Goal: Transaction & Acquisition: Purchase product/service

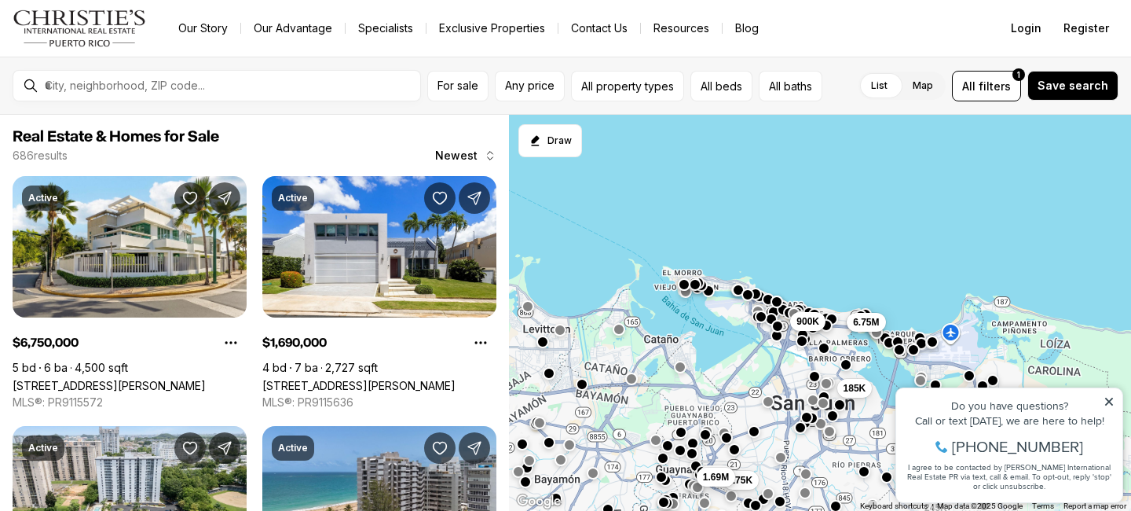
click at [373, 139] on span "Real Estate & Homes for Sale" at bounding box center [255, 136] width 484 height 19
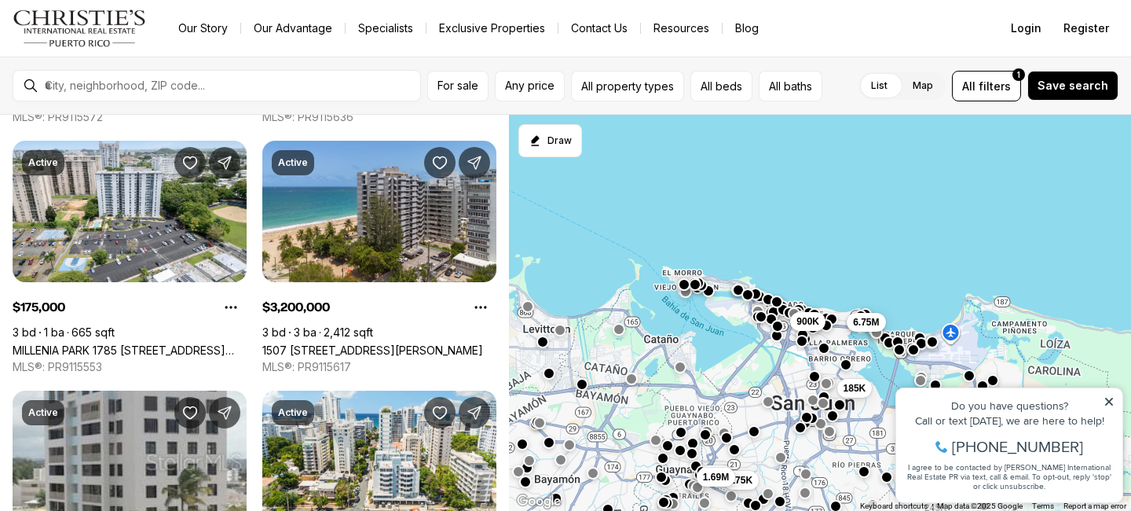
scroll to position [283, 0]
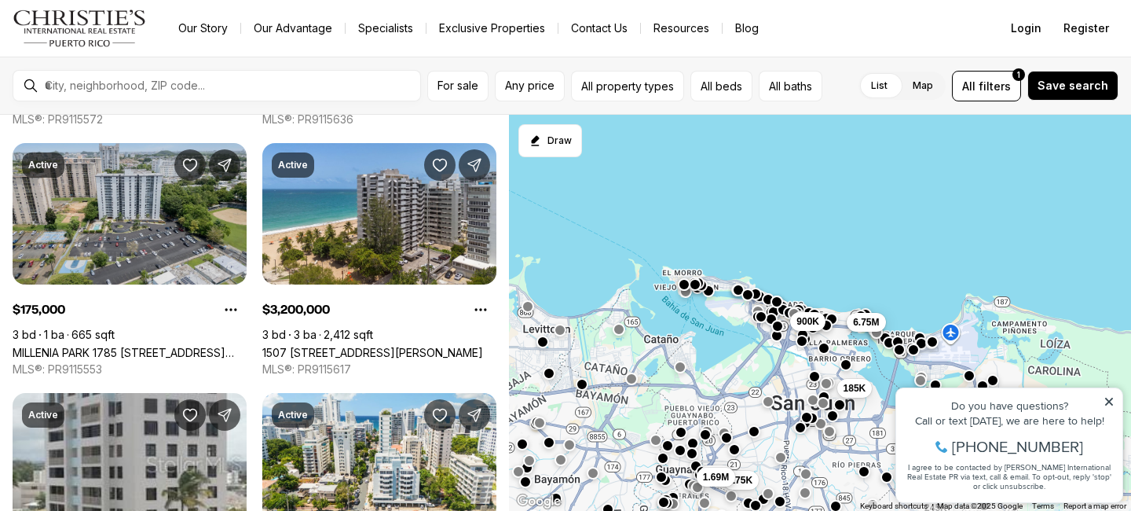
click at [123, 346] on link "MILLENIA PARK 1785 [STREET_ADDRESS][PERSON_NAME][PERSON_NAME][PERSON_NAME]" at bounding box center [130, 352] width 234 height 13
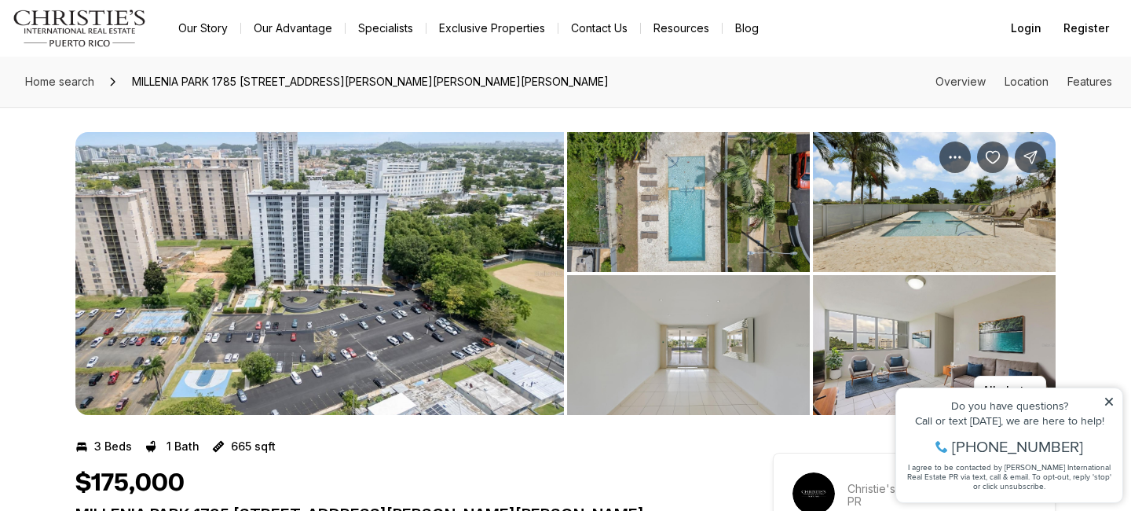
drag, startPoint x: 927, startPoint y: 236, endPoint x: 657, endPoint y: 432, distance: 333.4
click at [716, 349] on img "View image gallery" at bounding box center [688, 345] width 243 height 140
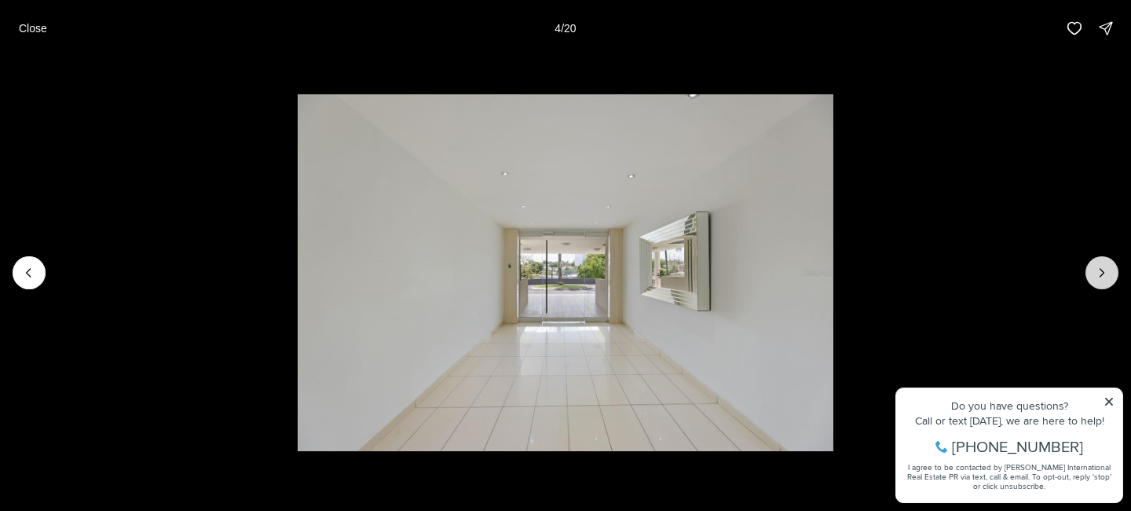
click at [1092, 273] on button "Next slide" at bounding box center [1102, 272] width 33 height 33
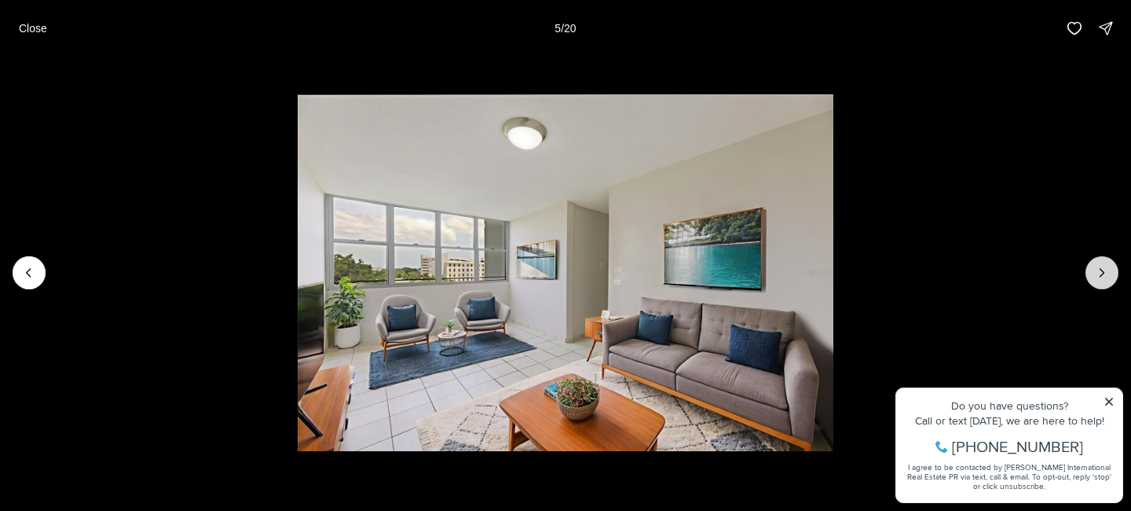
click at [1097, 273] on icon "Next slide" at bounding box center [1102, 273] width 16 height 16
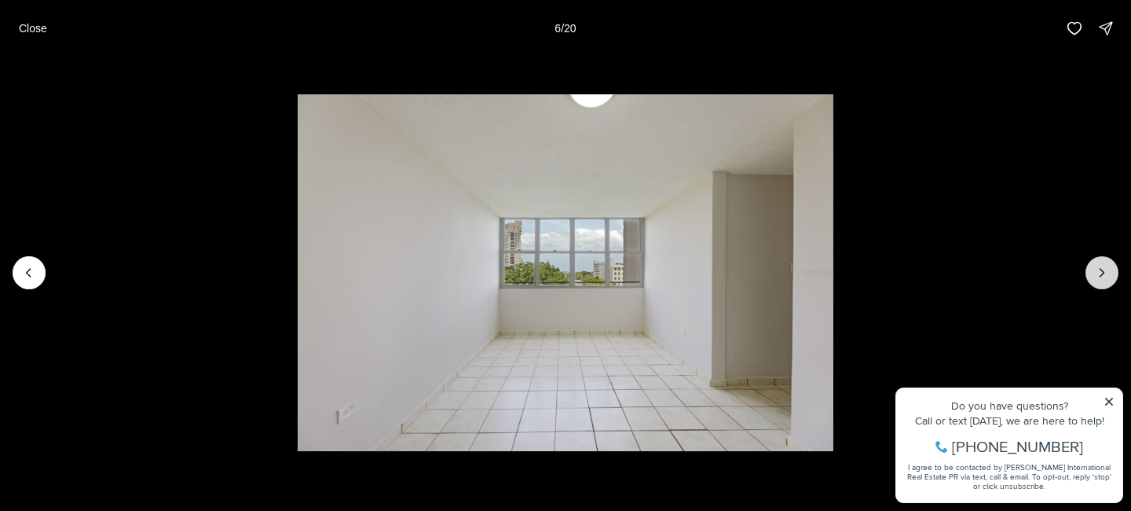
click at [1097, 275] on icon "Next slide" at bounding box center [1102, 273] width 16 height 16
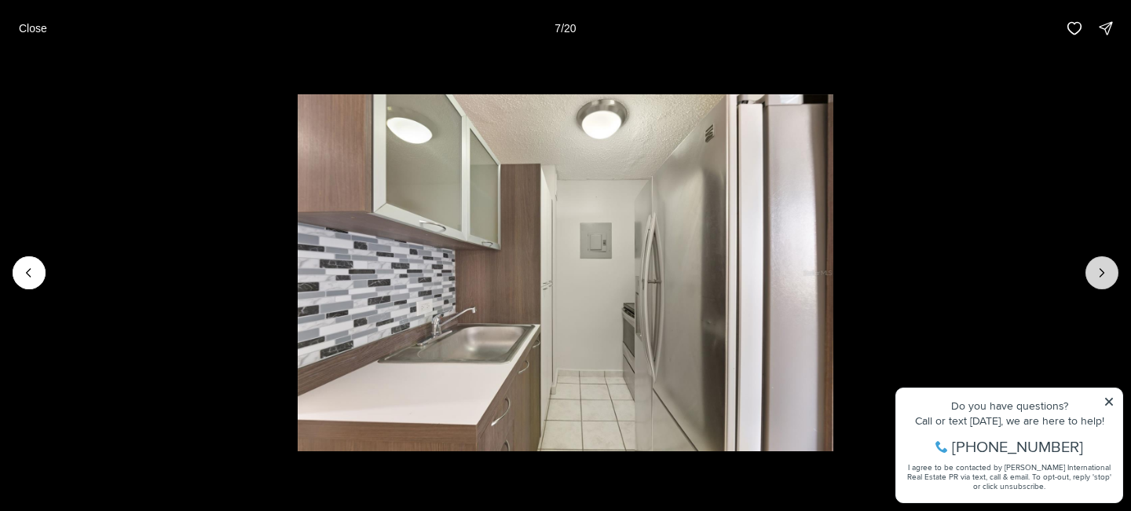
click at [1097, 276] on icon "Next slide" at bounding box center [1102, 273] width 16 height 16
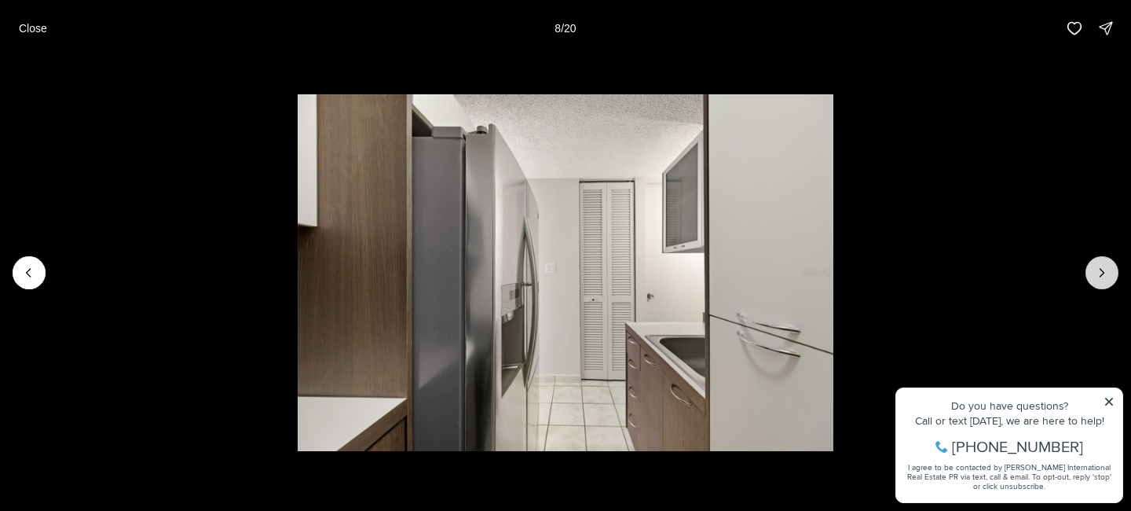
click at [1097, 276] on icon "Next slide" at bounding box center [1102, 273] width 16 height 16
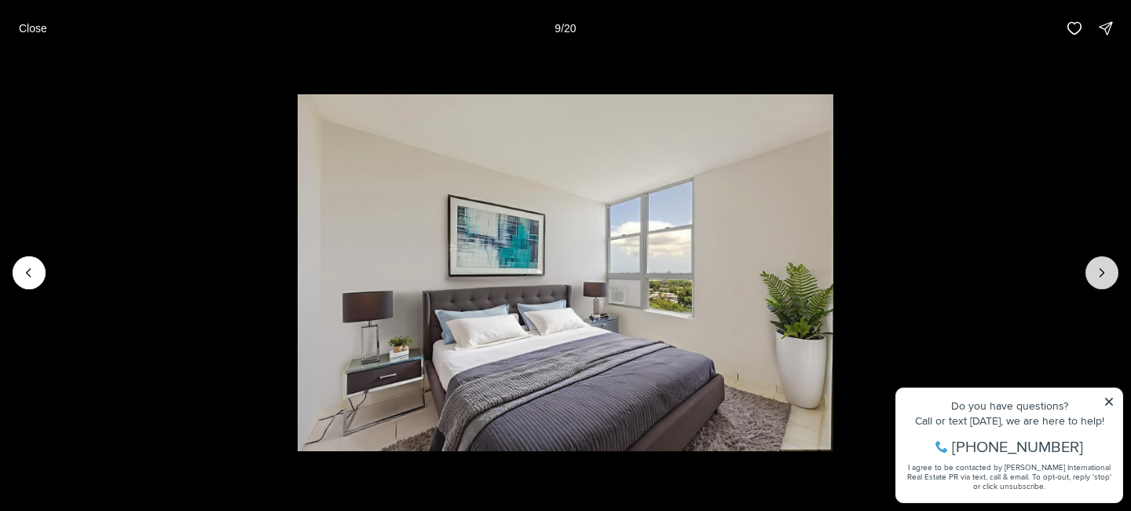
click at [1097, 277] on icon "Next slide" at bounding box center [1102, 273] width 16 height 16
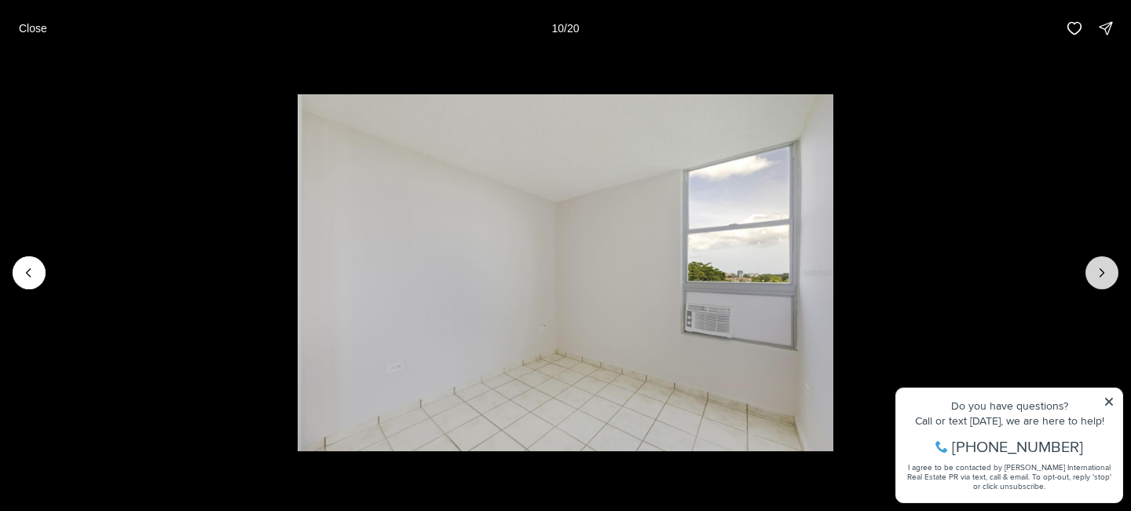
click at [1097, 279] on icon "Next slide" at bounding box center [1102, 273] width 16 height 16
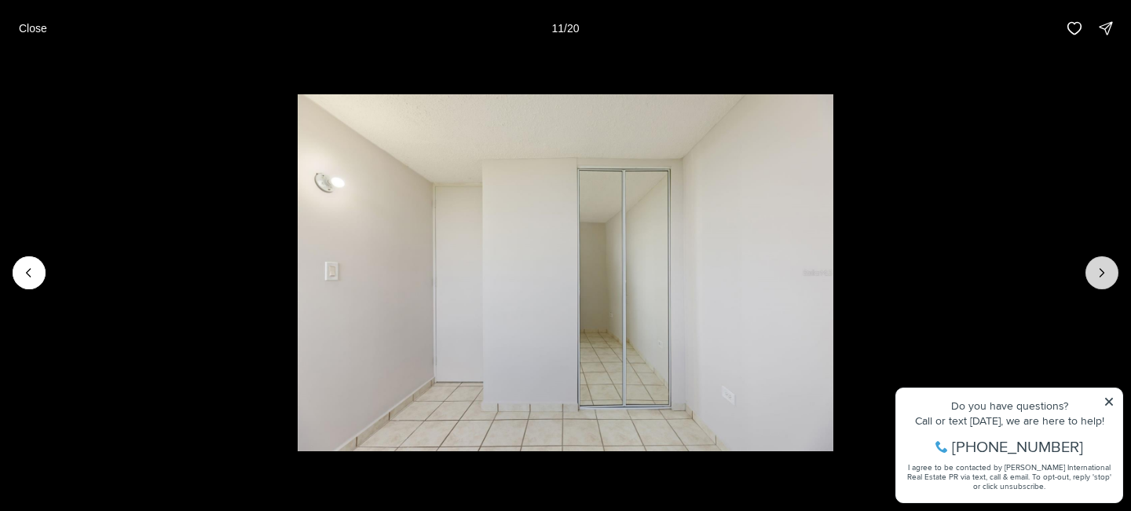
click at [1097, 281] on button "Next slide" at bounding box center [1102, 272] width 33 height 33
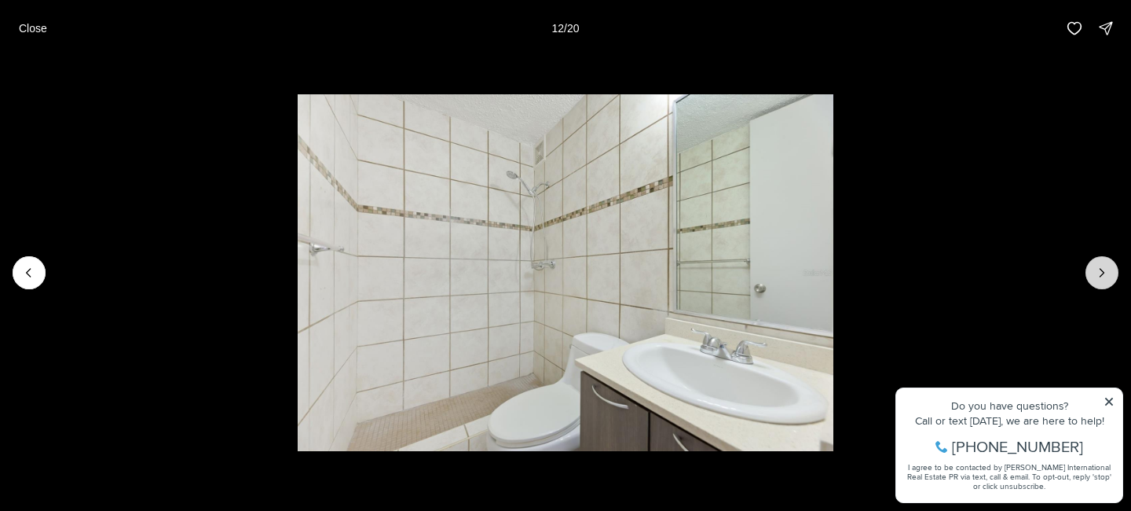
click at [1097, 282] on button "Next slide" at bounding box center [1102, 272] width 33 height 33
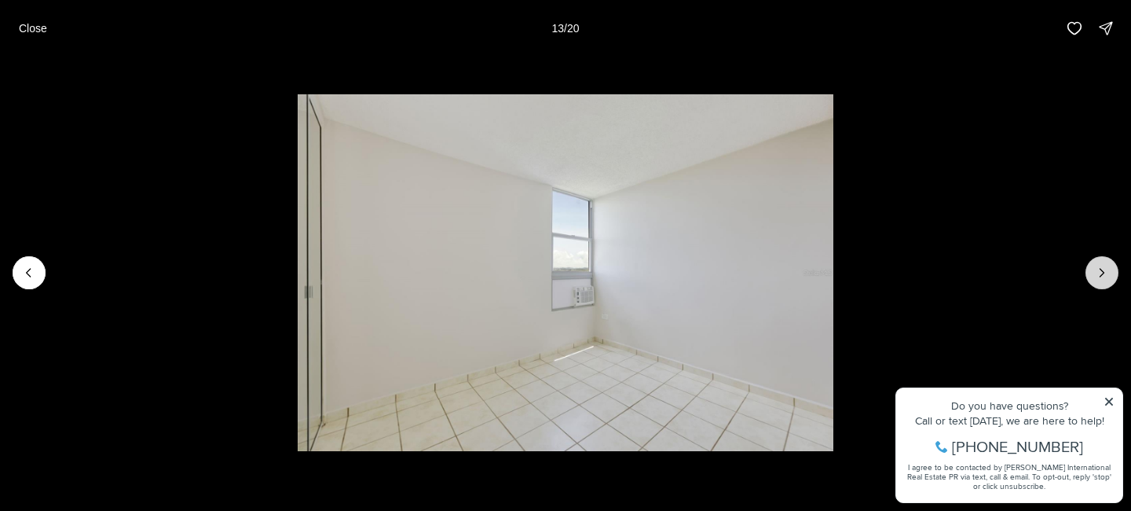
click at [1097, 283] on button "Next slide" at bounding box center [1102, 272] width 33 height 33
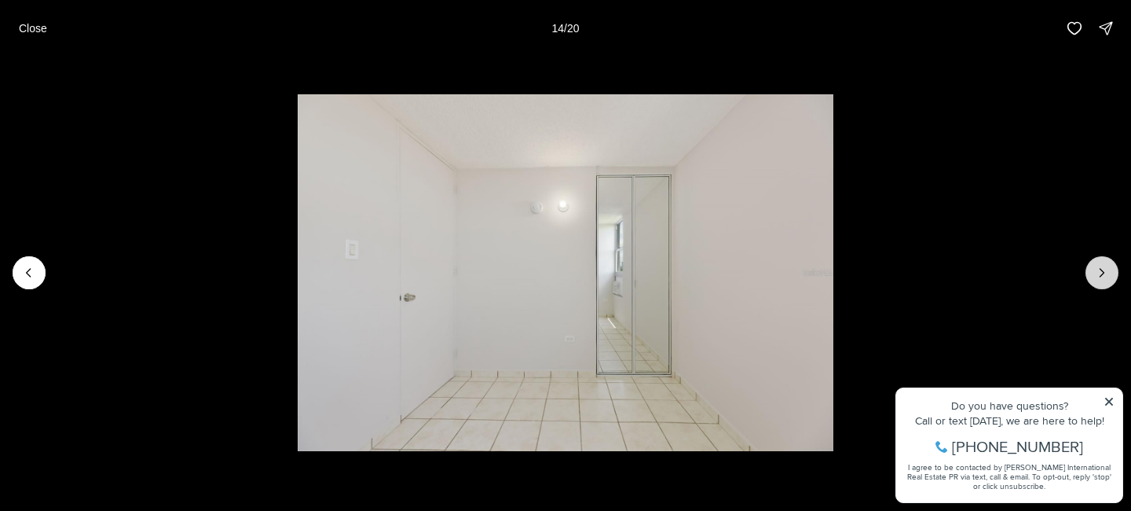
click at [1097, 284] on button "Next slide" at bounding box center [1102, 272] width 33 height 33
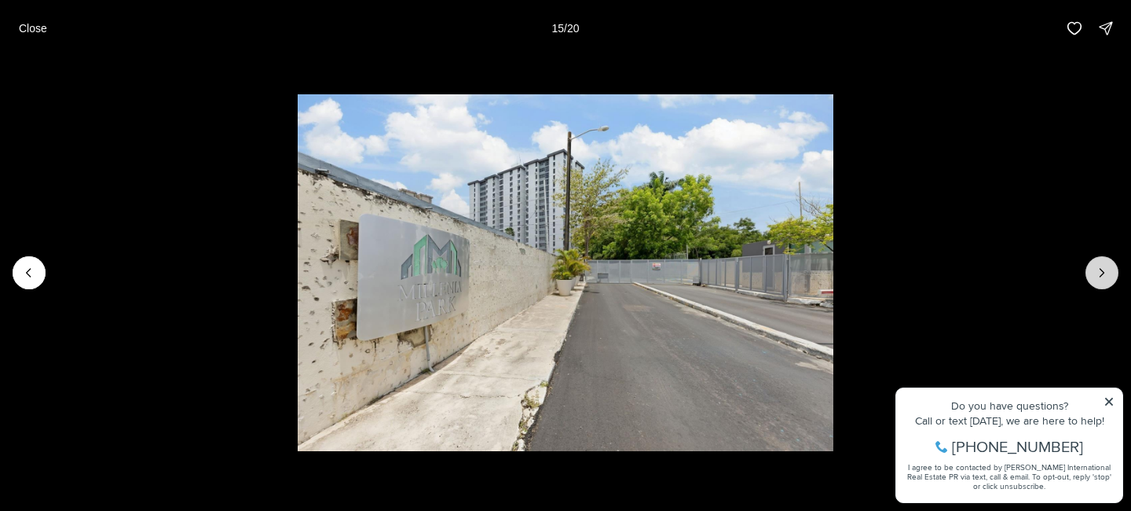
click at [1097, 284] on button "Next slide" at bounding box center [1102, 272] width 33 height 33
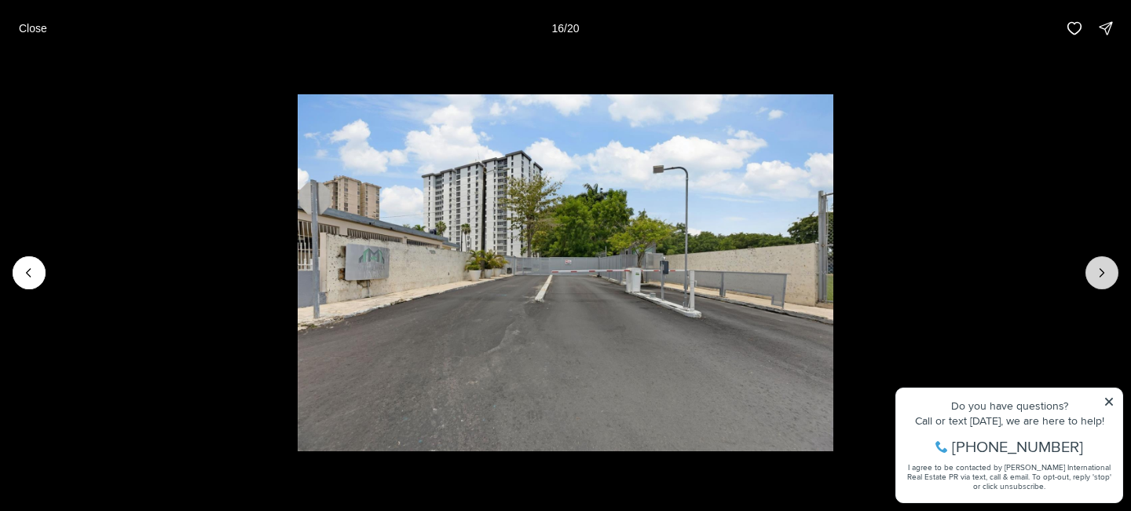
click at [1097, 282] on button "Next slide" at bounding box center [1102, 272] width 33 height 33
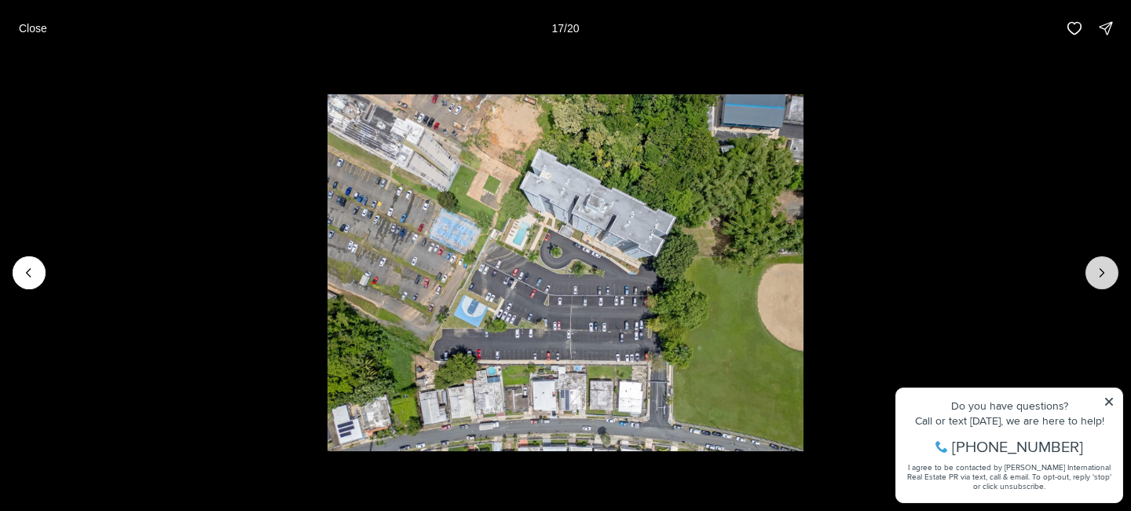
click at [1097, 282] on button "Next slide" at bounding box center [1102, 272] width 33 height 33
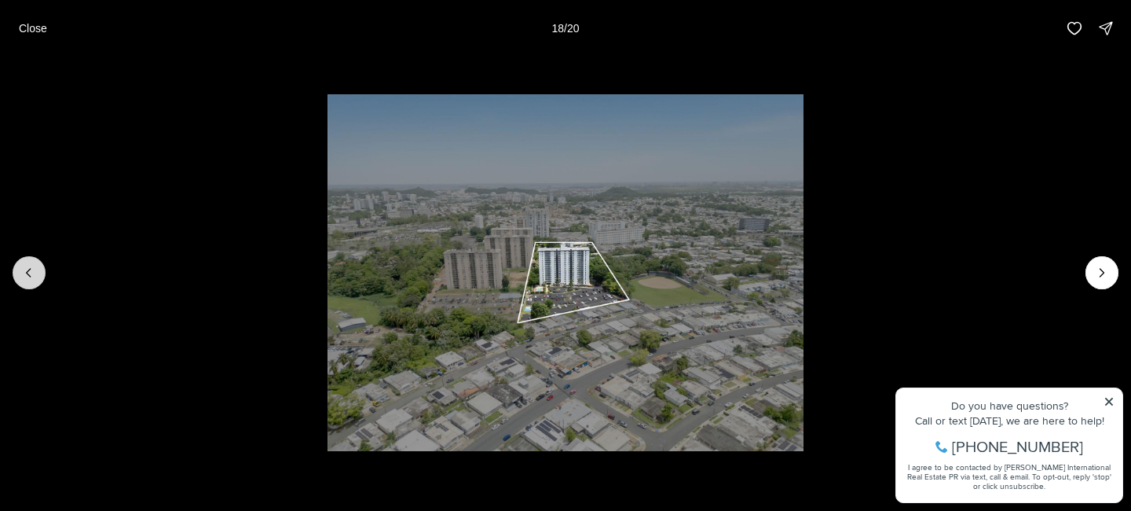
click at [31, 286] on button "Previous slide" at bounding box center [29, 272] width 33 height 33
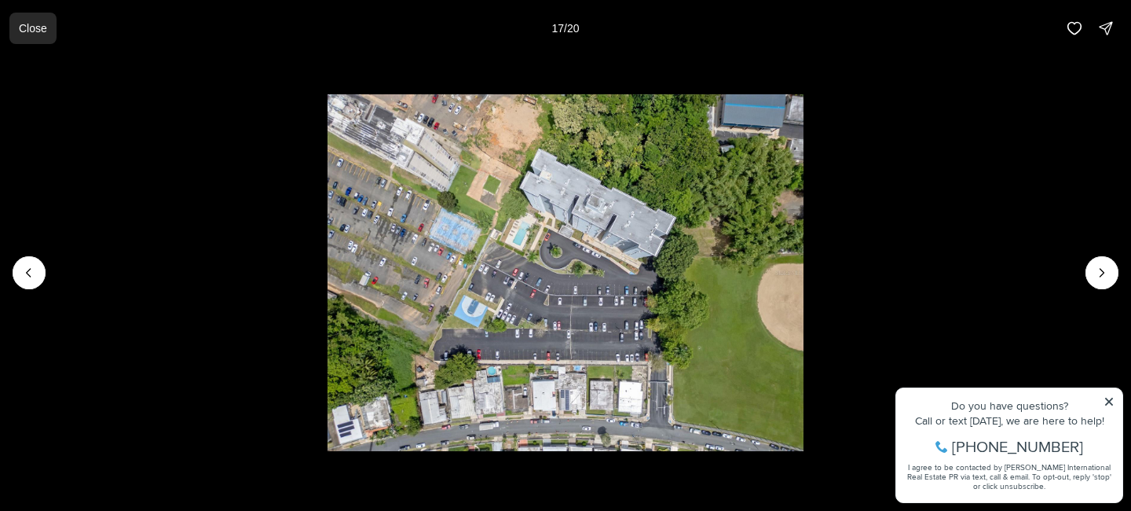
click at [37, 42] on button "Close" at bounding box center [32, 28] width 47 height 31
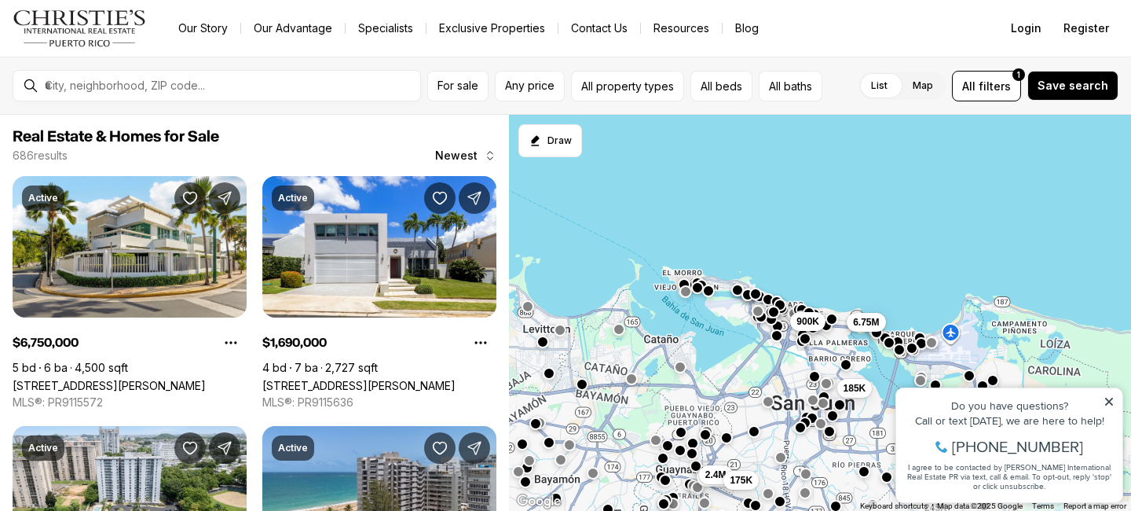
scroll to position [283, 0]
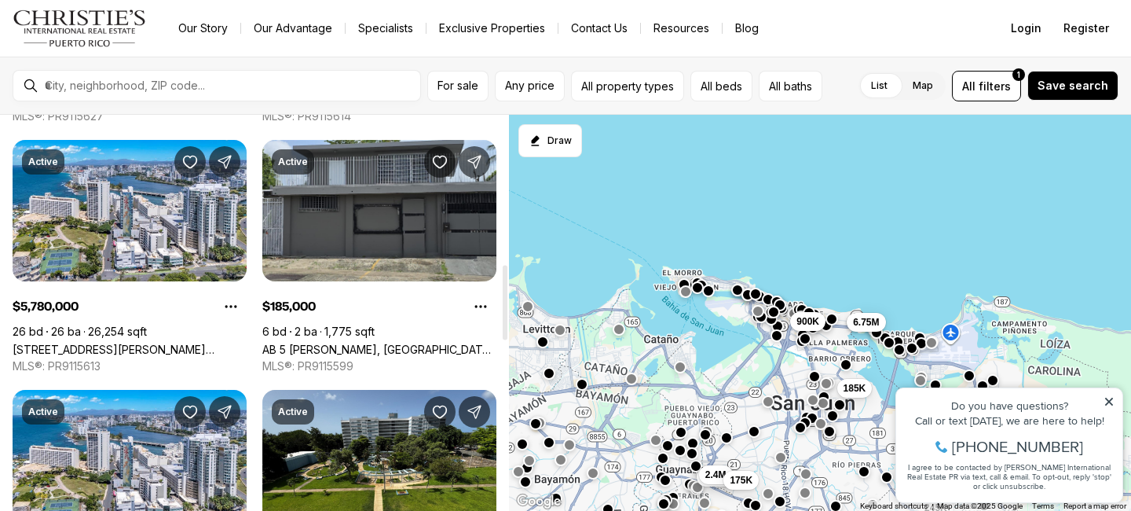
scroll to position [817, 0]
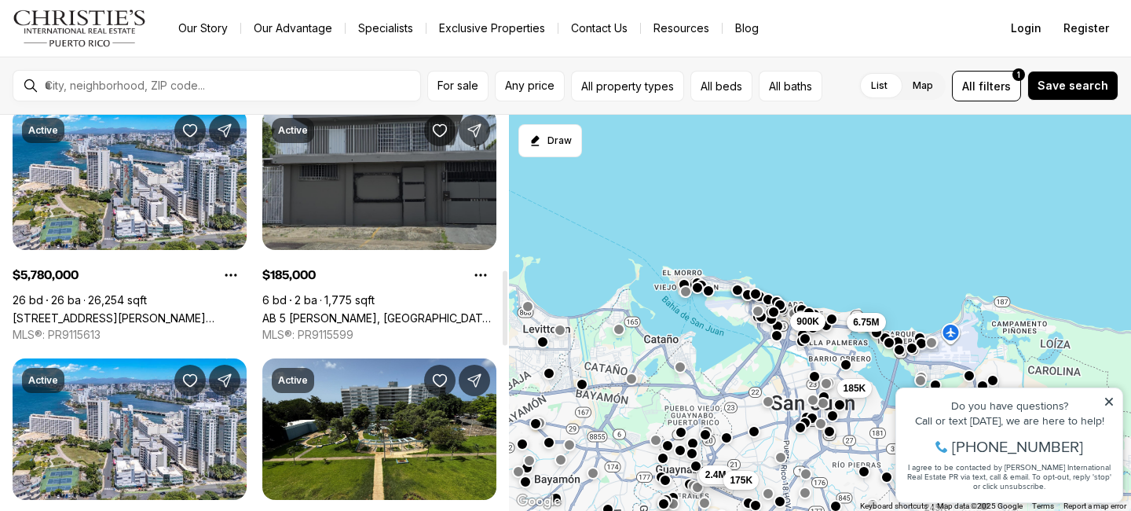
click at [354, 311] on link "AB 5 JULIO ANDINO, SAN JUAN PR, 00922" at bounding box center [379, 317] width 234 height 13
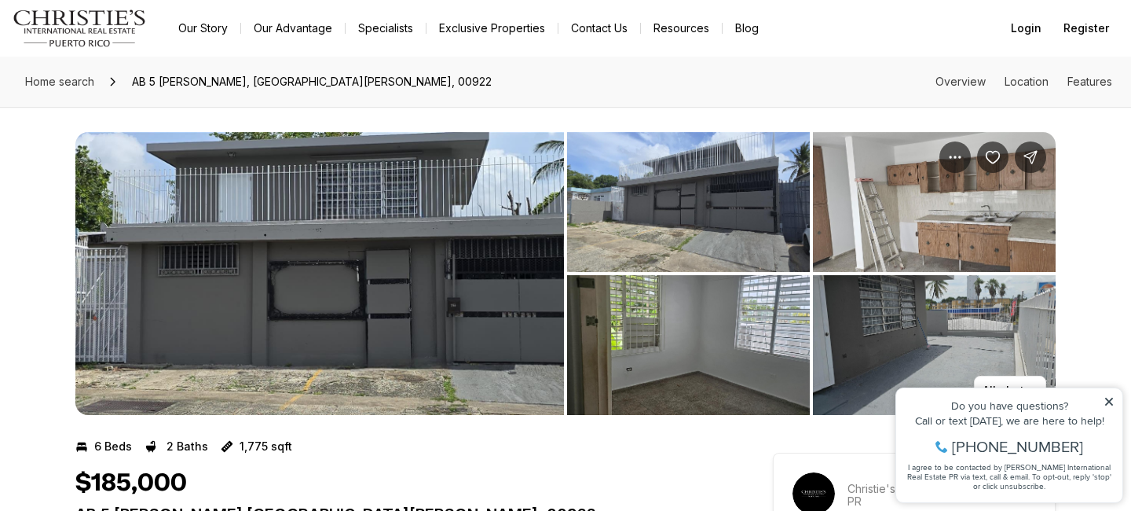
click at [396, 271] on img "View image gallery" at bounding box center [319, 273] width 489 height 283
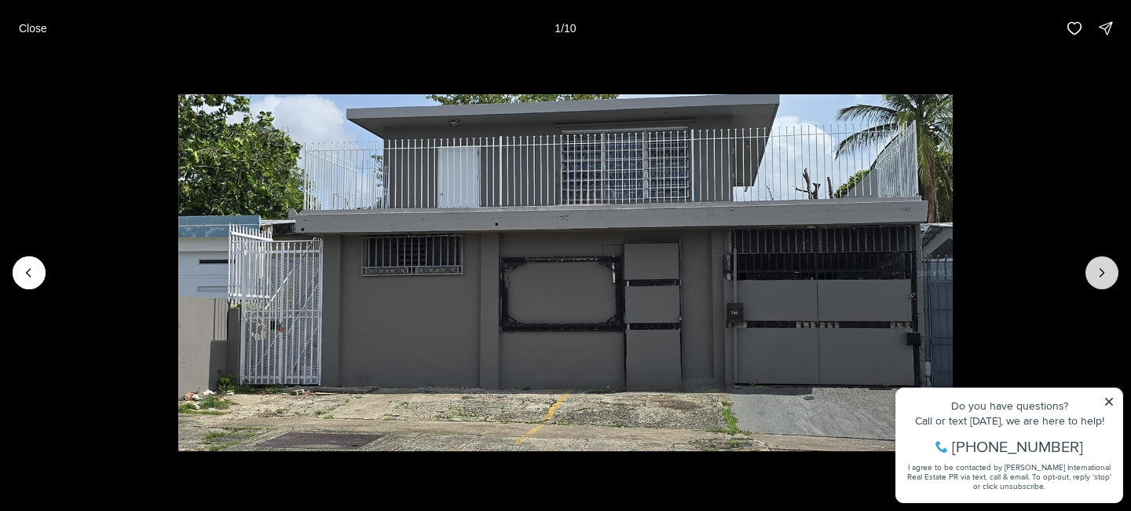
click at [1093, 273] on button "Next slide" at bounding box center [1102, 272] width 33 height 33
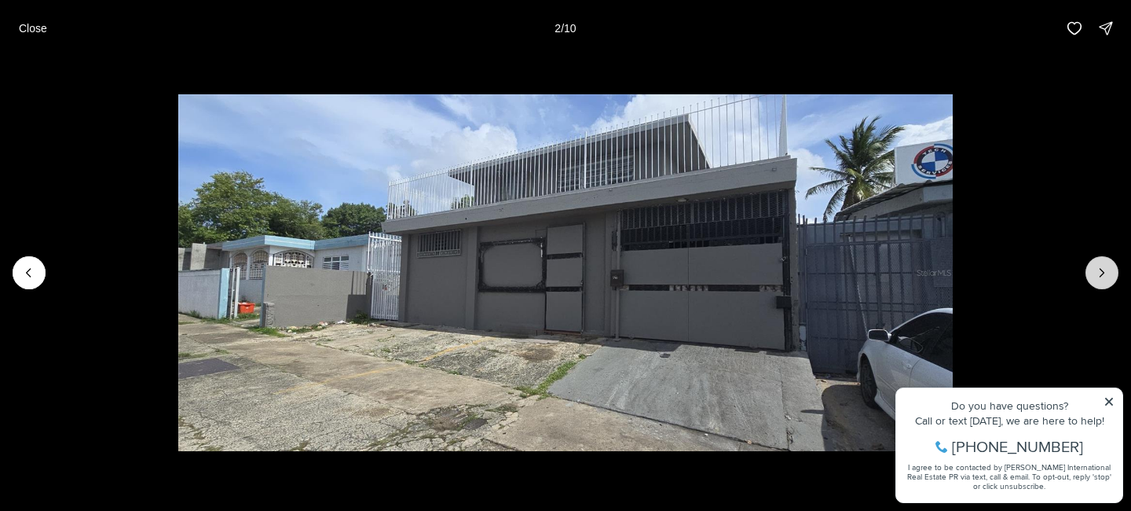
click at [1093, 273] on button "Next slide" at bounding box center [1102, 272] width 33 height 33
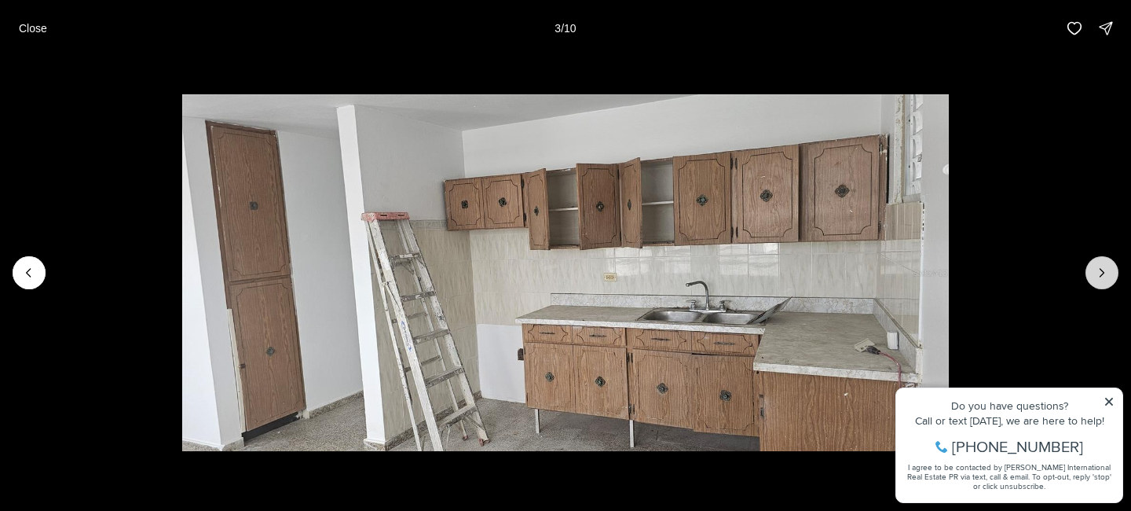
click at [1093, 273] on button "Next slide" at bounding box center [1102, 272] width 33 height 33
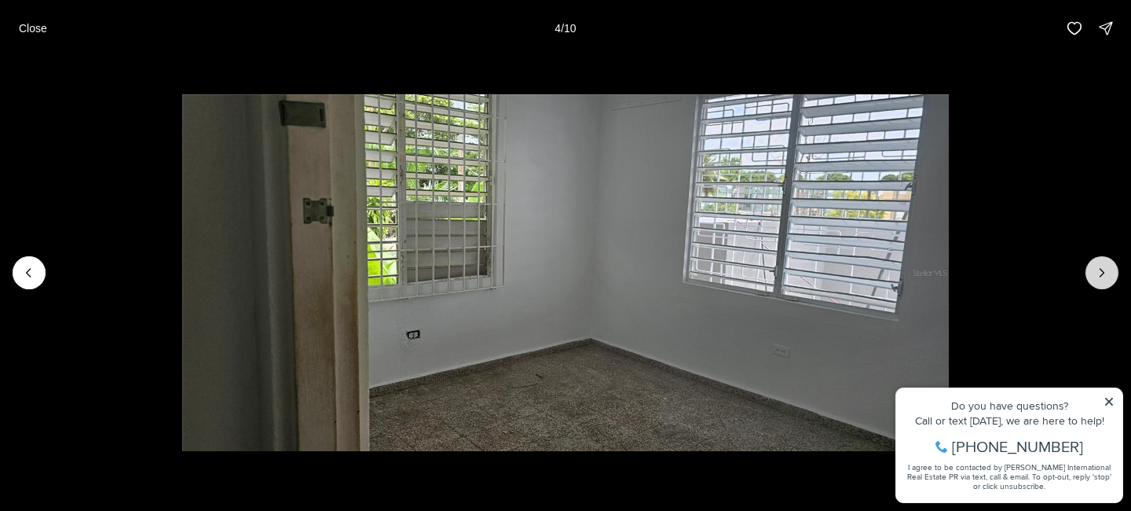
click at [1093, 273] on button "Next slide" at bounding box center [1102, 272] width 33 height 33
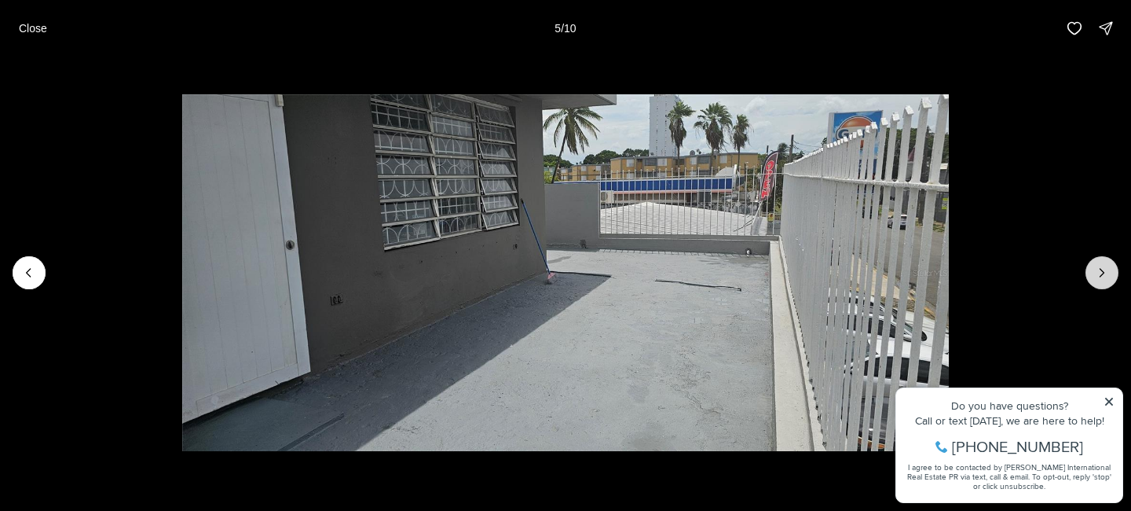
click at [1093, 273] on button "Next slide" at bounding box center [1102, 272] width 33 height 33
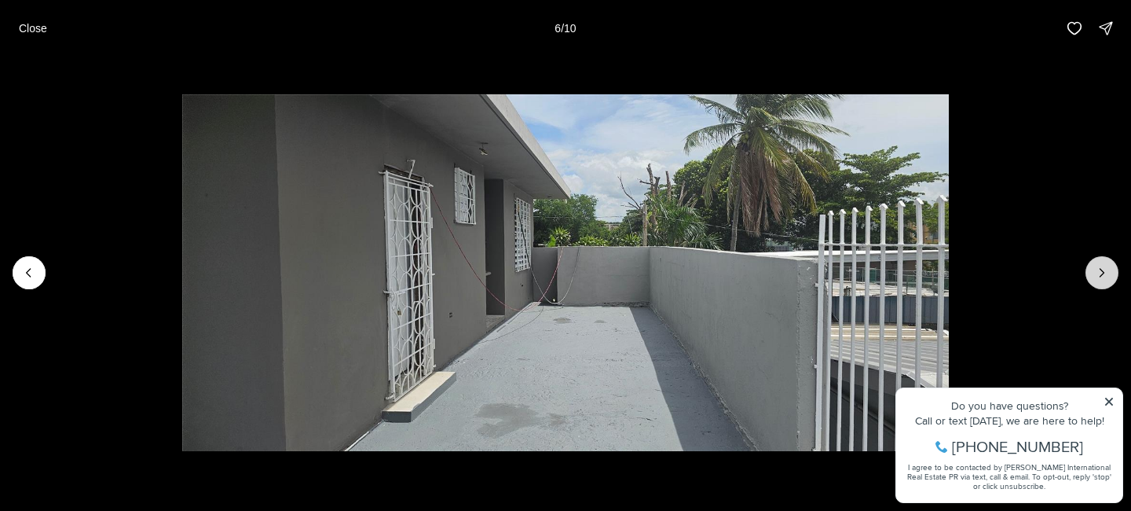
click at [1093, 275] on button "Next slide" at bounding box center [1102, 272] width 33 height 33
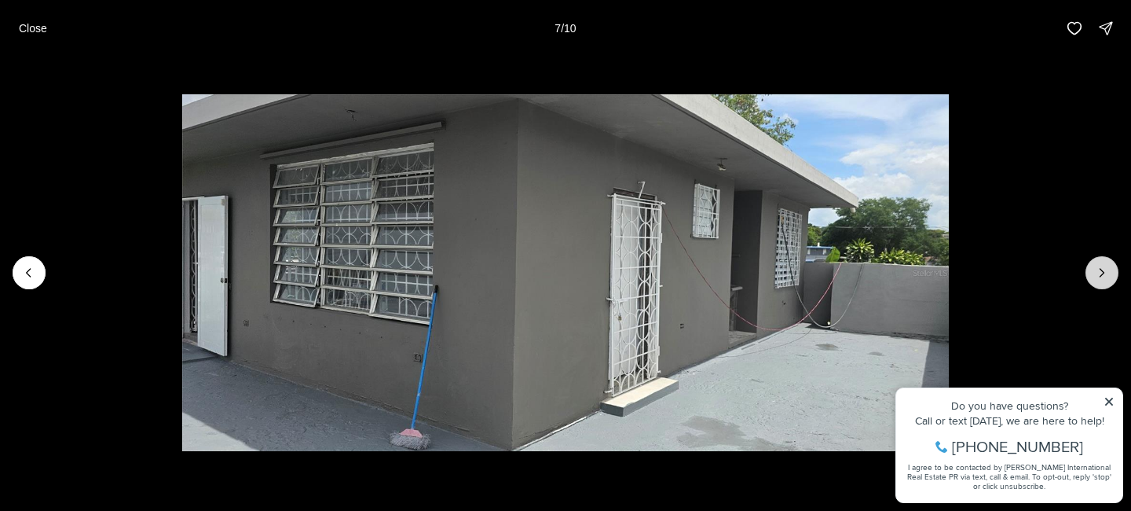
click at [1093, 275] on button "Next slide" at bounding box center [1102, 272] width 33 height 33
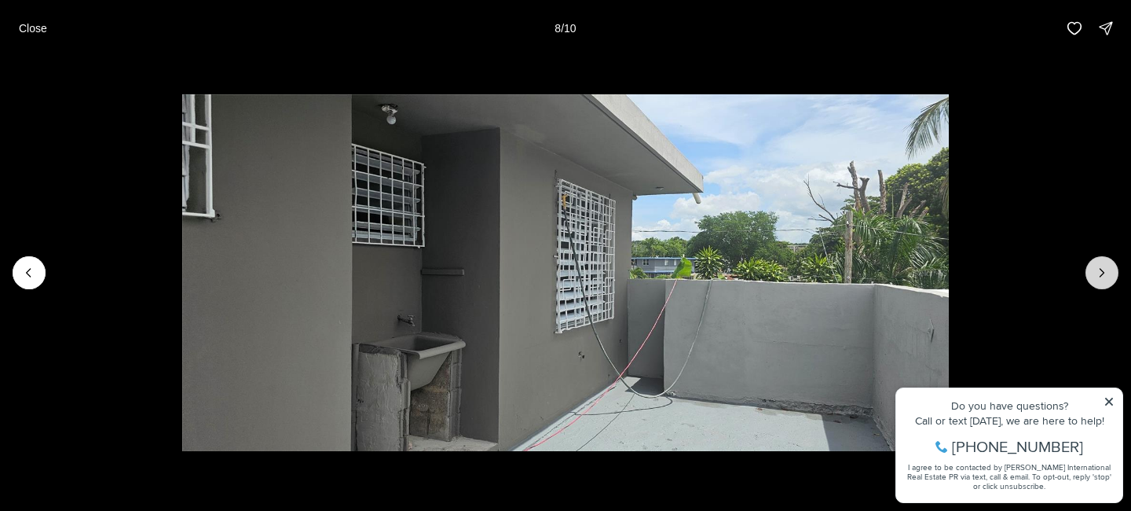
click at [1093, 275] on button "Next slide" at bounding box center [1102, 272] width 33 height 33
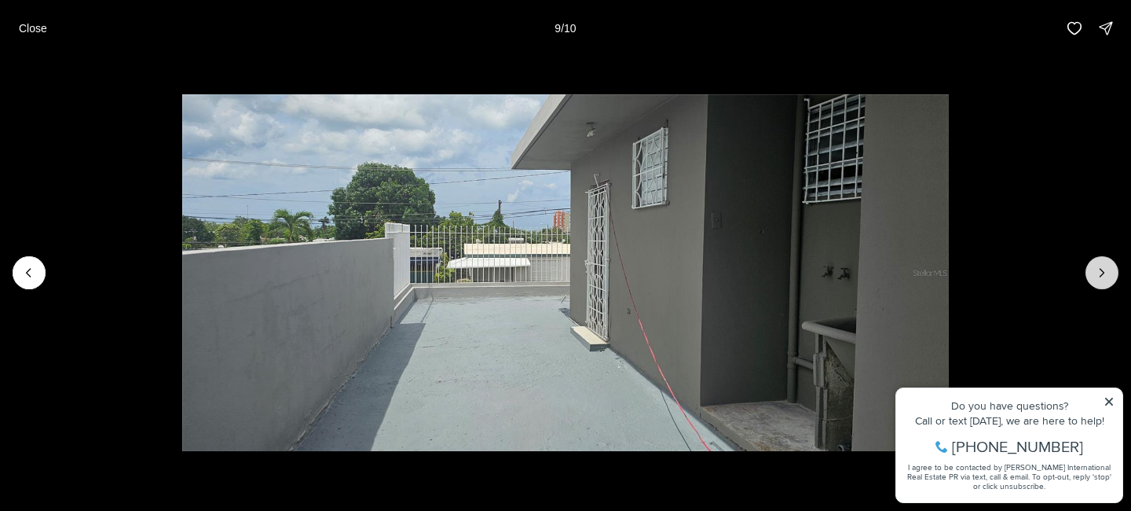
click at [1093, 275] on button "Next slide" at bounding box center [1102, 272] width 33 height 33
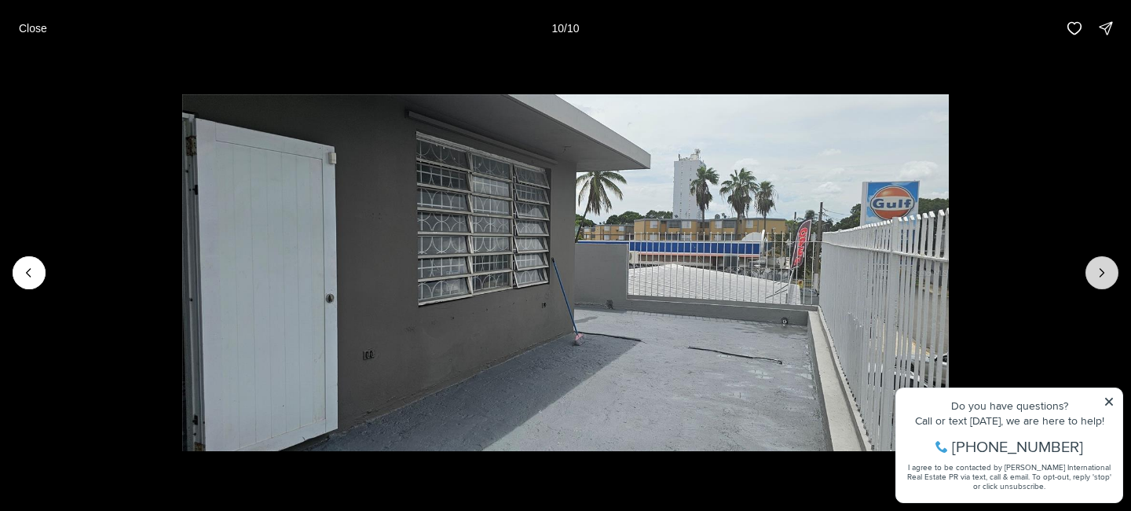
click at [1093, 275] on div at bounding box center [1102, 272] width 33 height 33
click at [13, 23] on button "Close" at bounding box center [32, 28] width 47 height 31
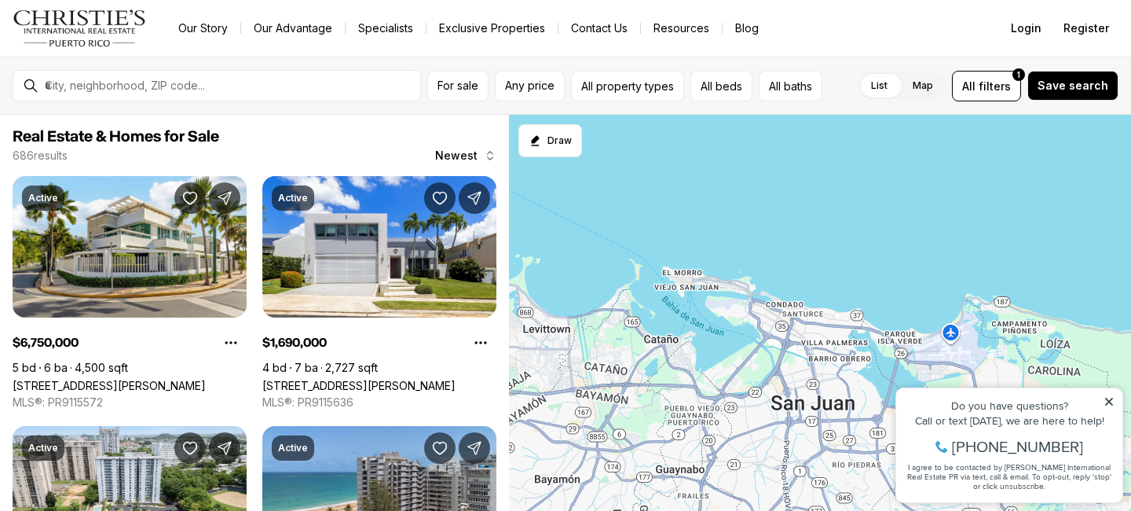
scroll to position [817, 0]
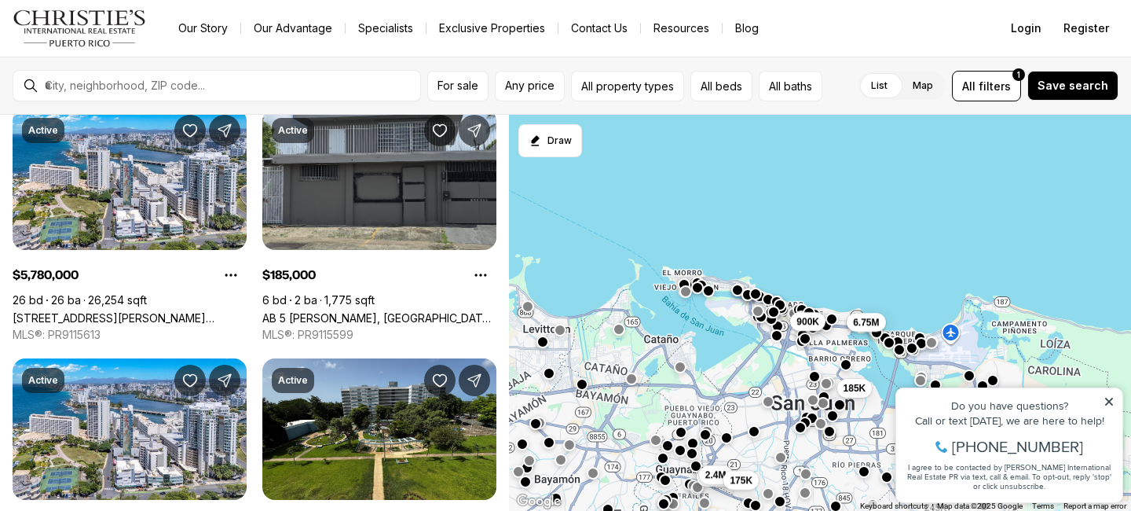
click at [254, 111] on div "For sale Any price All property types All beds All baths List Map List Map All …" at bounding box center [565, 86] width 1131 height 58
click at [254, 359] on div "Active $6,750,000 5 bd 6 ba 4,500 sqft 2220 CALLE PARK BLVD, SAN JUAN PR, 00913…" at bounding box center [255, 100] width 484 height 1483
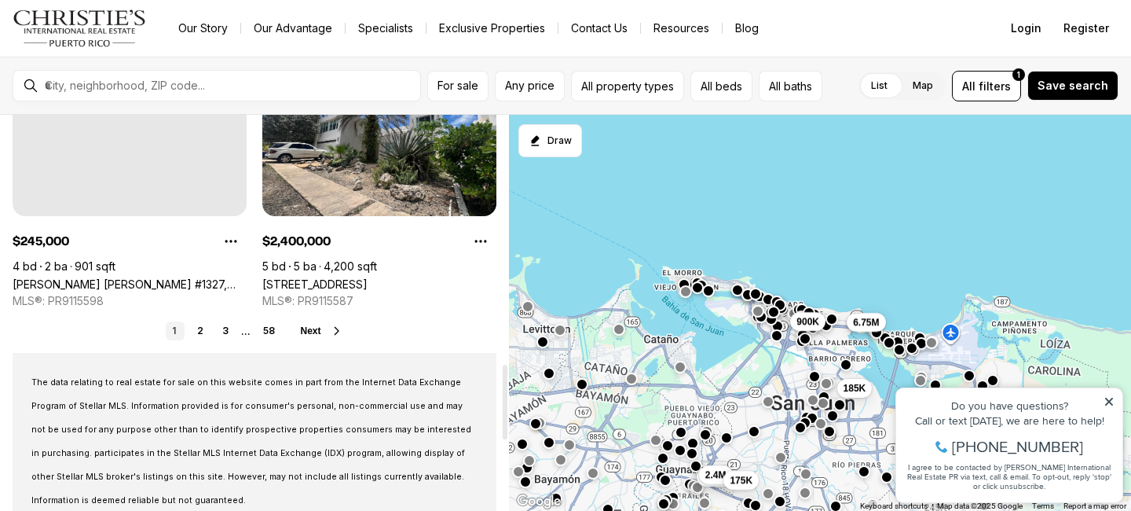
scroll to position [1351, 0]
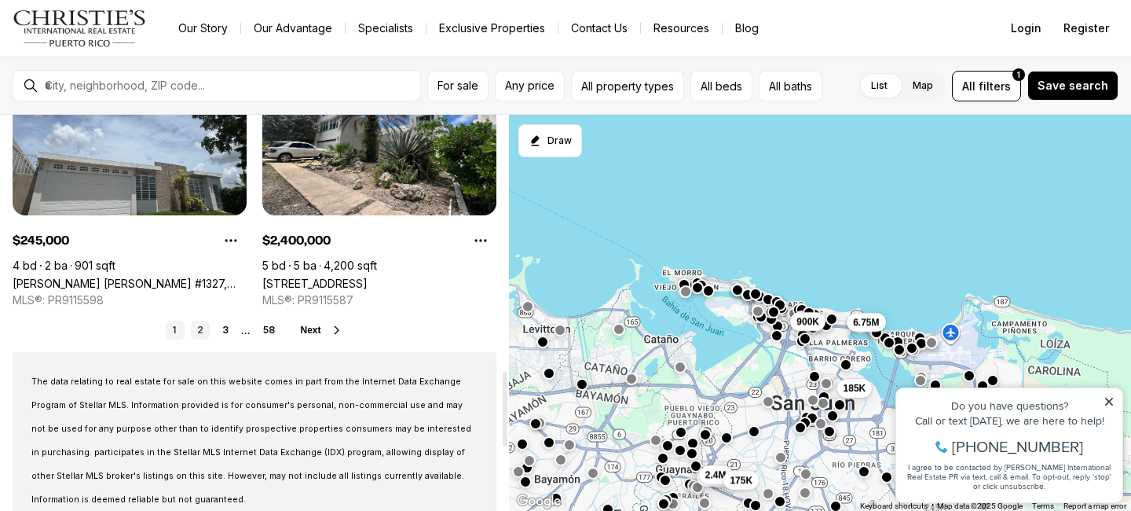
click at [197, 335] on link "2" at bounding box center [200, 329] width 19 height 19
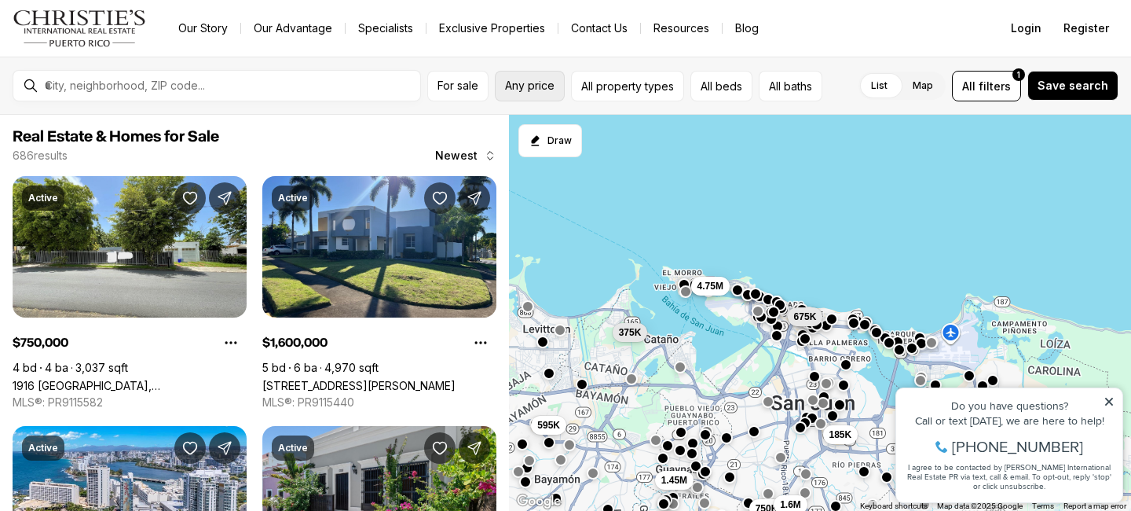
click at [528, 79] on span "Any price" at bounding box center [529, 85] width 49 height 13
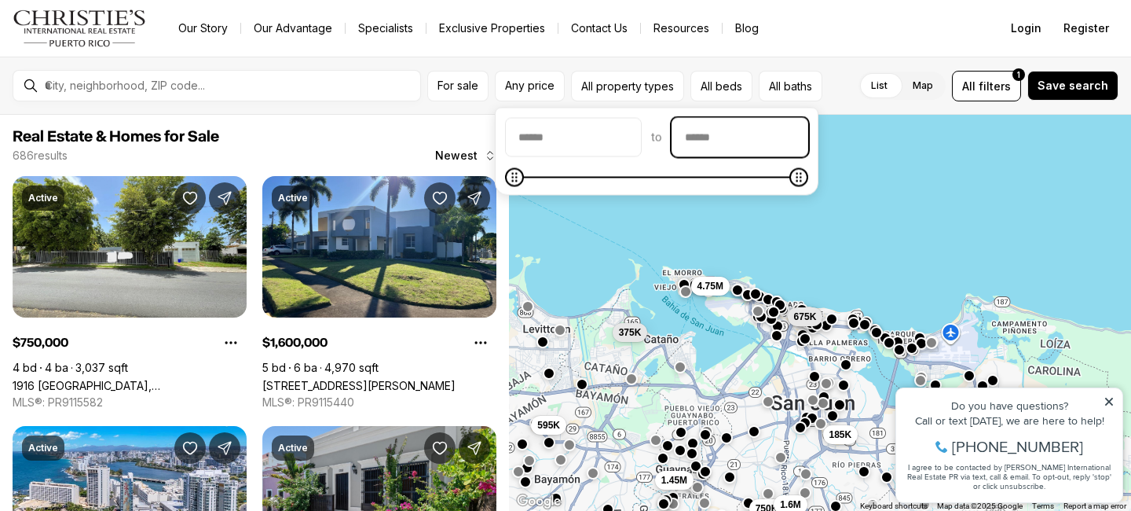
click at [738, 138] on input "priceMax" at bounding box center [739, 138] width 135 height 38
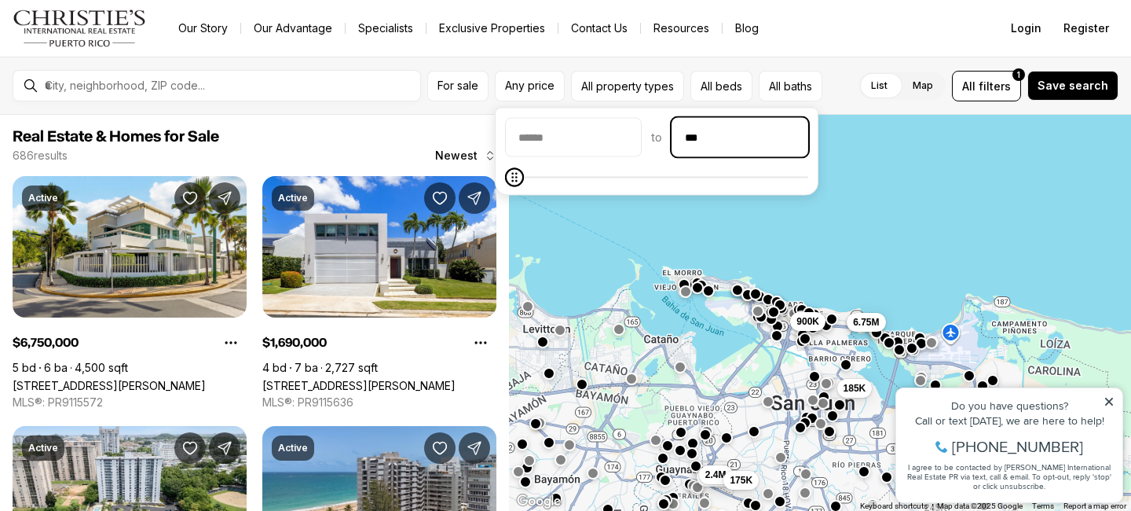
type input "**"
type input "********"
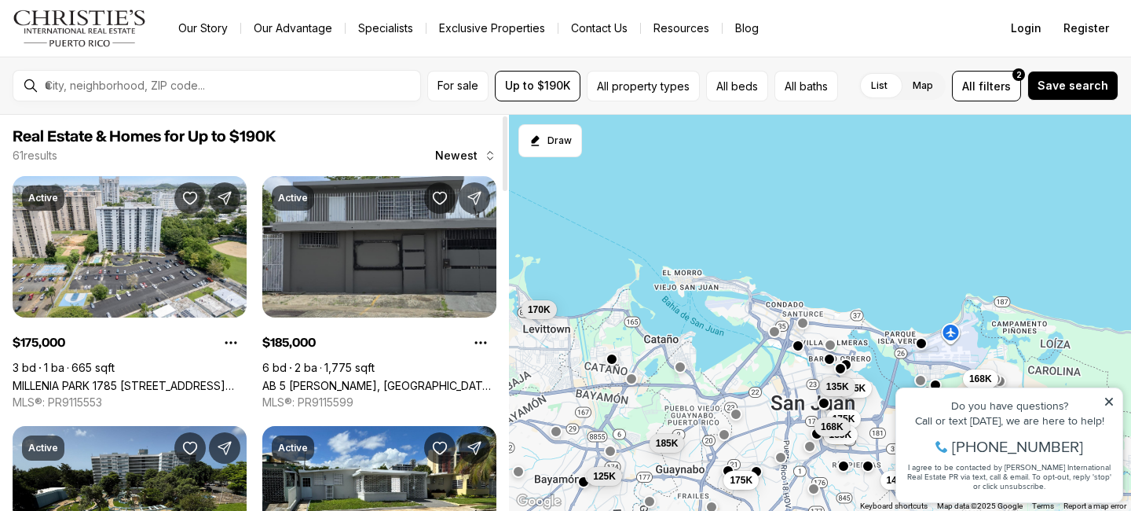
click at [255, 152] on div "61 results Newest" at bounding box center [255, 156] width 484 height 16
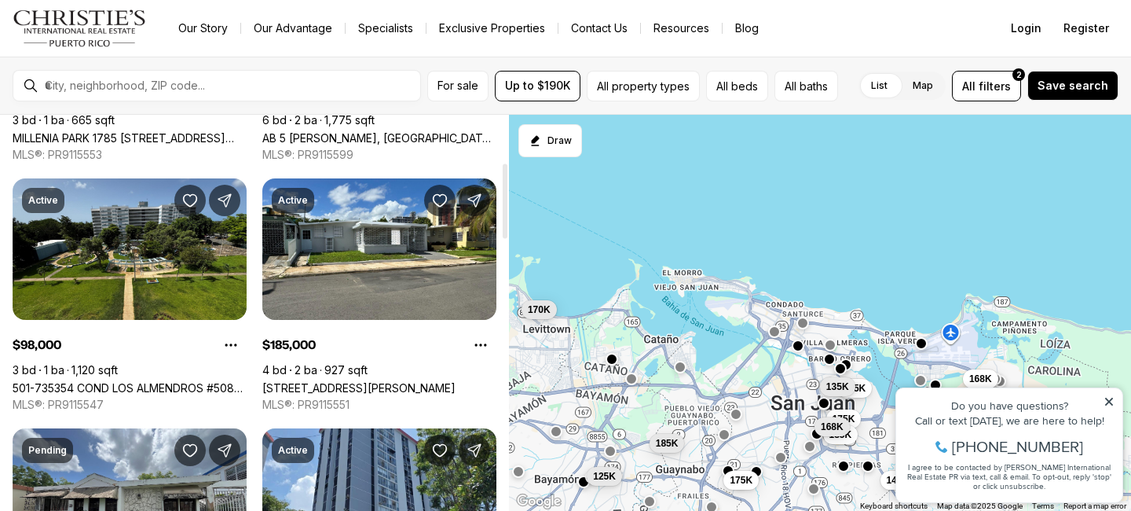
scroll to position [251, 0]
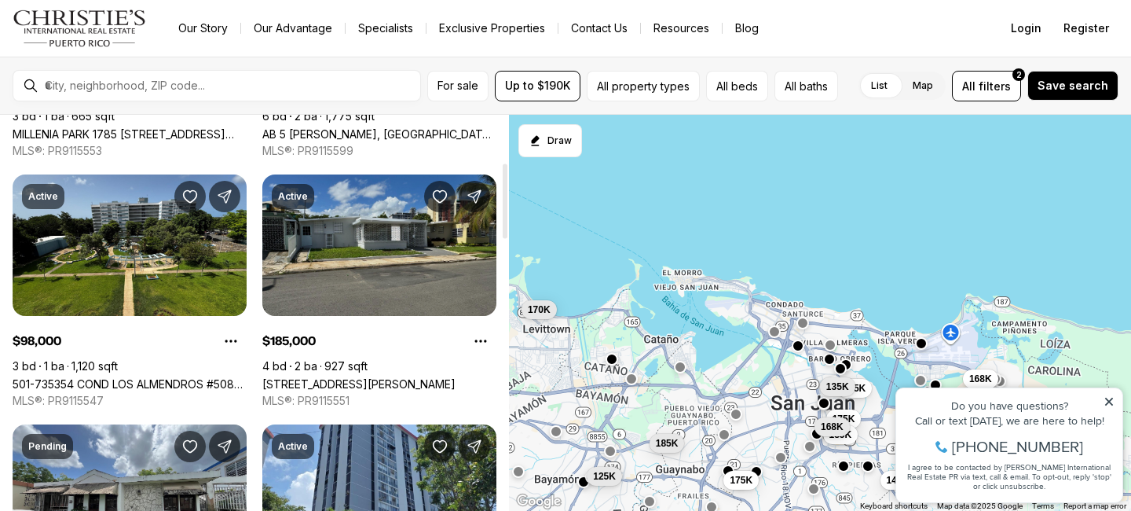
click at [346, 377] on link "[STREET_ADDRESS][PERSON_NAME]" at bounding box center [358, 383] width 193 height 13
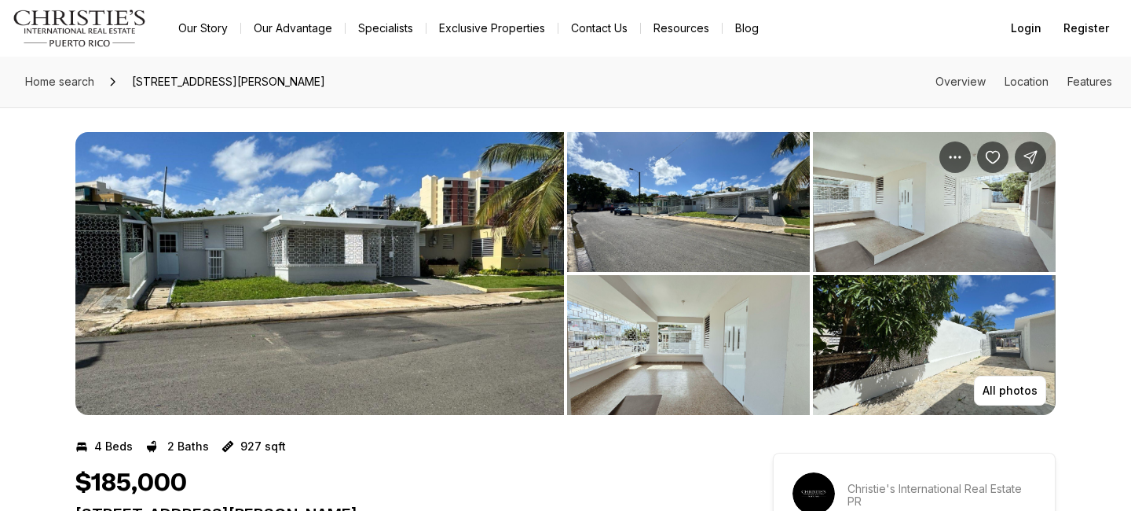
click at [391, 236] on img "View image gallery" at bounding box center [319, 273] width 489 height 283
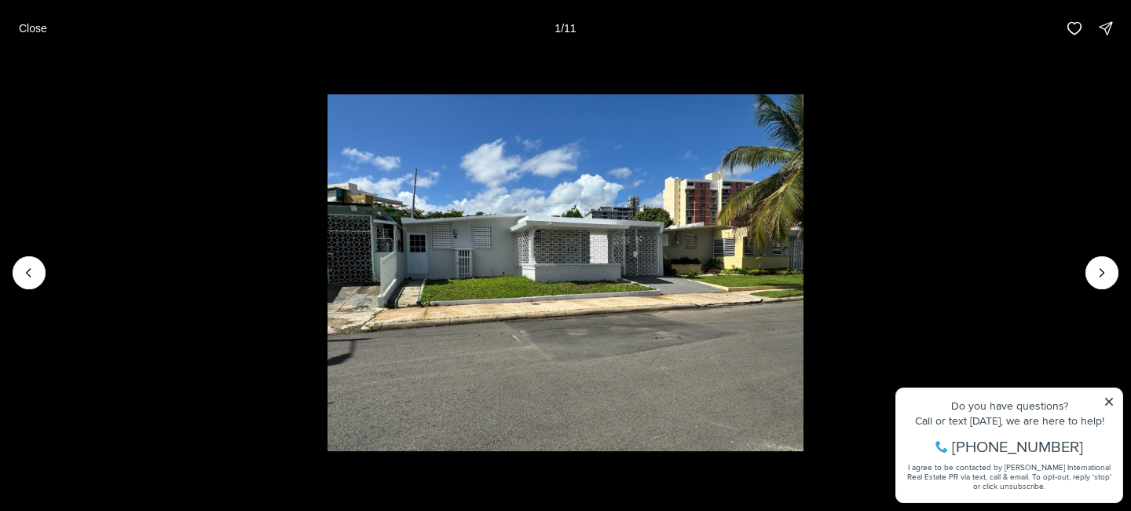
click at [1111, 401] on li "1 of 11" at bounding box center [565, 273] width 1131 height 432
click at [1108, 402] on li "1 of 11" at bounding box center [565, 273] width 1131 height 432
click at [1111, 280] on button "Next slide" at bounding box center [1102, 272] width 33 height 33
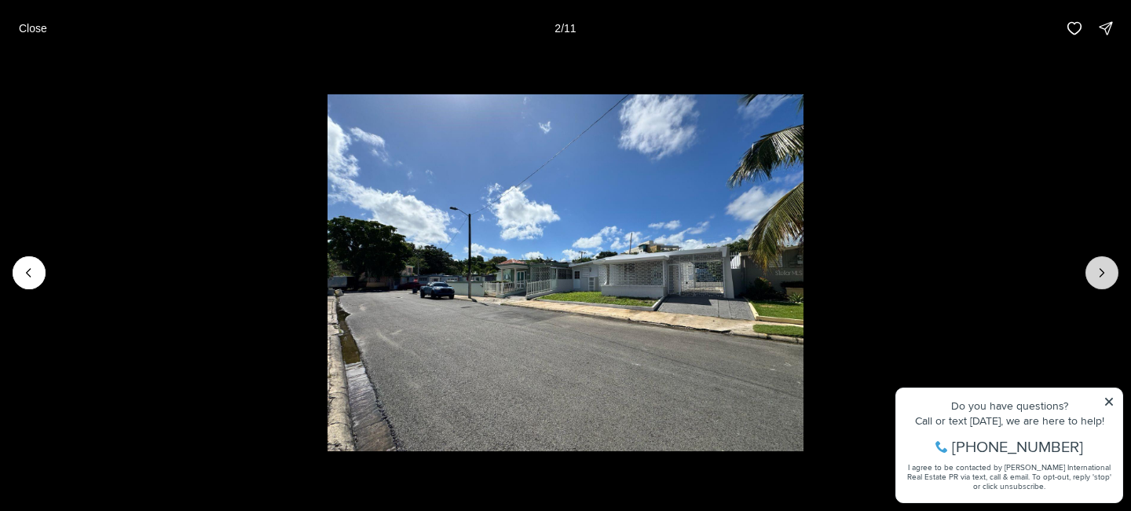
click at [1111, 280] on button "Next slide" at bounding box center [1102, 272] width 33 height 33
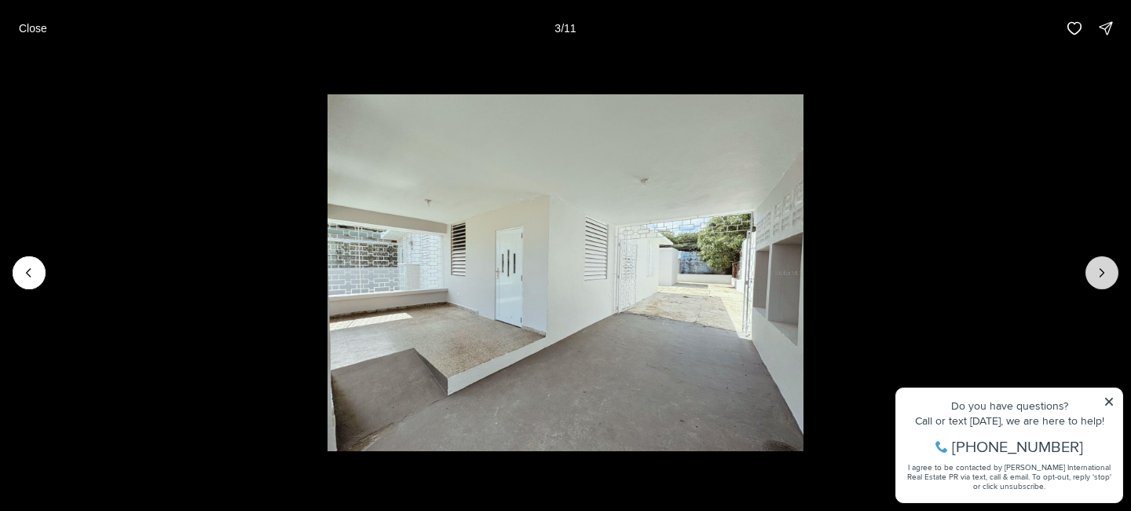
click at [1111, 280] on button "Next slide" at bounding box center [1102, 272] width 33 height 33
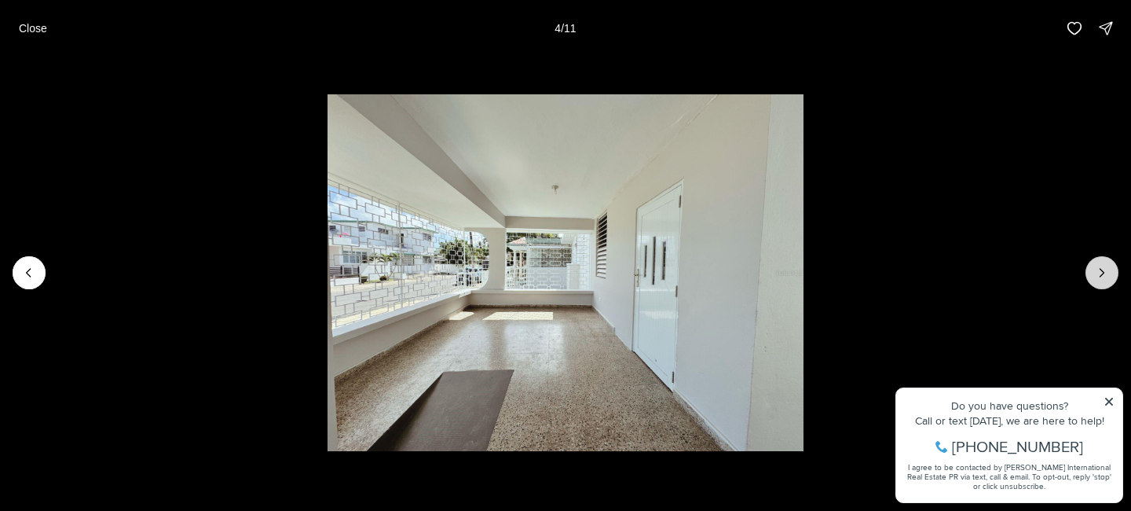
click at [1111, 281] on button "Next slide" at bounding box center [1102, 272] width 33 height 33
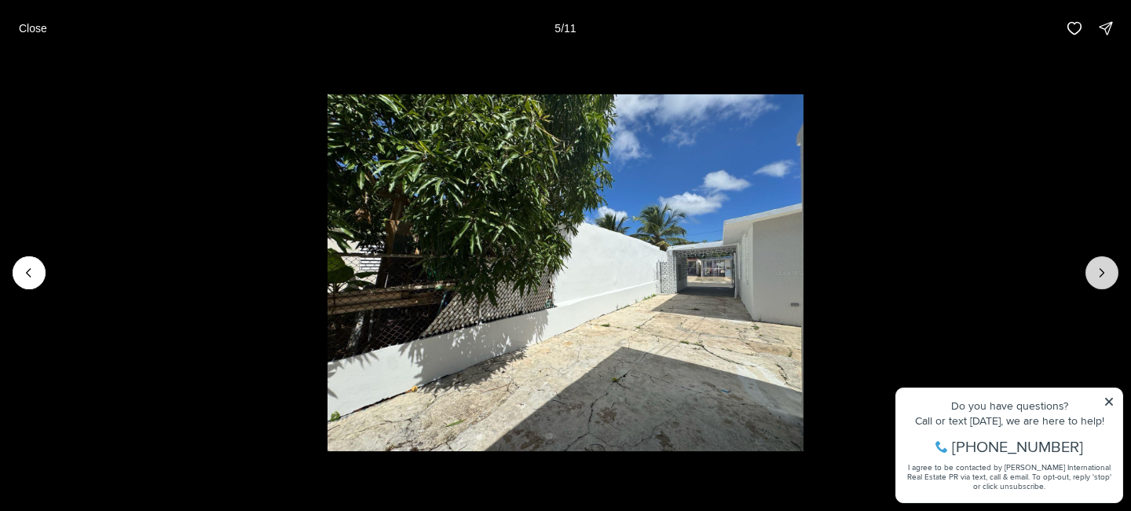
click at [1111, 283] on button "Next slide" at bounding box center [1102, 272] width 33 height 33
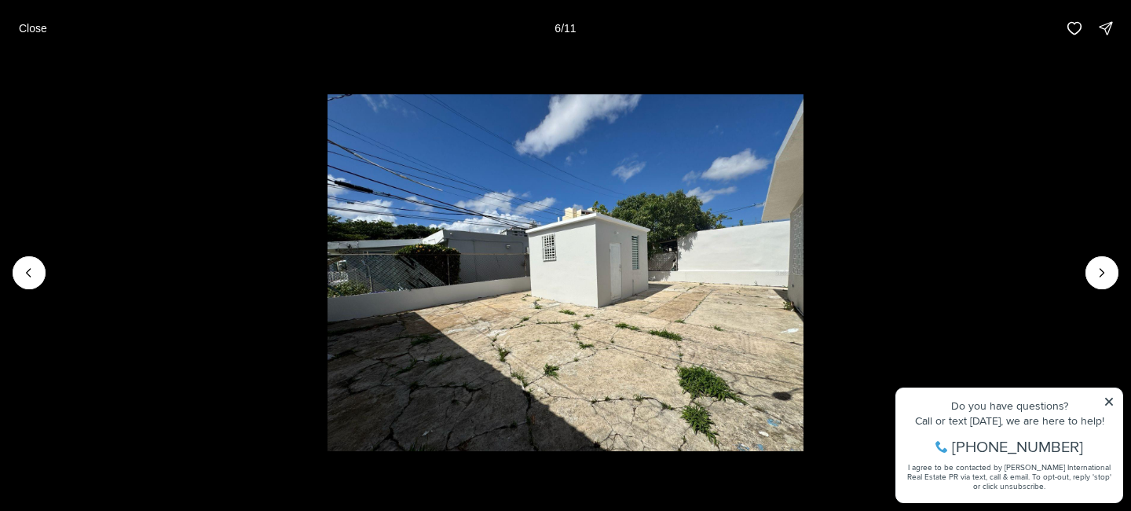
click at [1111, 286] on li "6 of 11" at bounding box center [565, 273] width 1131 height 432
click at [1108, 285] on button "Next slide" at bounding box center [1102, 272] width 33 height 33
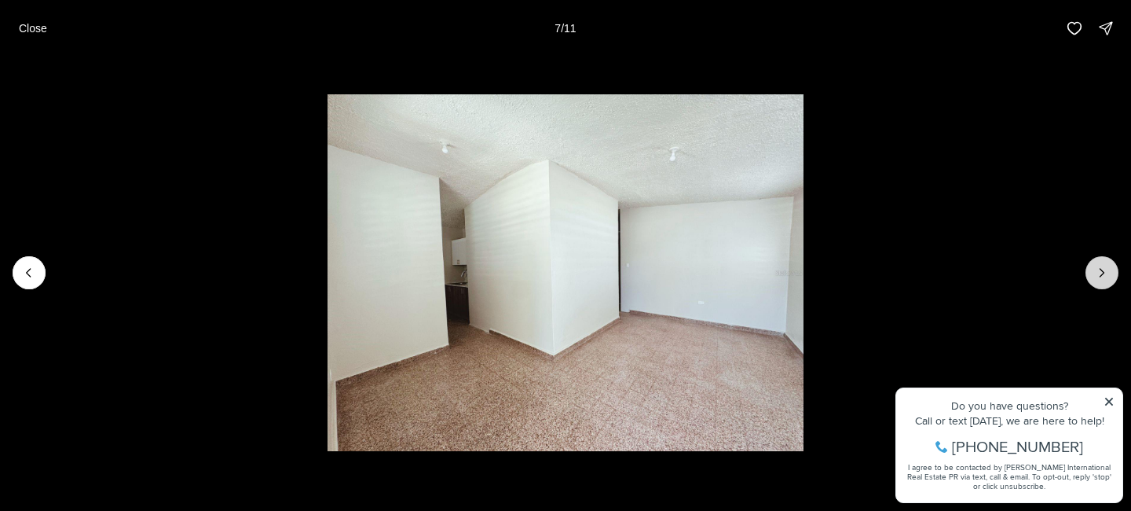
click at [1108, 287] on button "Next slide" at bounding box center [1102, 272] width 33 height 33
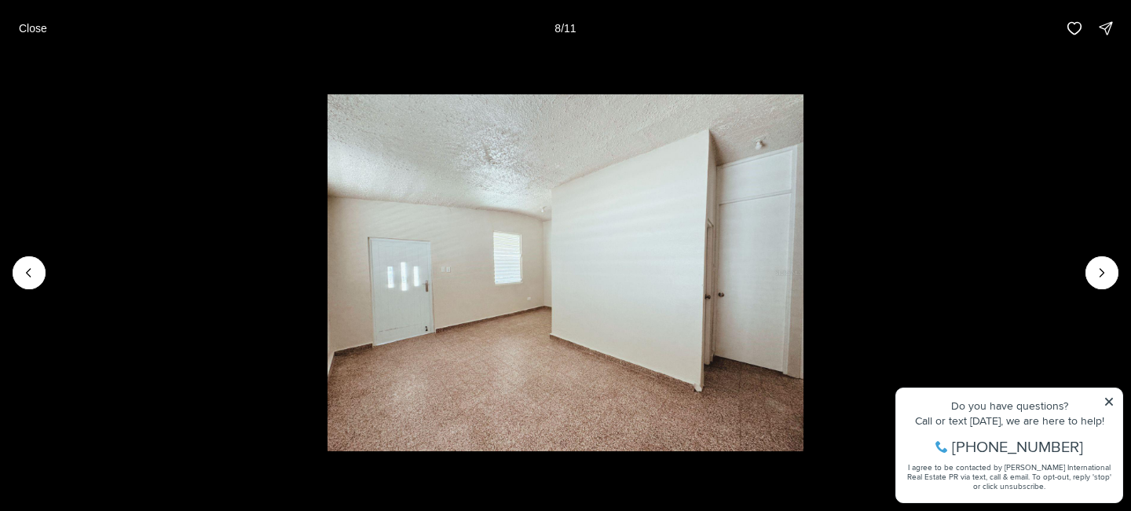
click at [1108, 288] on li "8 of 11" at bounding box center [565, 273] width 1131 height 432
click at [1108, 289] on li "8 of 11" at bounding box center [565, 273] width 1131 height 432
click at [1104, 269] on icon "Next slide" at bounding box center [1102, 273] width 16 height 16
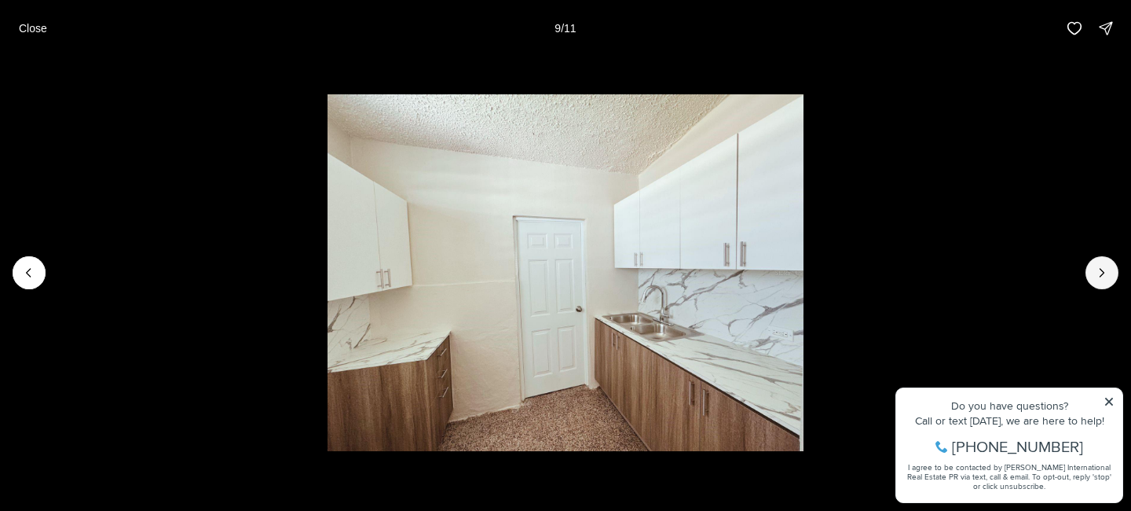
click at [1103, 255] on div at bounding box center [565, 273] width 1131 height 432
click at [1096, 269] on icon "Next slide" at bounding box center [1102, 273] width 16 height 16
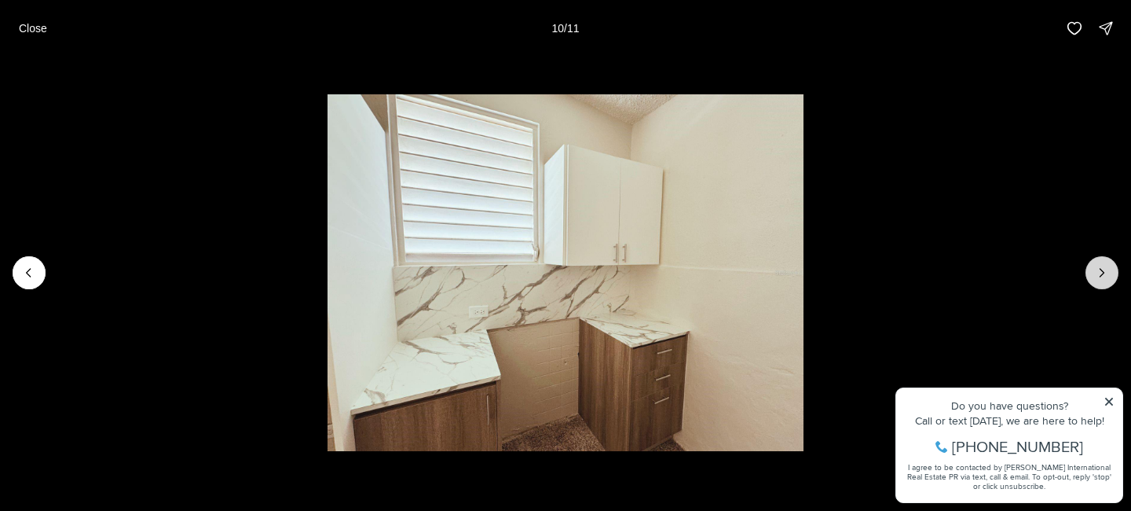
click at [1096, 271] on icon "Next slide" at bounding box center [1102, 273] width 16 height 16
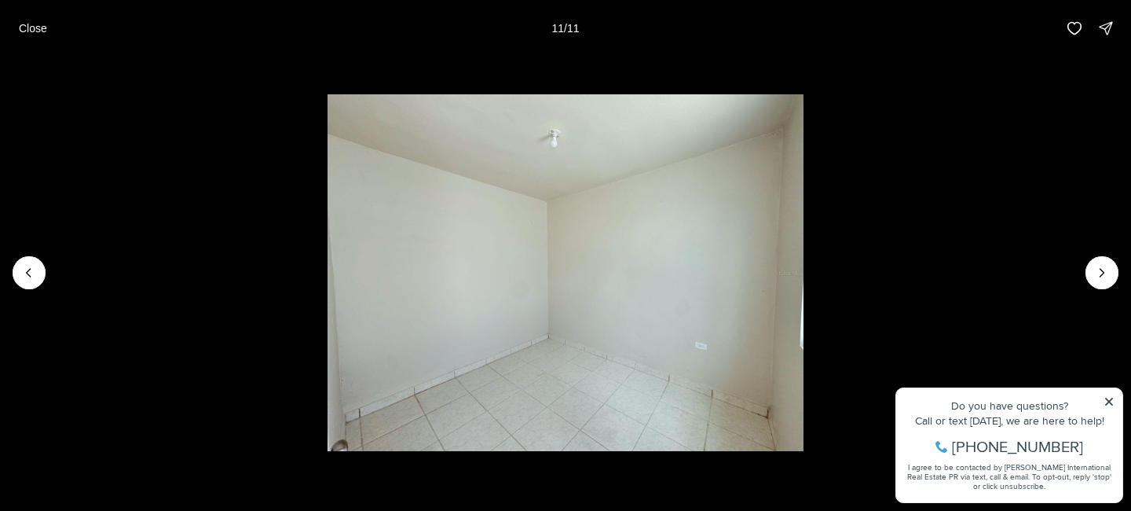
click at [1096, 272] on div at bounding box center [1102, 272] width 33 height 33
click at [37, 33] on p "Close" at bounding box center [33, 28] width 28 height 13
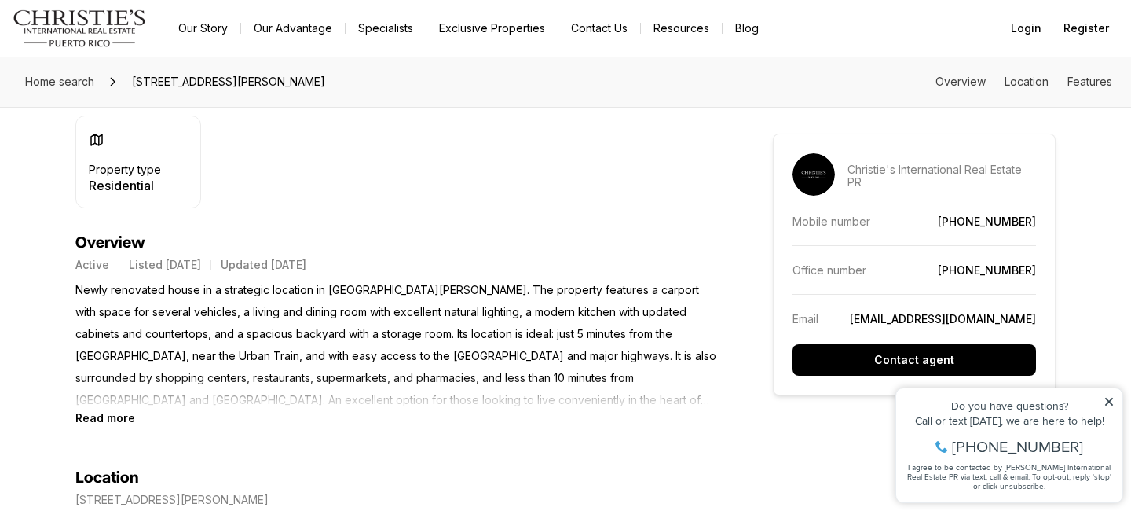
scroll to position [566, 0]
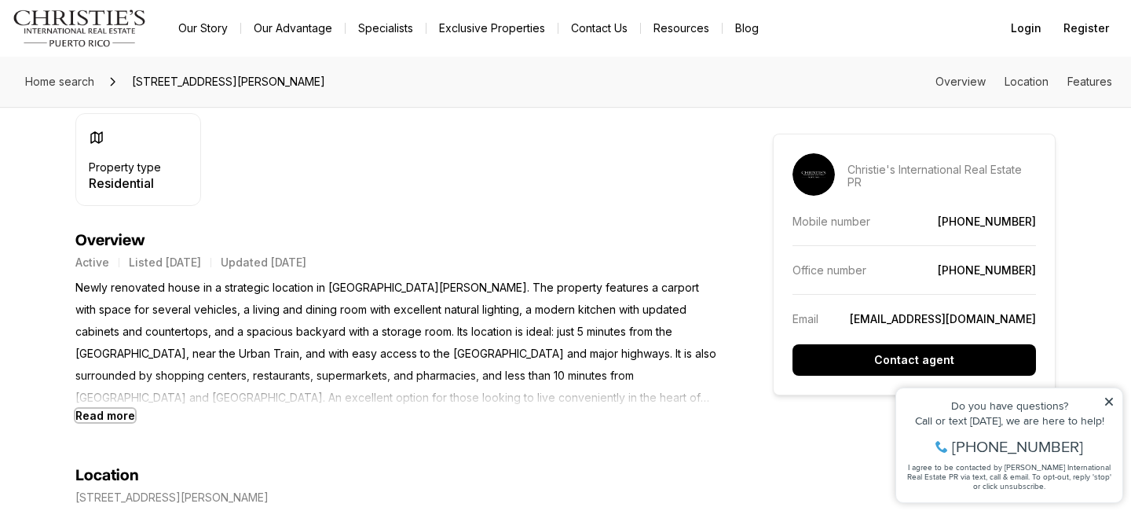
click at [115, 412] on b "Read more" at bounding box center [105, 414] width 60 height 13
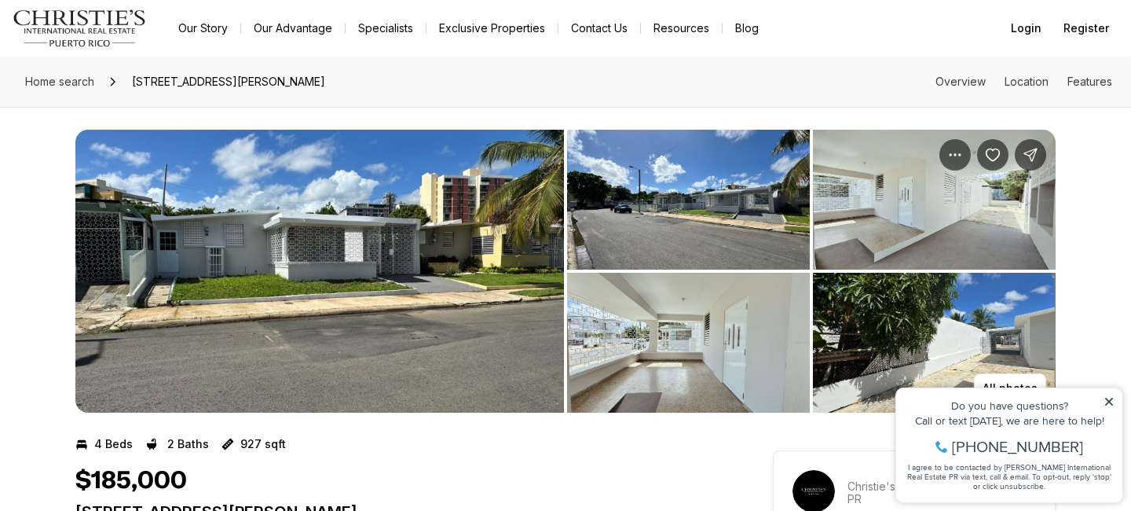
scroll to position [0, 0]
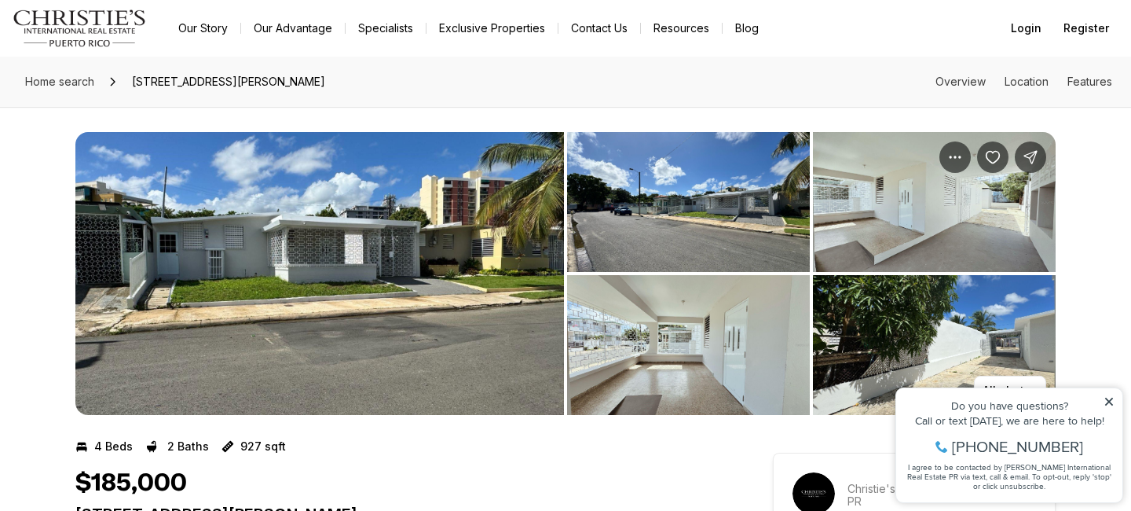
click at [389, 270] on img "View image gallery" at bounding box center [319, 273] width 489 height 283
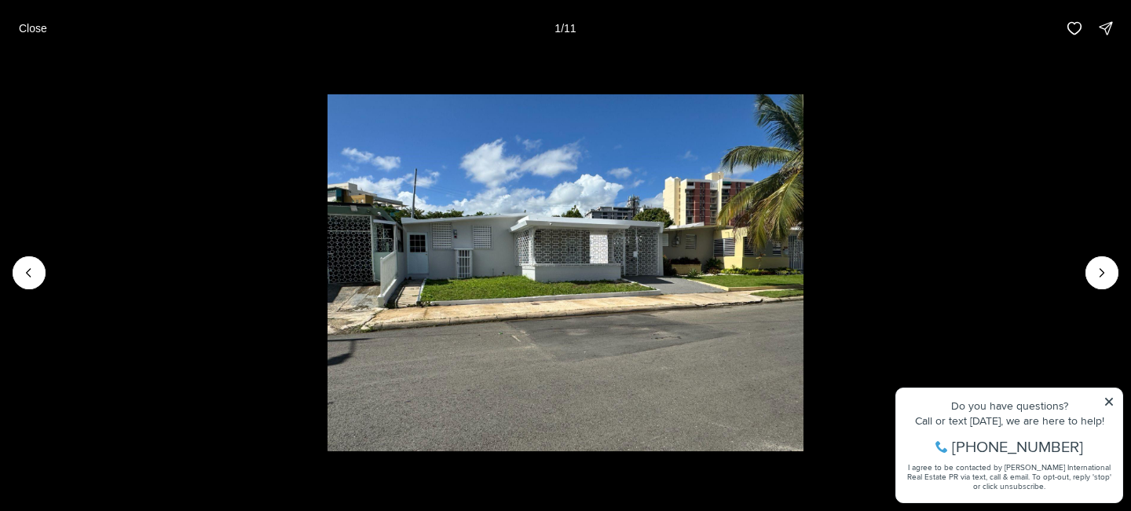
click at [1108, 401] on li "1 of 11" at bounding box center [565, 273] width 1131 height 432
drag, startPoint x: 1108, startPoint y: 401, endPoint x: 1108, endPoint y: 389, distance: 11.8
click at [1108, 391] on li "1 of 11" at bounding box center [565, 273] width 1131 height 432
click at [1101, 263] on button "Next slide" at bounding box center [1102, 272] width 33 height 33
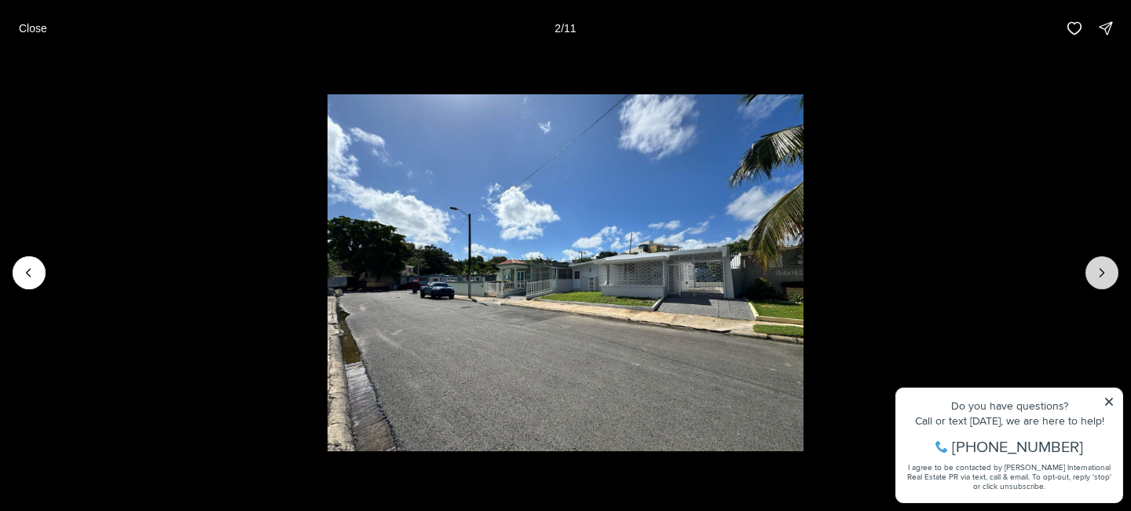
click at [1095, 268] on icon "Next slide" at bounding box center [1102, 273] width 16 height 16
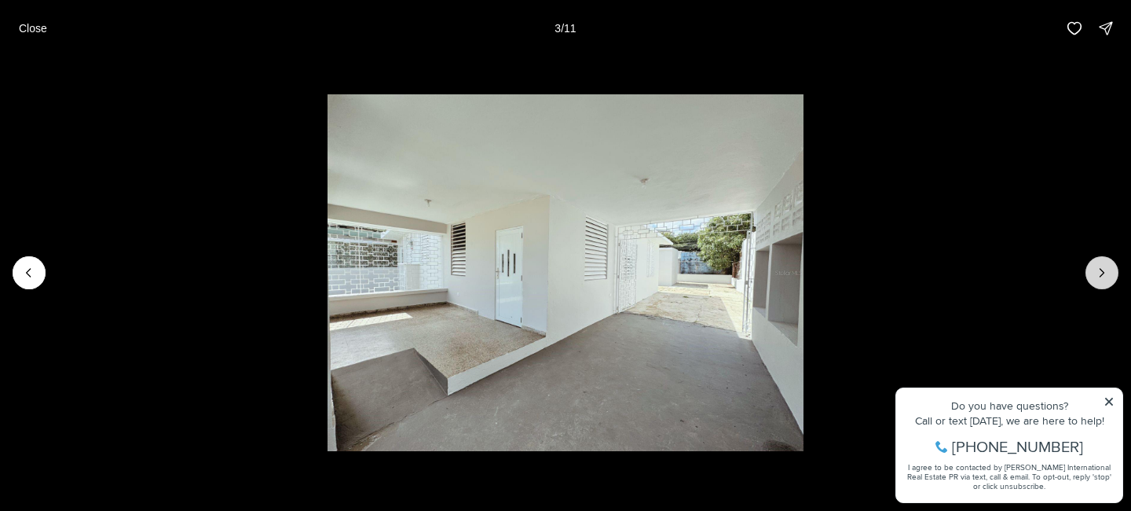
click at [1100, 274] on icon "Next slide" at bounding box center [1102, 273] width 16 height 16
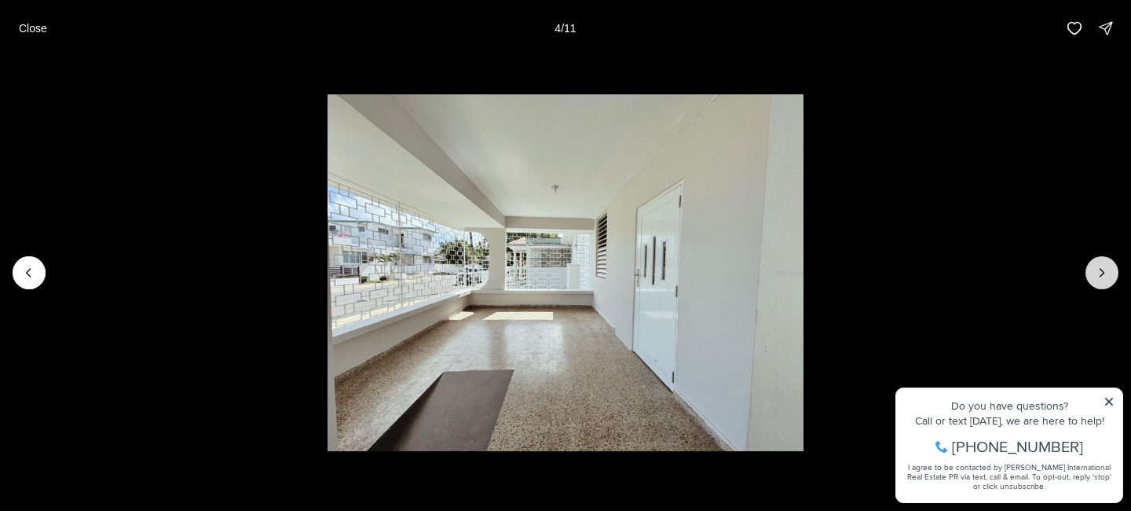
click at [1100, 274] on icon "Next slide" at bounding box center [1102, 273] width 16 height 16
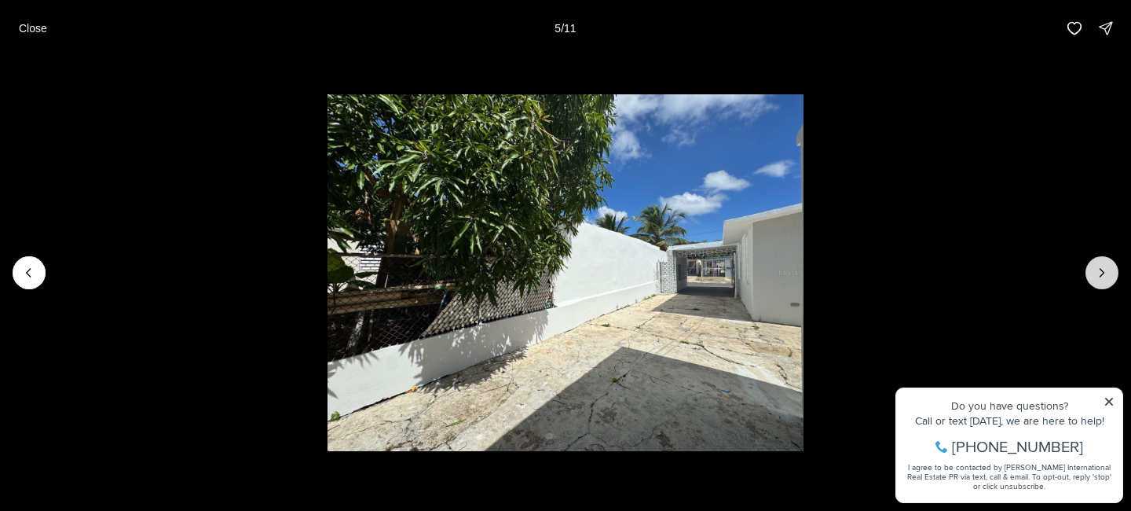
click at [1100, 274] on icon "Next slide" at bounding box center [1102, 273] width 16 height 16
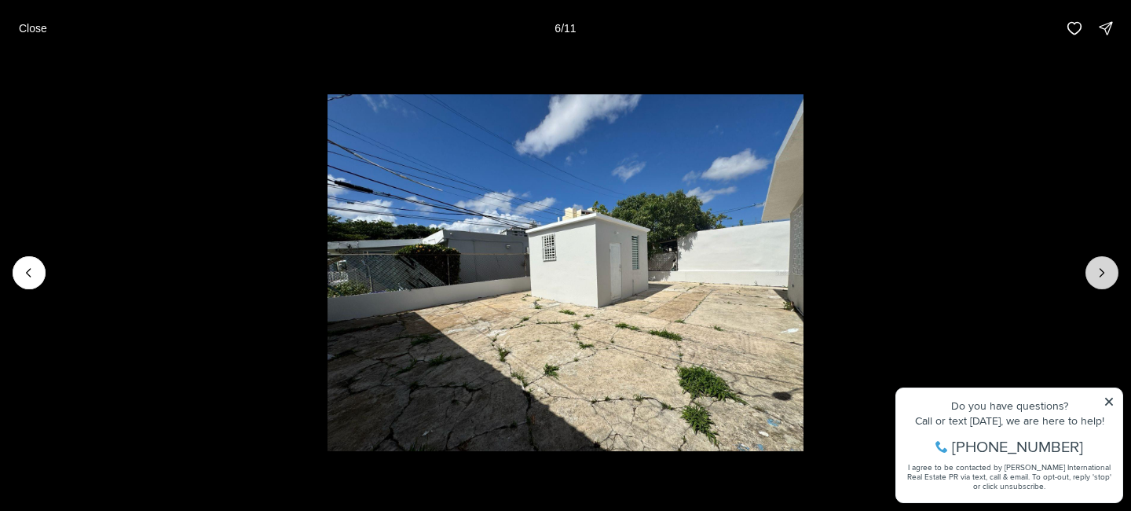
click at [1100, 274] on icon "Next slide" at bounding box center [1102, 273] width 16 height 16
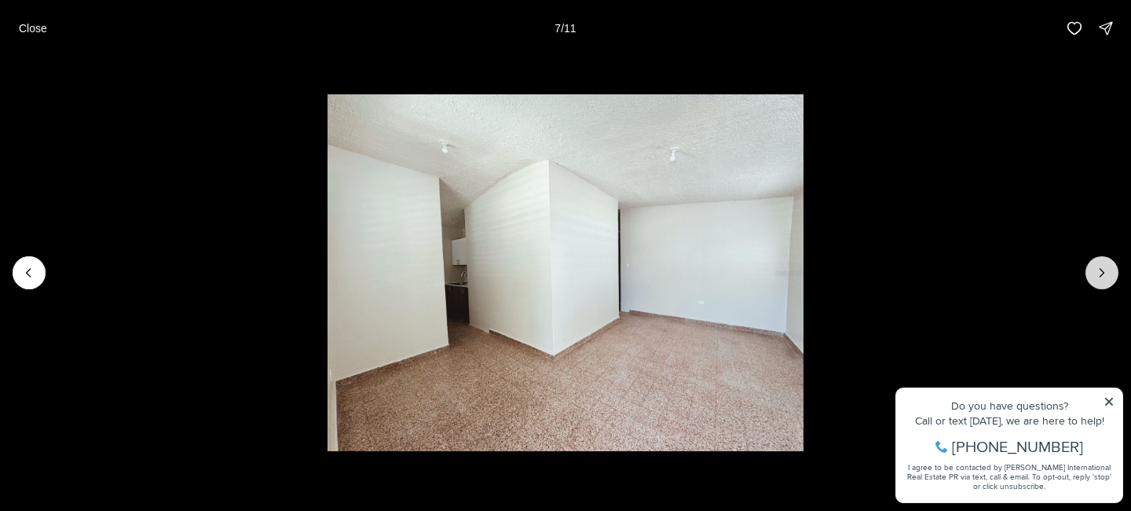
click at [1100, 275] on icon "Next slide" at bounding box center [1102, 273] width 16 height 16
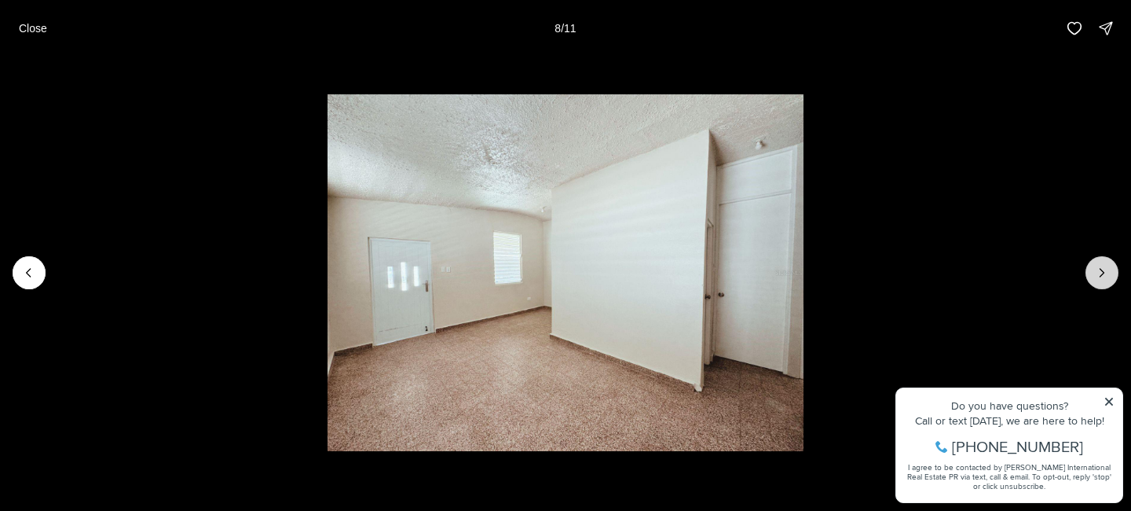
click at [1100, 276] on icon "Next slide" at bounding box center [1102, 273] width 4 height 8
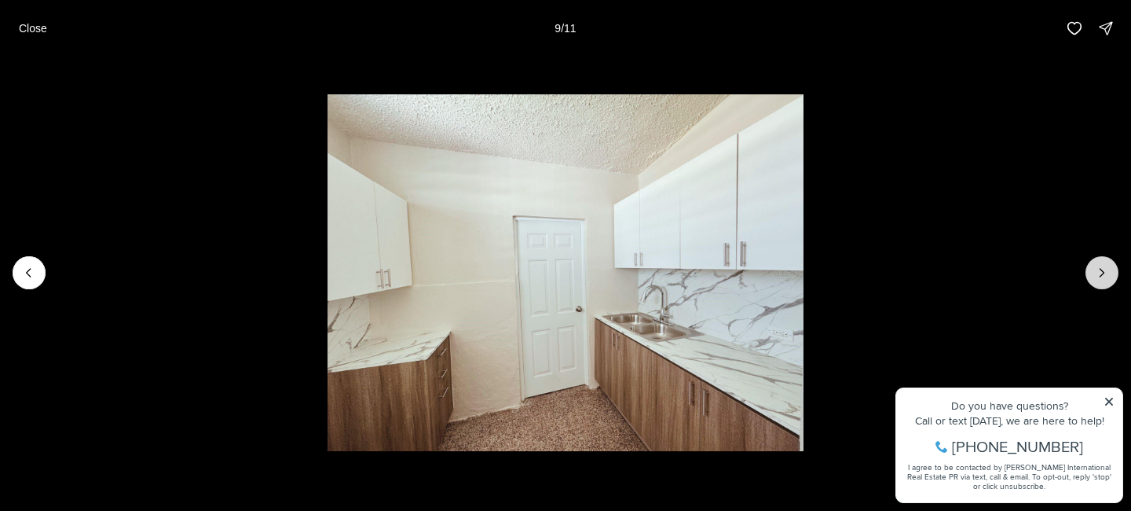
click at [1100, 276] on icon "Next slide" at bounding box center [1102, 273] width 4 height 8
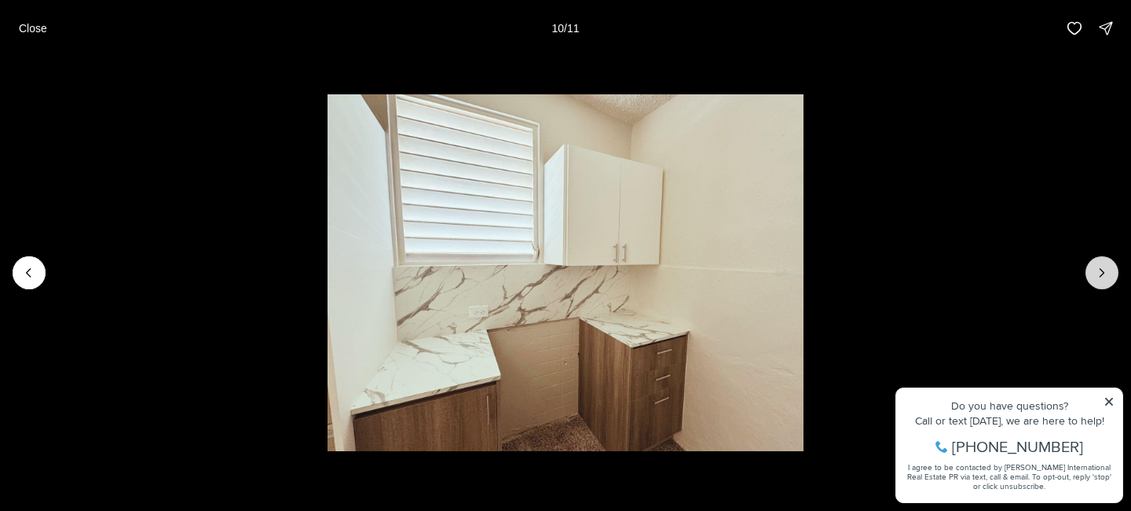
click at [1100, 276] on icon "Next slide" at bounding box center [1102, 273] width 16 height 16
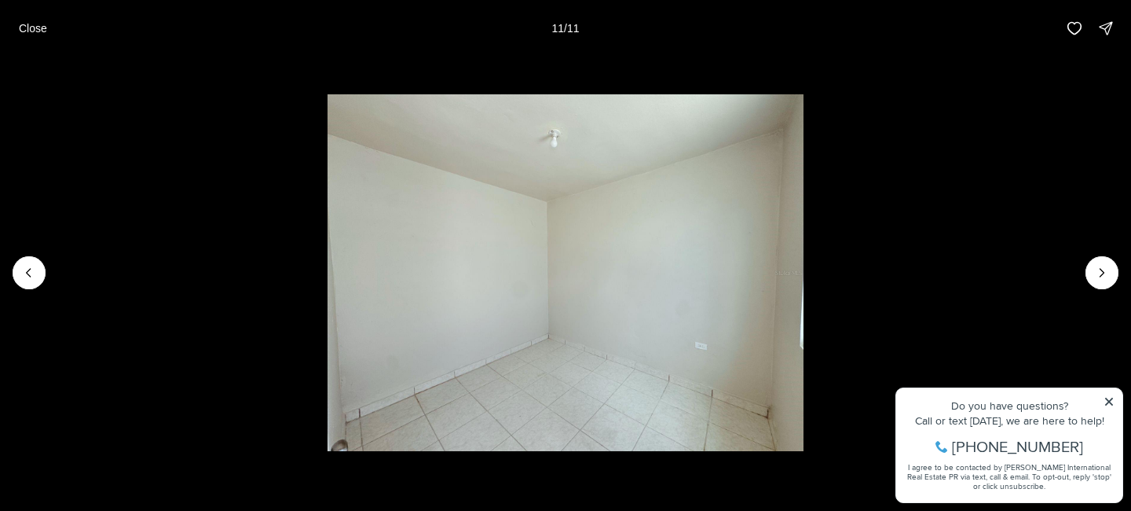
click at [1100, 277] on div at bounding box center [1102, 272] width 33 height 33
click at [1100, 278] on div at bounding box center [1102, 272] width 33 height 33
click at [36, 32] on p "Close" at bounding box center [33, 28] width 28 height 13
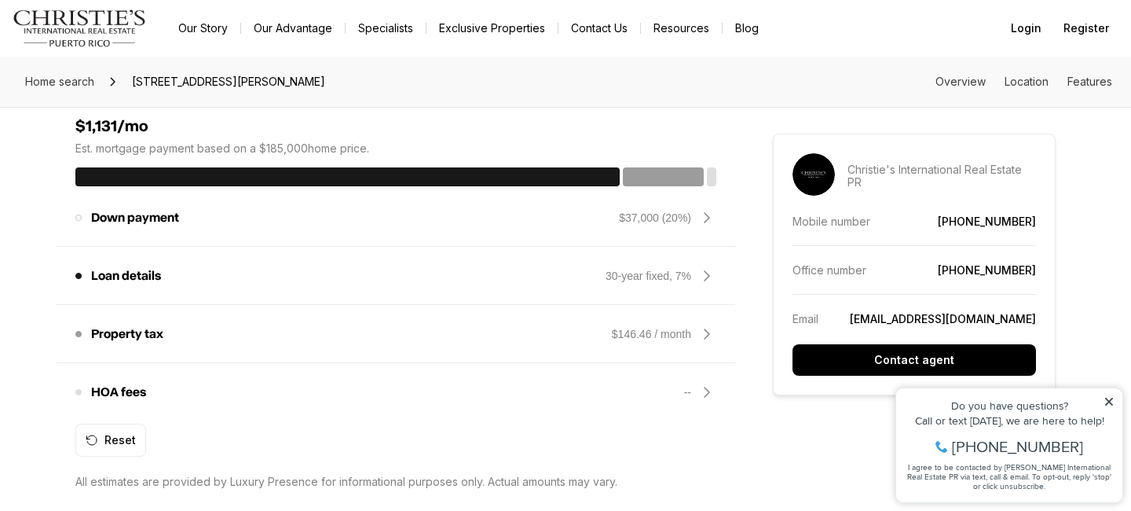
scroll to position [1320, 0]
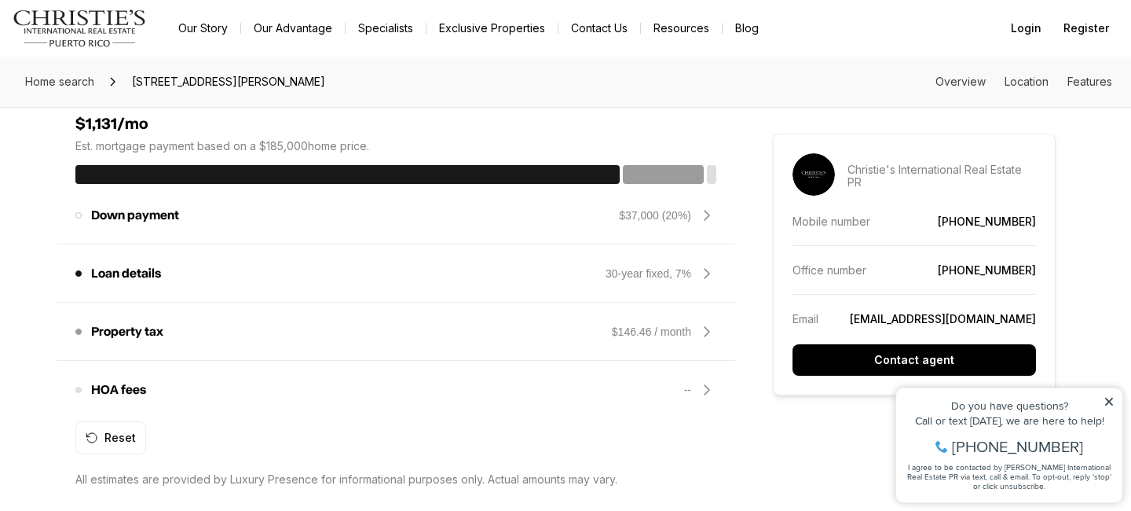
click at [112, 352] on div "Property tax The amount of tax on your home. $146.46 / month" at bounding box center [396, 331] width 679 height 57
click at [115, 336] on p "Property tax" at bounding box center [127, 331] width 72 height 13
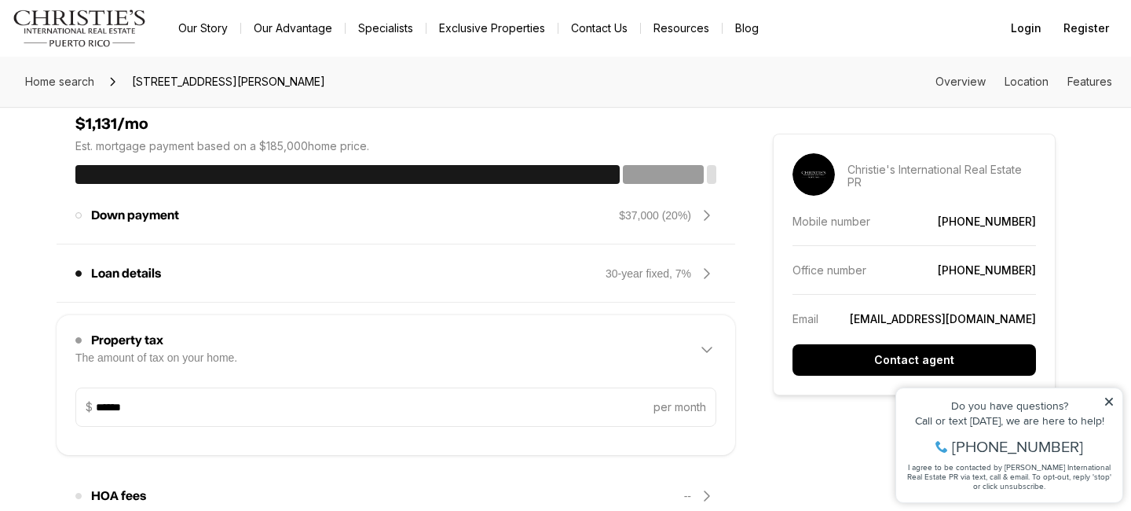
click at [180, 281] on div "Loan details Loan type is the length of the loan program. The default is 30 yea…" at bounding box center [395, 273] width 641 height 38
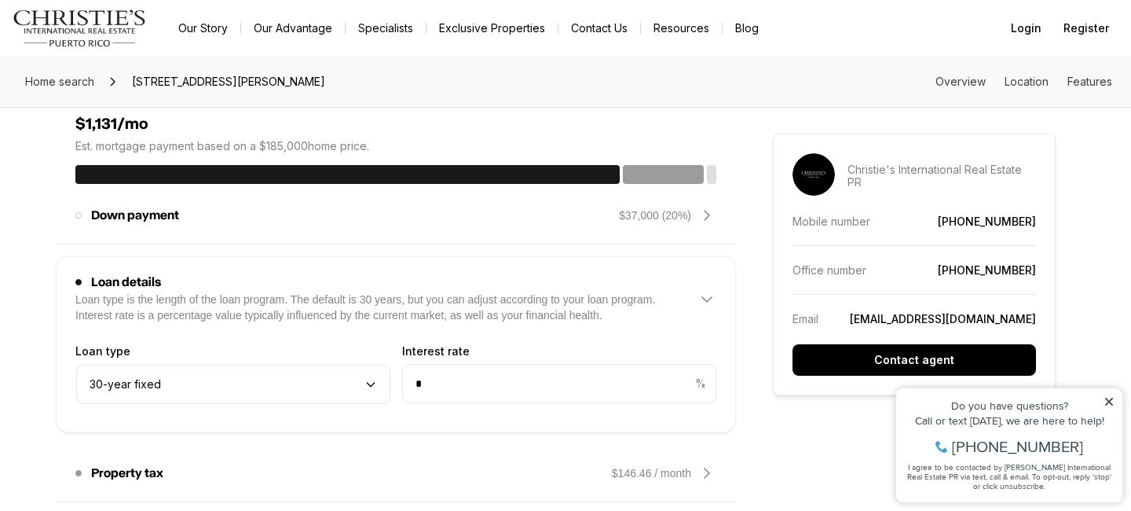
click at [1109, 404] on icon at bounding box center [1109, 401] width 11 height 11
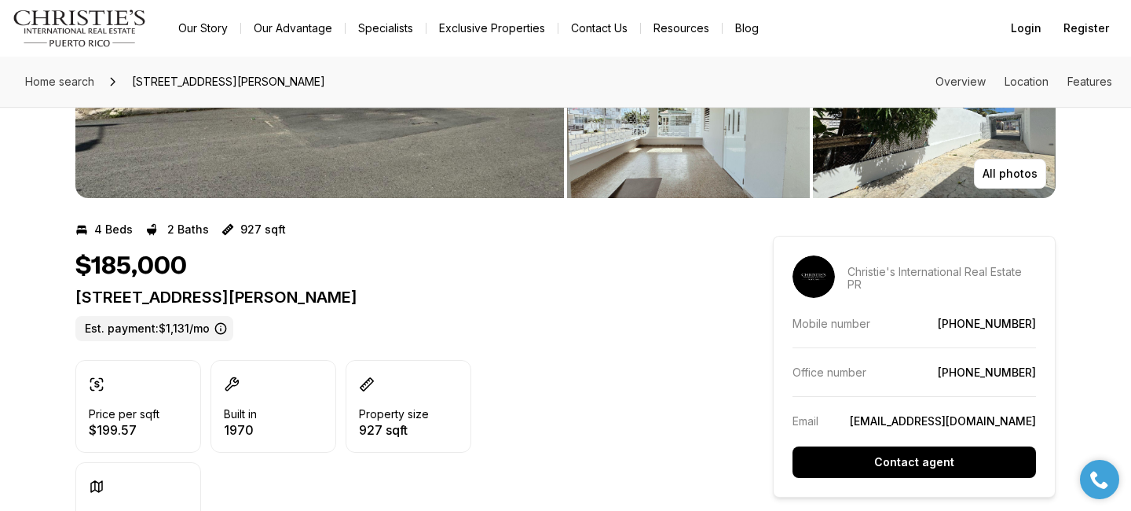
scroll to position [0, 0]
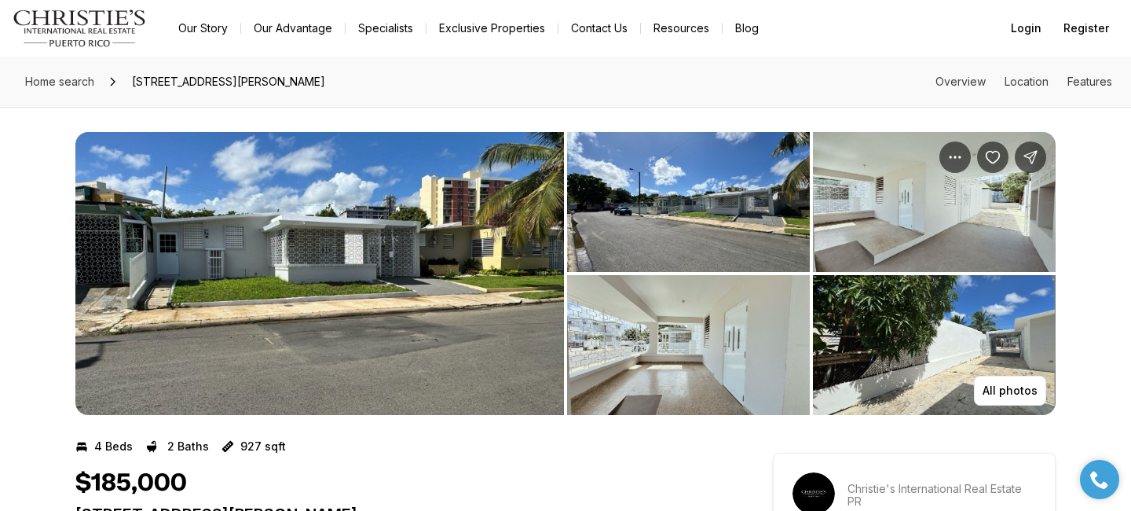
click at [423, 250] on img "View image gallery" at bounding box center [319, 273] width 489 height 283
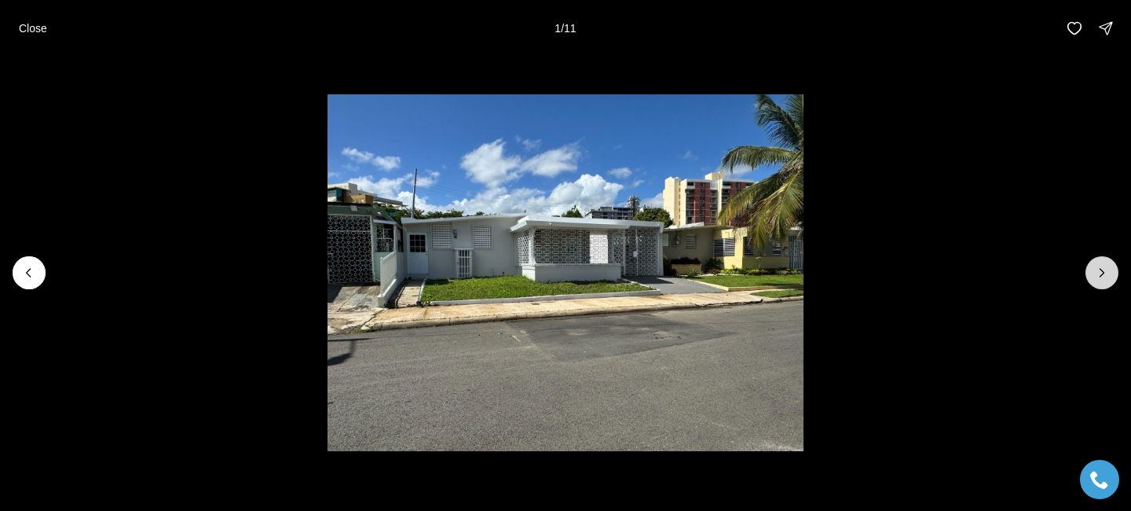
click at [1101, 272] on icon "Next slide" at bounding box center [1102, 273] width 16 height 16
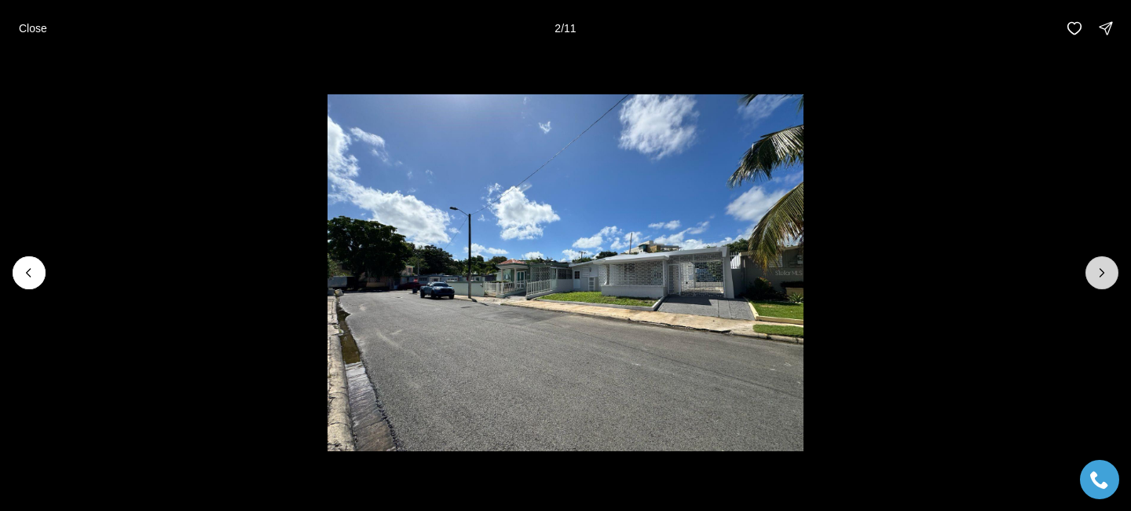
click at [1101, 273] on icon "Next slide" at bounding box center [1102, 273] width 16 height 16
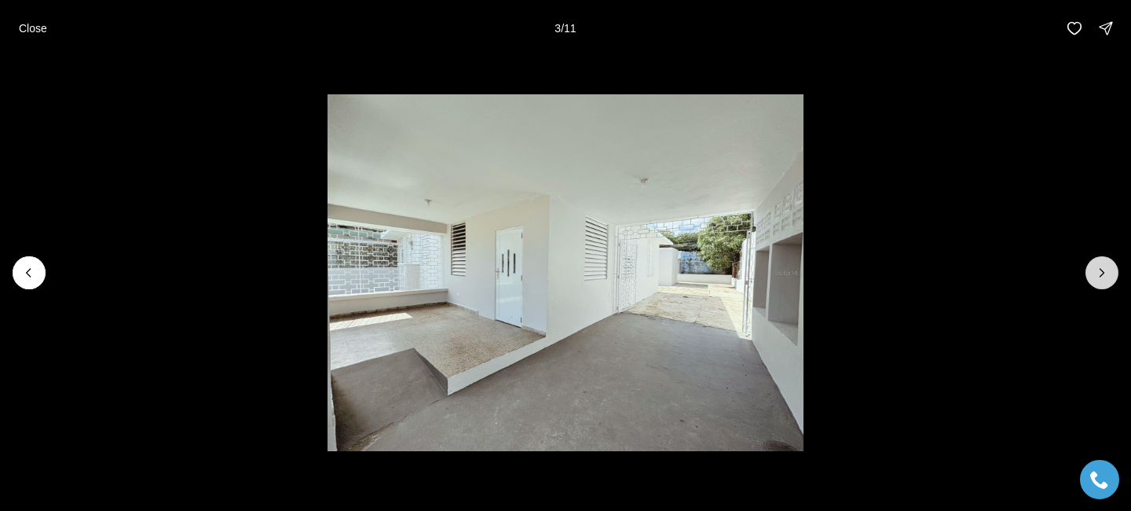
click at [1101, 274] on icon "Next slide" at bounding box center [1102, 273] width 4 height 8
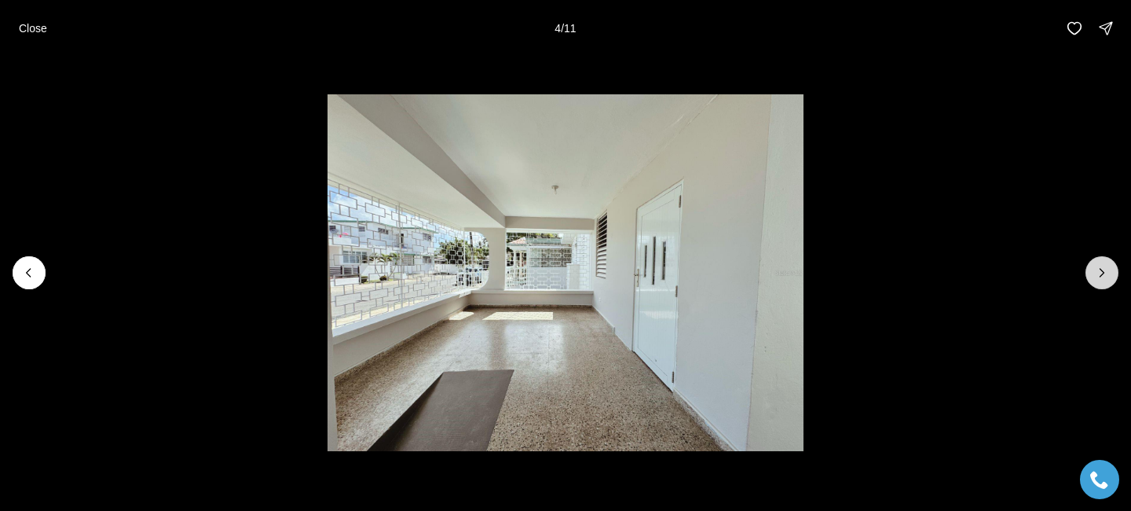
click at [1101, 275] on icon "Next slide" at bounding box center [1102, 273] width 4 height 8
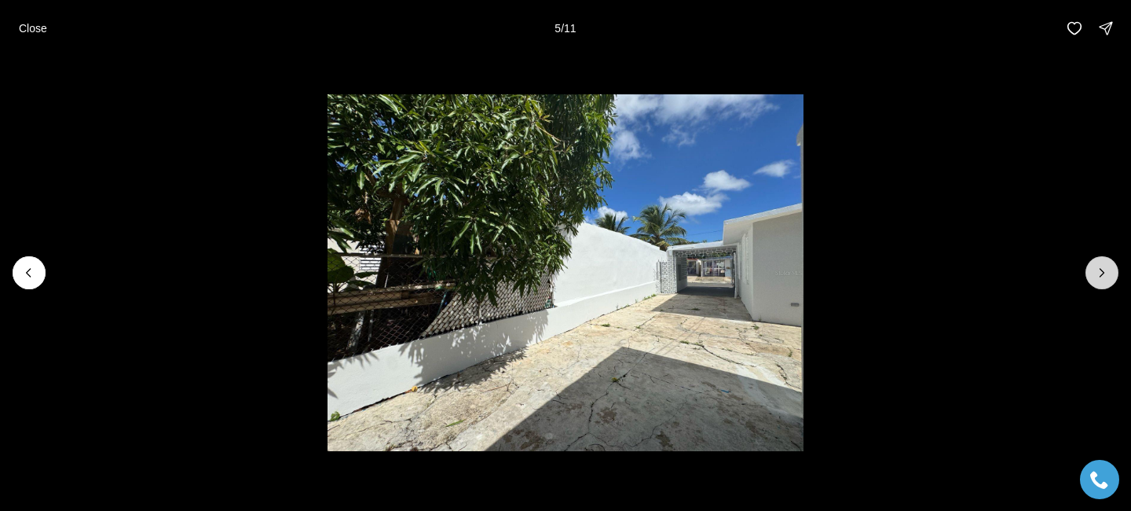
click at [1100, 276] on icon "Next slide" at bounding box center [1102, 273] width 16 height 16
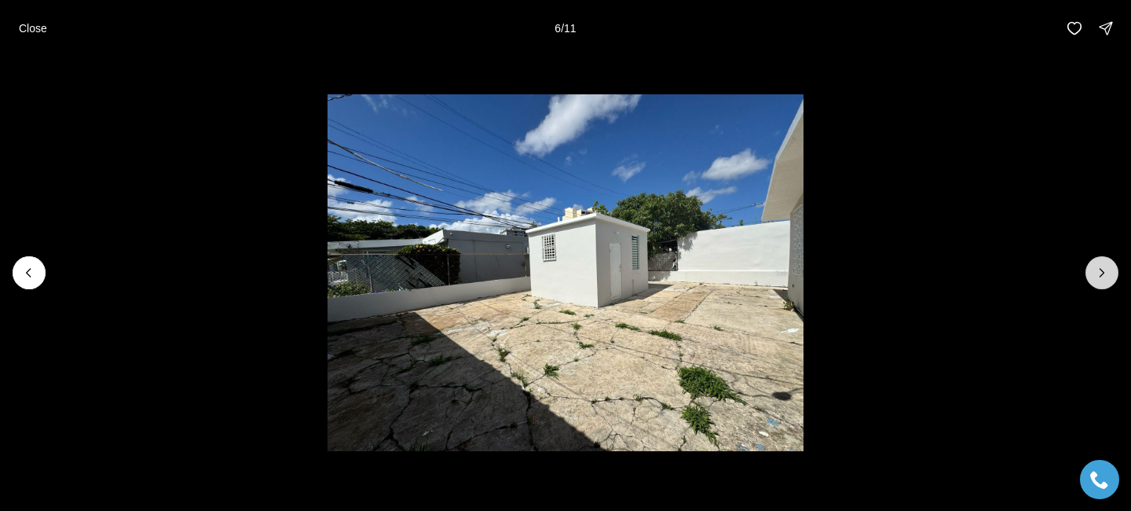
click at [1100, 276] on icon "Next slide" at bounding box center [1102, 273] width 16 height 16
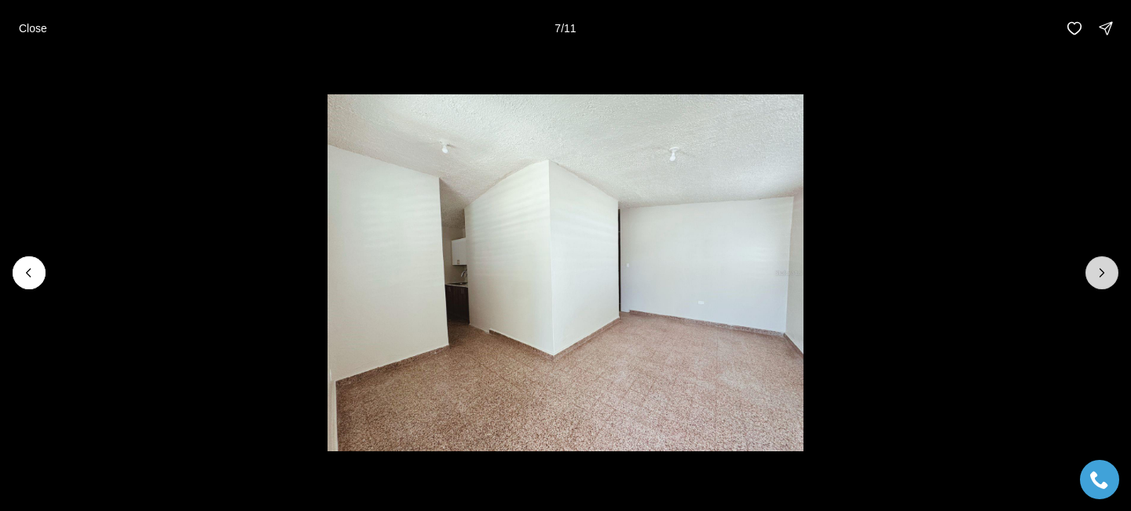
click at [1100, 276] on icon "Next slide" at bounding box center [1102, 273] width 16 height 16
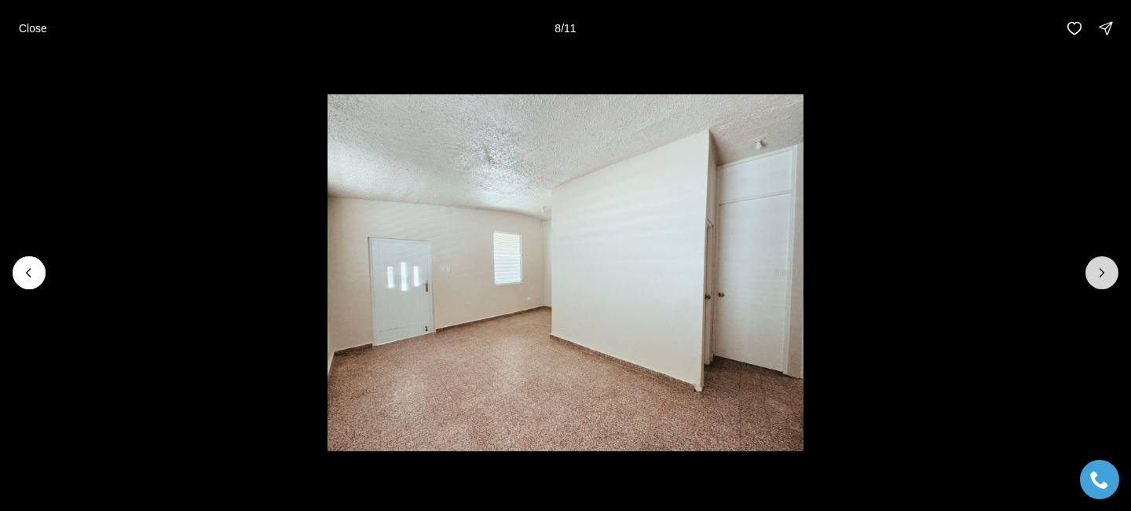
click at [1100, 276] on icon "Next slide" at bounding box center [1102, 273] width 16 height 16
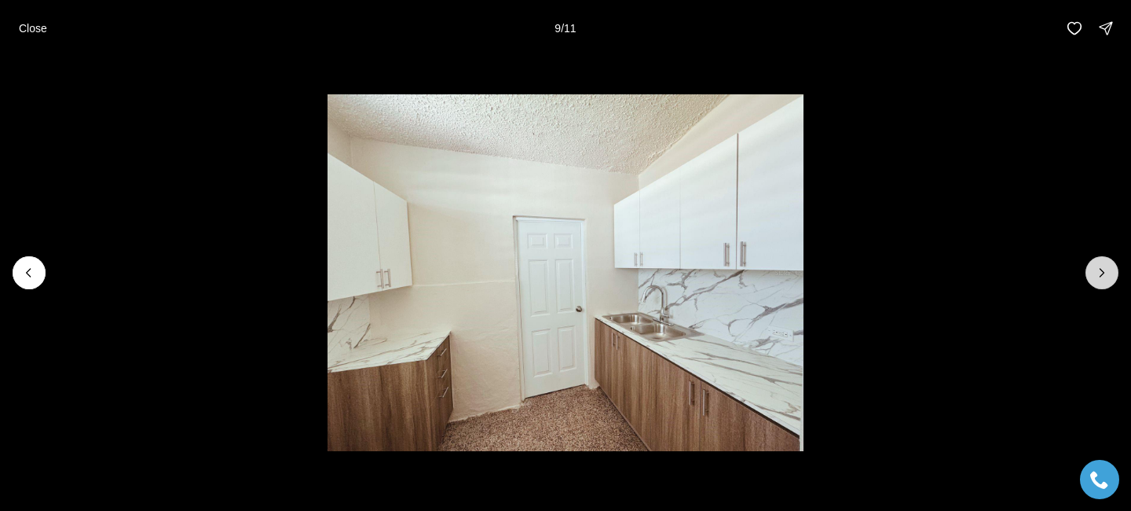
click at [1100, 276] on icon "Next slide" at bounding box center [1102, 273] width 16 height 16
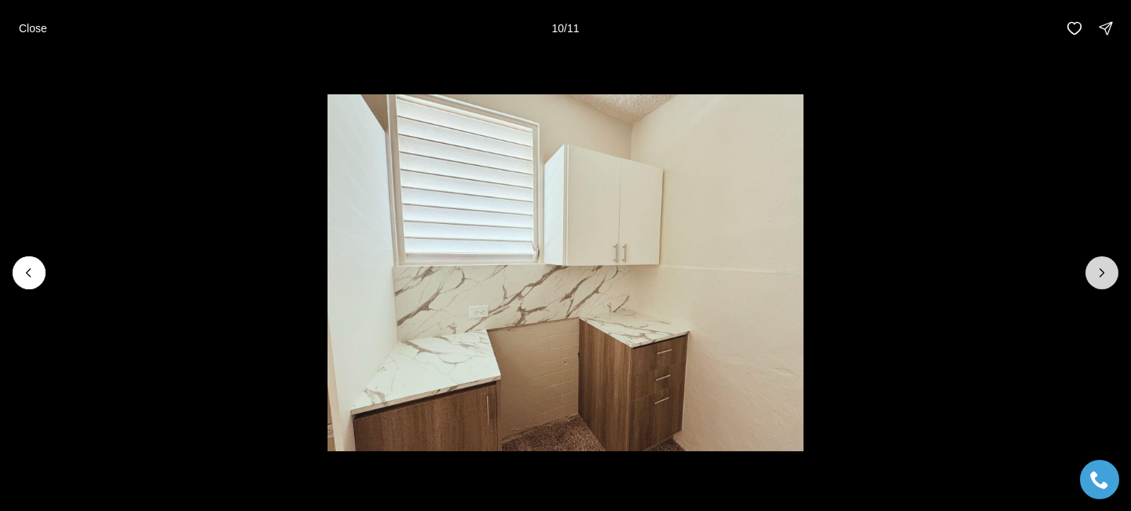
click at [1100, 276] on icon "Next slide" at bounding box center [1102, 273] width 16 height 16
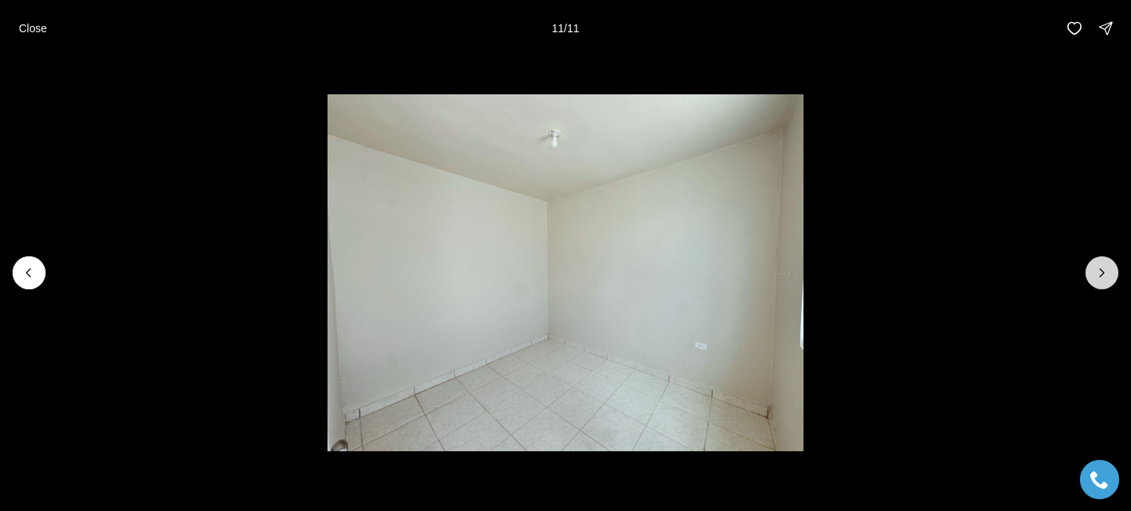
click at [1100, 276] on div at bounding box center [1102, 272] width 33 height 33
click at [43, 31] on p "Close" at bounding box center [33, 28] width 28 height 13
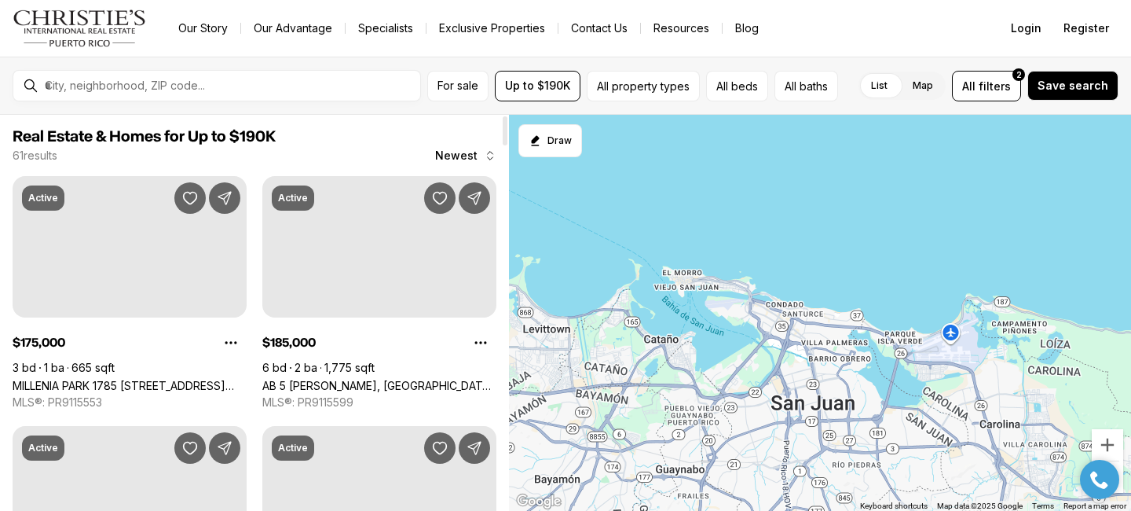
scroll to position [251, 0]
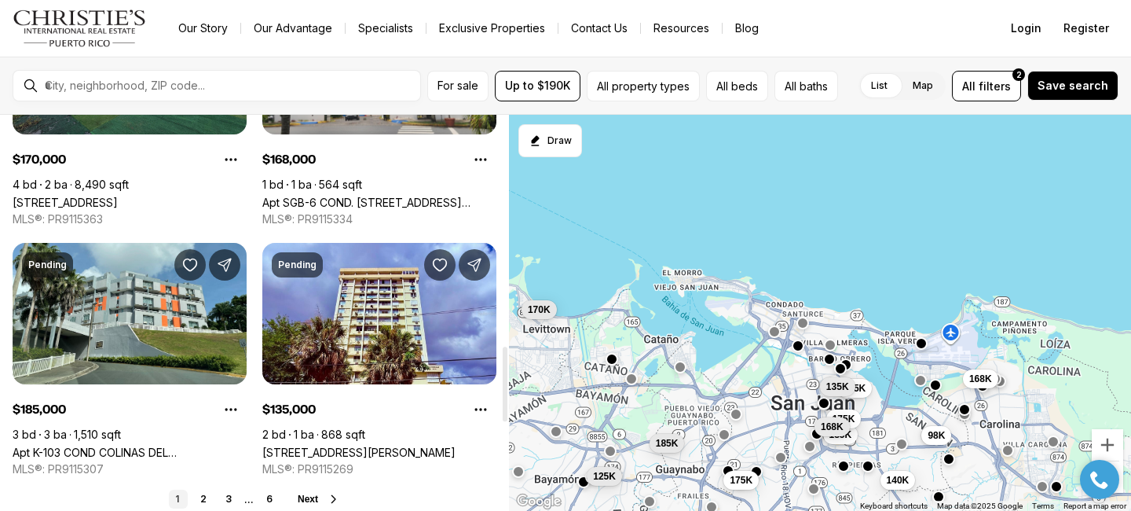
scroll to position [1225, 0]
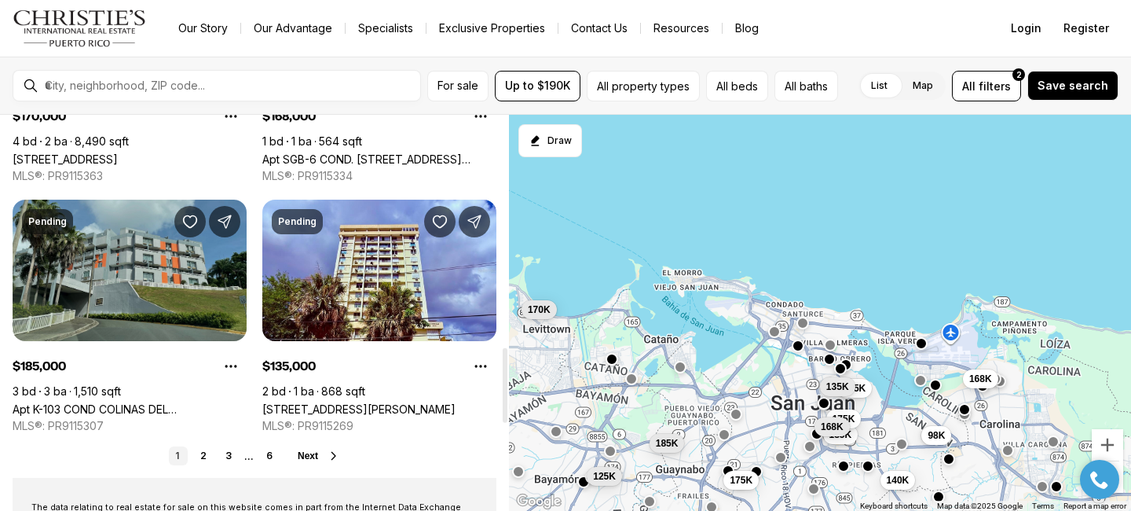
click at [198, 402] on link "Apt K-103 COND COLINAS DEL [STREET_ADDRESS]" at bounding box center [130, 408] width 234 height 13
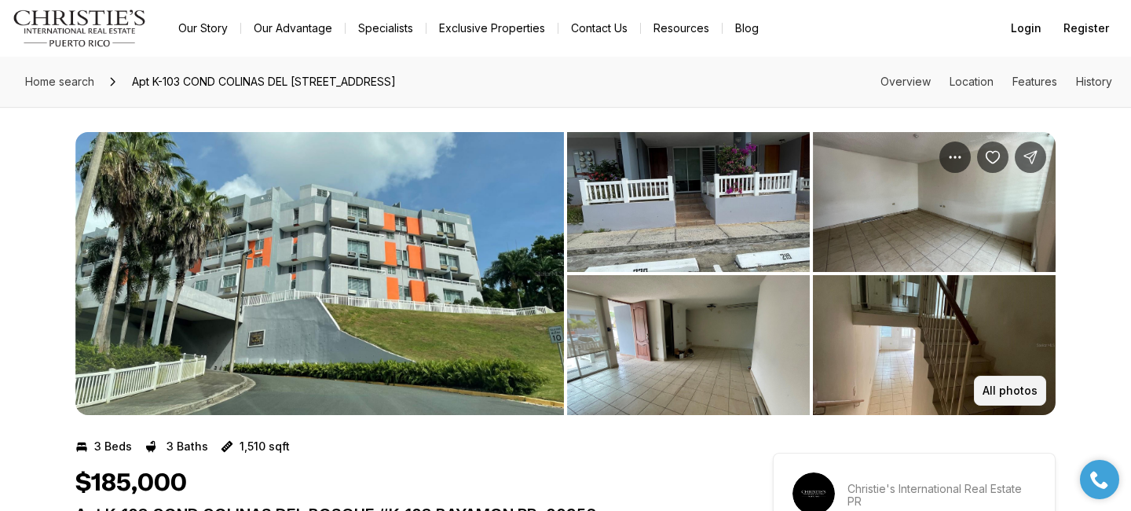
click at [990, 390] on p "All photos" at bounding box center [1010, 390] width 55 height 13
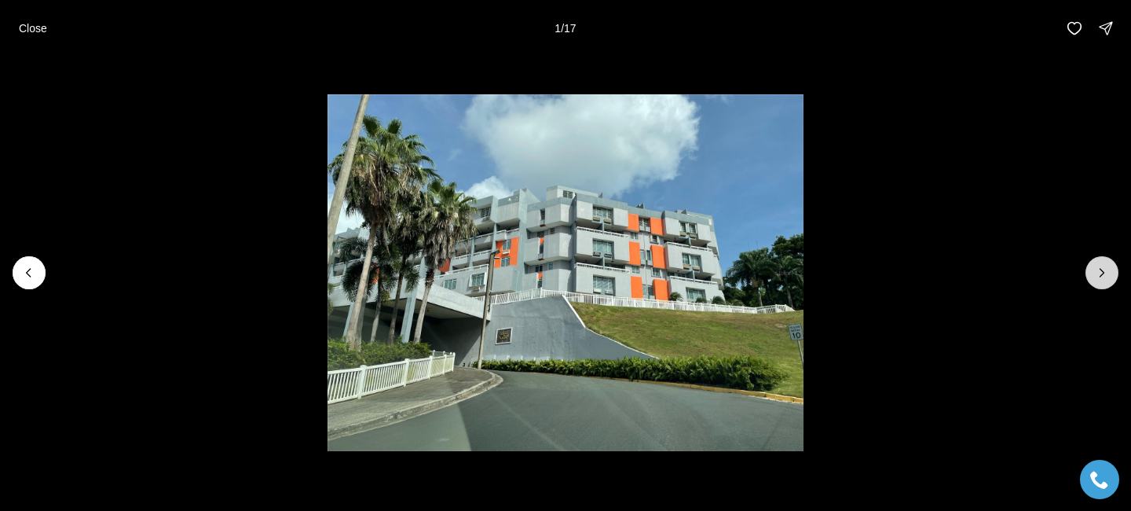
click at [1088, 275] on button "Next slide" at bounding box center [1102, 272] width 33 height 33
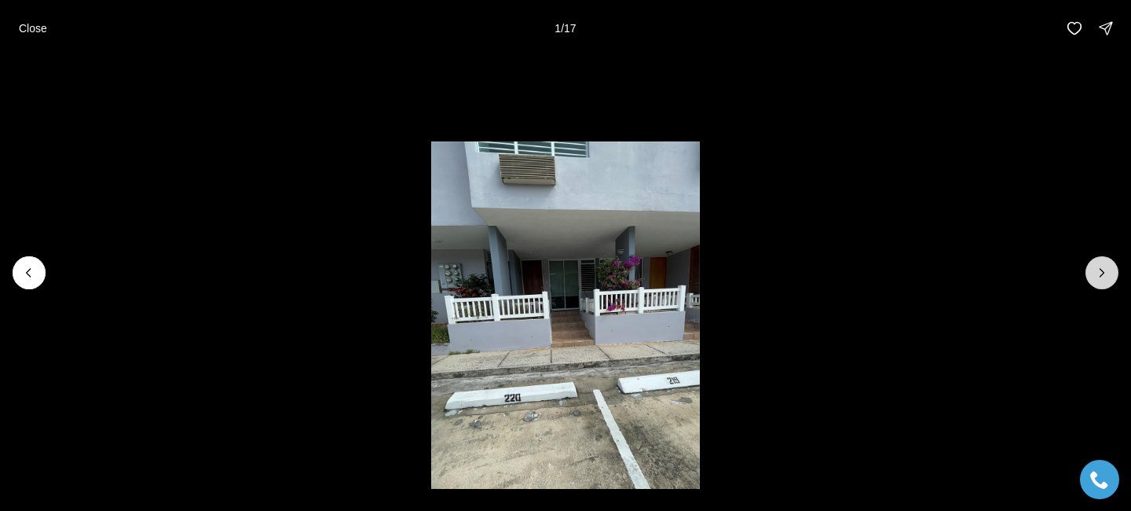
click at [1088, 275] on button "Next slide" at bounding box center [1102, 272] width 33 height 33
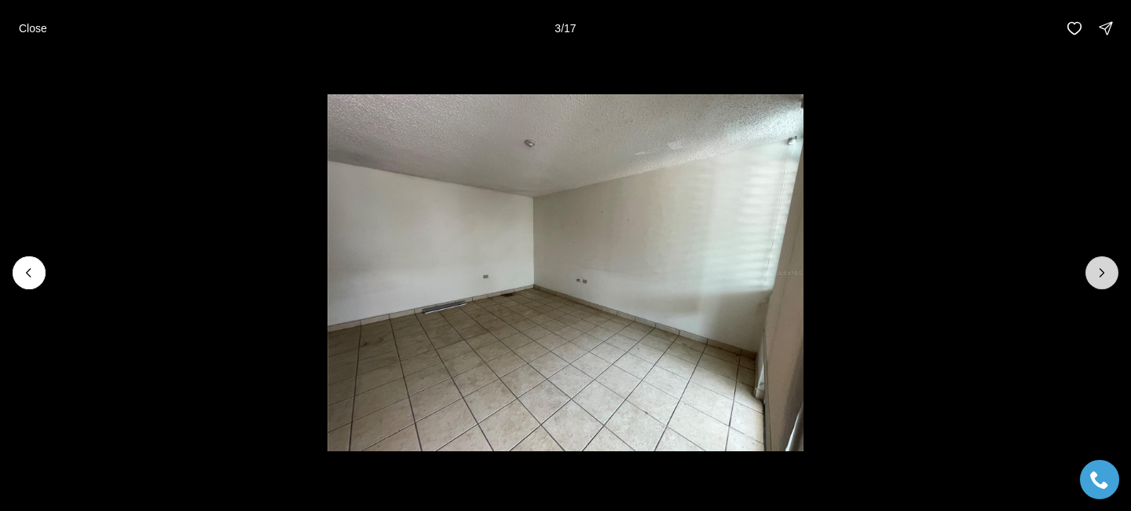
click at [1088, 275] on button "Next slide" at bounding box center [1102, 272] width 33 height 33
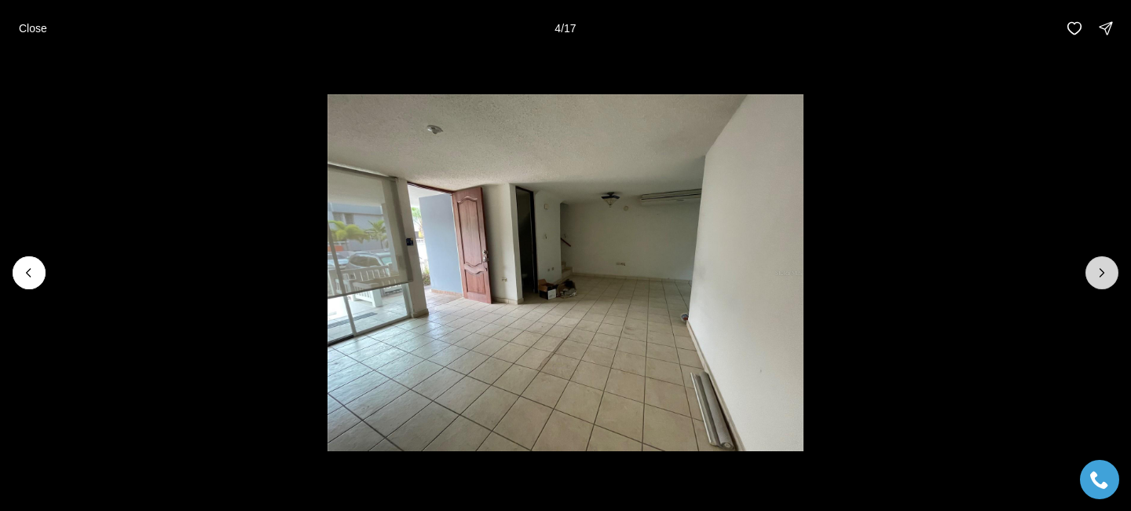
click at [1088, 275] on button "Next slide" at bounding box center [1102, 272] width 33 height 33
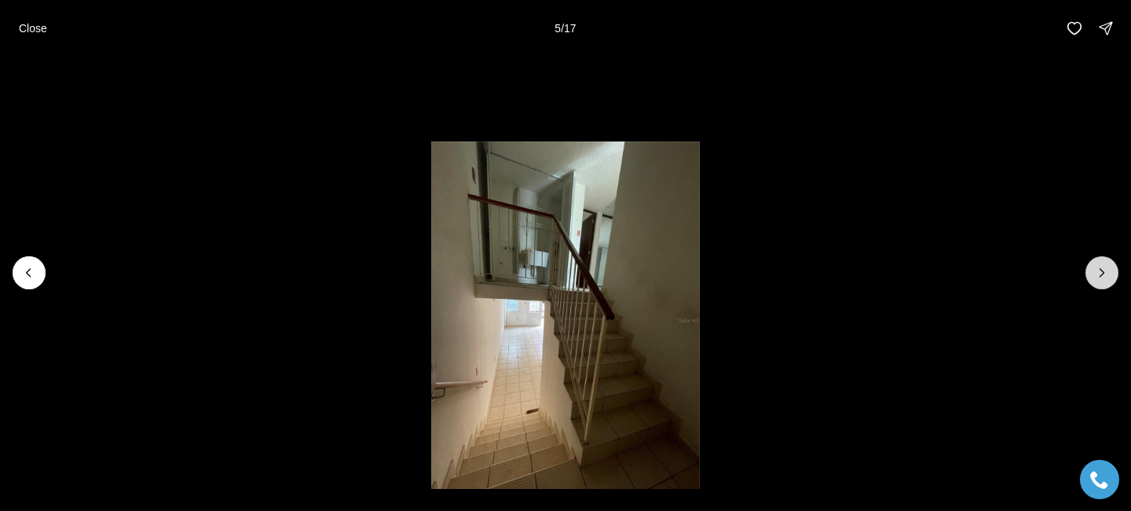
click at [1088, 275] on button "Next slide" at bounding box center [1102, 272] width 33 height 33
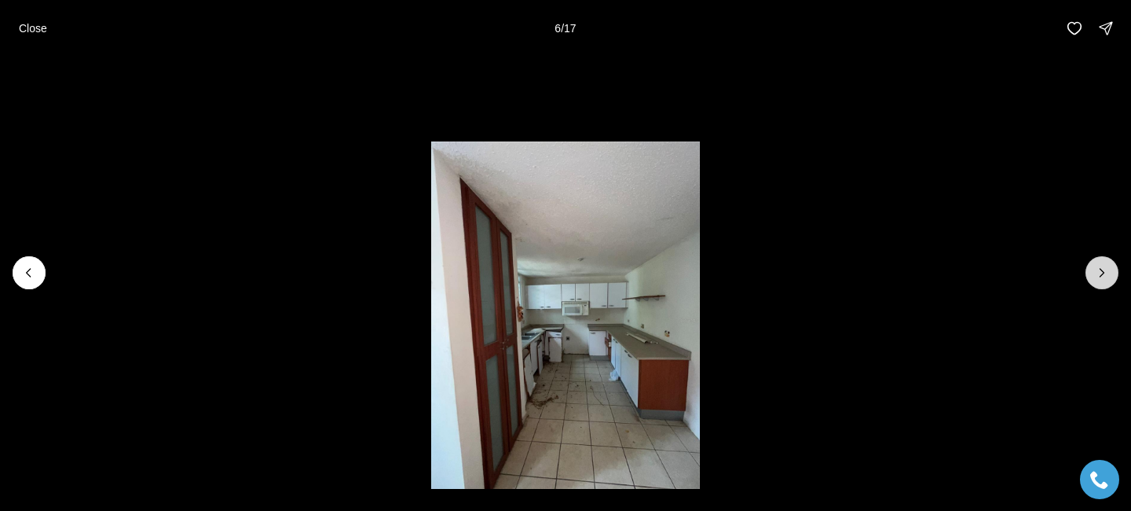
click at [1088, 276] on button "Next slide" at bounding box center [1102, 272] width 33 height 33
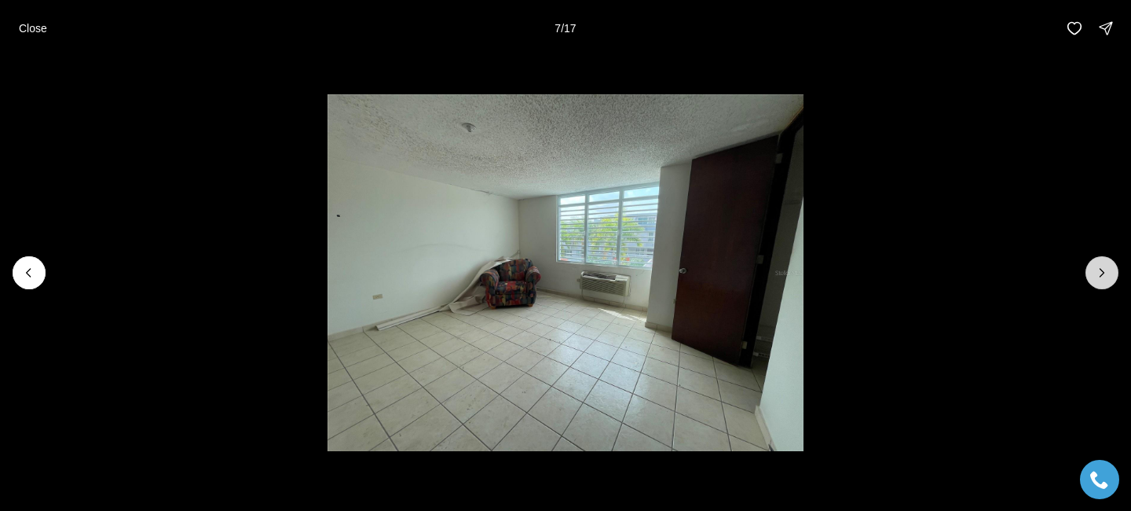
click at [1088, 276] on button "Next slide" at bounding box center [1102, 272] width 33 height 33
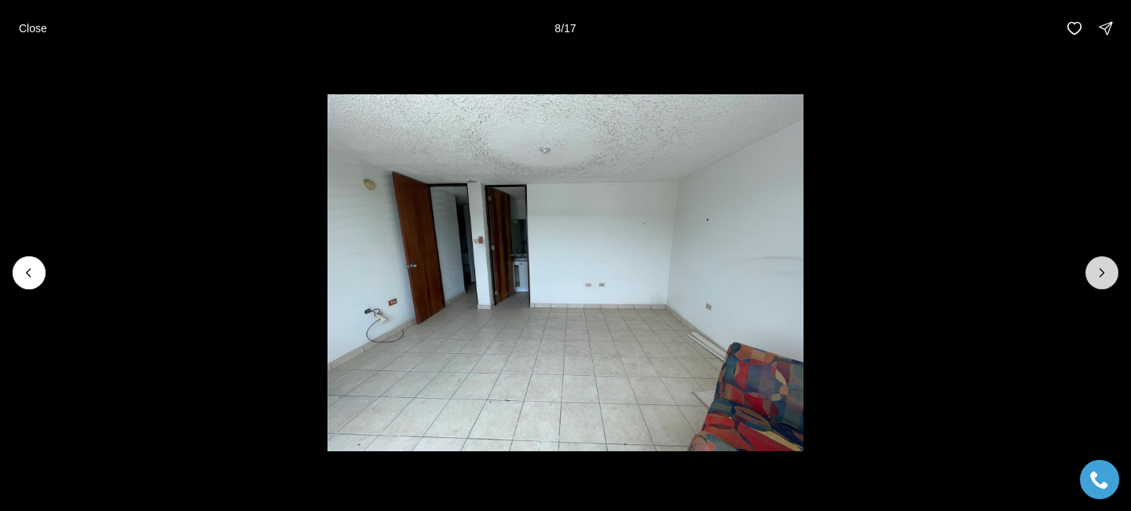
click at [1089, 278] on button "Next slide" at bounding box center [1102, 272] width 33 height 33
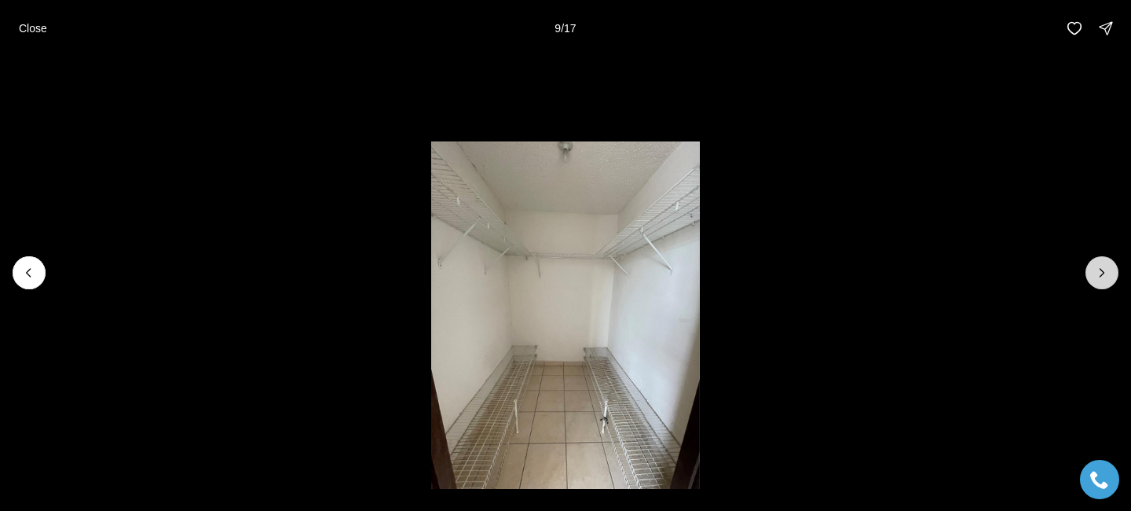
click at [1089, 278] on button "Next slide" at bounding box center [1102, 272] width 33 height 33
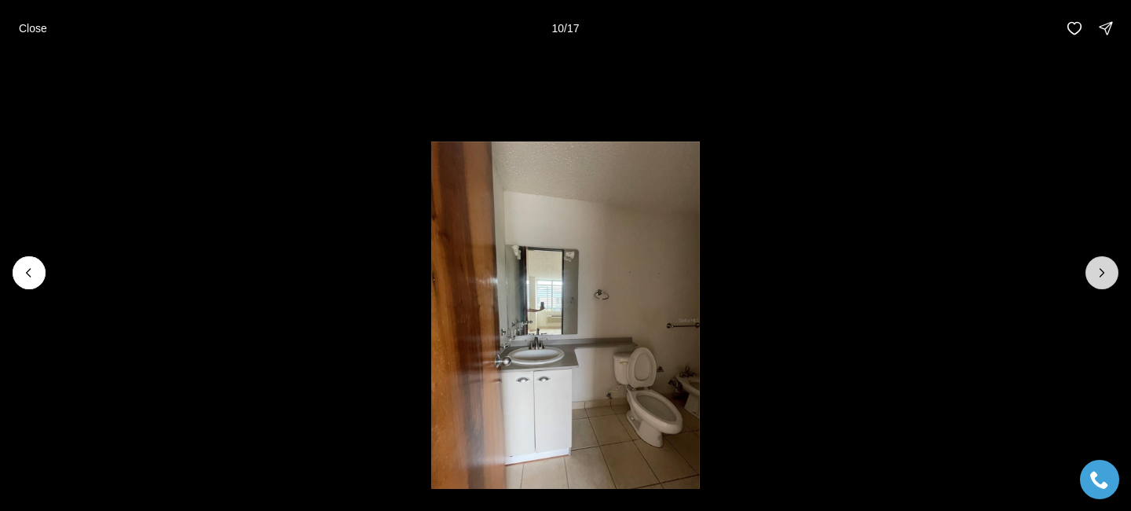
click at [1089, 278] on button "Next slide" at bounding box center [1102, 272] width 33 height 33
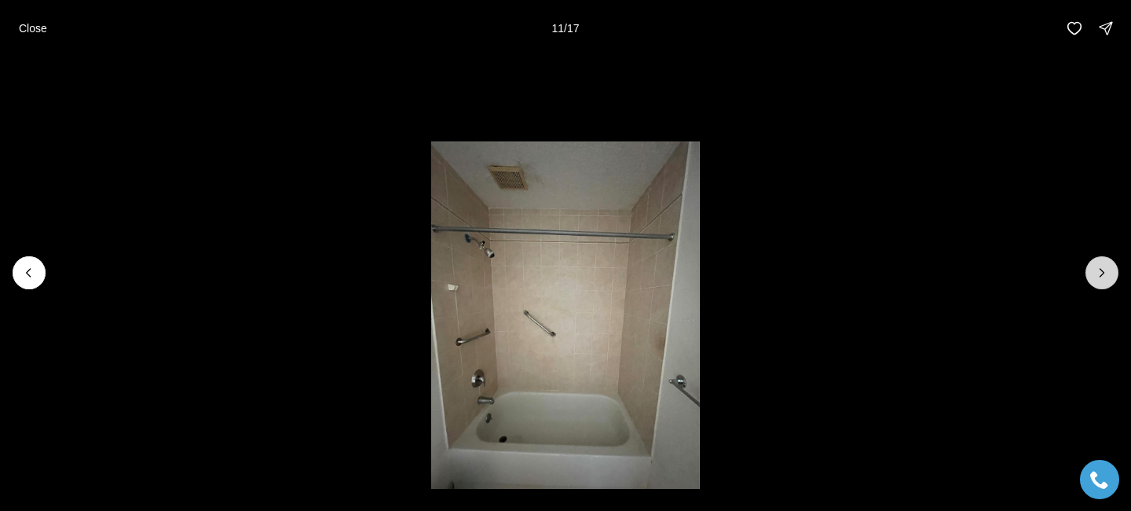
click at [1089, 280] on button "Next slide" at bounding box center [1102, 272] width 33 height 33
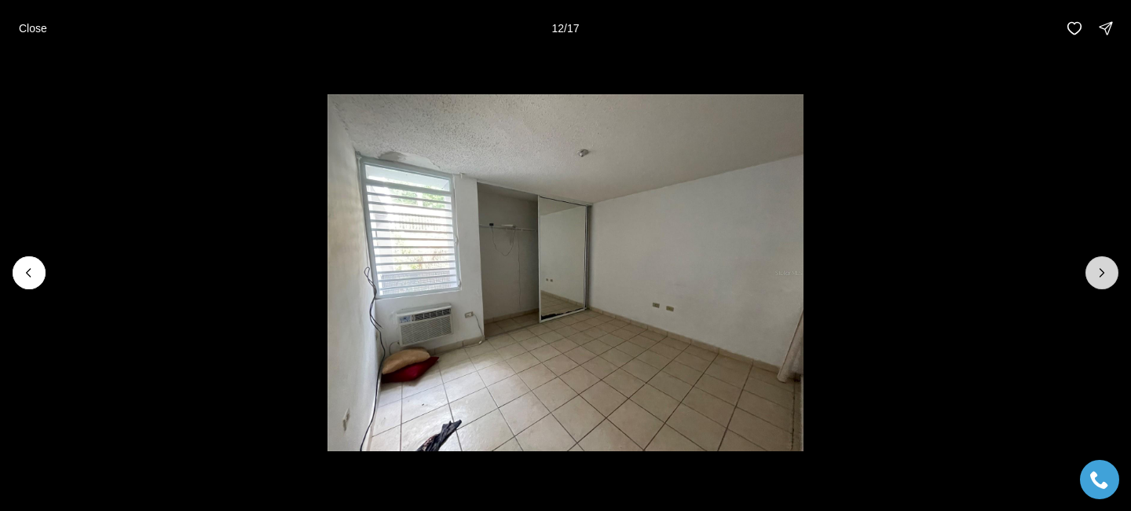
click at [1089, 280] on button "Next slide" at bounding box center [1102, 272] width 33 height 33
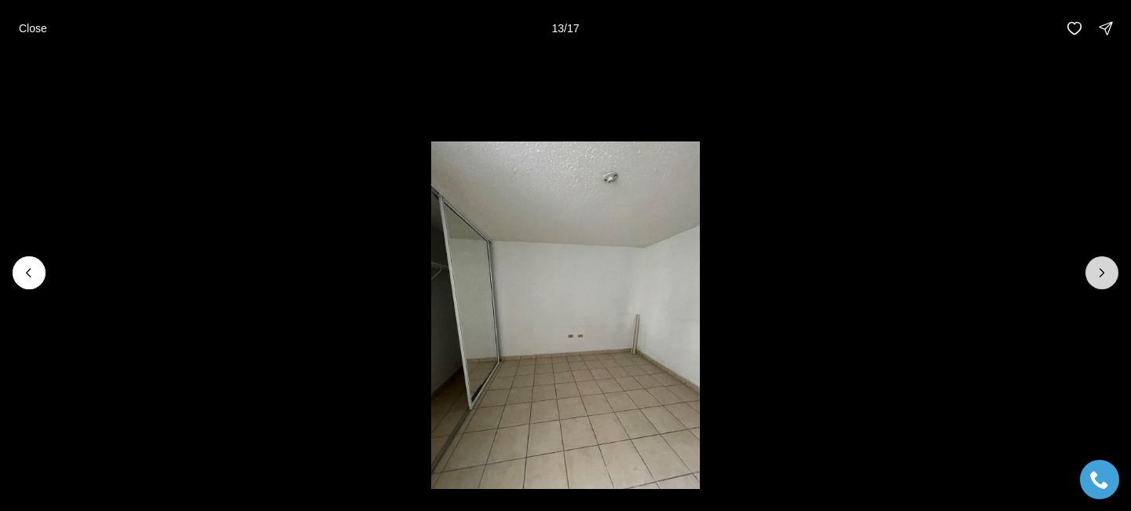
click at [1089, 282] on button "Next slide" at bounding box center [1102, 272] width 33 height 33
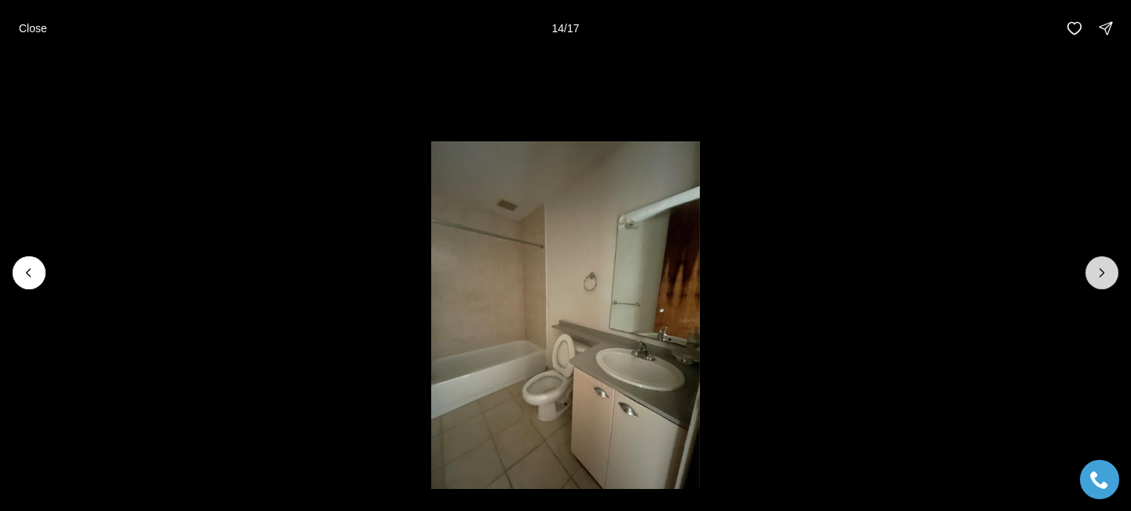
click at [1089, 283] on button "Next slide" at bounding box center [1102, 272] width 33 height 33
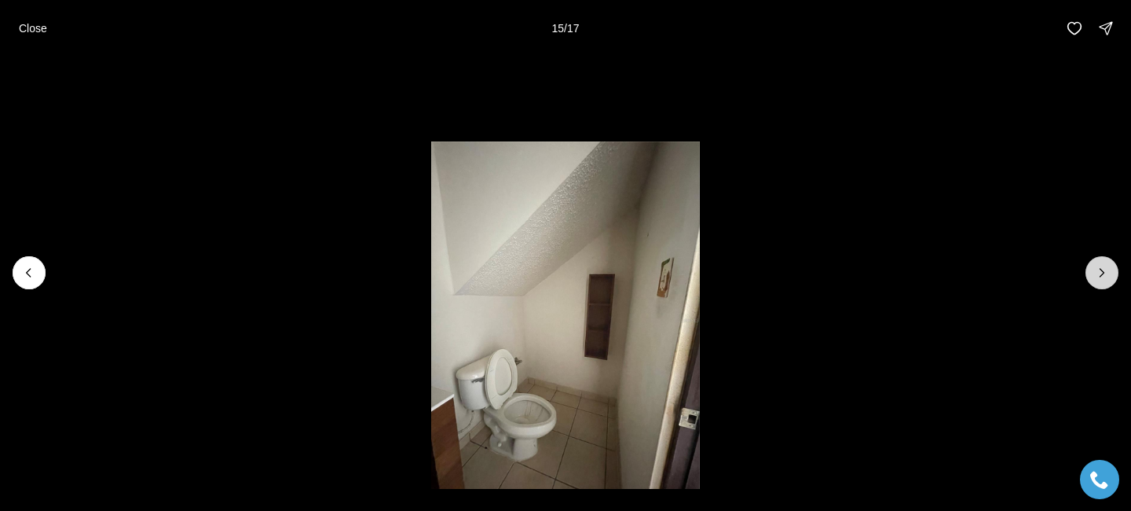
click at [1096, 265] on icon "Next slide" at bounding box center [1102, 273] width 16 height 16
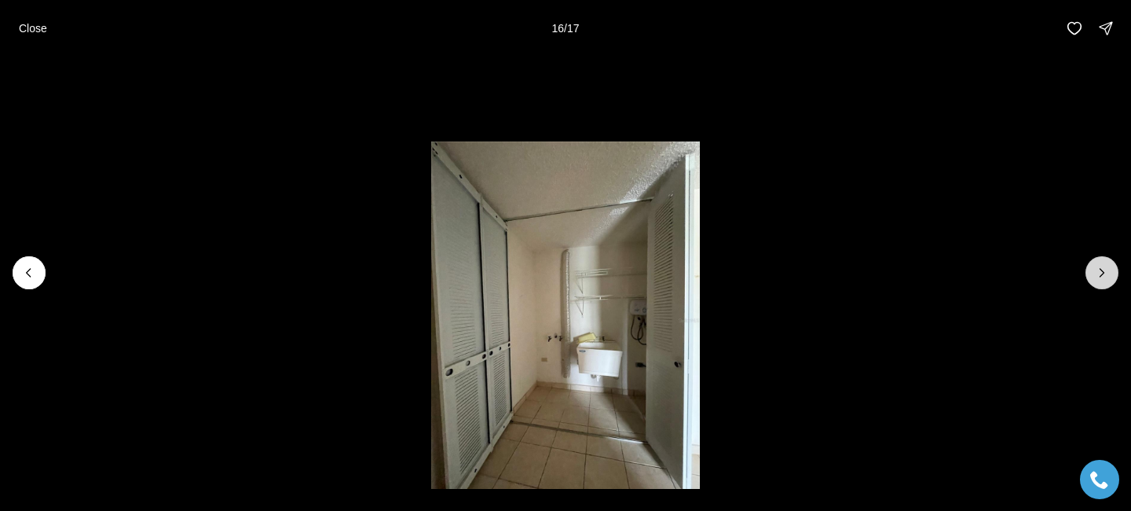
click at [1096, 265] on icon "Next slide" at bounding box center [1102, 273] width 16 height 16
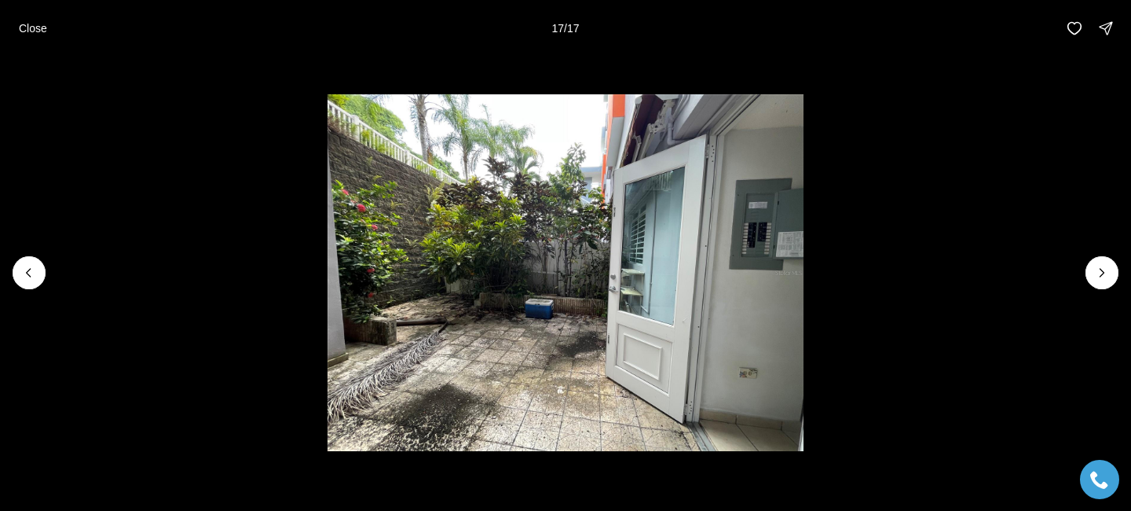
click at [1098, 272] on div at bounding box center [1102, 272] width 33 height 33
click at [1098, 270] on div at bounding box center [1102, 272] width 33 height 33
click at [35, 35] on button "Close" at bounding box center [32, 28] width 47 height 31
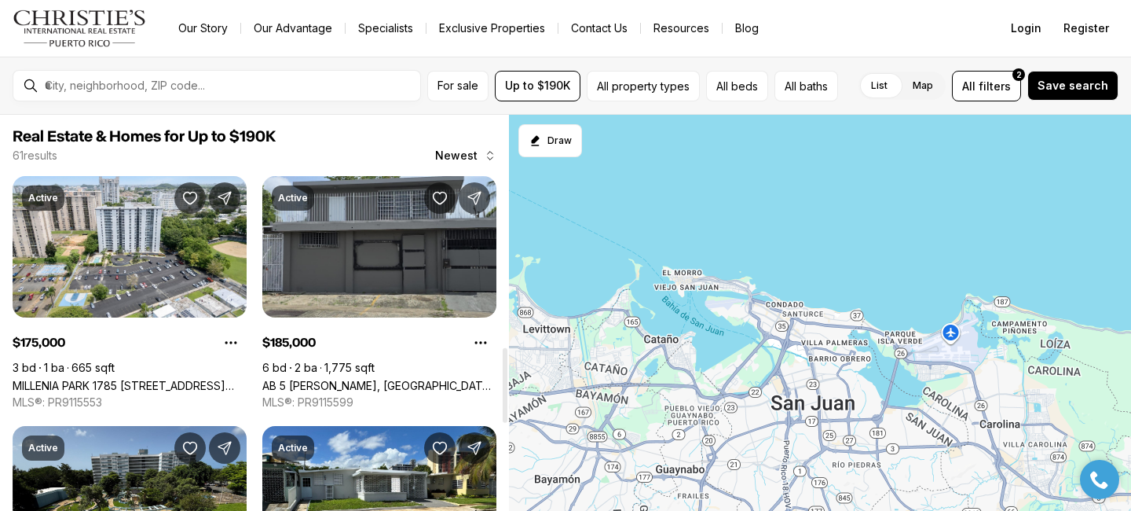
scroll to position [1225, 0]
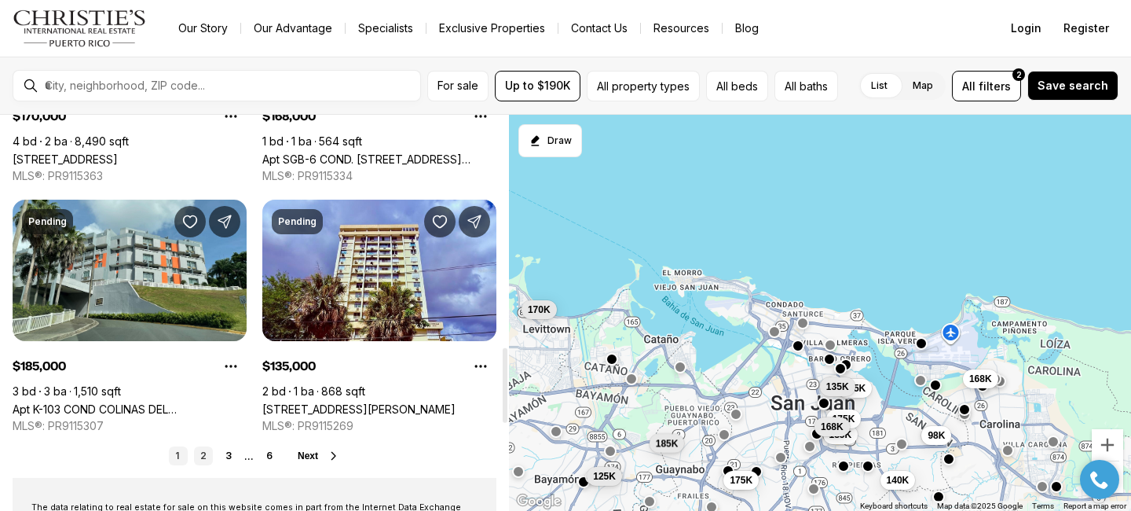
click at [205, 454] on link "2" at bounding box center [203, 455] width 19 height 19
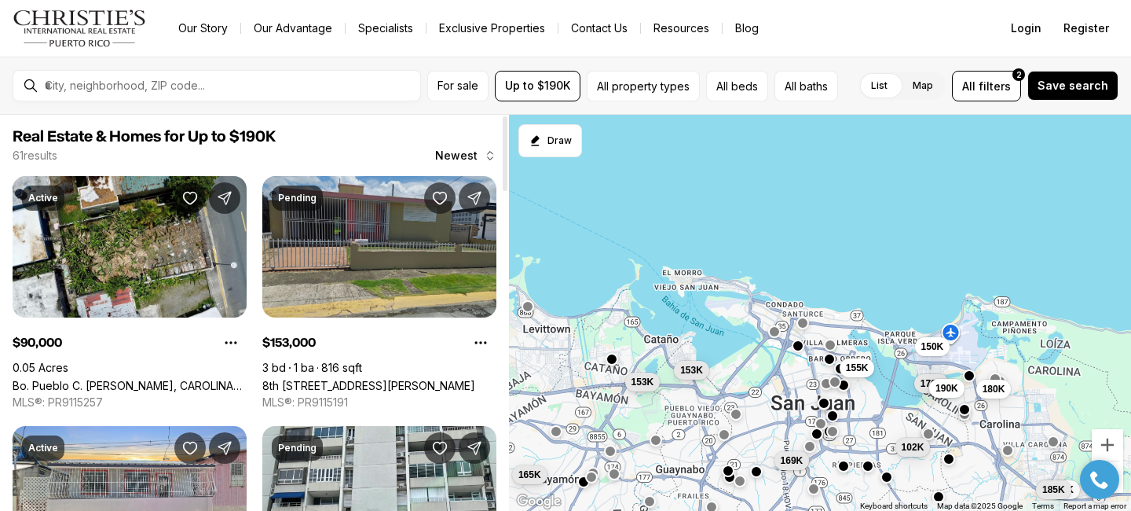
click at [428, 379] on link "8th [STREET_ADDRESS][PERSON_NAME]" at bounding box center [368, 385] width 213 height 13
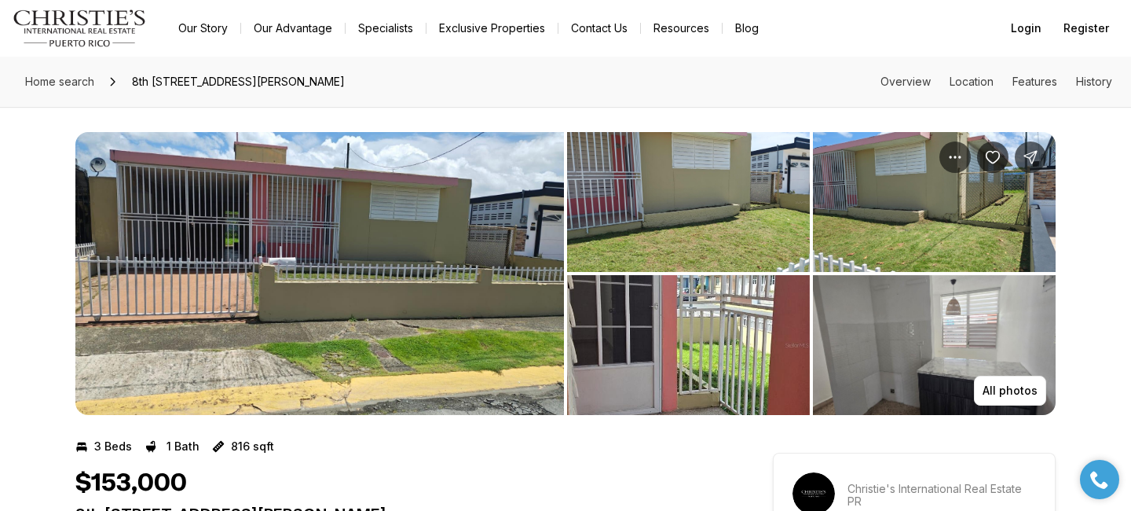
click at [428, 267] on img "View image gallery" at bounding box center [319, 273] width 489 height 283
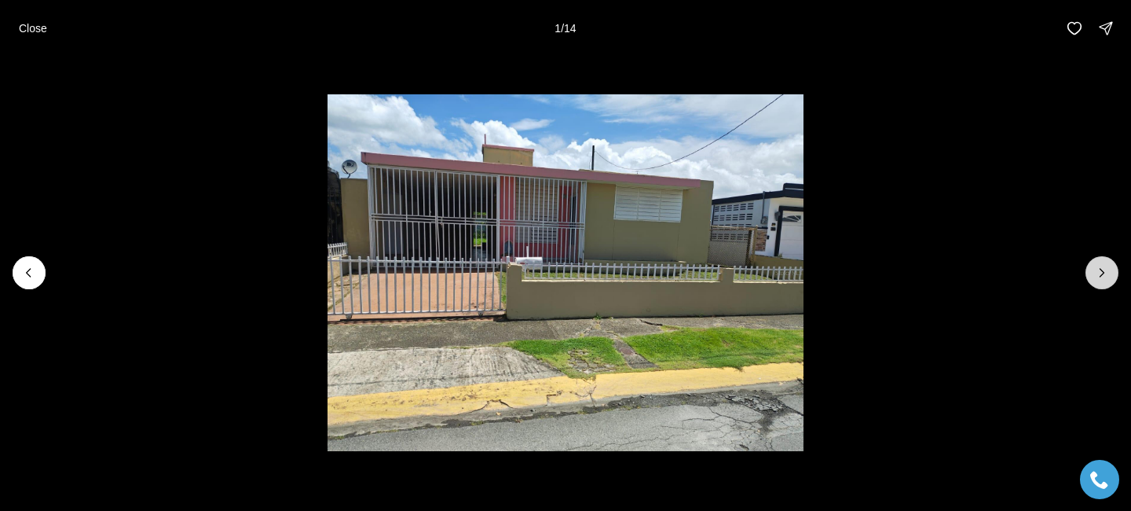
click at [1105, 264] on button "Next slide" at bounding box center [1102, 272] width 33 height 33
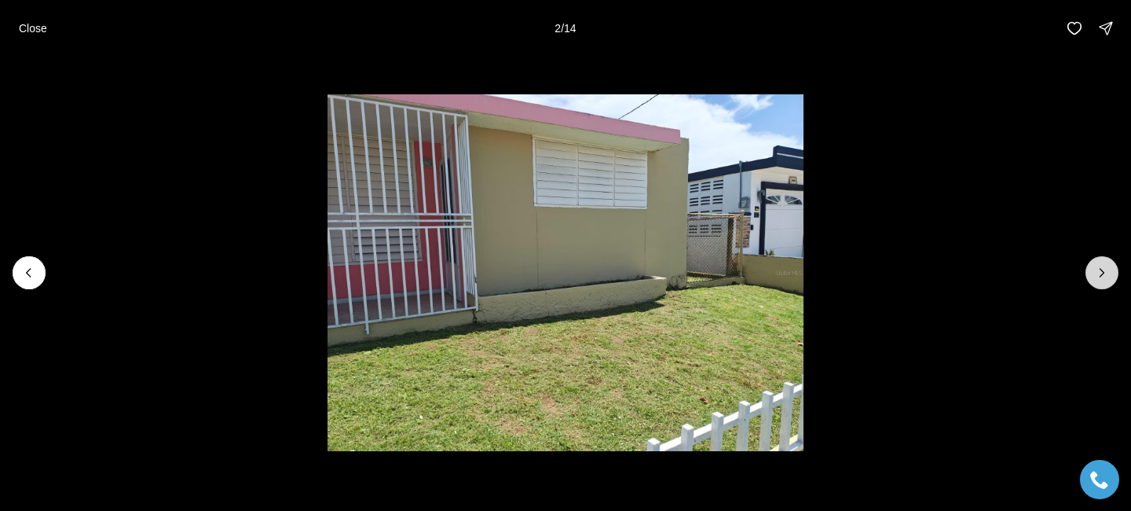
click at [1105, 264] on button "Next slide" at bounding box center [1102, 272] width 33 height 33
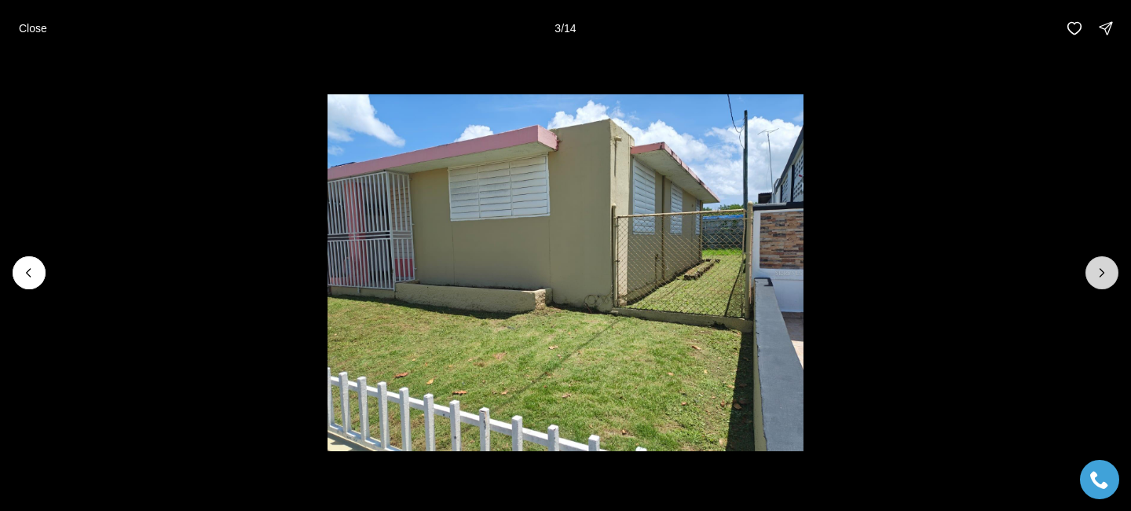
click at [1105, 263] on button "Next slide" at bounding box center [1102, 272] width 33 height 33
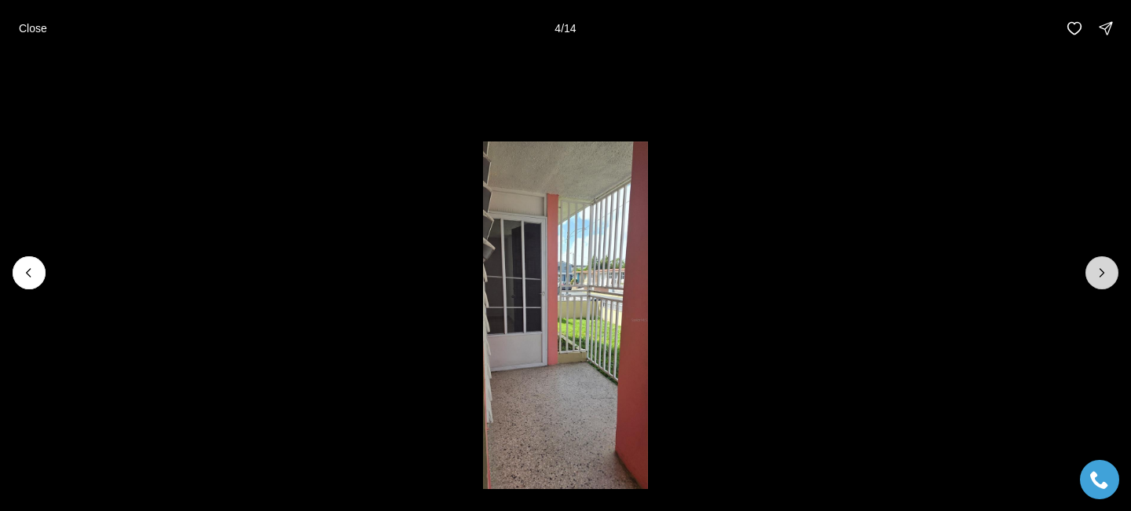
click at [1105, 265] on icon "Next slide" at bounding box center [1102, 273] width 16 height 16
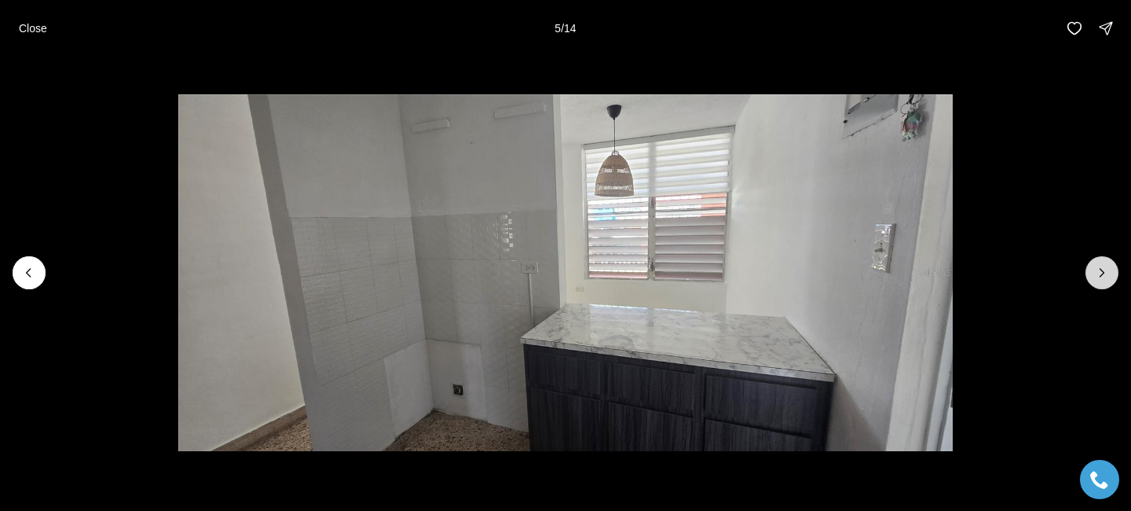
click at [1105, 265] on icon "Next slide" at bounding box center [1102, 273] width 16 height 16
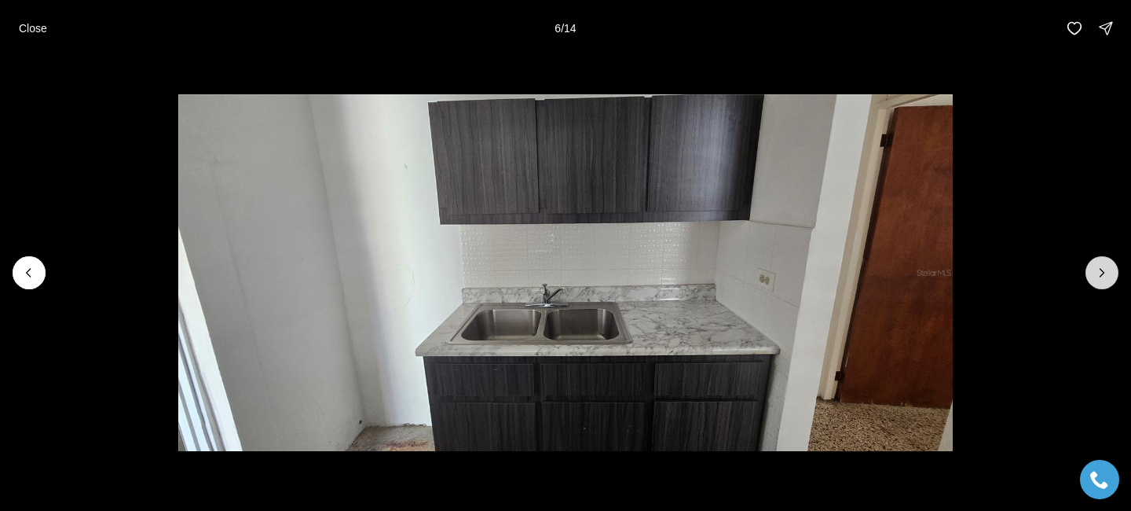
click at [1105, 267] on icon "Next slide" at bounding box center [1102, 273] width 16 height 16
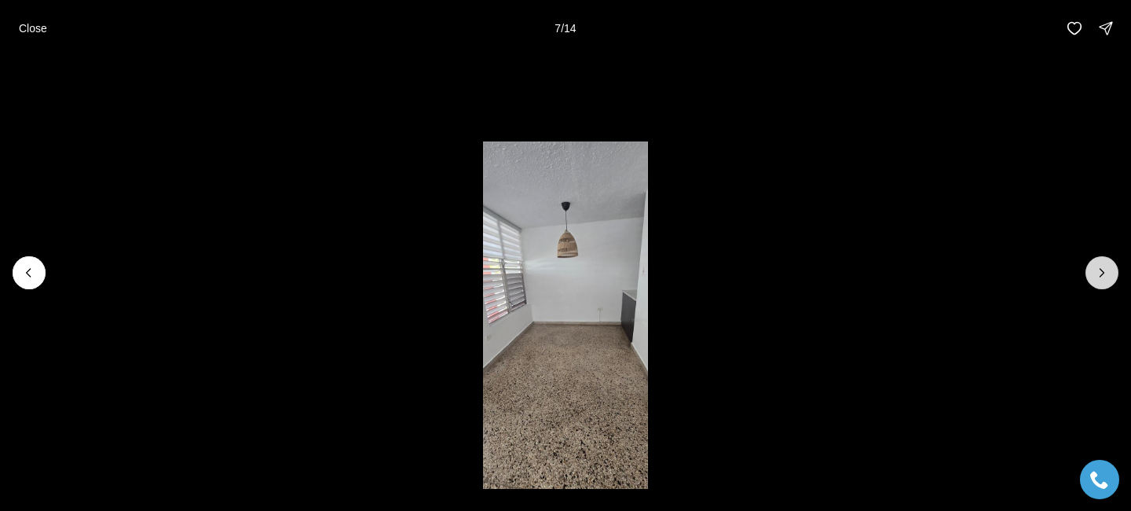
click at [1105, 269] on icon "Next slide" at bounding box center [1102, 273] width 16 height 16
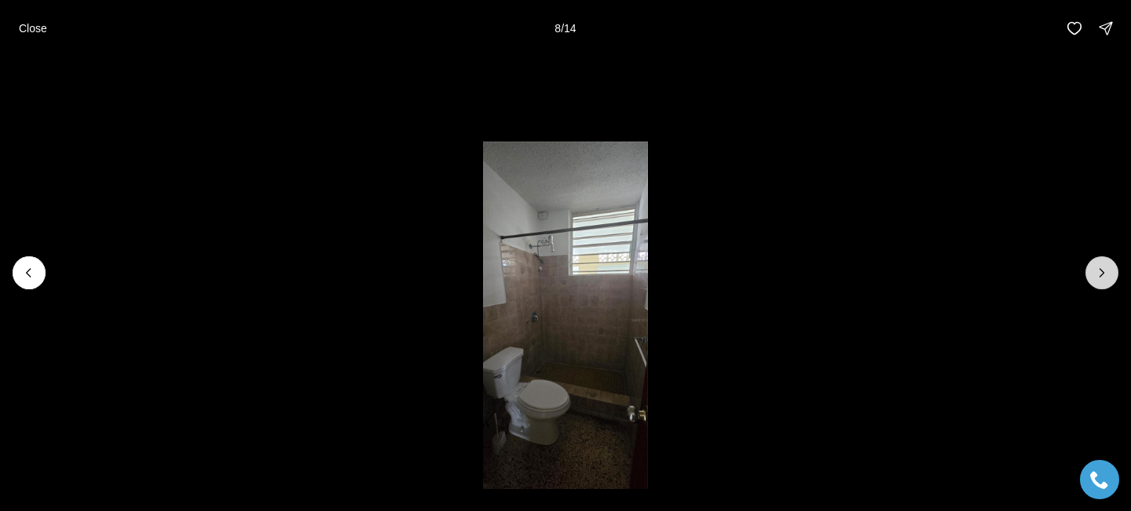
click at [1105, 269] on icon "Next slide" at bounding box center [1102, 273] width 16 height 16
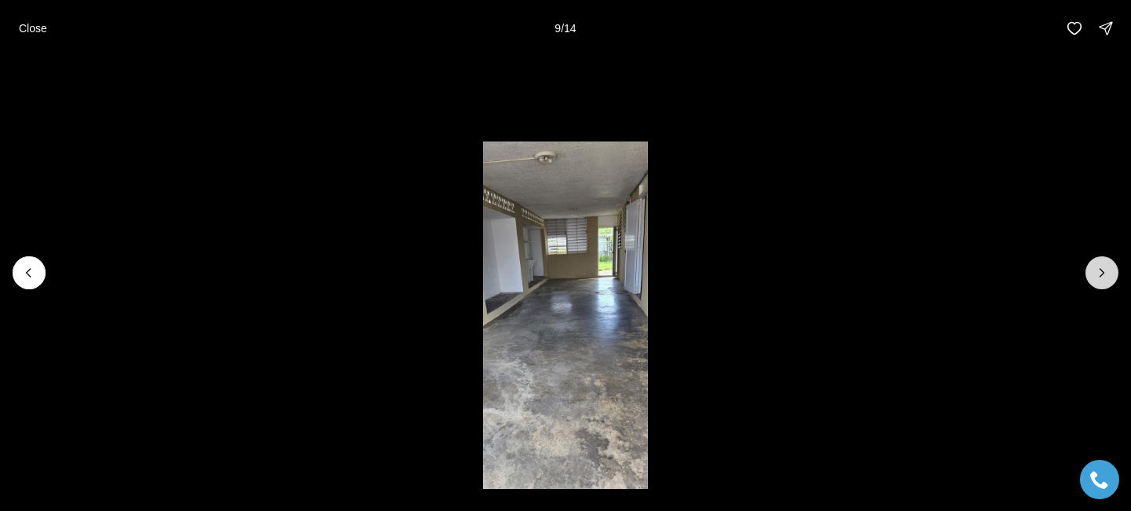
click at [1105, 270] on icon "Next slide" at bounding box center [1102, 273] width 16 height 16
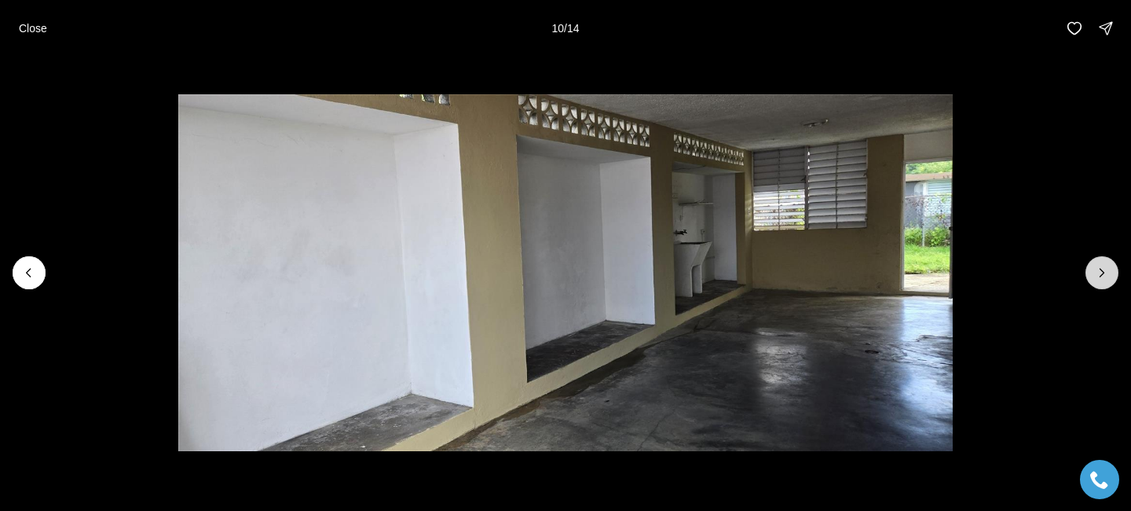
click at [1105, 270] on icon "Next slide" at bounding box center [1102, 273] width 16 height 16
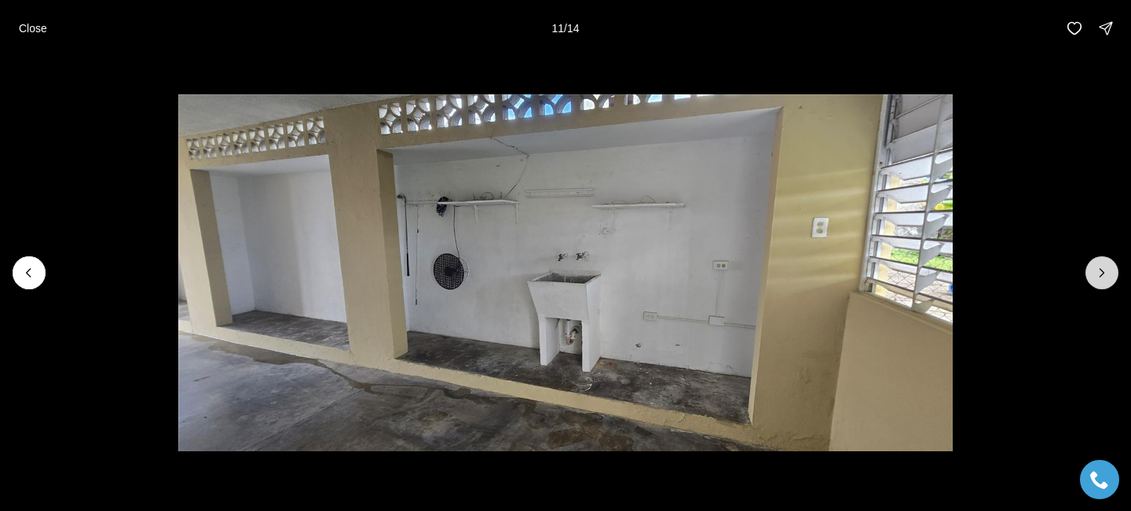
click at [1105, 273] on icon "Next slide" at bounding box center [1102, 273] width 16 height 16
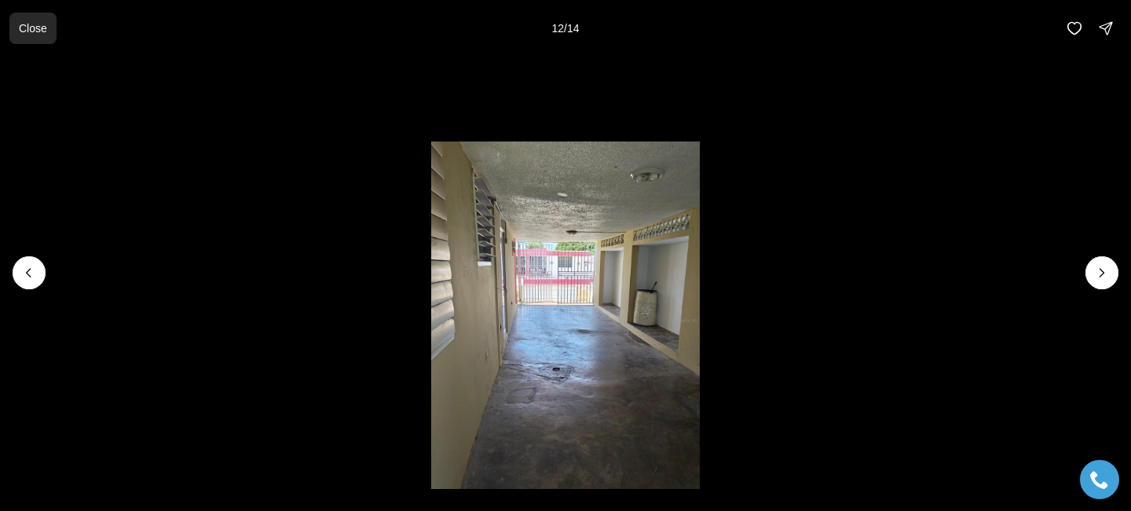
click at [38, 35] on button "Close" at bounding box center [32, 28] width 47 height 31
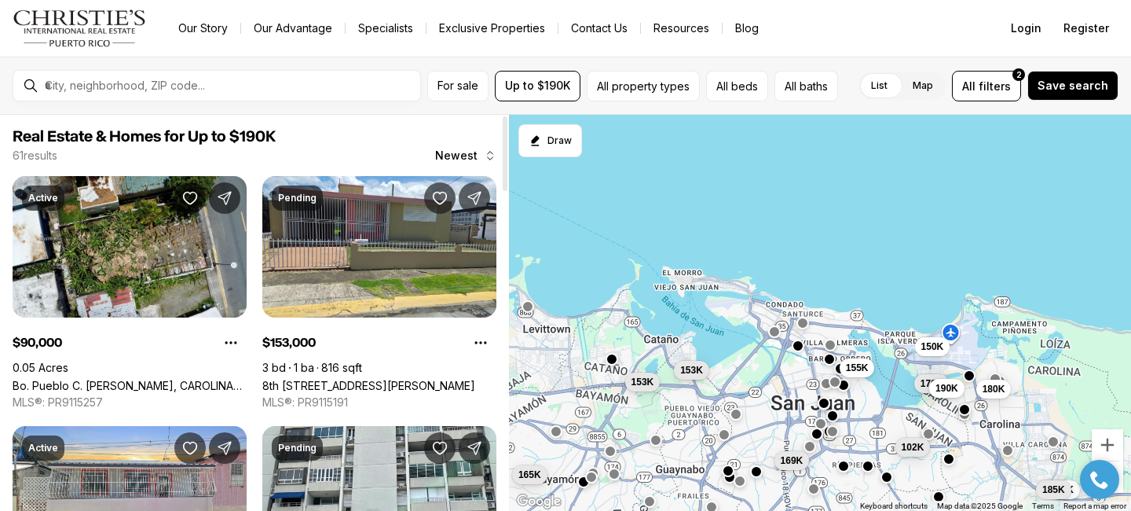
click at [257, 157] on div "61 results Newest" at bounding box center [255, 156] width 484 height 16
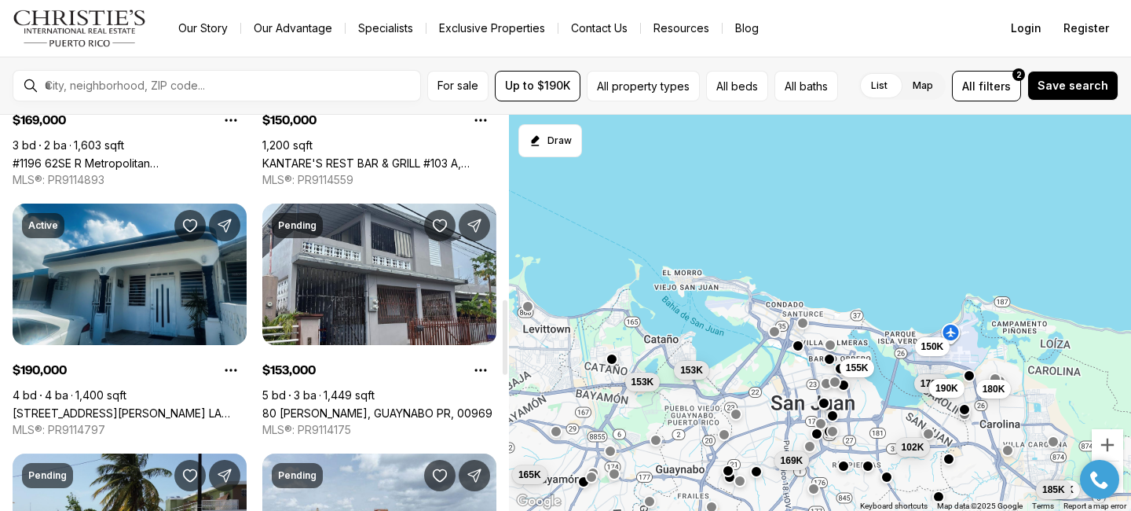
scroll to position [974, 0]
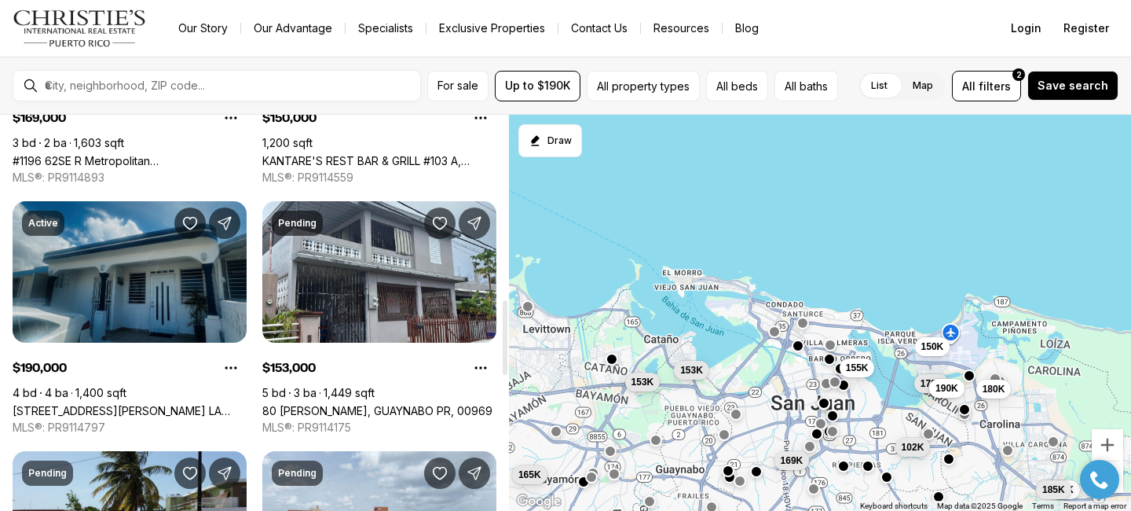
click at [101, 404] on link "[STREET_ADDRESS][PERSON_NAME] LA MARINA, CAROLINA PR, 00979" at bounding box center [130, 410] width 234 height 13
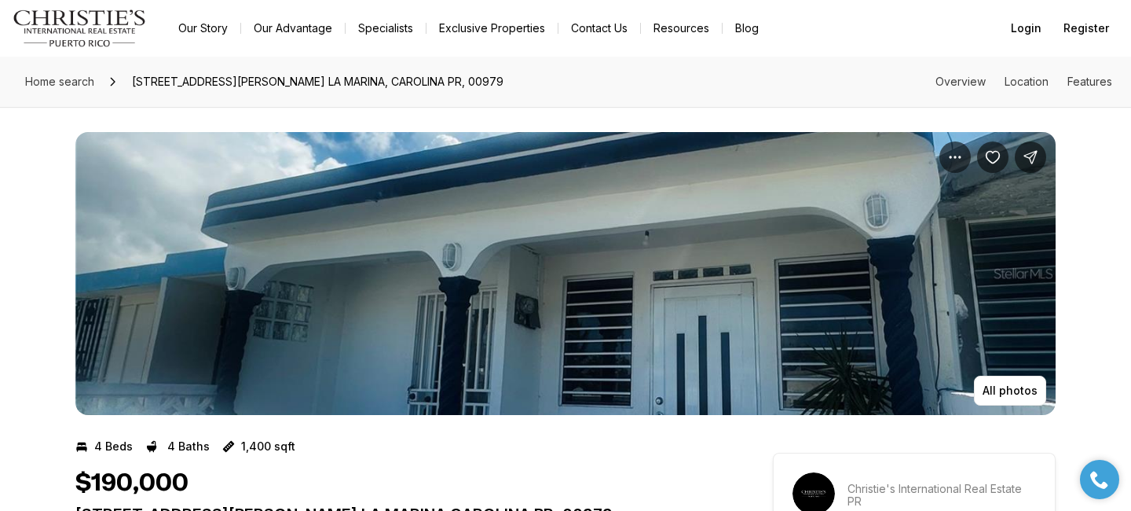
scroll to position [31, 0]
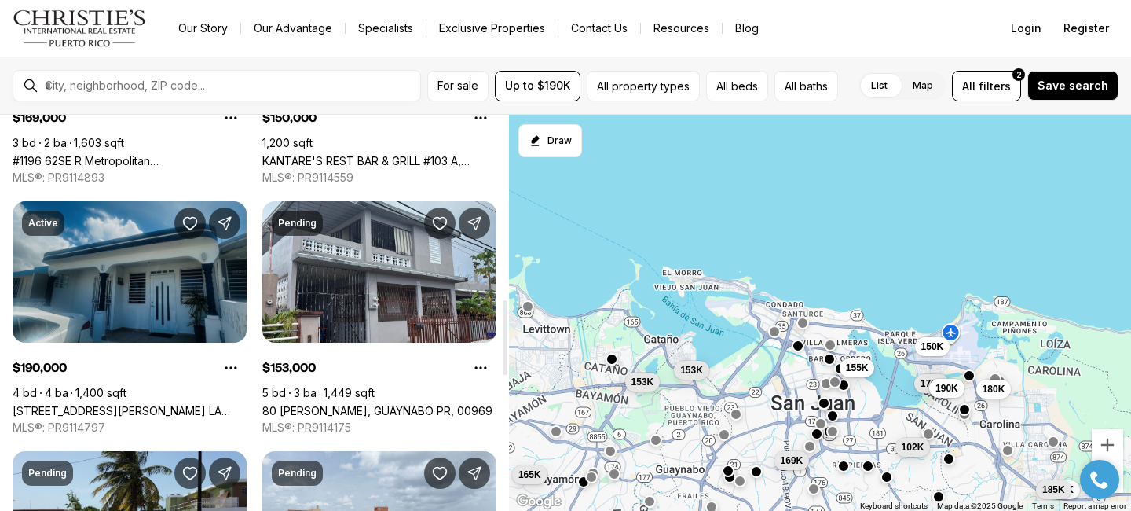
click at [174, 404] on link "[STREET_ADDRESS][PERSON_NAME] LA MARINA, CAROLINA PR, 00979" at bounding box center [130, 410] width 234 height 13
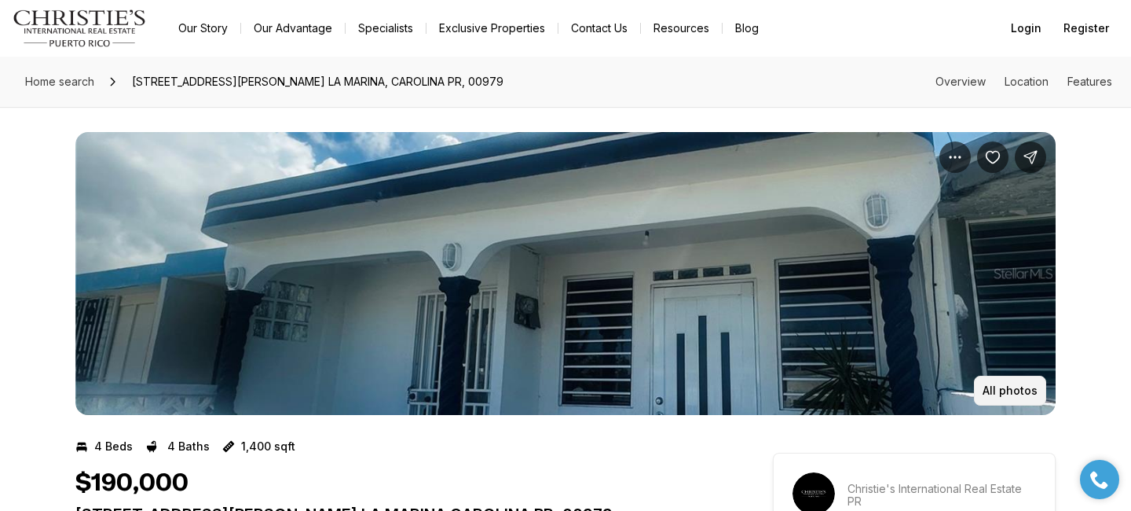
click at [1016, 386] on p "All photos" at bounding box center [1010, 390] width 55 height 13
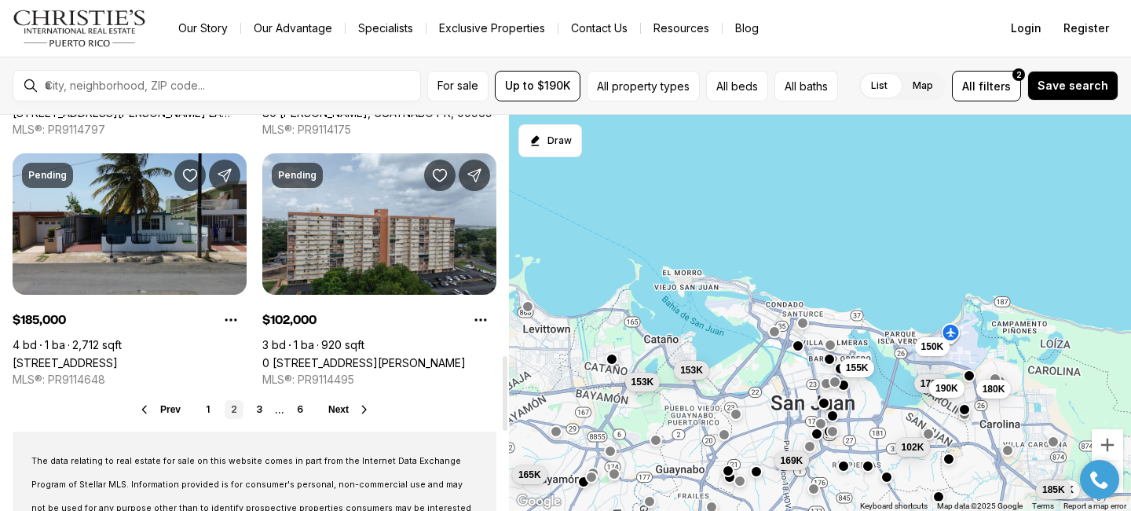
scroll to position [1272, 0]
drag, startPoint x: 507, startPoint y: 316, endPoint x: 478, endPoint y: 372, distance: 62.9
click at [503, 372] on div at bounding box center [505, 394] width 5 height 75
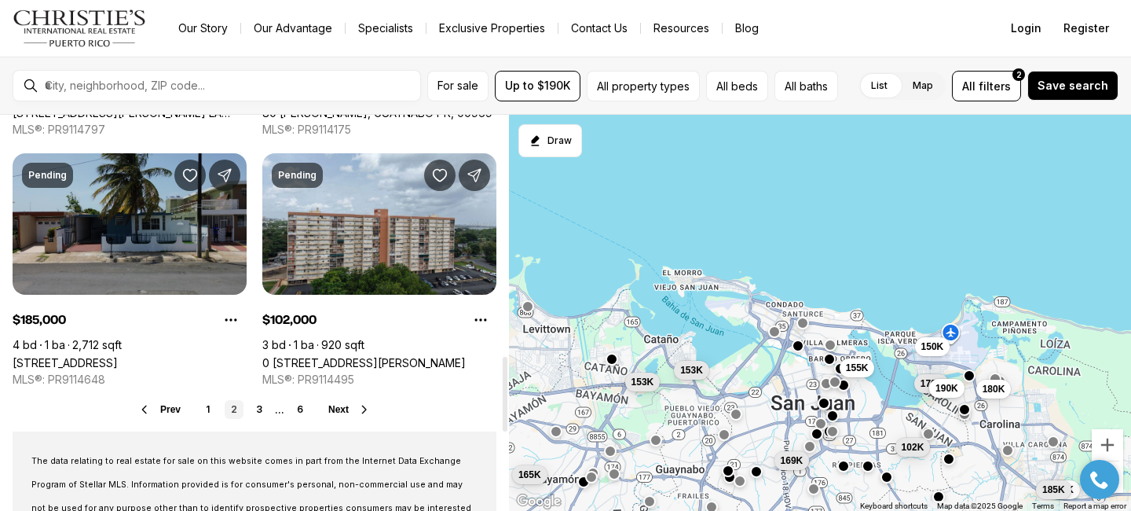
click at [118, 358] on link "Calle 4 F-27 URBANIZACIÓN VILLA COOPERATIVA, CAROLINA PR, 00985" at bounding box center [65, 362] width 105 height 13
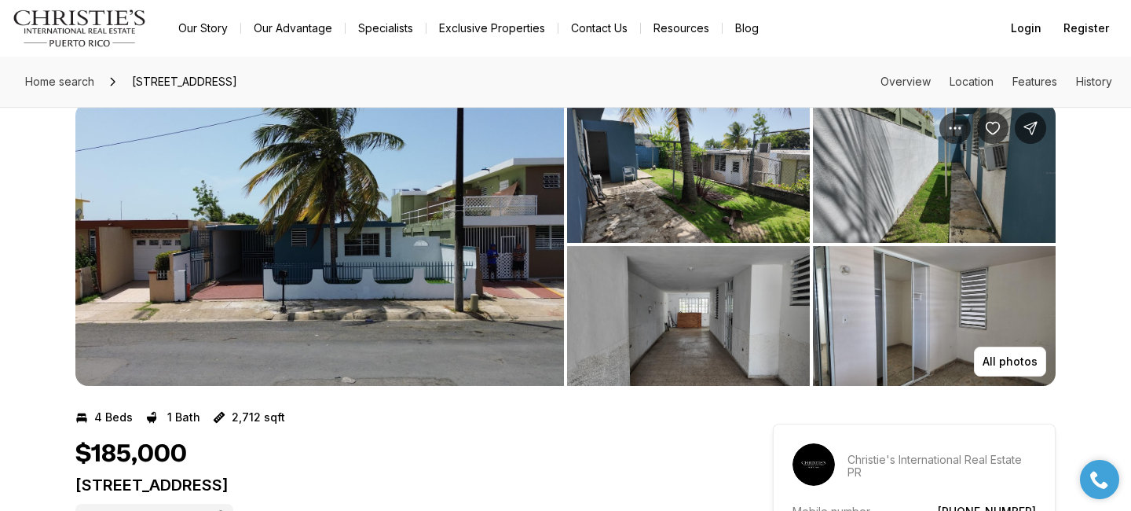
scroll to position [31, 0]
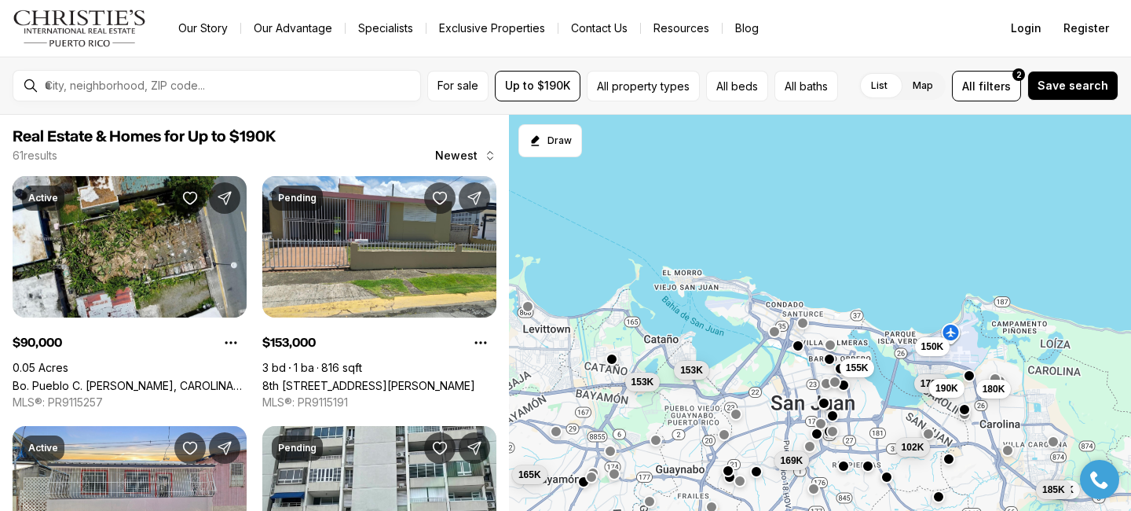
scroll to position [1272, 0]
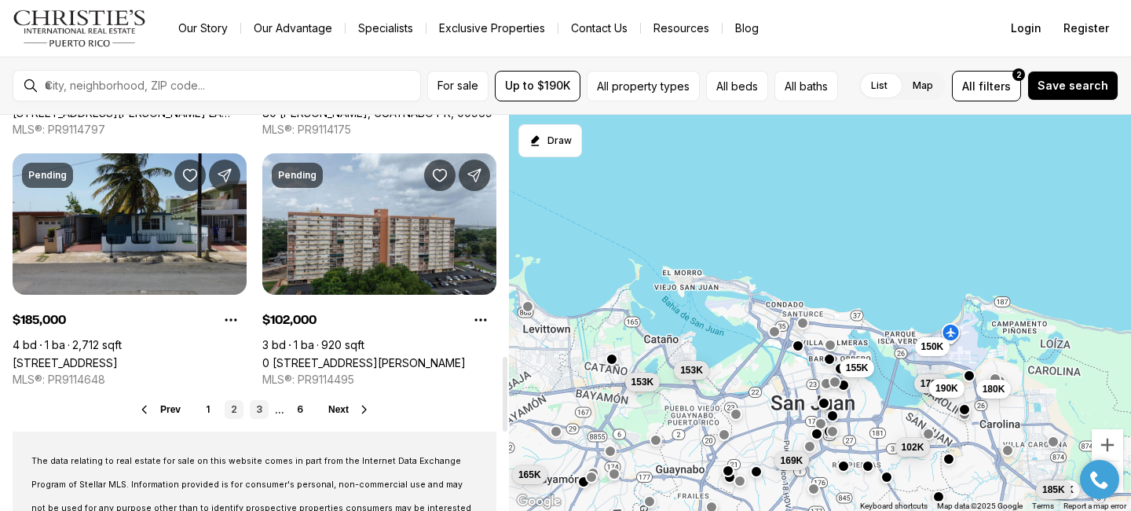
click at [260, 413] on link "3" at bounding box center [259, 409] width 19 height 19
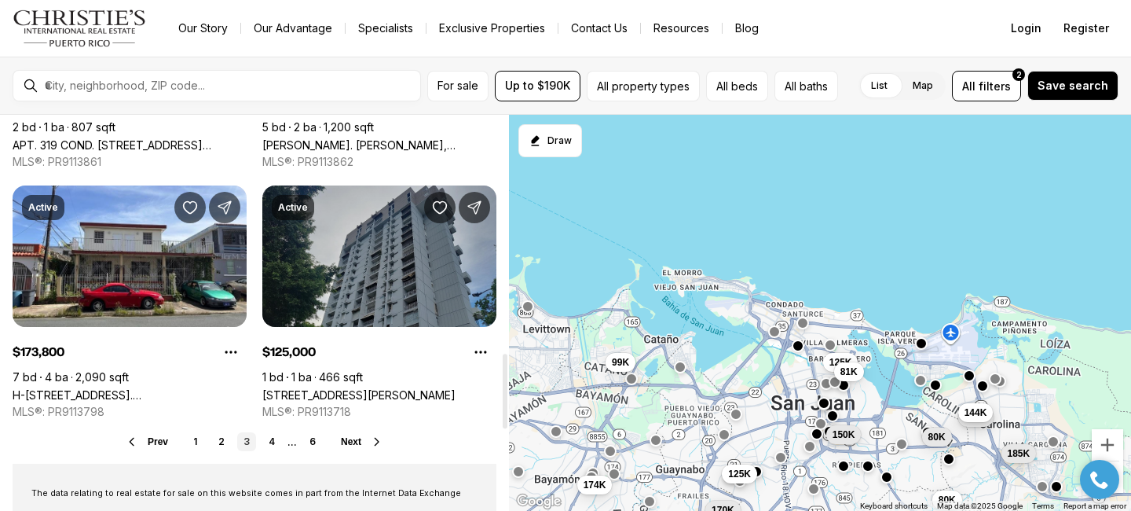
scroll to position [1257, 0]
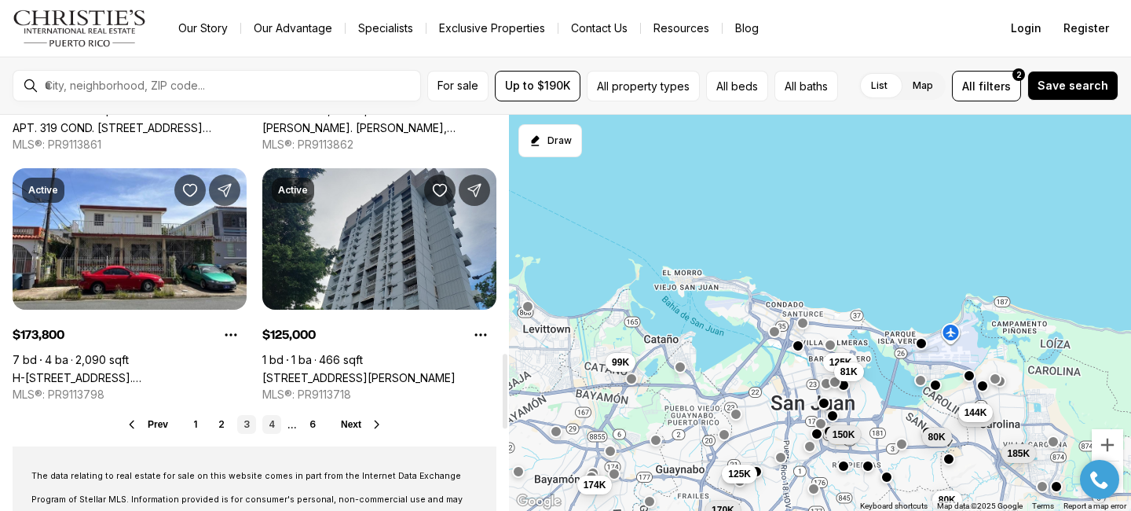
click at [269, 425] on link "4" at bounding box center [271, 424] width 19 height 19
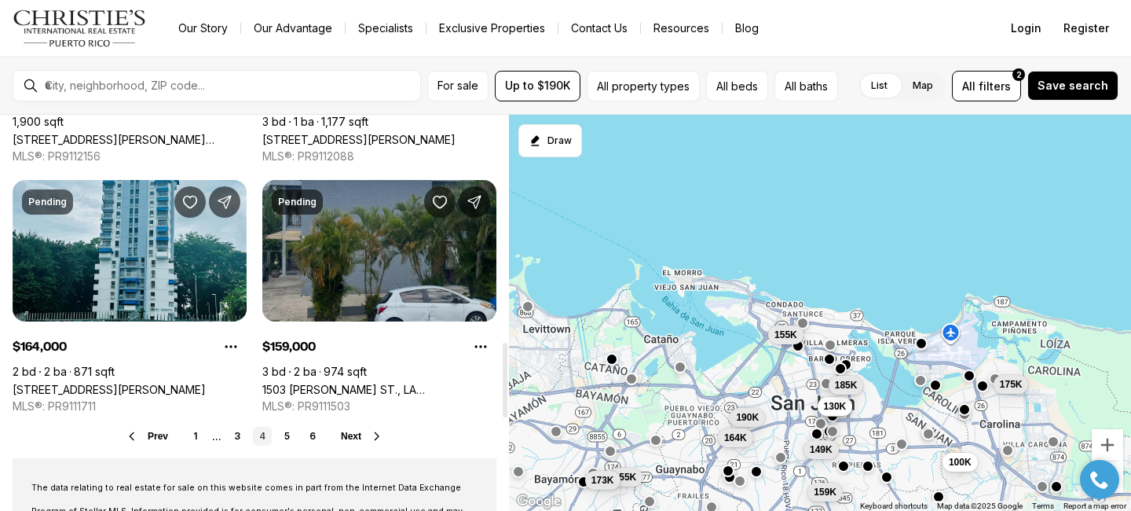
scroll to position [1257, 0]
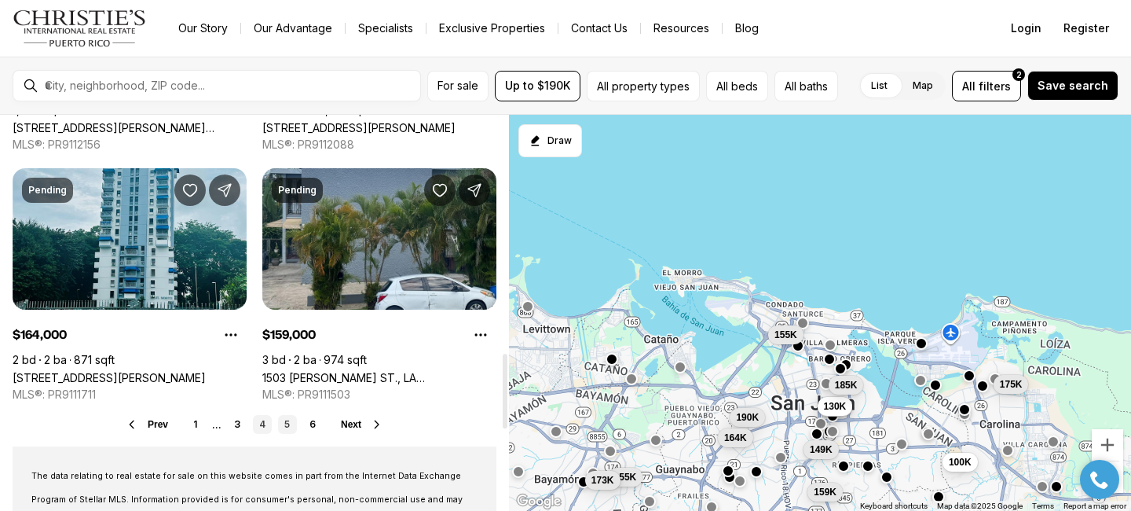
click at [290, 427] on link "5" at bounding box center [287, 424] width 19 height 19
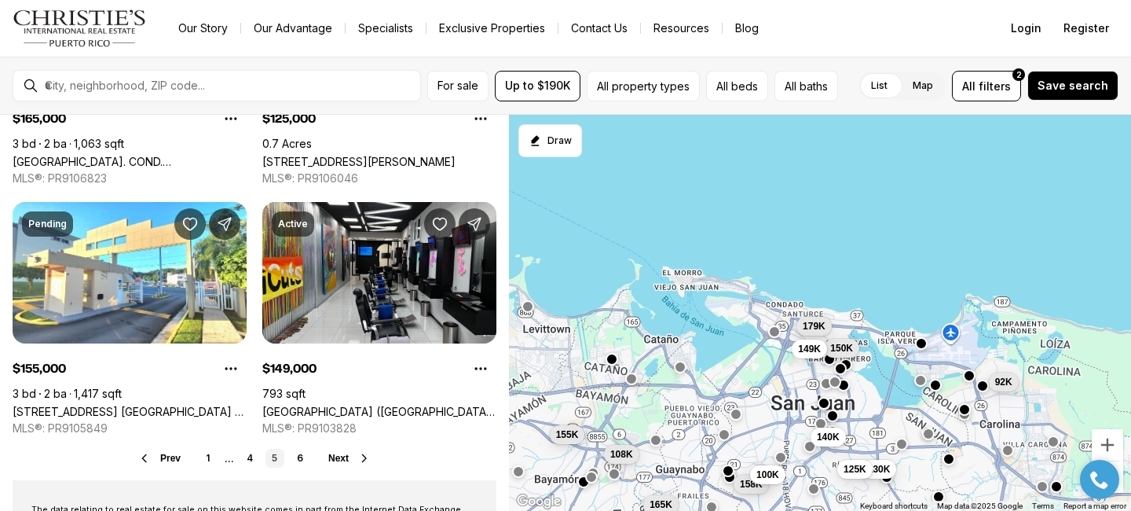
scroll to position [1225, 0]
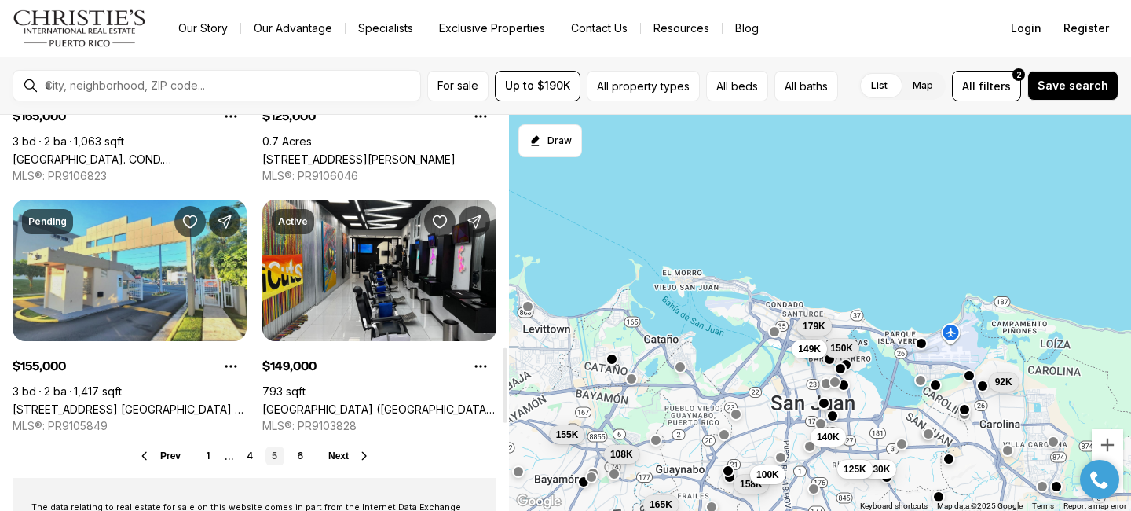
click at [115, 402] on link "500 Ave. West Main E COND. LAS VILLAS DE BAYAMON #2B5, BAYAMON PR, 00961" at bounding box center [130, 408] width 234 height 13
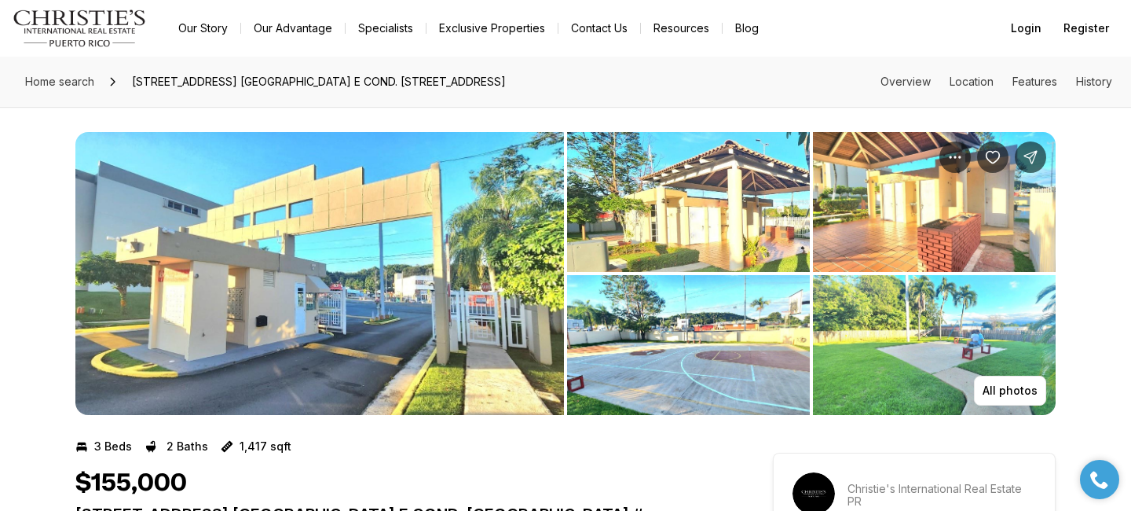
click at [742, 173] on img "View image gallery" at bounding box center [688, 202] width 243 height 140
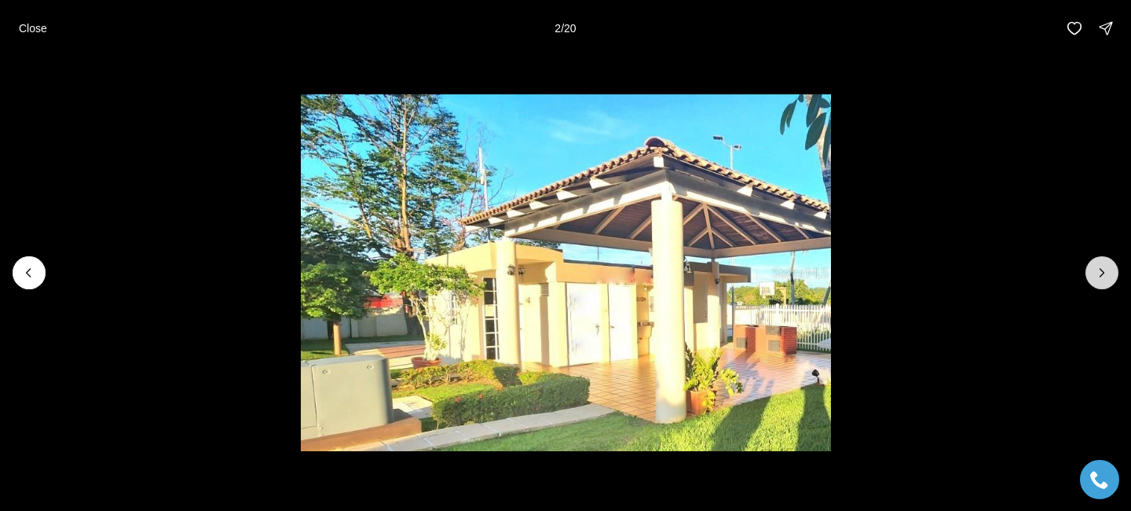
click at [1093, 269] on button "Next slide" at bounding box center [1102, 272] width 33 height 33
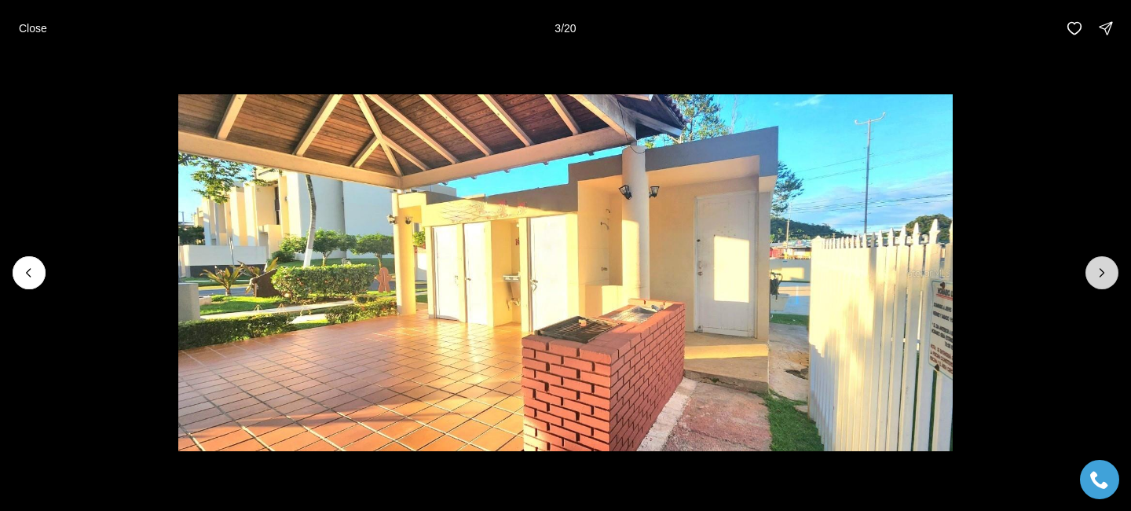
click at [1093, 269] on button "Next slide" at bounding box center [1102, 272] width 33 height 33
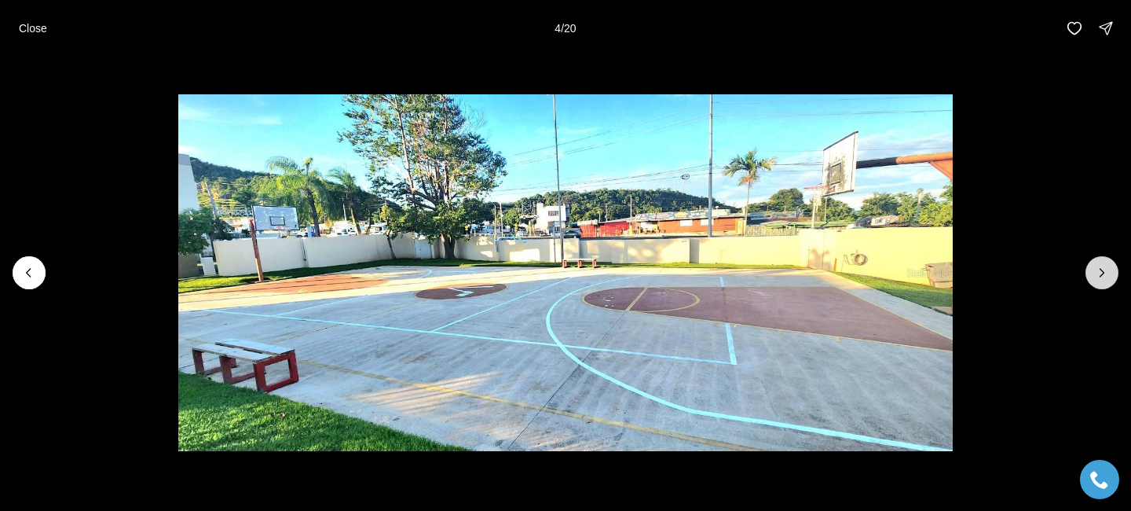
click at [1093, 269] on button "Next slide" at bounding box center [1102, 272] width 33 height 33
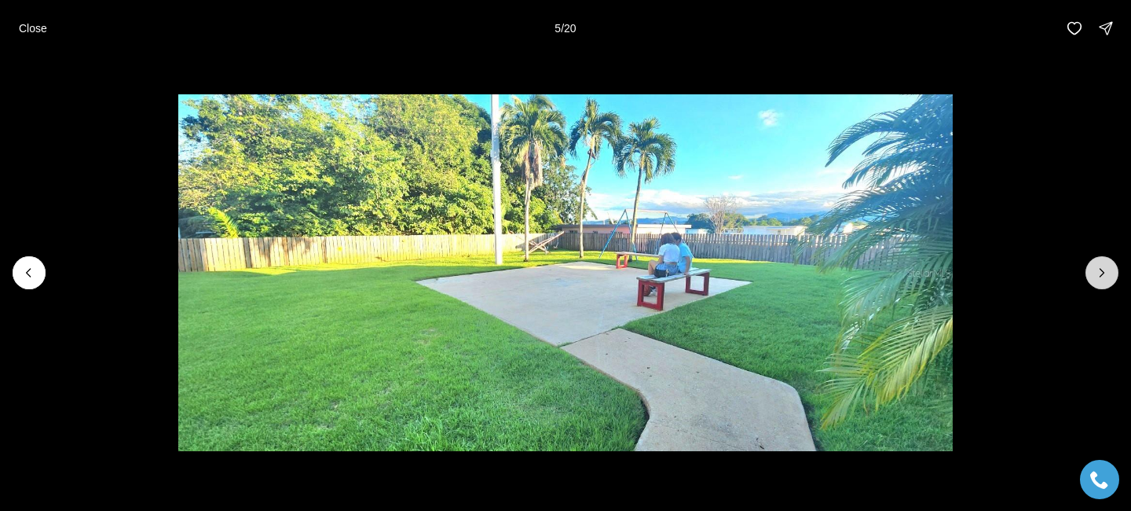
click at [1093, 269] on button "Next slide" at bounding box center [1102, 272] width 33 height 33
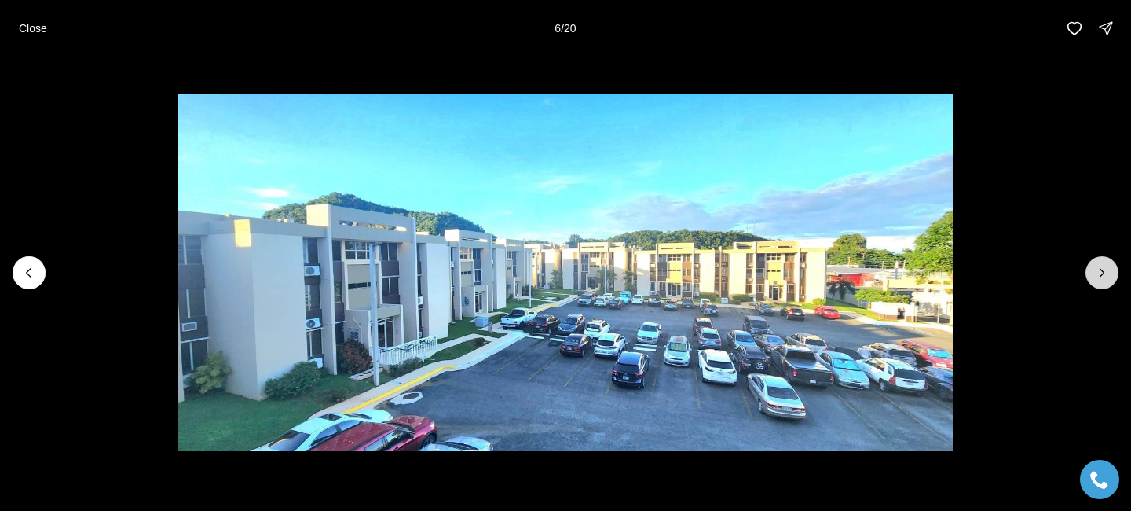
click at [1093, 269] on button "Next slide" at bounding box center [1102, 272] width 33 height 33
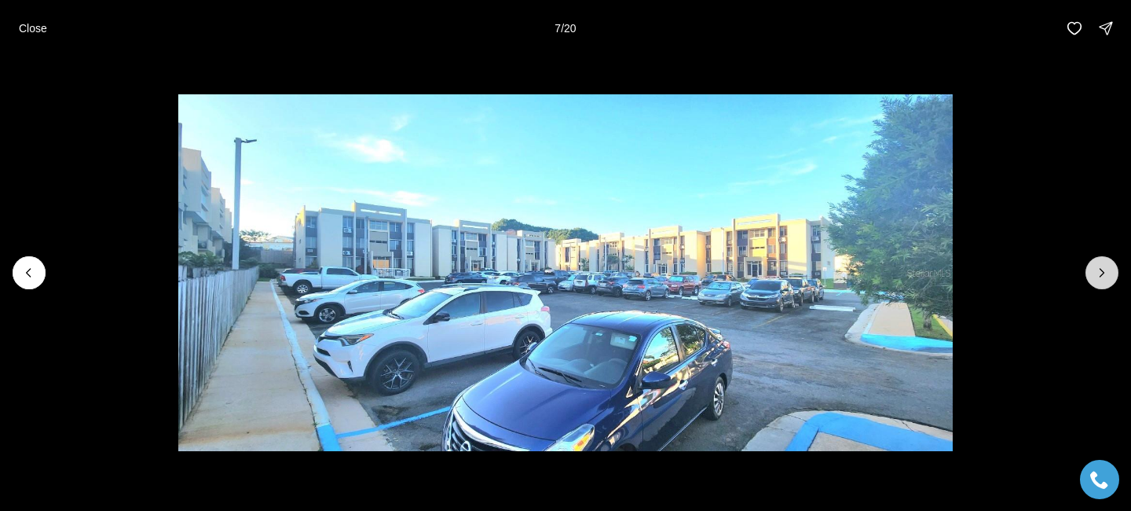
click at [1093, 267] on button "Next slide" at bounding box center [1102, 272] width 33 height 33
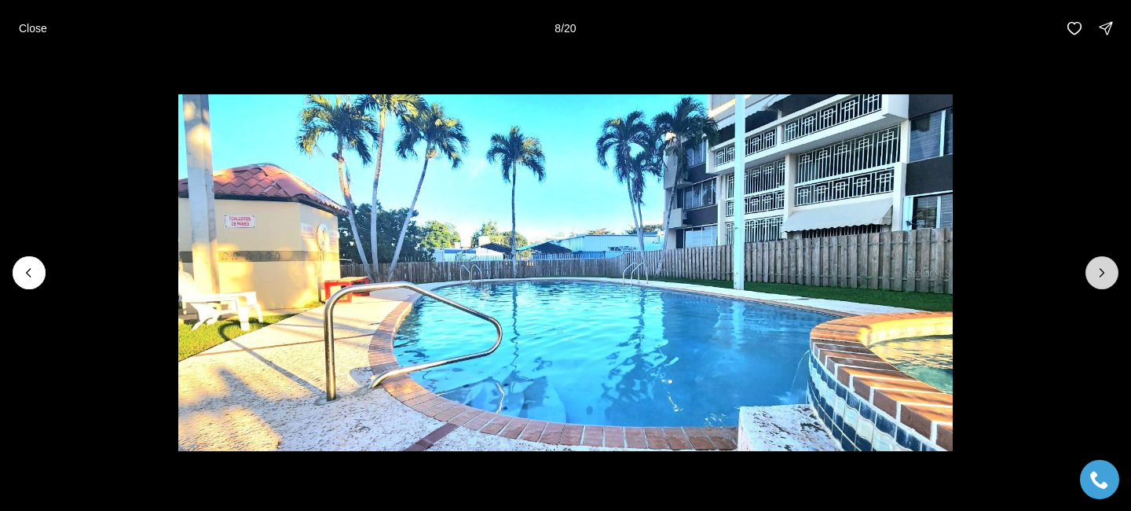
click at [1093, 267] on button "Next slide" at bounding box center [1102, 272] width 33 height 33
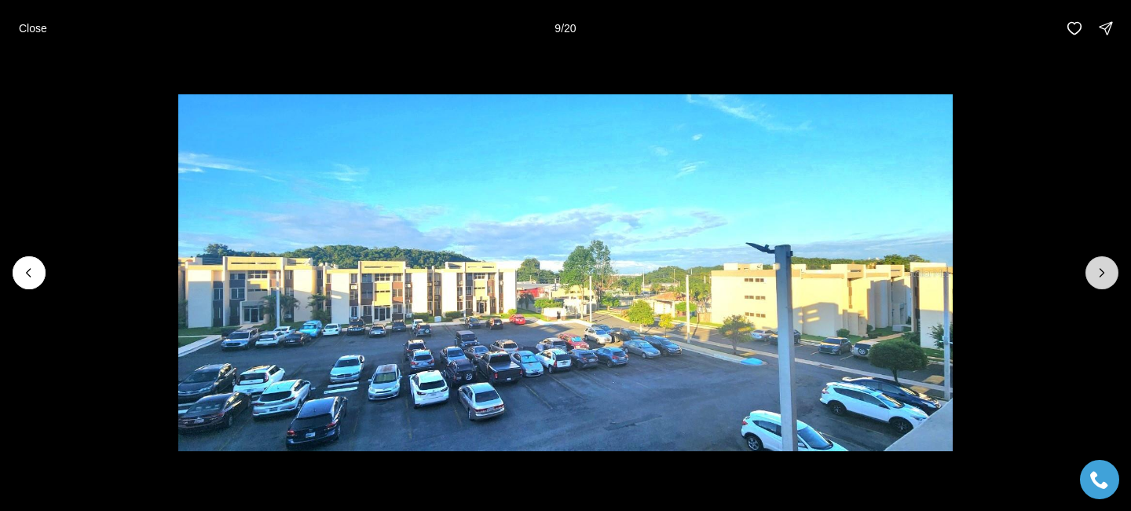
click at [1093, 267] on button "Next slide" at bounding box center [1102, 272] width 33 height 33
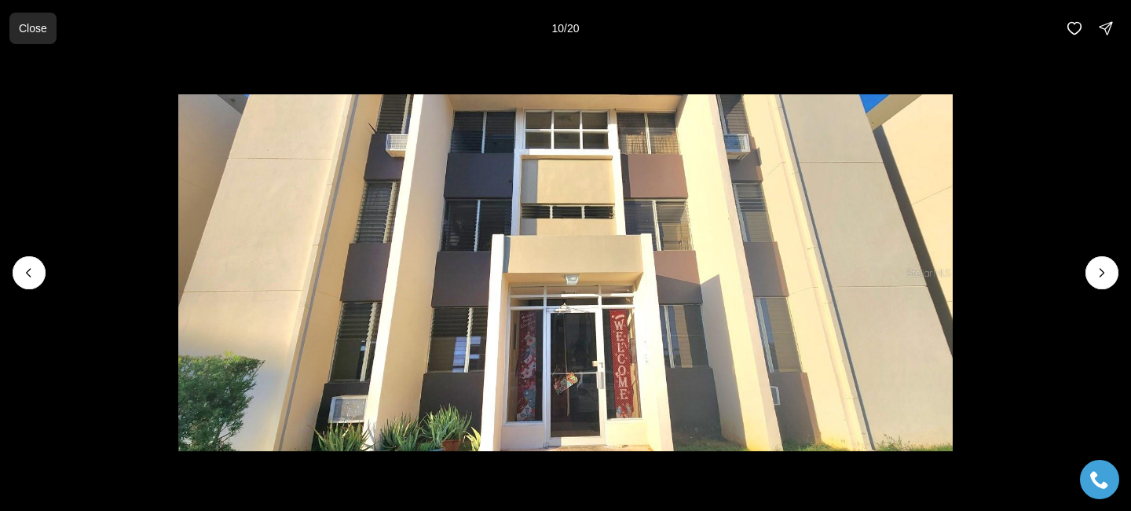
click at [31, 38] on button "Close" at bounding box center [32, 28] width 47 height 31
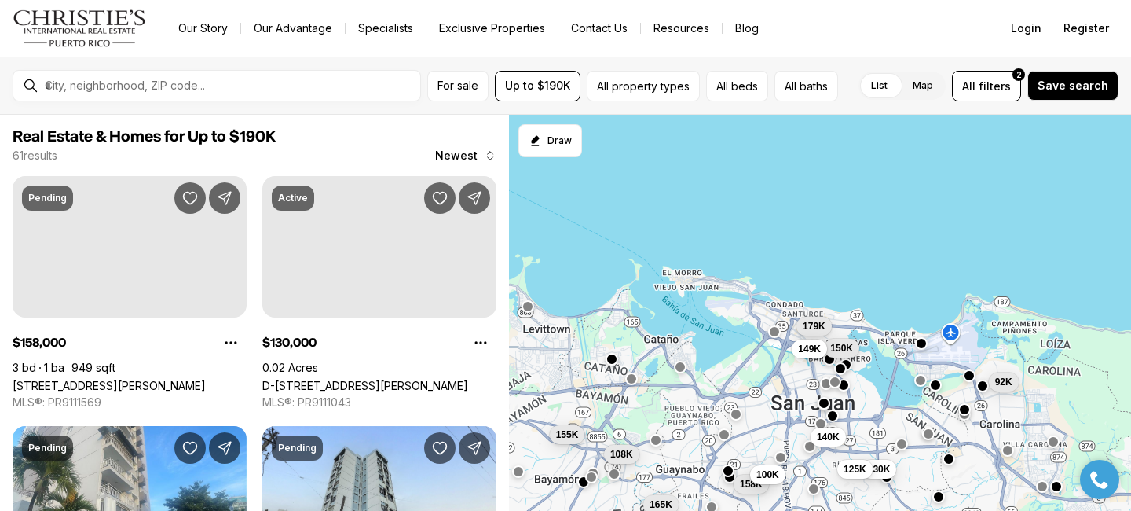
scroll to position [1225, 0]
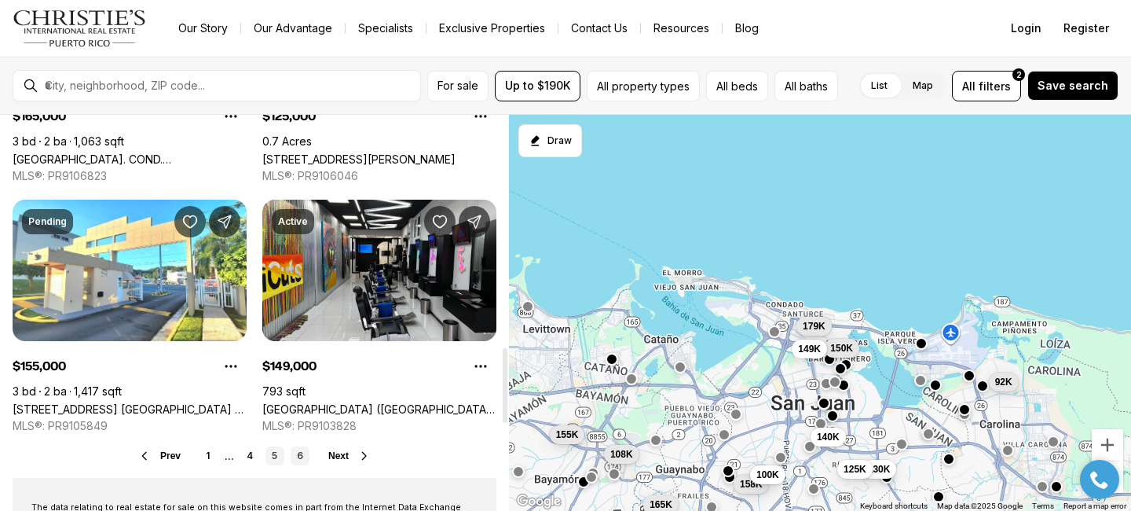
click at [298, 455] on link "6" at bounding box center [300, 455] width 19 height 19
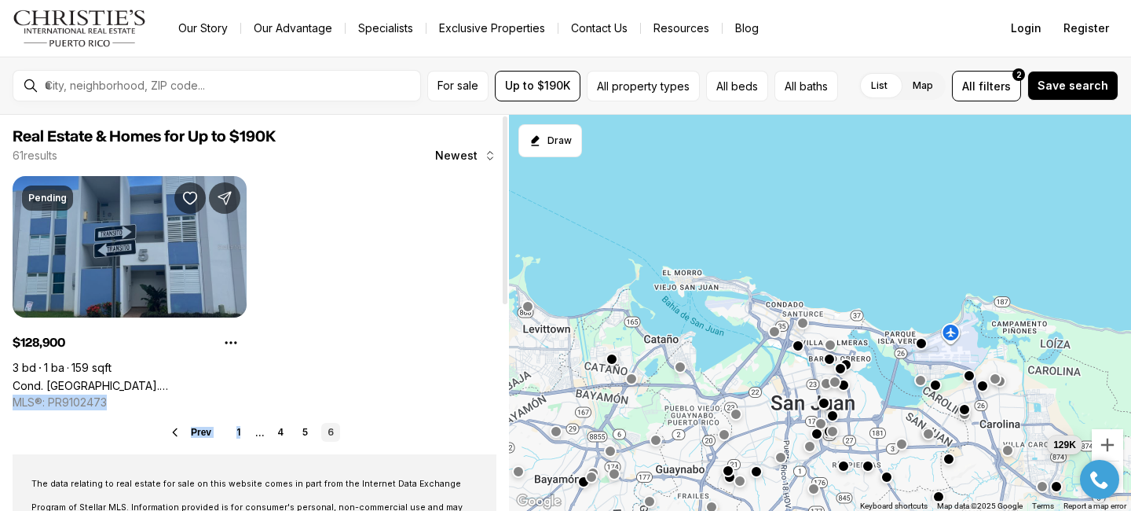
drag, startPoint x: 240, startPoint y: 434, endPoint x: 192, endPoint y: 318, distance: 125.4
click at [192, 379] on link "Cond. [GEOGRAPHIC_DATA]. [PERSON_NAME] #64, CAROLINA PR, 00985" at bounding box center [130, 385] width 234 height 13
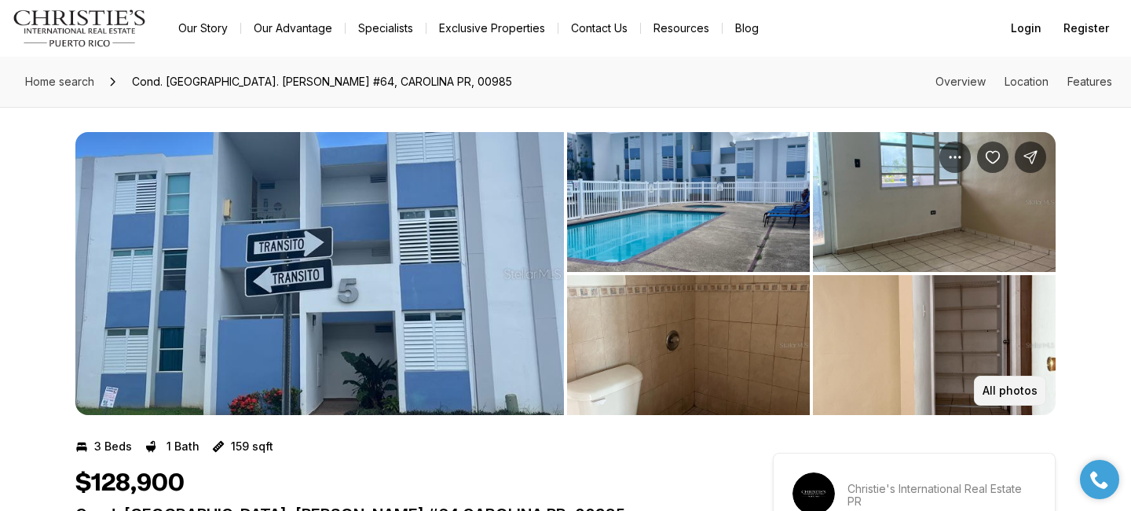
click at [1023, 390] on p "All photos" at bounding box center [1010, 390] width 55 height 13
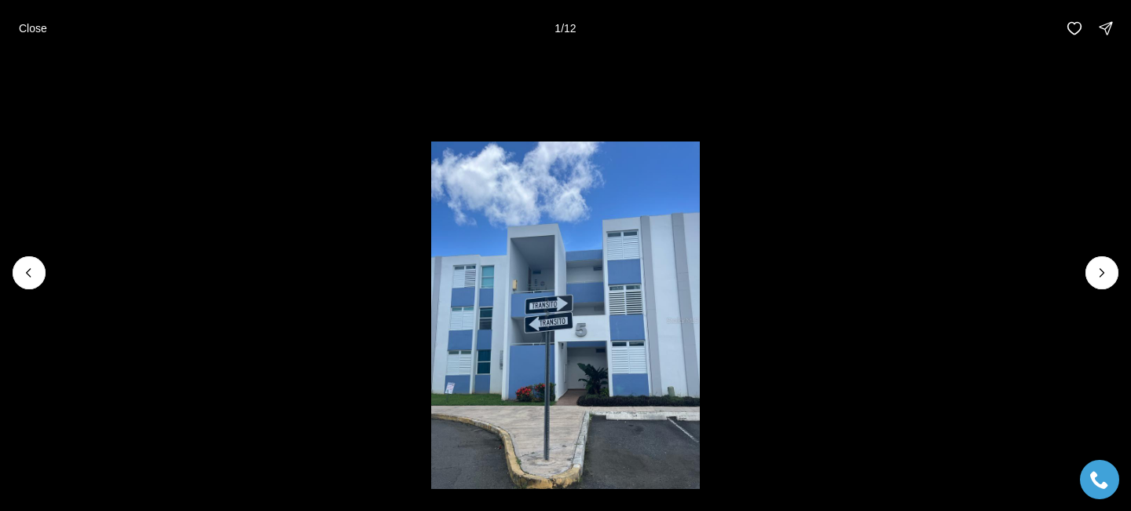
click at [1086, 279] on li "1 of 12" at bounding box center [565, 273] width 1131 height 432
click at [1089, 277] on button "Next slide" at bounding box center [1102, 272] width 33 height 33
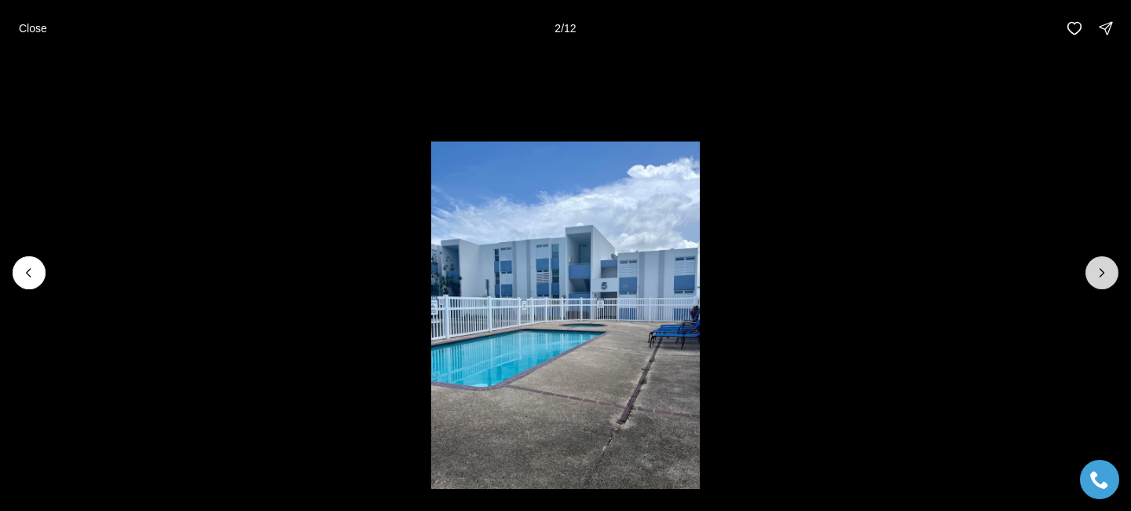
click at [1089, 277] on button "Next slide" at bounding box center [1102, 272] width 33 height 33
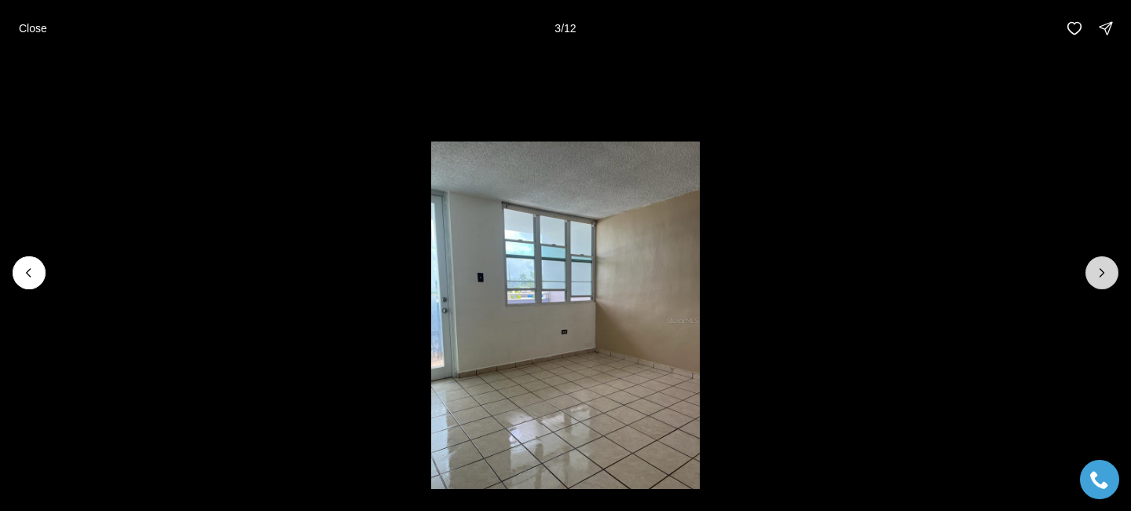
click at [1089, 277] on button "Next slide" at bounding box center [1102, 272] width 33 height 33
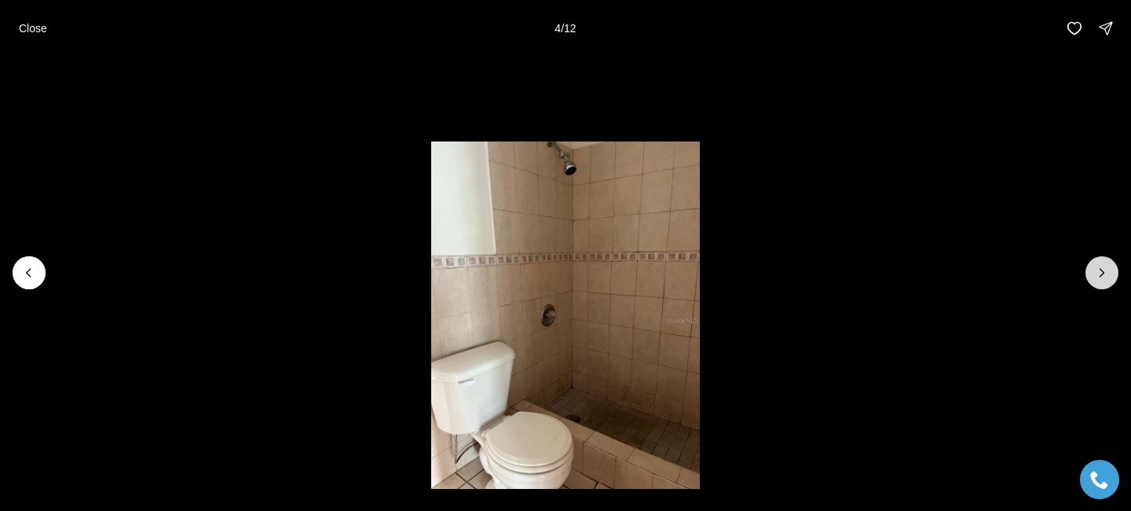
click at [1089, 276] on button "Next slide" at bounding box center [1102, 272] width 33 height 33
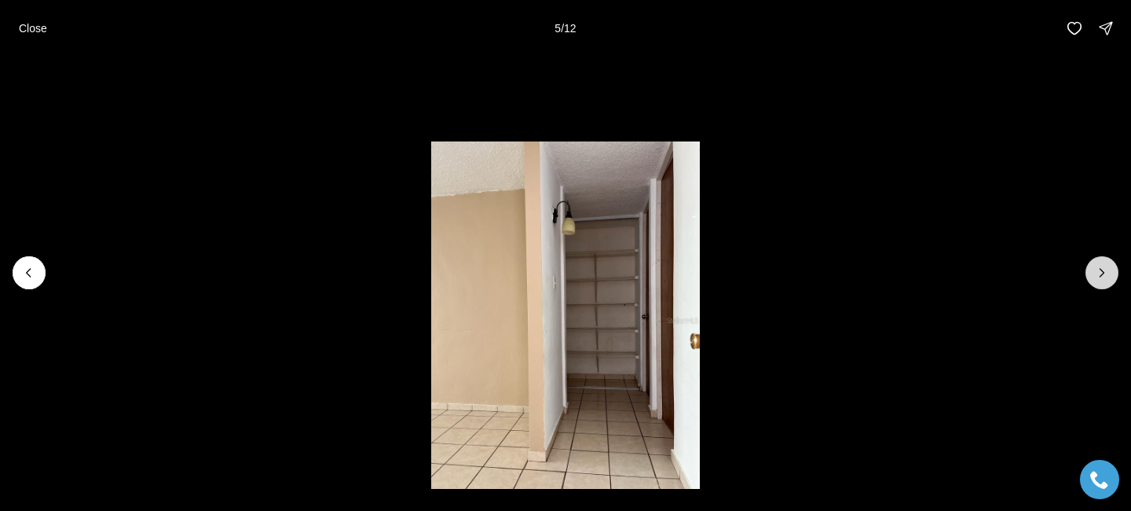
click at [1091, 276] on button "Next slide" at bounding box center [1102, 272] width 33 height 33
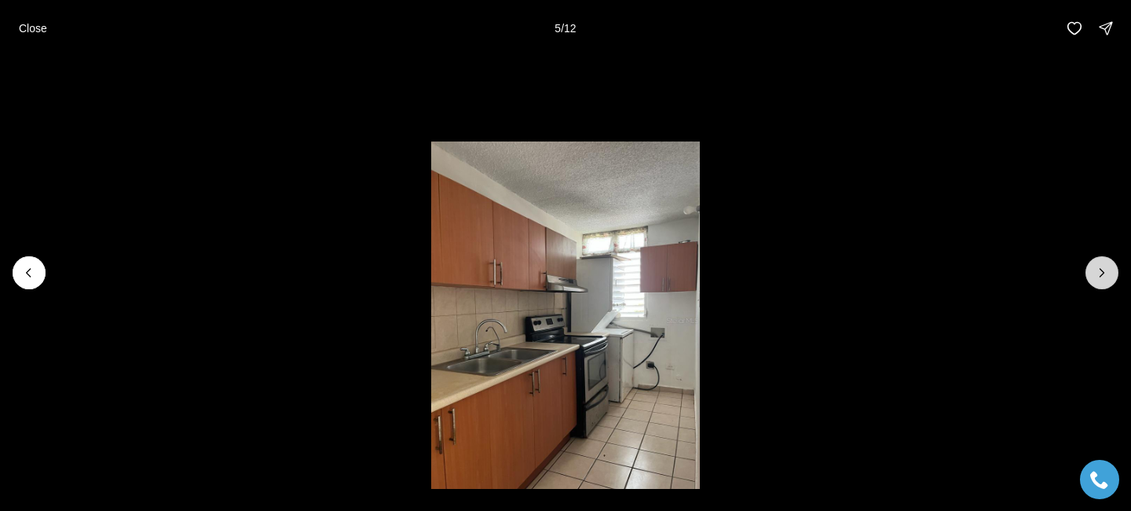
click at [1091, 276] on button "Next slide" at bounding box center [1102, 272] width 33 height 33
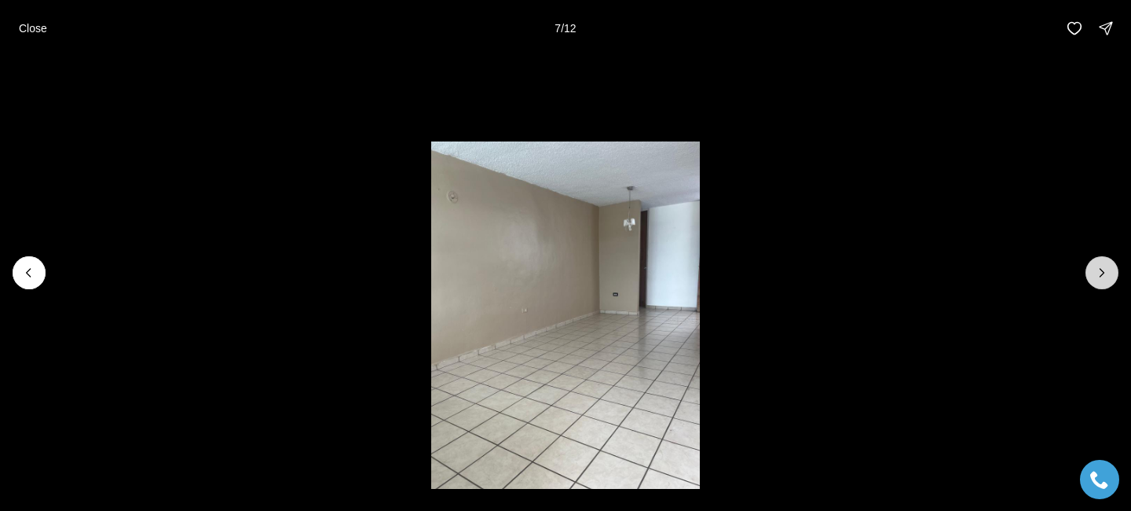
click at [1091, 276] on button "Next slide" at bounding box center [1102, 272] width 33 height 33
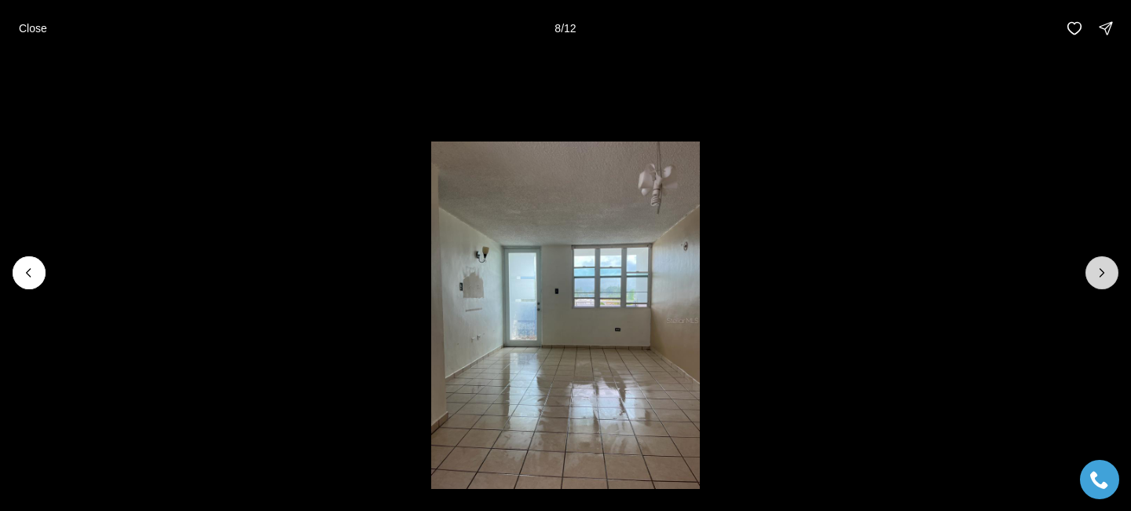
click at [1091, 276] on button "Next slide" at bounding box center [1102, 272] width 33 height 33
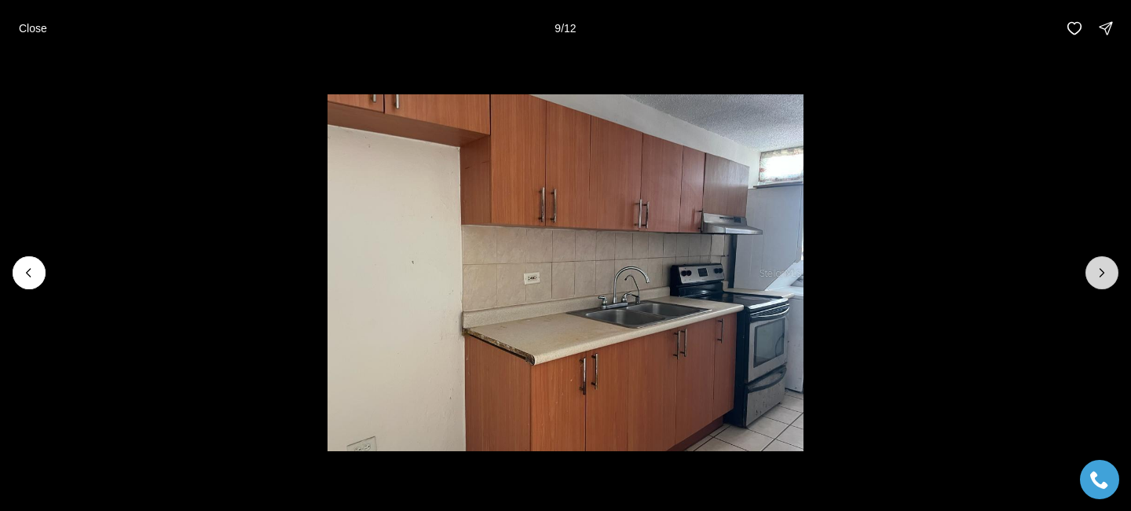
click at [1091, 276] on button "Next slide" at bounding box center [1102, 272] width 33 height 33
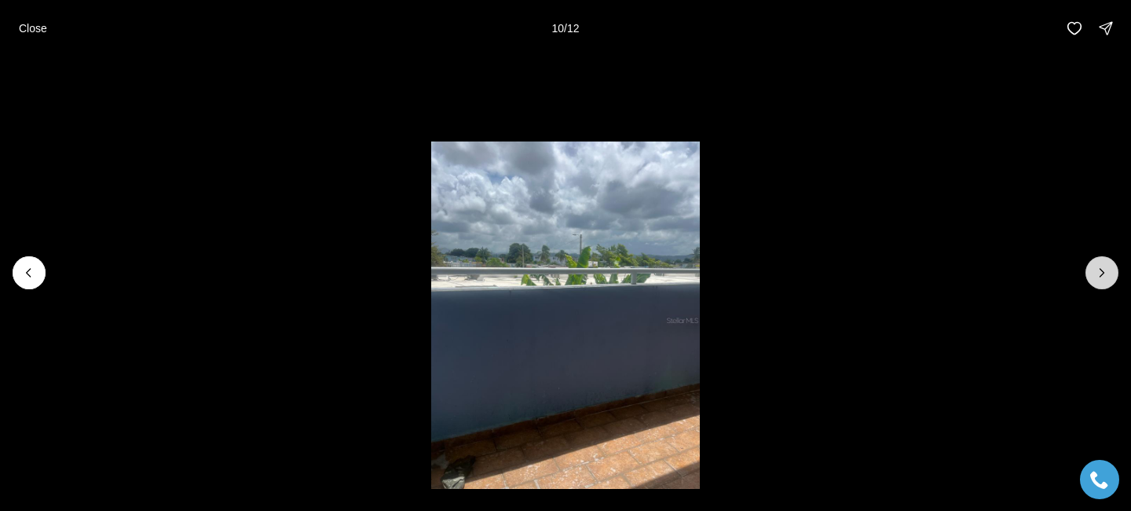
click at [1091, 276] on button "Next slide" at bounding box center [1102, 272] width 33 height 33
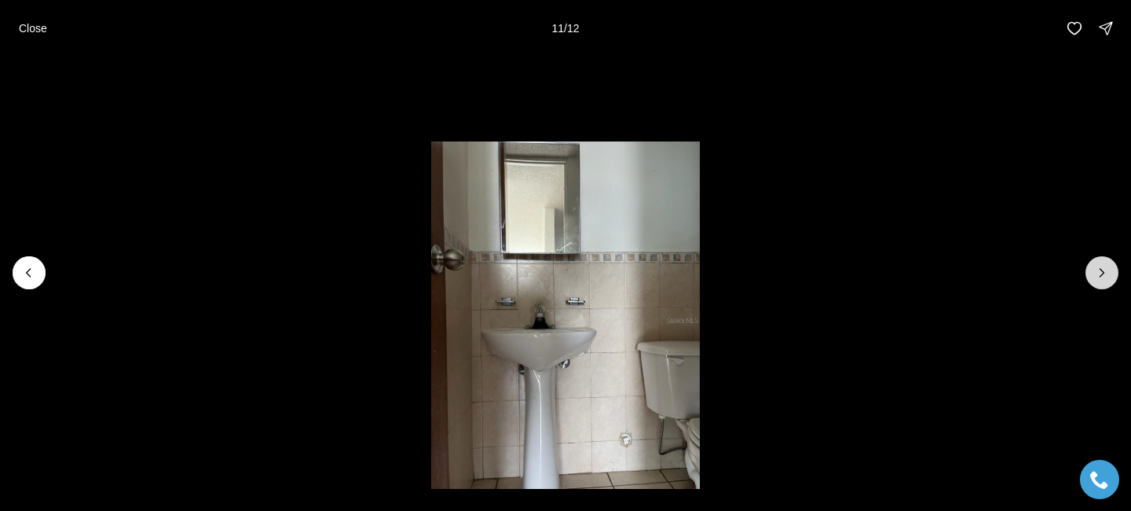
click at [1091, 276] on button "Next slide" at bounding box center [1102, 272] width 33 height 33
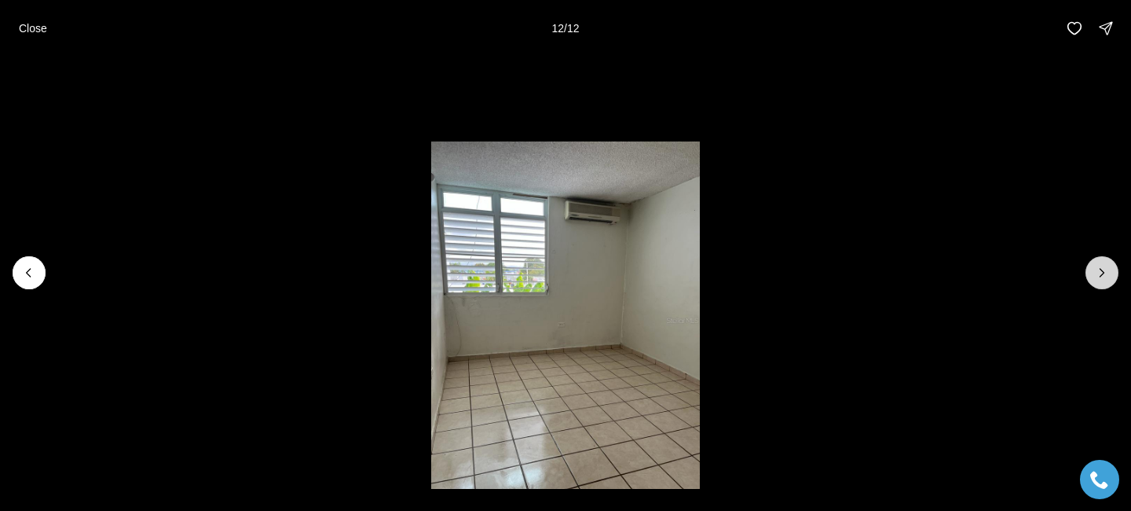
click at [1091, 276] on div at bounding box center [1102, 272] width 33 height 33
click at [1099, 262] on div at bounding box center [1102, 272] width 33 height 33
click at [31, 31] on p "Close" at bounding box center [33, 28] width 28 height 13
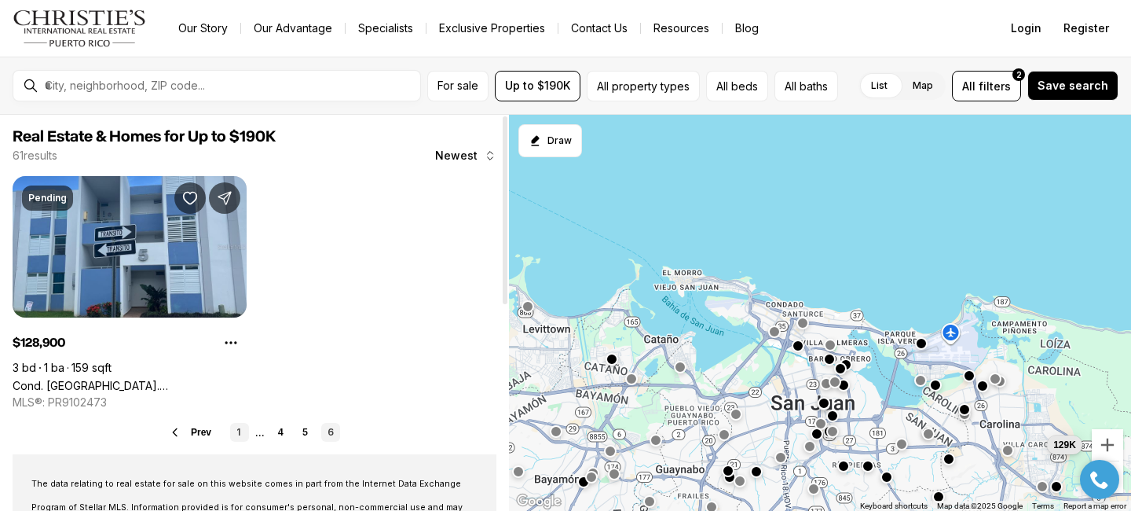
click at [241, 435] on link "1" at bounding box center [239, 432] width 19 height 19
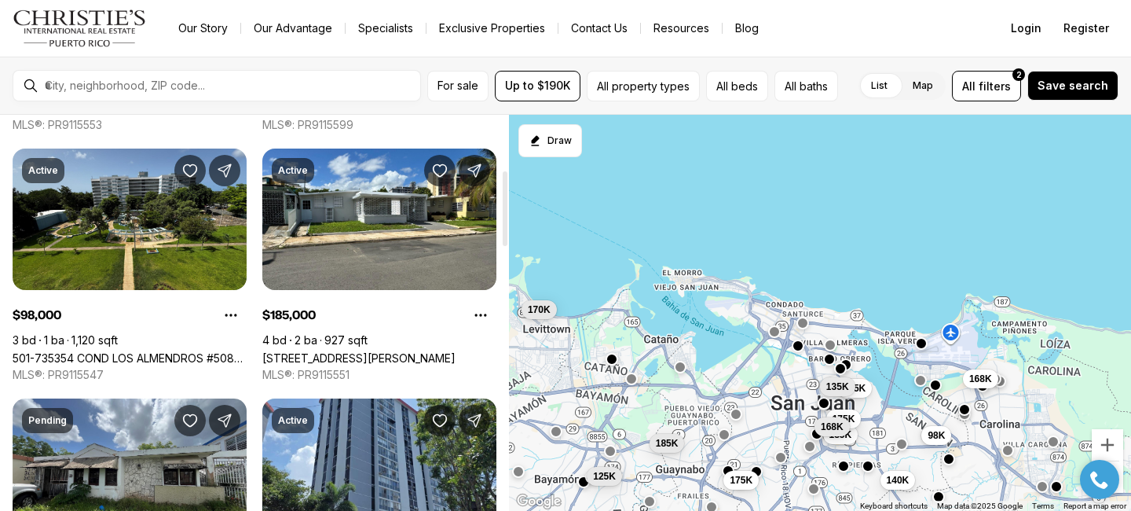
scroll to position [314, 0]
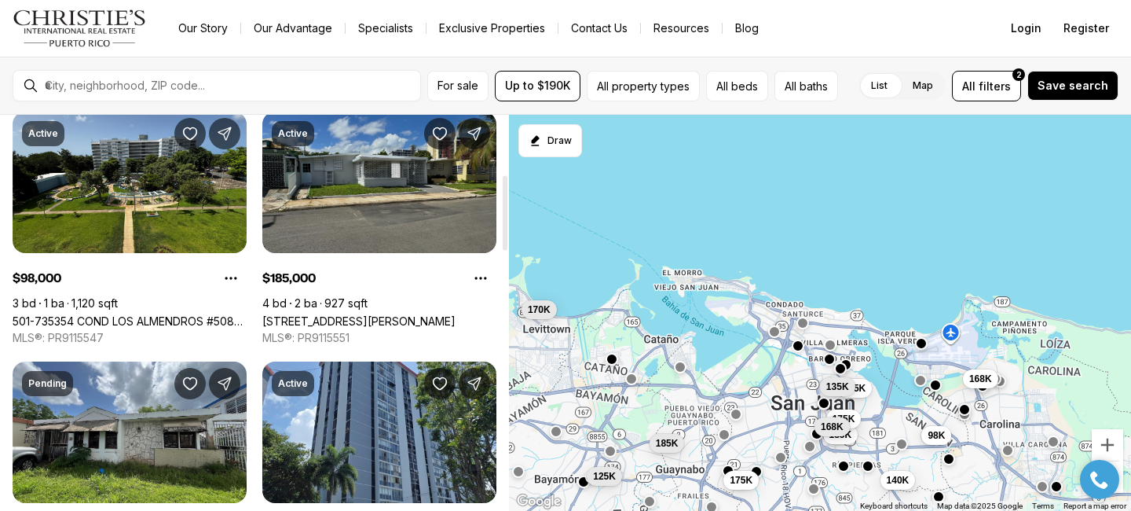
click at [402, 314] on link "[STREET_ADDRESS][PERSON_NAME]" at bounding box center [358, 320] width 193 height 13
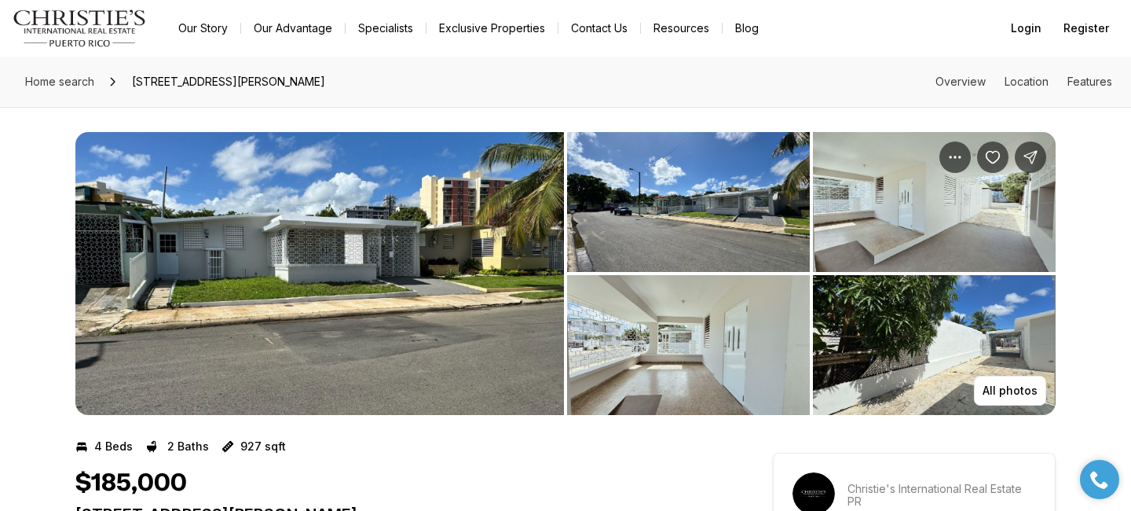
click at [474, 97] on div "Home search 56 CALLE, SAN JUAN PR, 00921 Overview Location Features" at bounding box center [565, 82] width 1131 height 50
click at [419, 214] on img "View image gallery" at bounding box center [319, 273] width 489 height 283
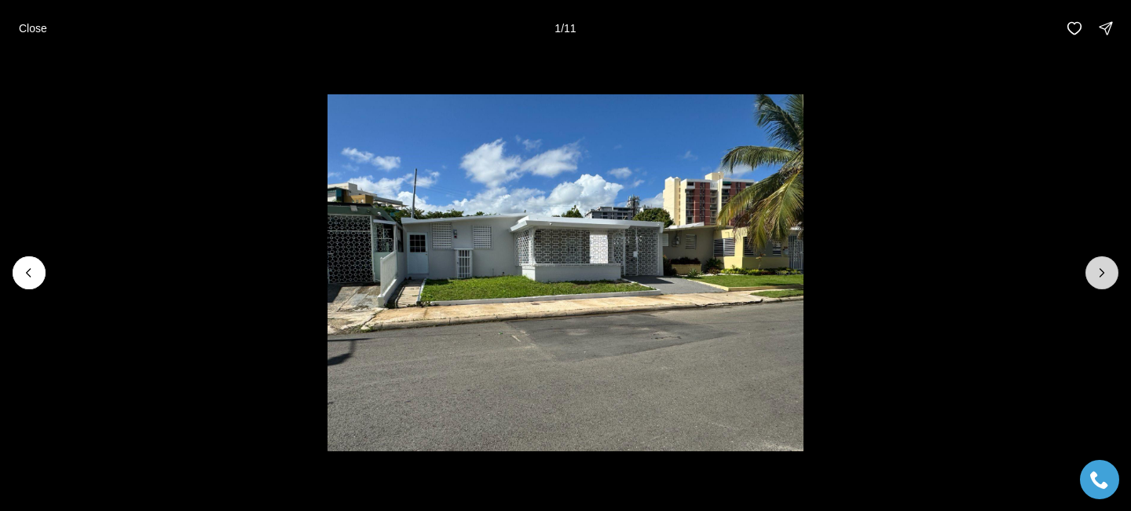
click at [1094, 275] on icon "Next slide" at bounding box center [1102, 273] width 16 height 16
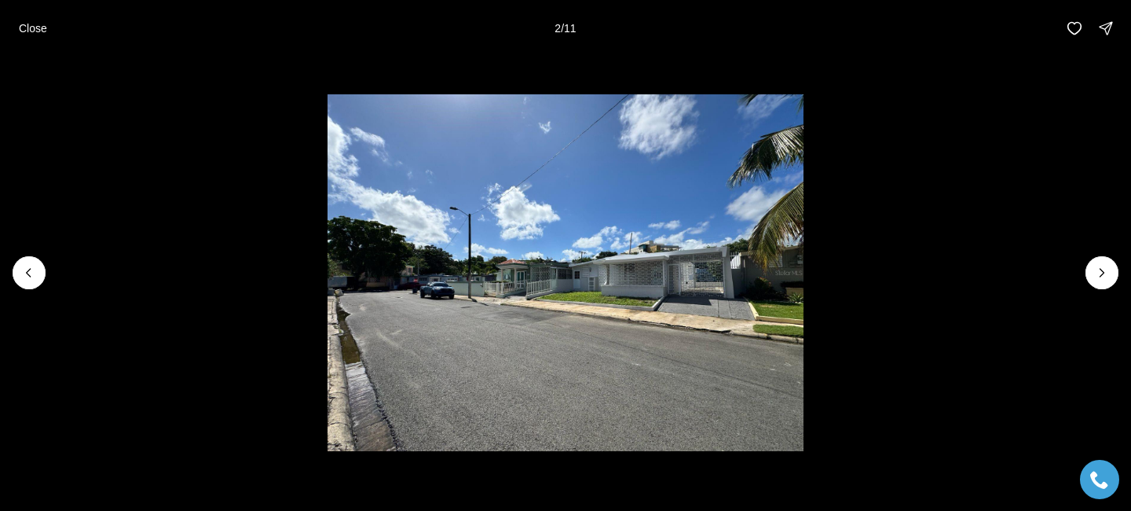
click at [31, 9] on div "Close 2 / 11" at bounding box center [565, 28] width 1131 height 57
click at [35, 27] on p "Close" at bounding box center [33, 28] width 28 height 13
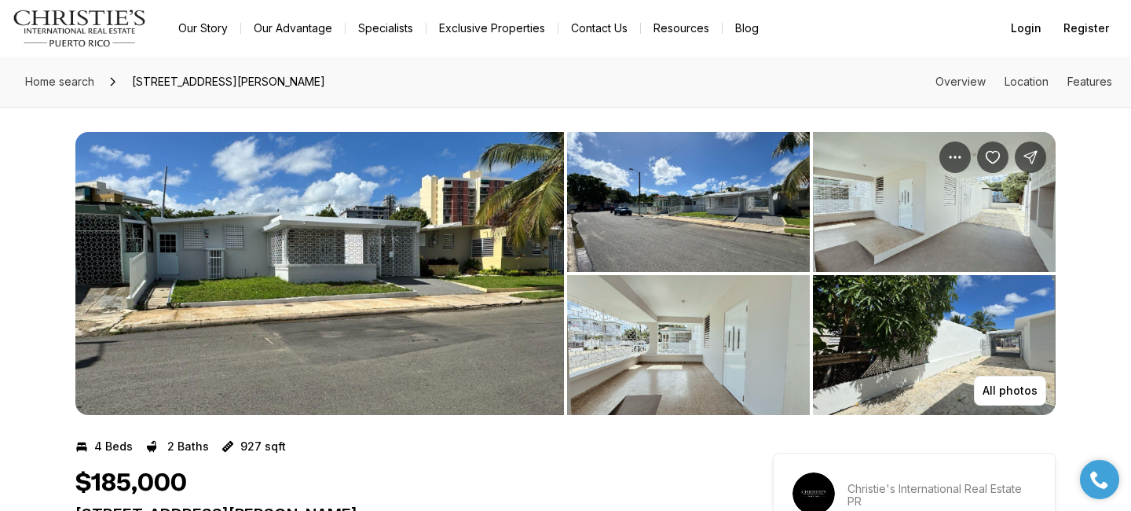
click at [1124, 194] on div "All photos" at bounding box center [565, 261] width 1131 height 308
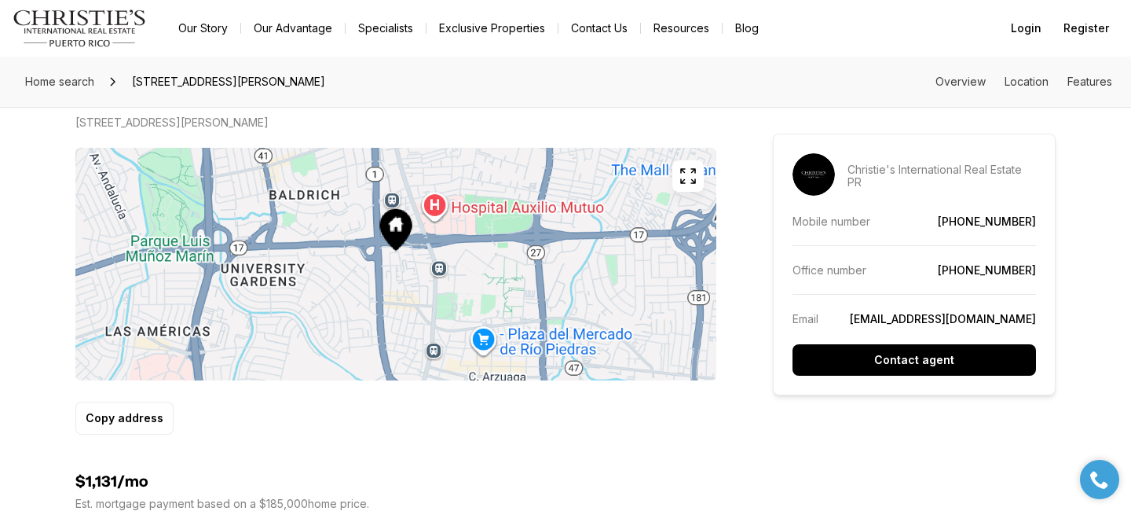
scroll to position [943, 0]
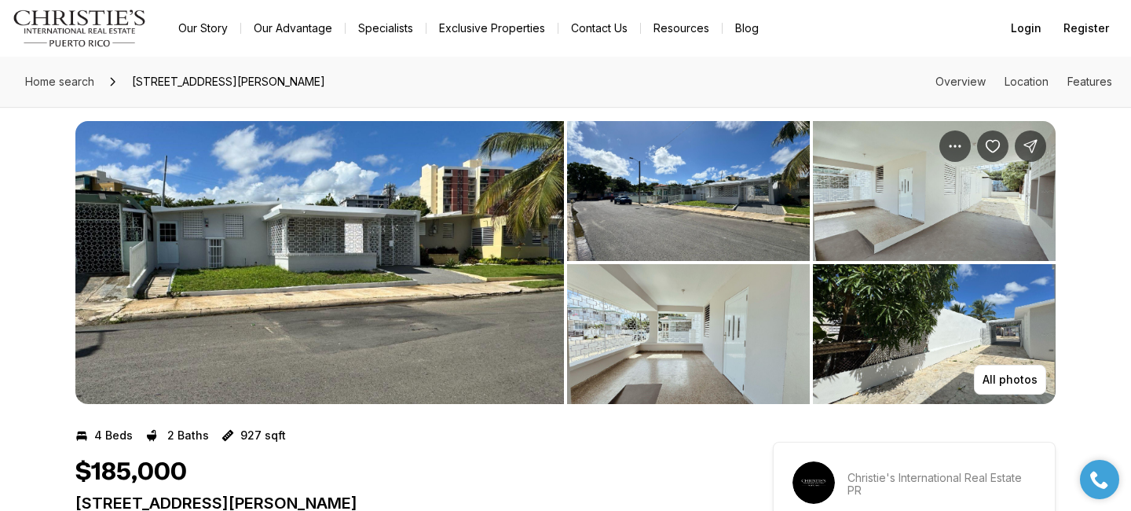
scroll to position [0, 0]
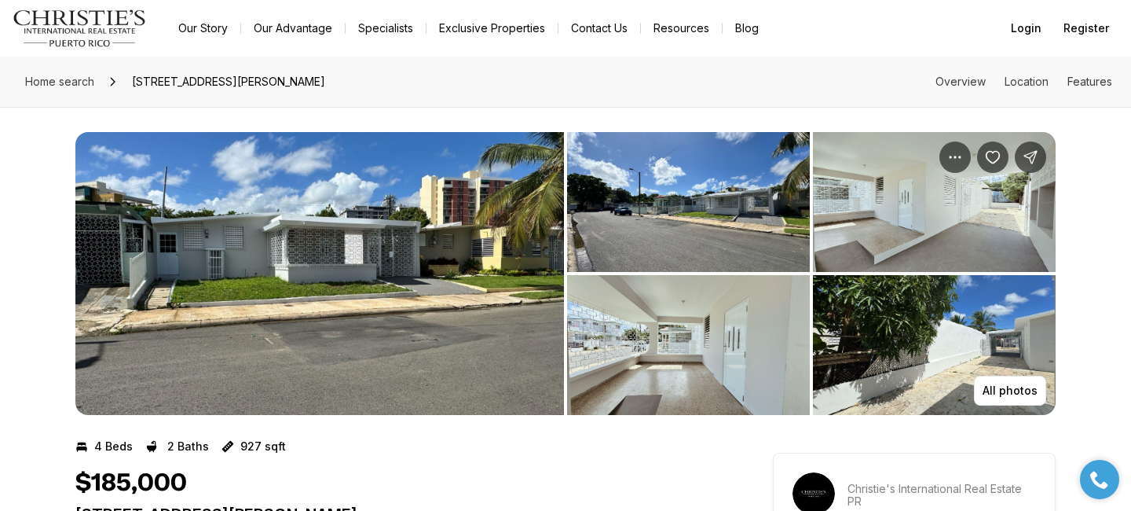
click at [430, 236] on img "View image gallery" at bounding box center [319, 273] width 489 height 283
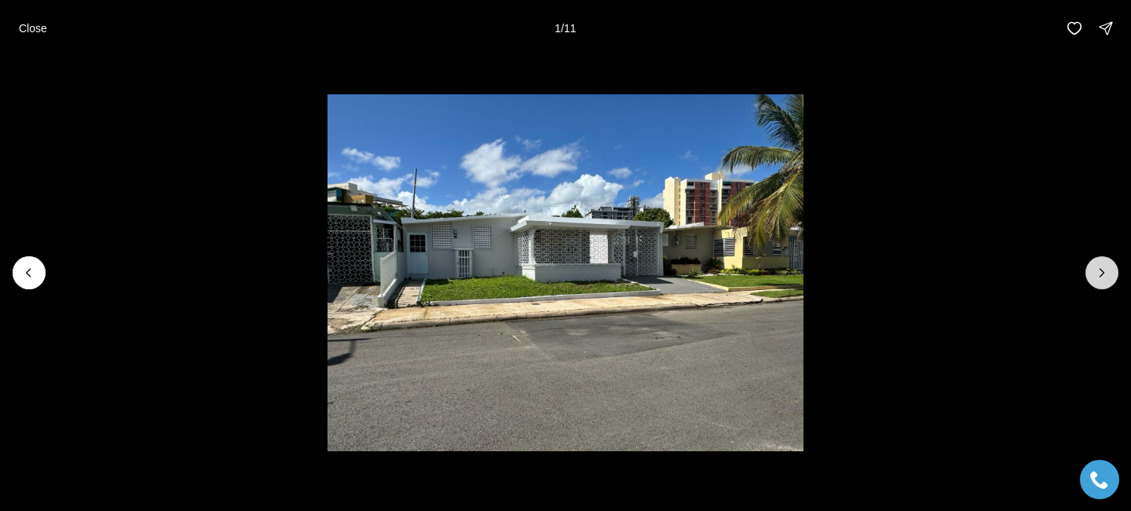
click at [1097, 271] on icon "Next slide" at bounding box center [1102, 273] width 16 height 16
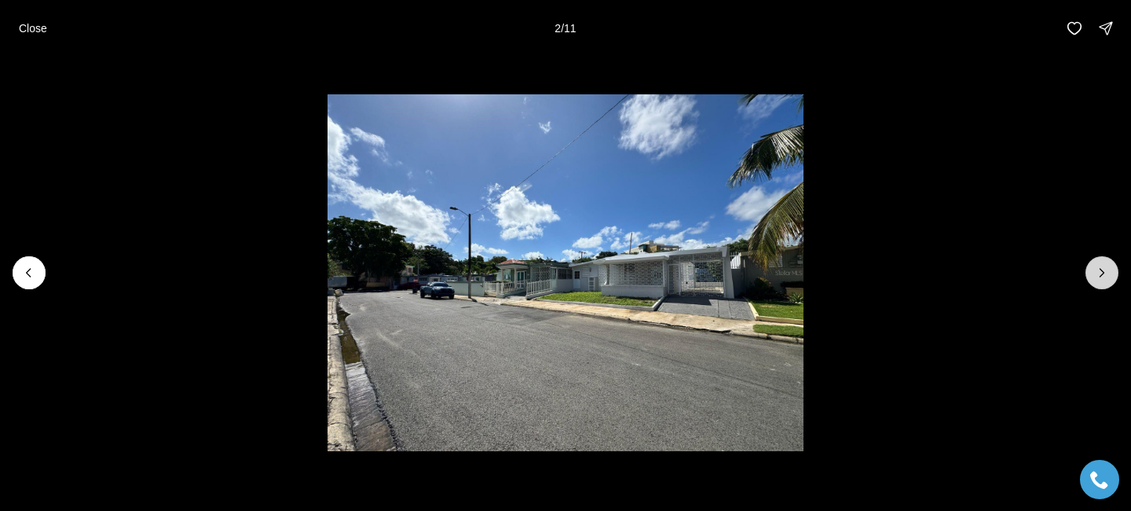
click at [1093, 271] on button "Next slide" at bounding box center [1102, 272] width 33 height 33
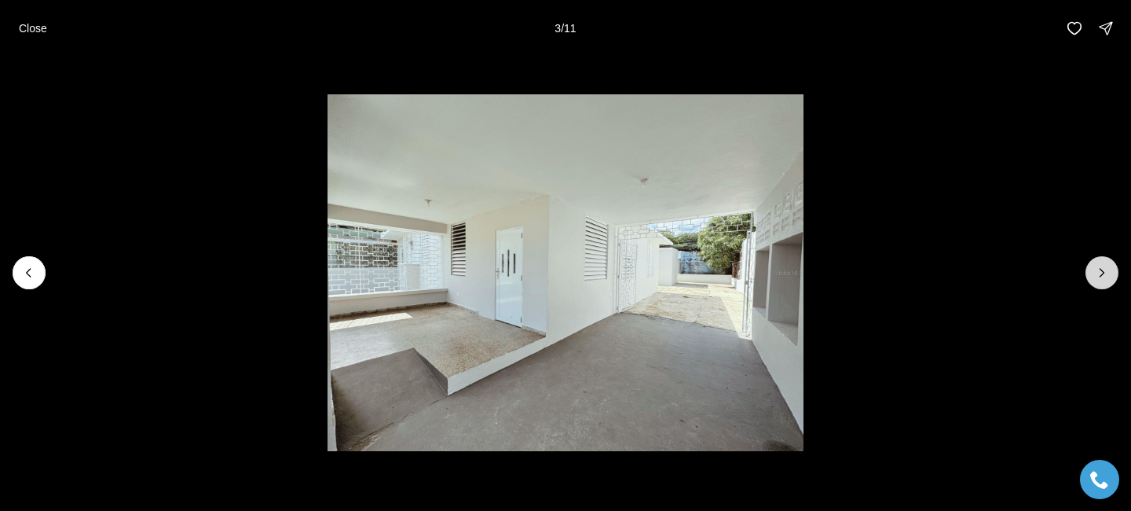
click at [1088, 269] on button "Next slide" at bounding box center [1102, 272] width 33 height 33
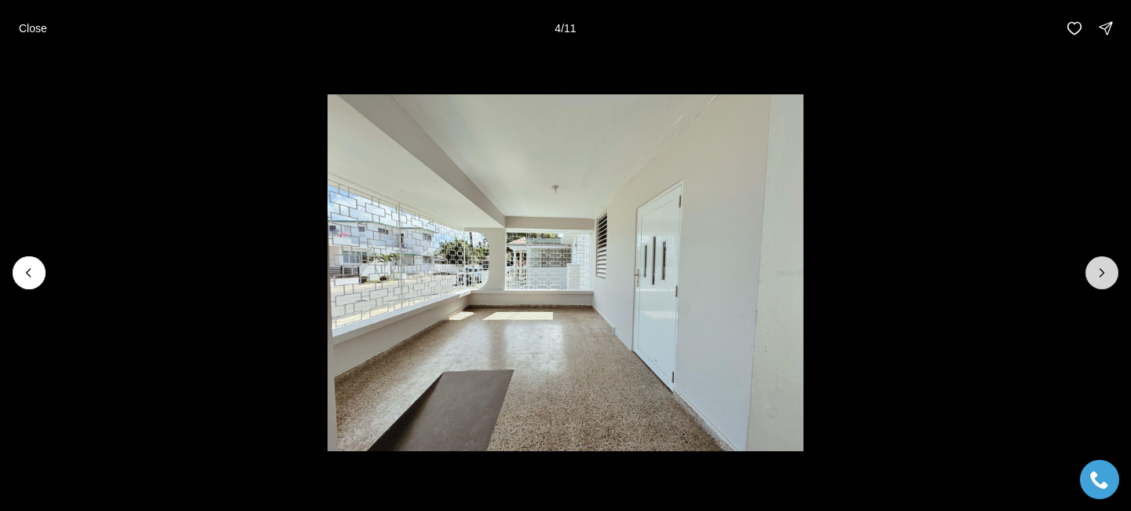
click at [1088, 269] on button "Next slide" at bounding box center [1102, 272] width 33 height 33
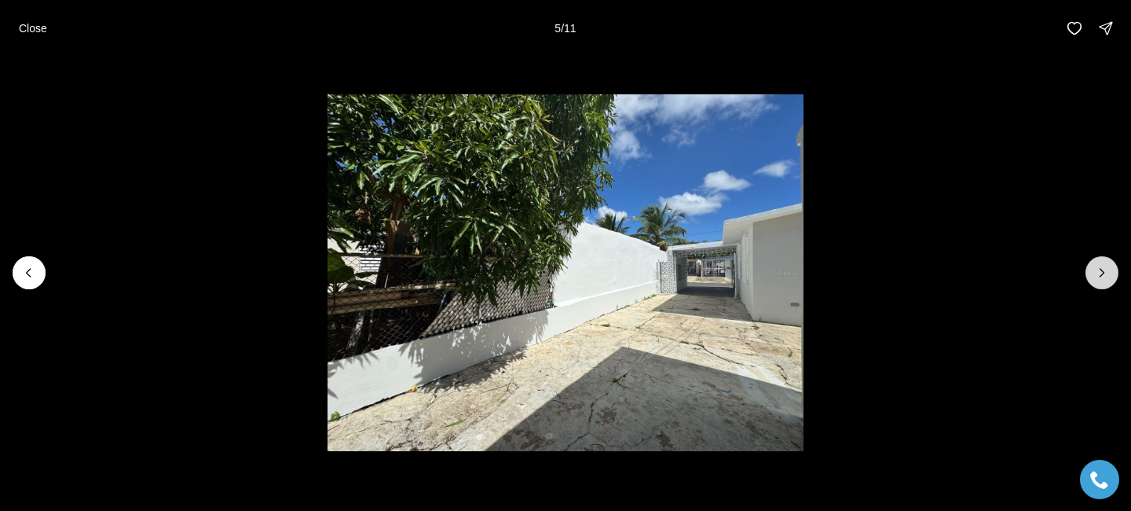
click at [1088, 269] on button "Next slide" at bounding box center [1102, 272] width 33 height 33
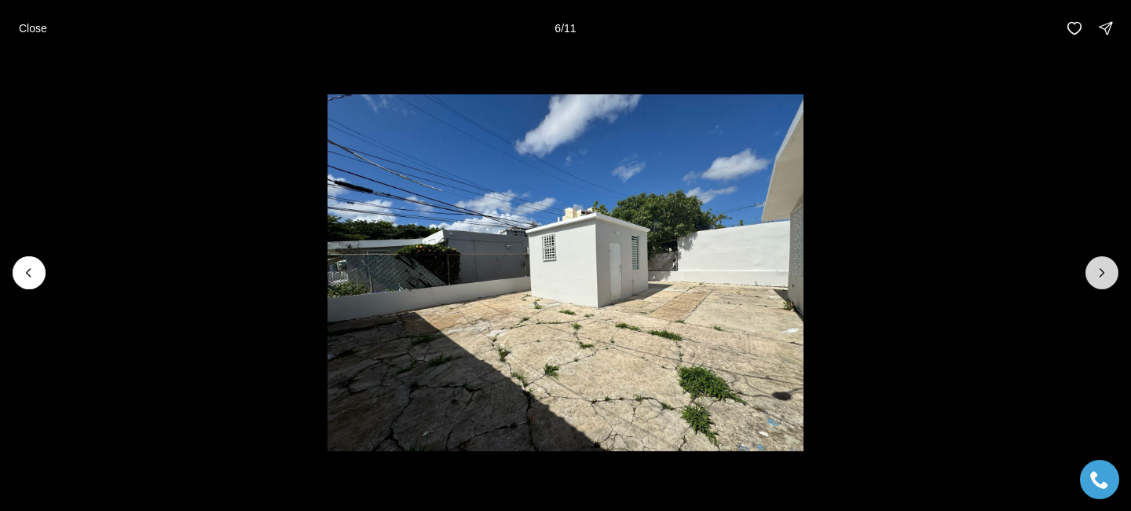
click at [1088, 269] on button "Next slide" at bounding box center [1102, 272] width 33 height 33
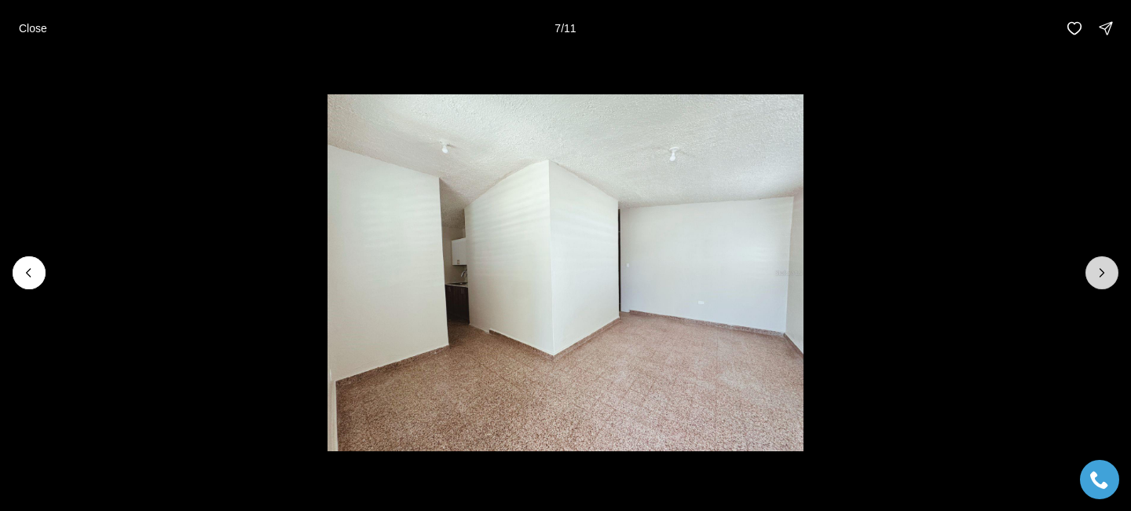
click at [1113, 272] on button "Next slide" at bounding box center [1102, 272] width 33 height 33
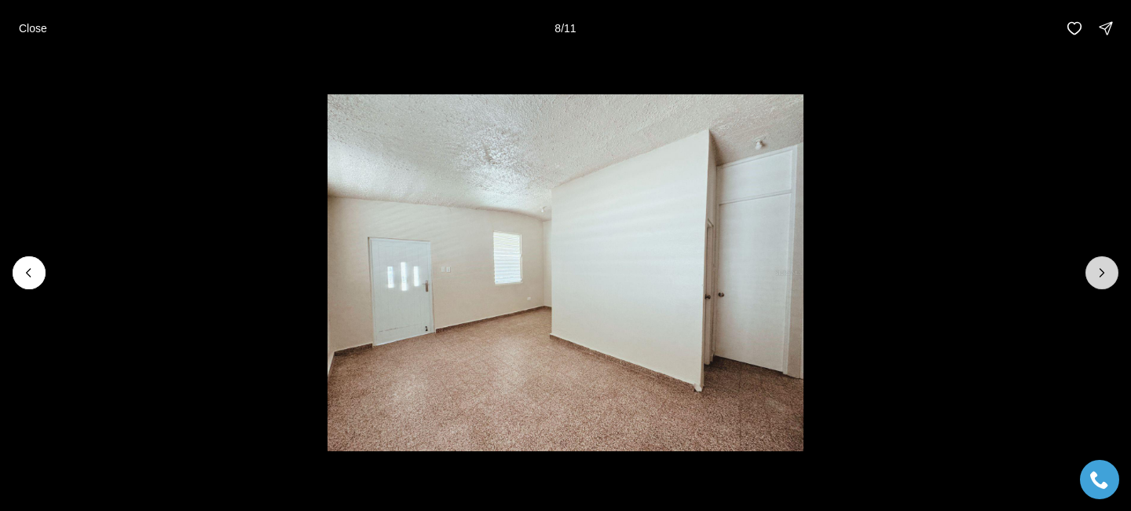
click at [1113, 272] on button "Next slide" at bounding box center [1102, 272] width 33 height 33
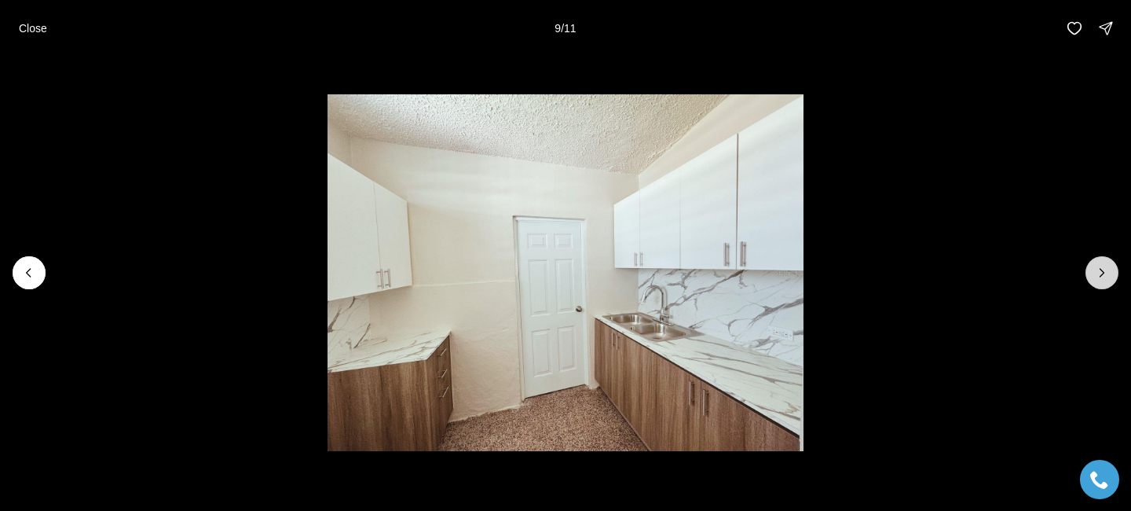
click at [1113, 272] on button "Next slide" at bounding box center [1102, 272] width 33 height 33
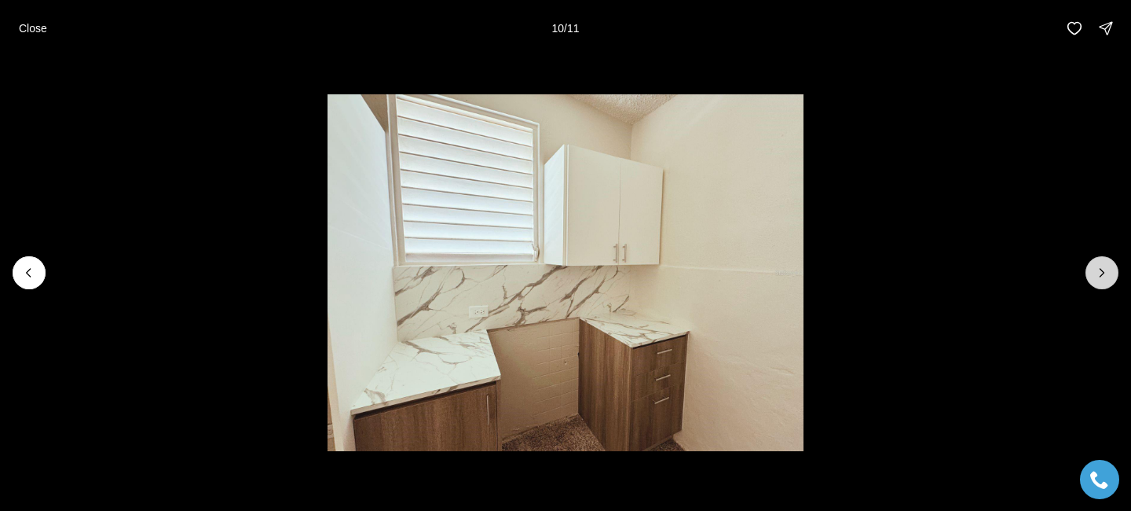
click at [1113, 272] on button "Next slide" at bounding box center [1102, 272] width 33 height 33
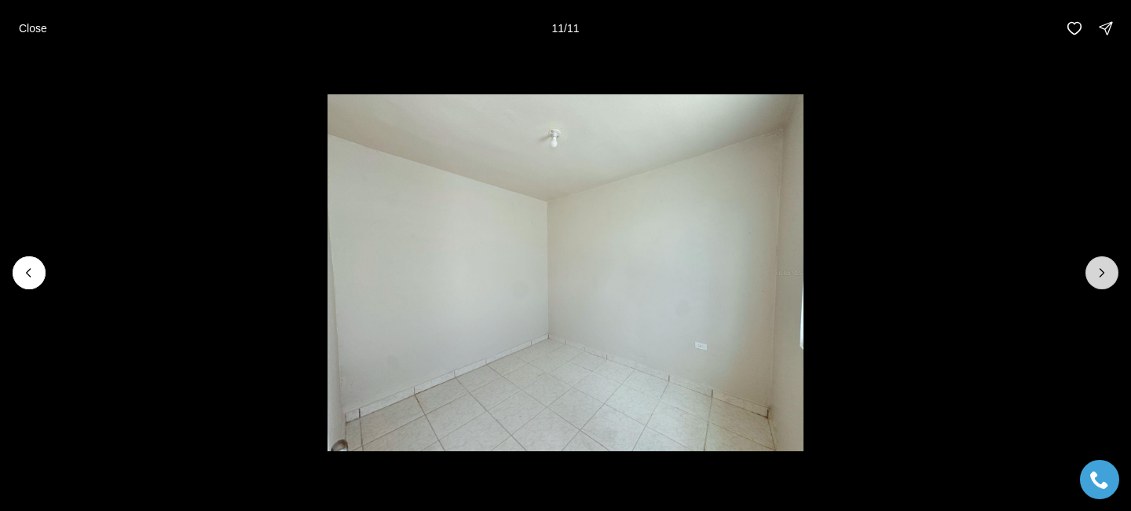
click at [1113, 272] on div at bounding box center [1102, 272] width 33 height 33
click at [32, 33] on p "Close" at bounding box center [33, 28] width 28 height 13
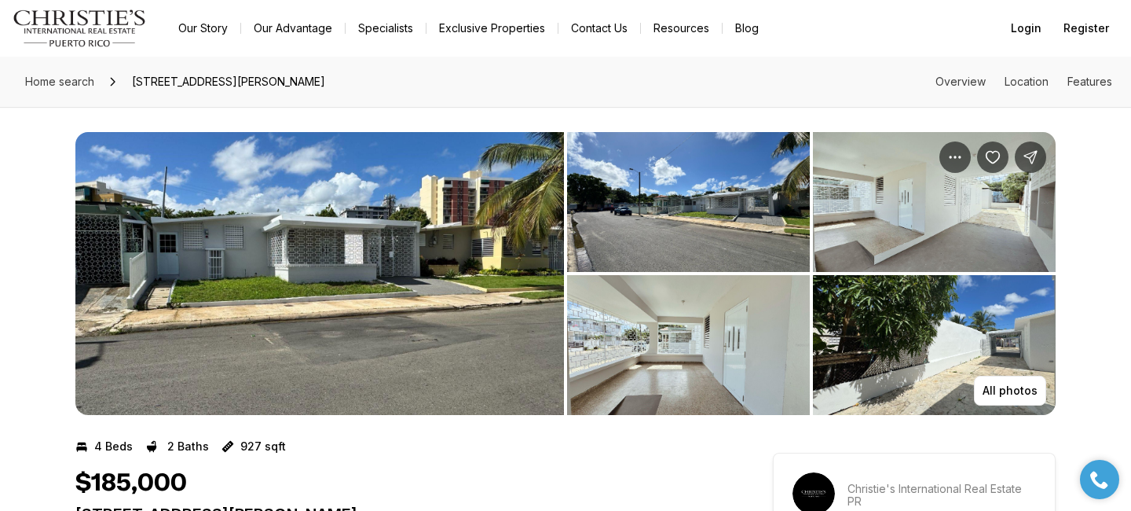
click at [889, 256] on img "View image gallery" at bounding box center [934, 202] width 243 height 140
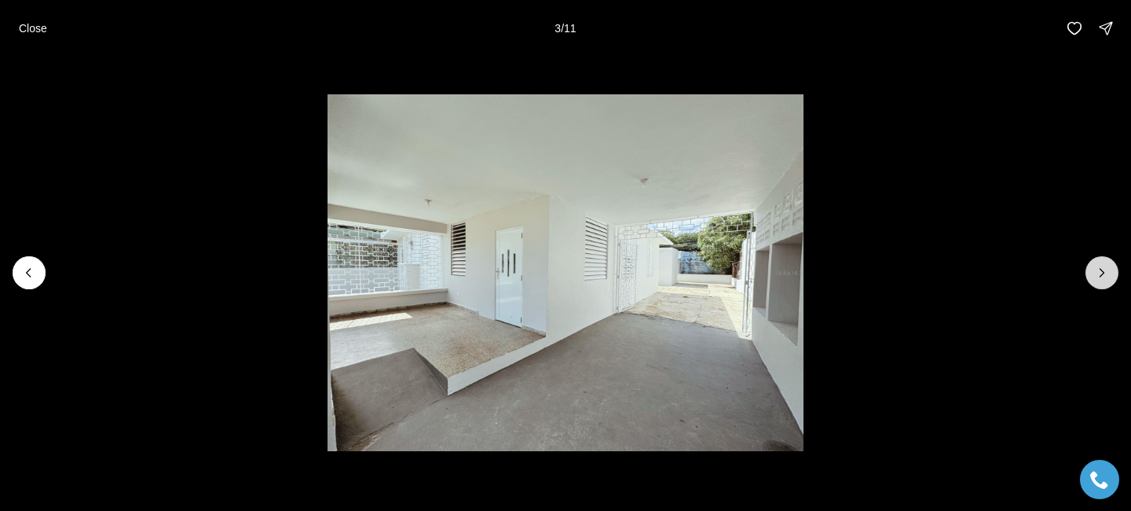
click at [1113, 269] on button "Next slide" at bounding box center [1102, 272] width 33 height 33
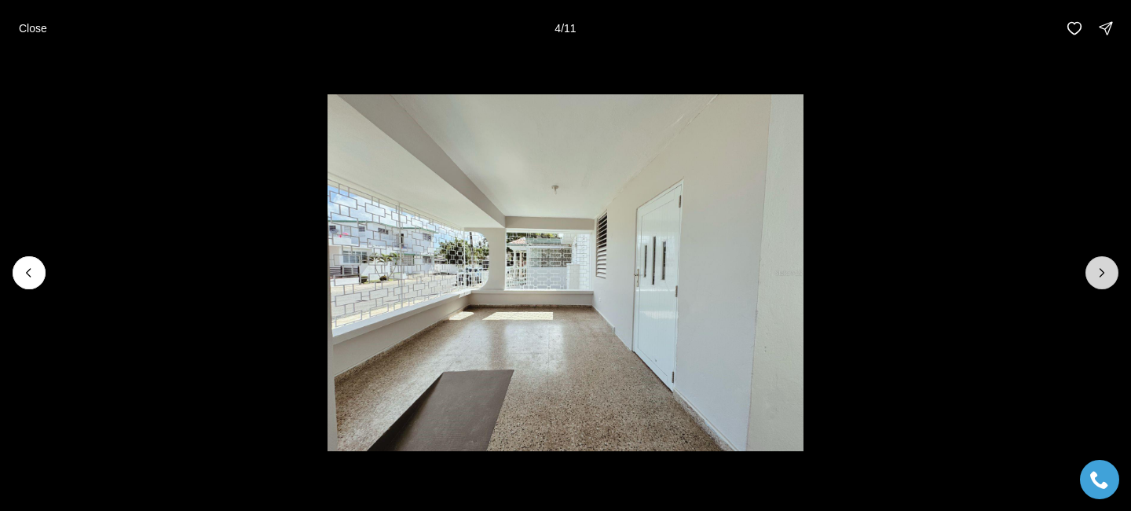
click at [1113, 269] on button "Next slide" at bounding box center [1102, 272] width 33 height 33
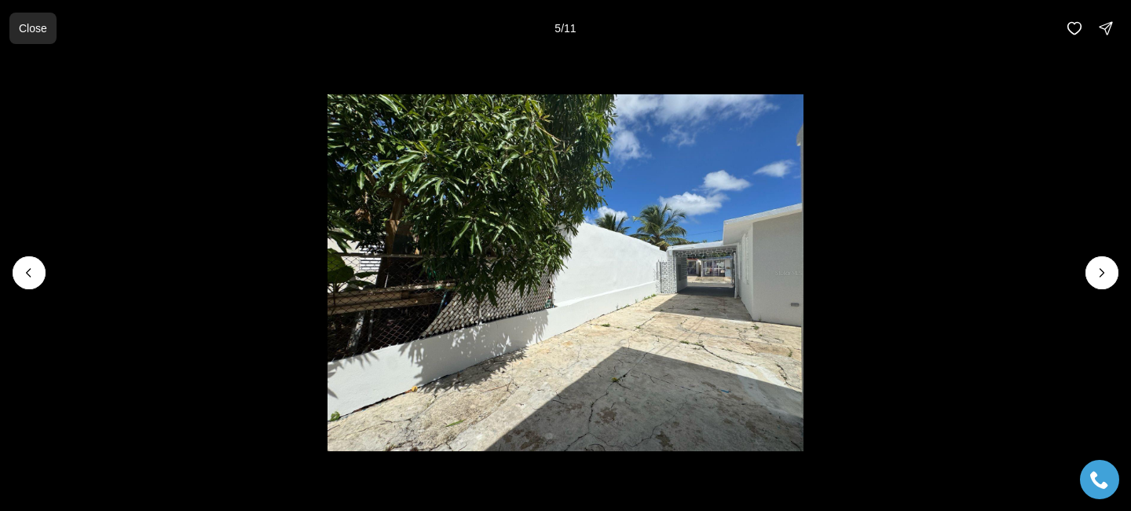
click at [42, 31] on p "Close" at bounding box center [33, 28] width 28 height 13
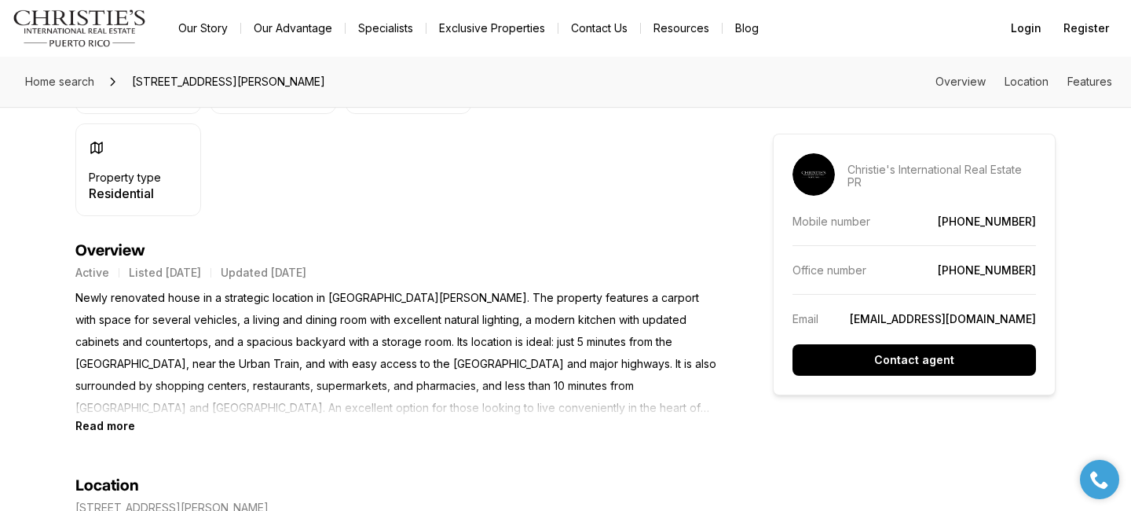
scroll to position [566, 0]
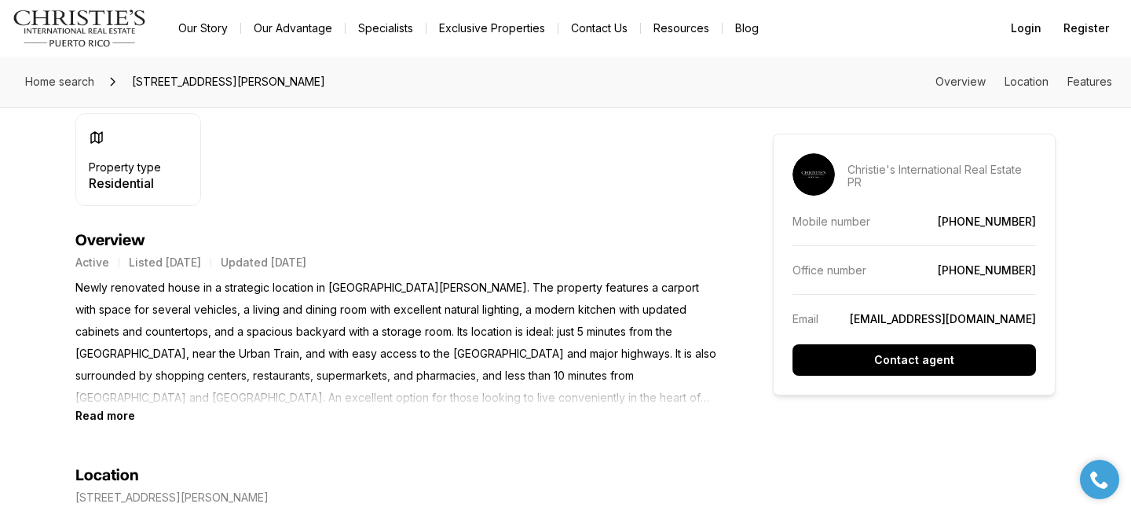
click at [529, 221] on div "4 Beds 2 Baths 927 sqft $185,000 56 CALLE SAN JUAN PR, 00921 Est. payment: $1,1…" at bounding box center [395, 49] width 641 height 363
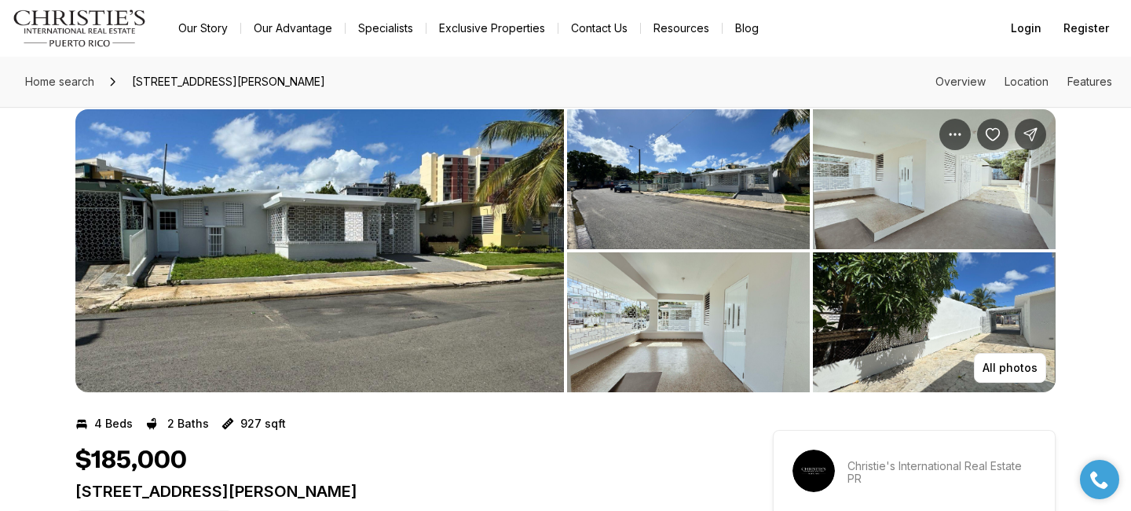
scroll to position [0, 0]
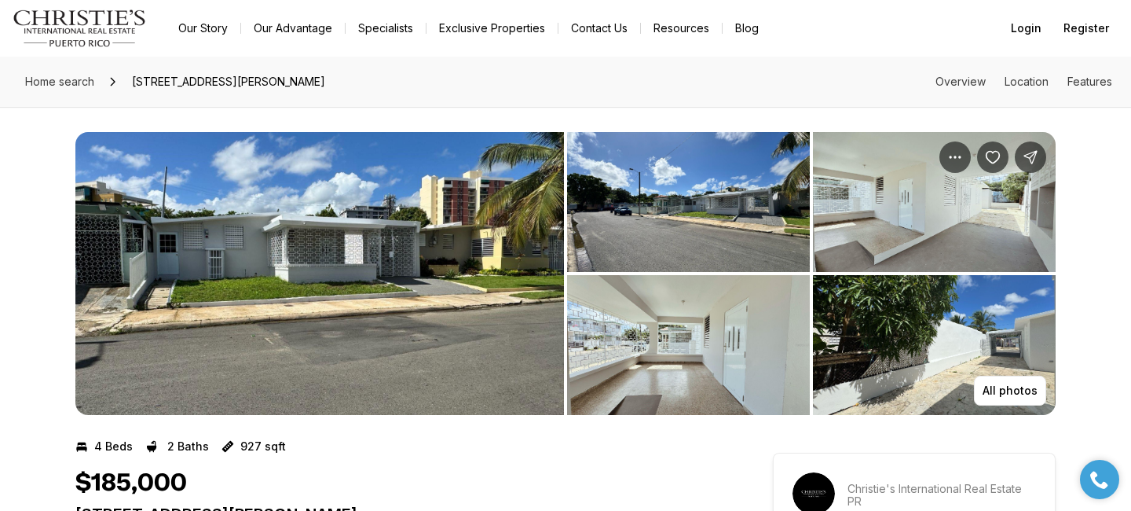
click at [421, 254] on img "View image gallery" at bounding box center [319, 273] width 489 height 283
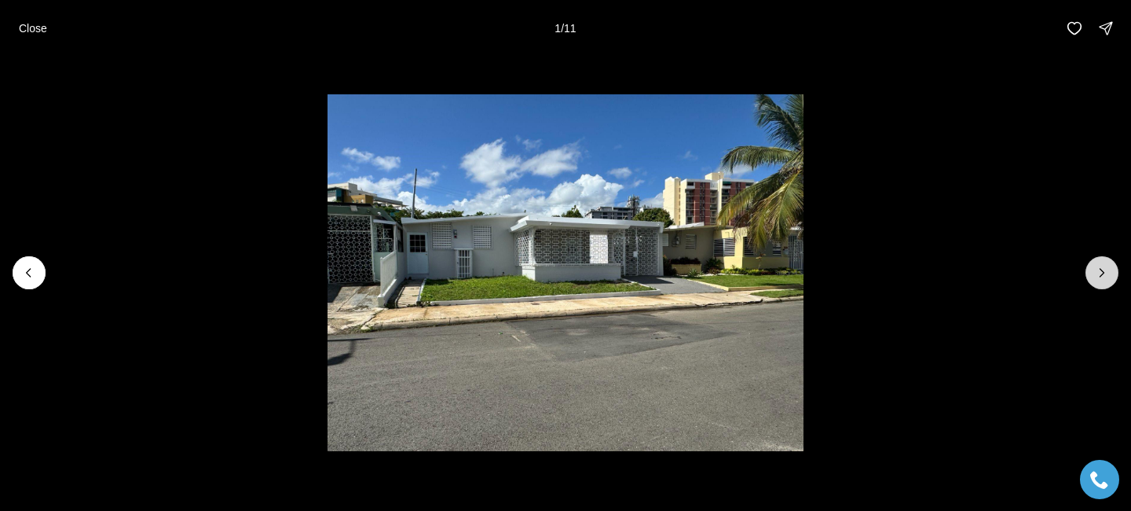
click at [1100, 273] on icon "Next slide" at bounding box center [1102, 273] width 16 height 16
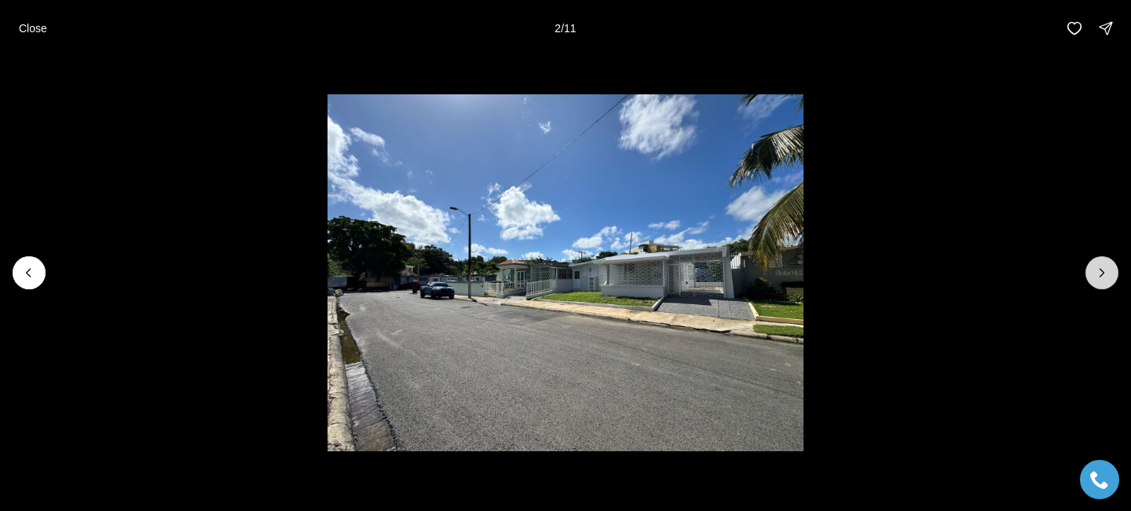
click at [1100, 273] on icon "Next slide" at bounding box center [1102, 273] width 16 height 16
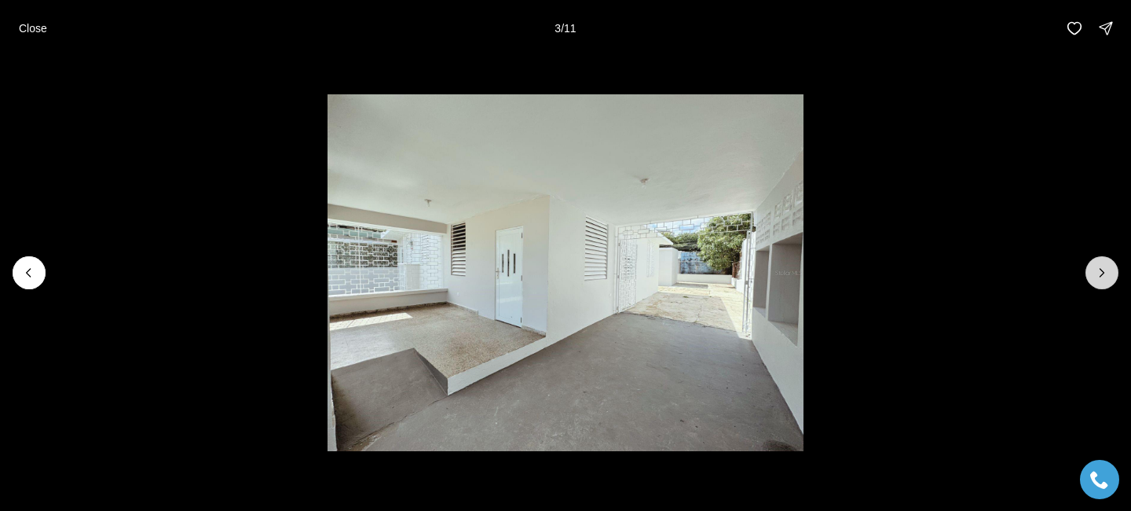
click at [1100, 275] on icon "Next slide" at bounding box center [1102, 273] width 4 height 8
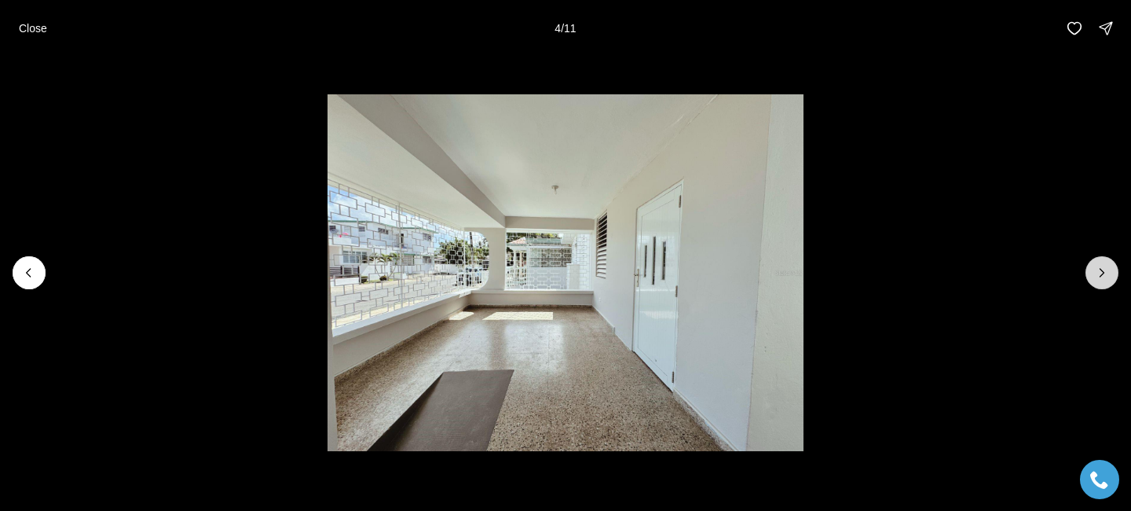
click at [1101, 275] on icon "Next slide" at bounding box center [1102, 273] width 16 height 16
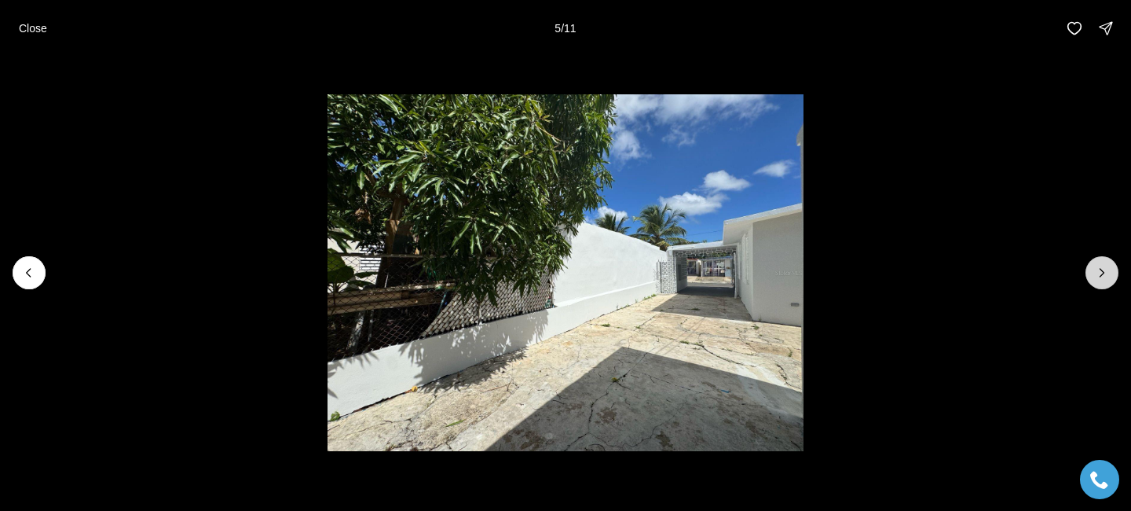
click at [1102, 275] on icon "Next slide" at bounding box center [1102, 273] width 16 height 16
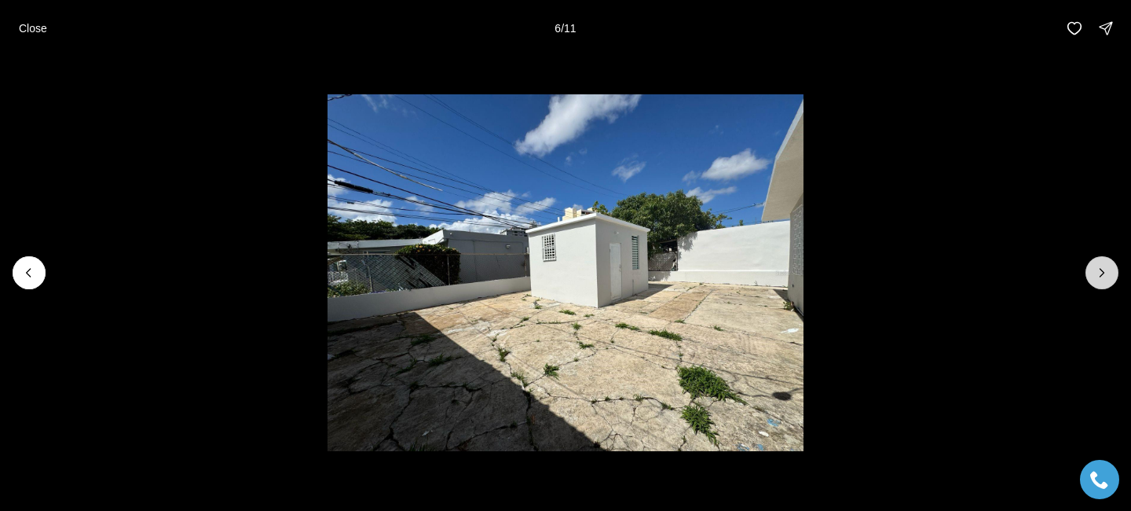
click at [1101, 275] on icon "Next slide" at bounding box center [1102, 273] width 4 height 8
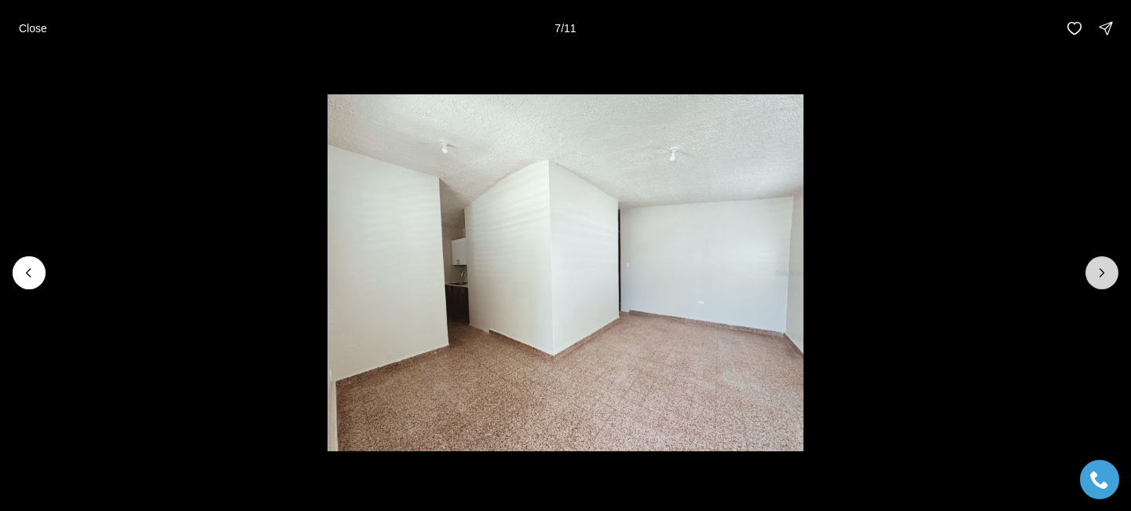
click at [1104, 275] on icon "Next slide" at bounding box center [1102, 273] width 16 height 16
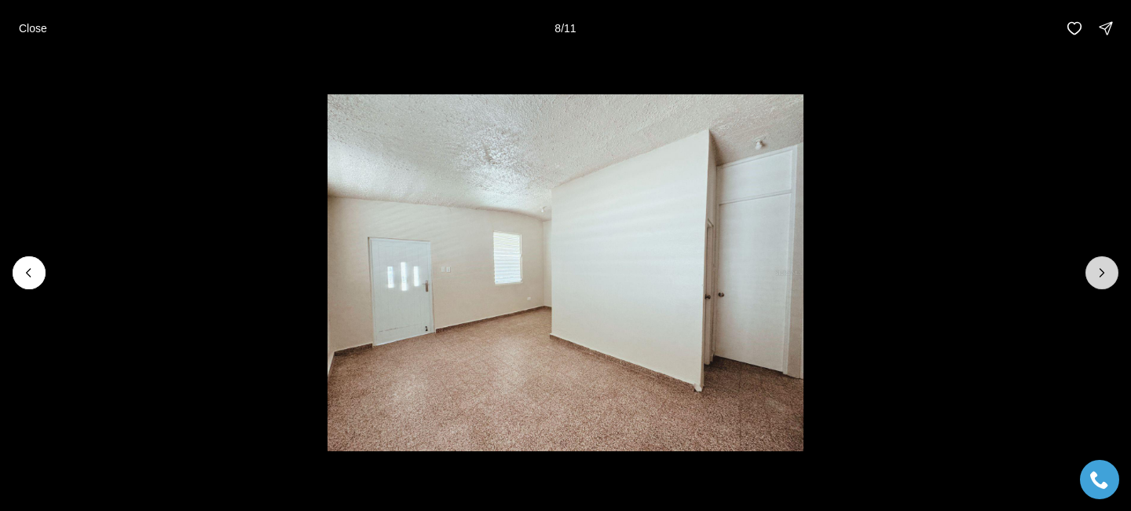
click at [1103, 275] on icon "Next slide" at bounding box center [1102, 273] width 16 height 16
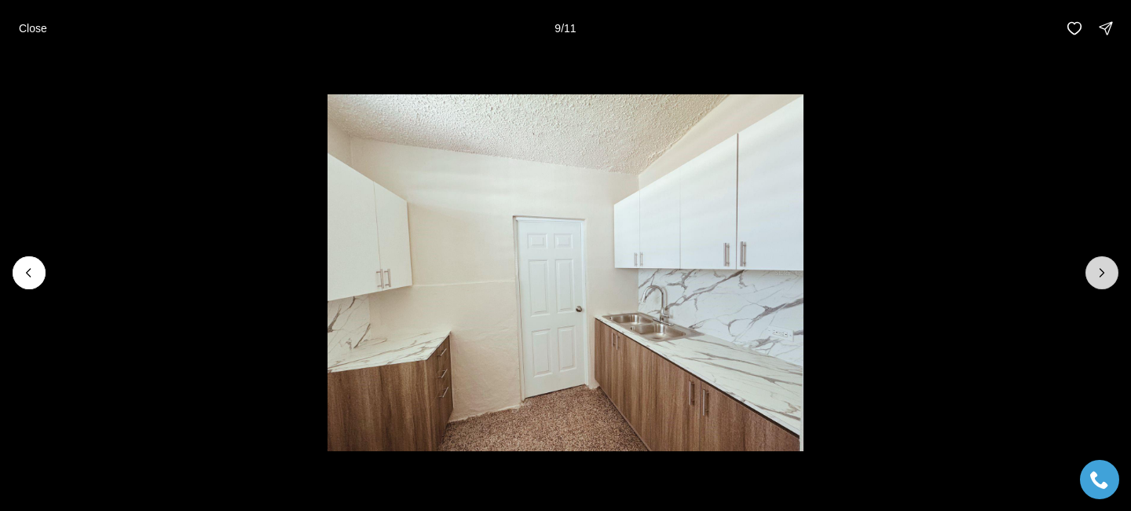
click at [1104, 276] on icon "Next slide" at bounding box center [1102, 273] width 16 height 16
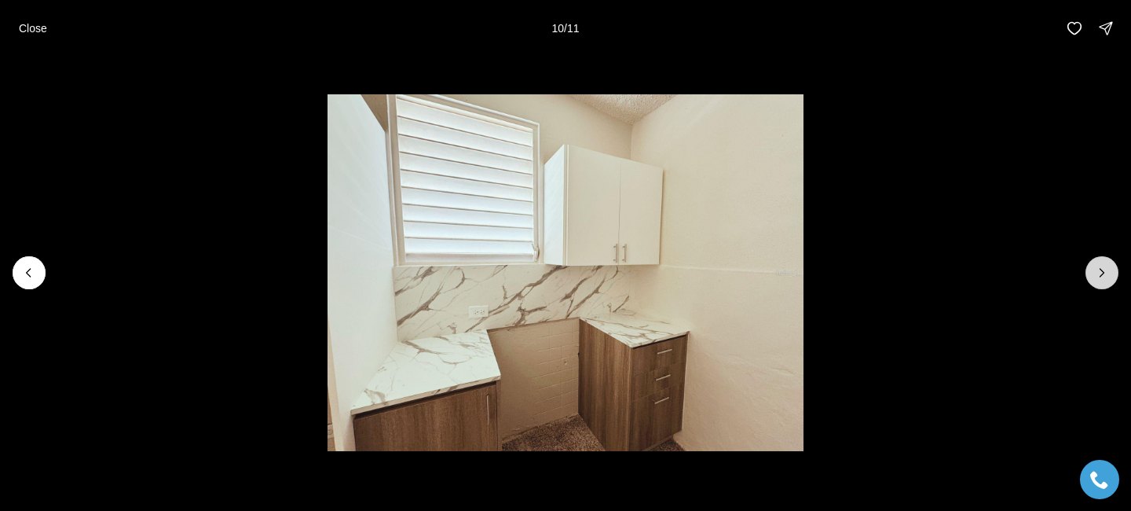
click at [1105, 276] on icon "Next slide" at bounding box center [1102, 273] width 16 height 16
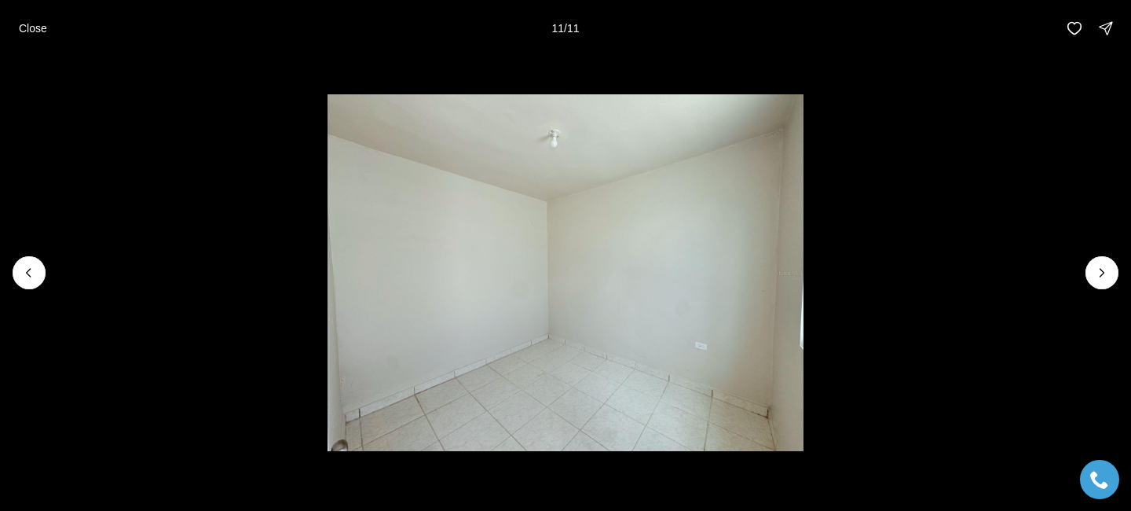
click at [1105, 276] on div at bounding box center [1102, 272] width 33 height 33
click at [25, 38] on button "Close" at bounding box center [32, 28] width 47 height 31
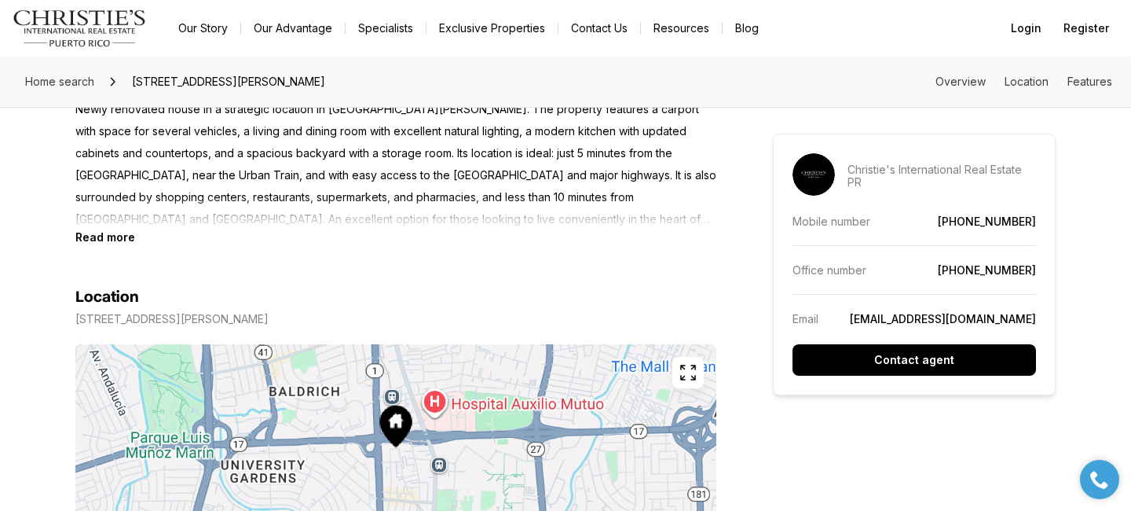
scroll to position [754, 0]
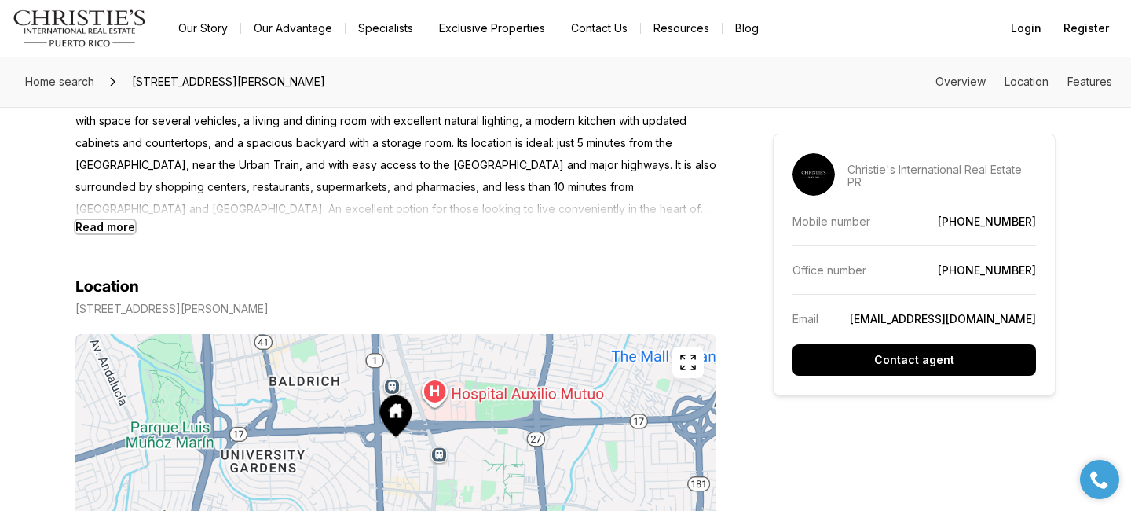
click at [107, 233] on b "Read more" at bounding box center [105, 226] width 60 height 13
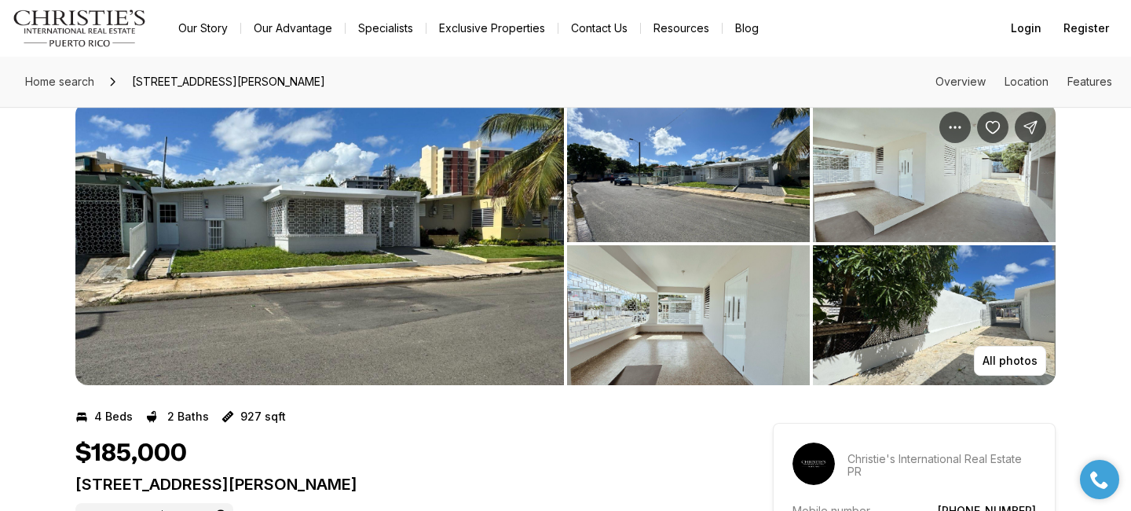
scroll to position [31, 0]
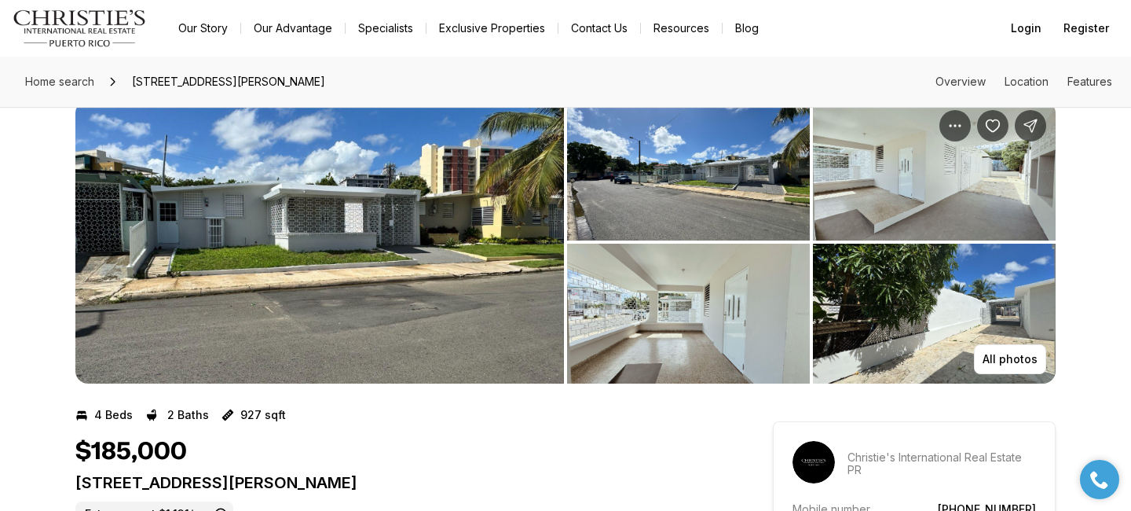
click at [716, 194] on img "View image gallery" at bounding box center [688, 171] width 243 height 140
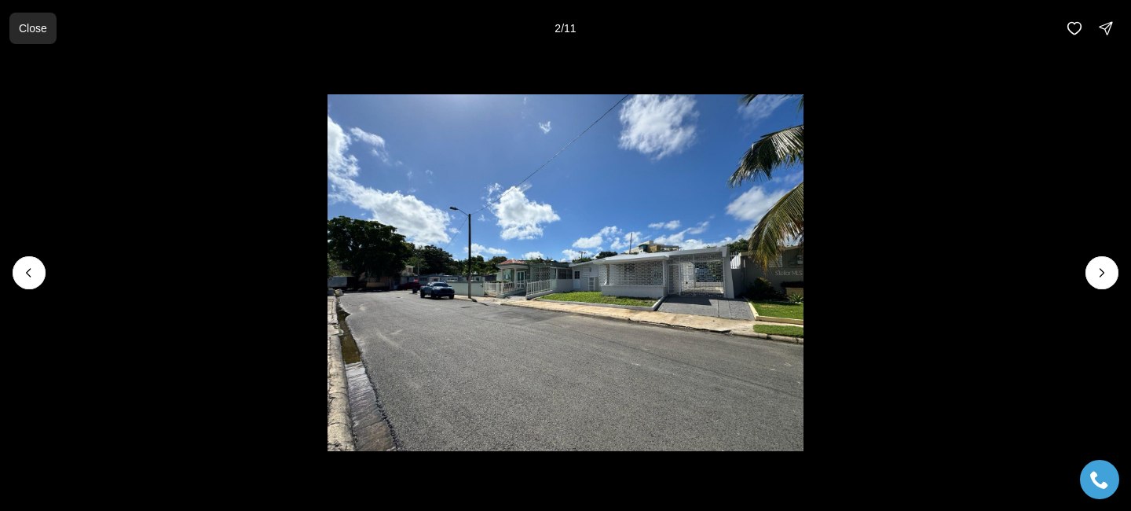
click at [20, 30] on p "Close" at bounding box center [33, 28] width 28 height 13
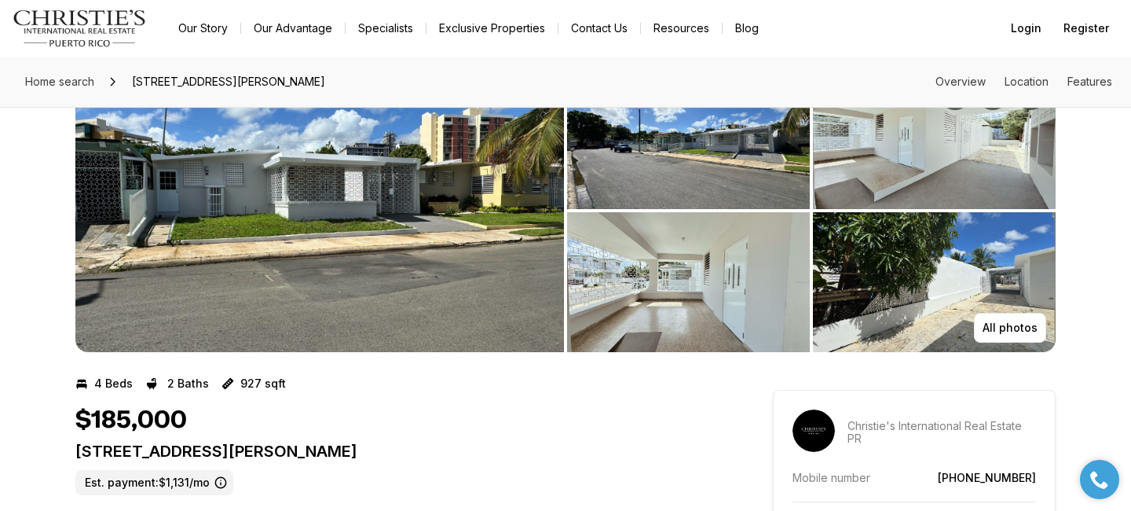
scroll to position [94, 0]
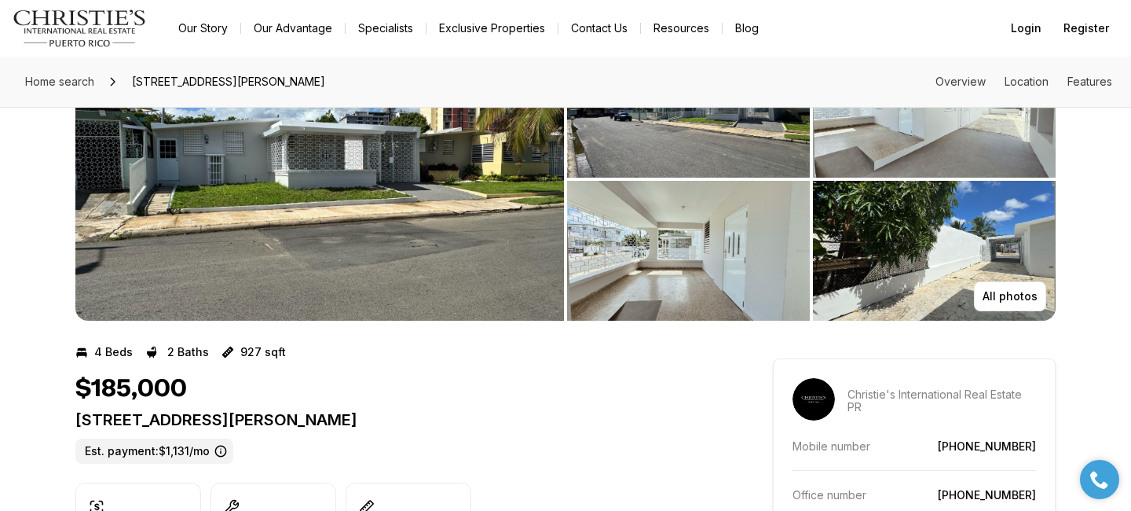
click at [1080, 280] on div "All photos" at bounding box center [565, 167] width 1131 height 308
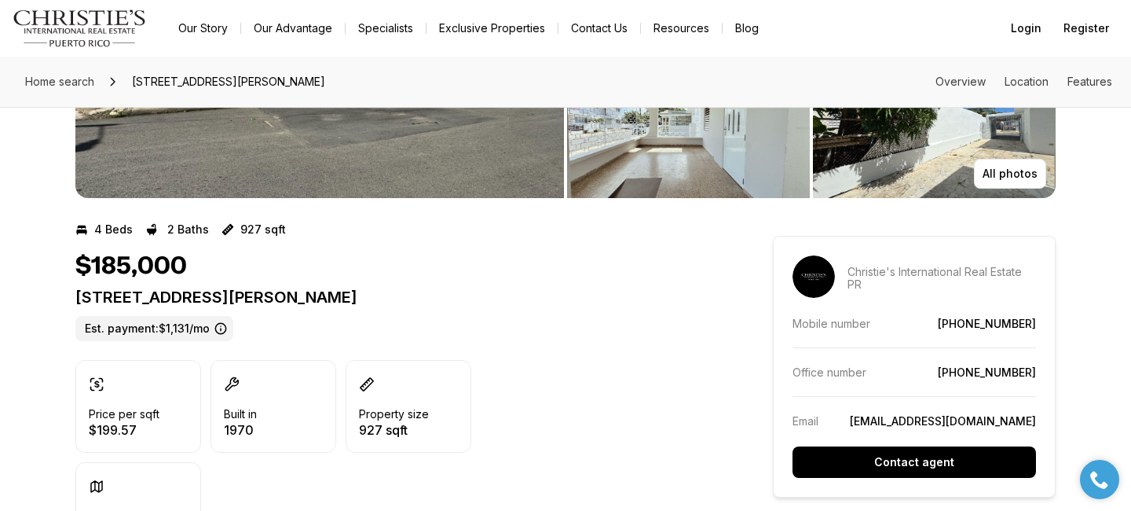
scroll to position [220, 0]
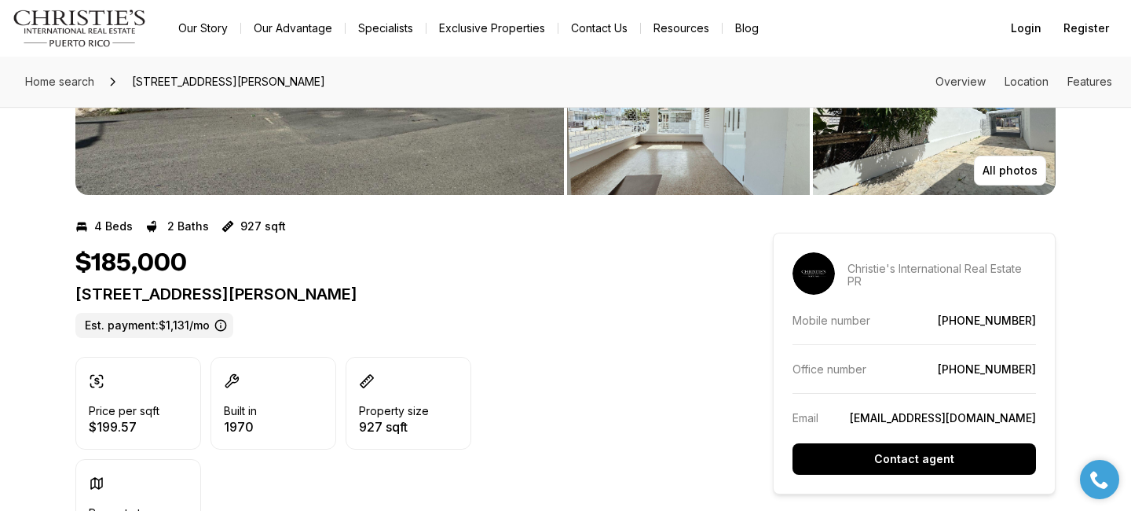
click at [978, 420] on link "[EMAIL_ADDRESS][DOMAIN_NAME]" at bounding box center [943, 417] width 186 height 13
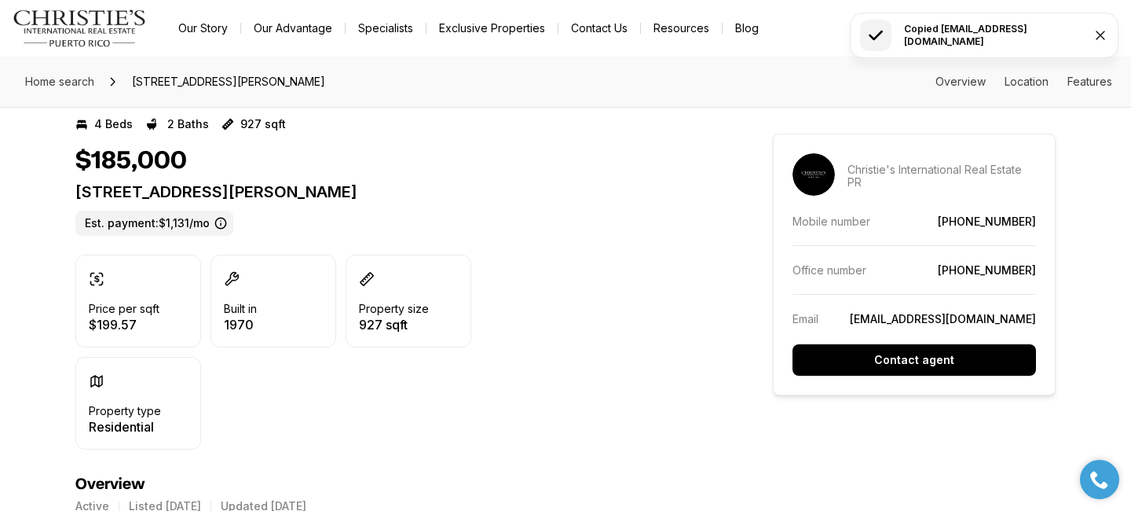
scroll to position [346, 0]
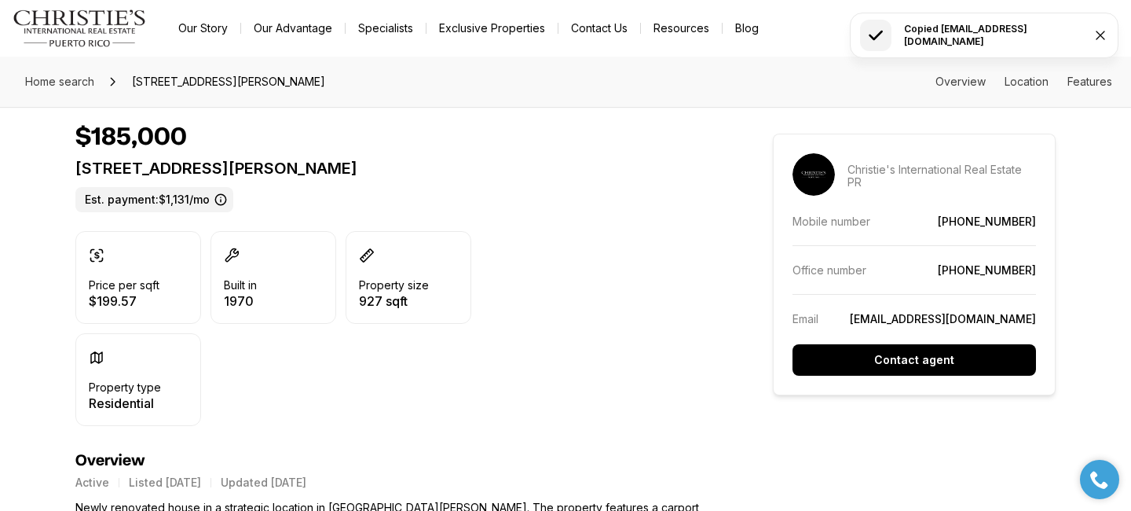
click at [873, 375] on aside "Christie's International Real Estate PR Mobile number (787) 340-1814 Office num…" at bounding box center [914, 265] width 283 height 262
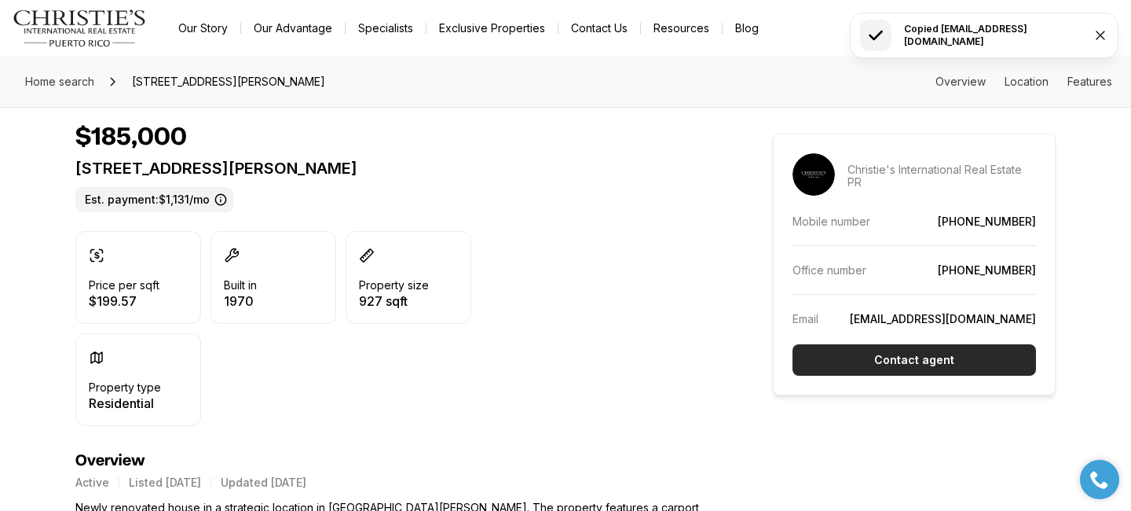
click at [897, 360] on p "Contact agent" at bounding box center [914, 359] width 80 height 13
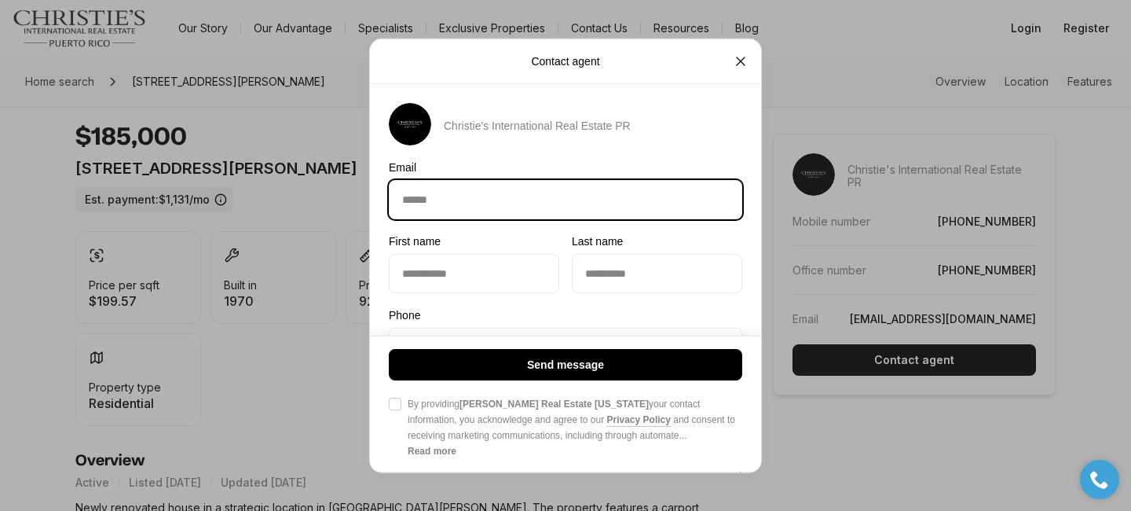
click at [522, 211] on input "Email Email" at bounding box center [566, 200] width 352 height 38
type input "**********"
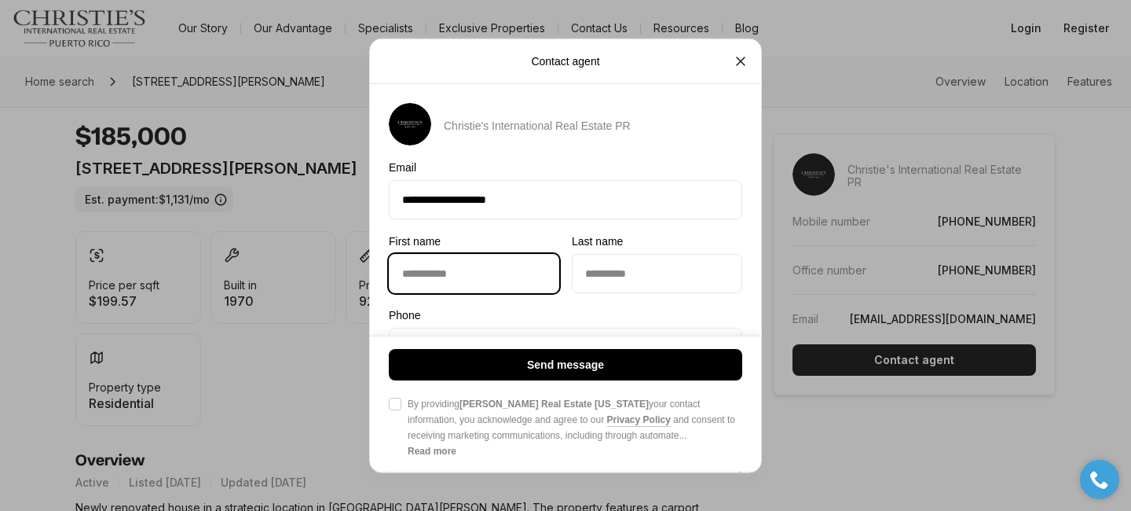
type input "********"
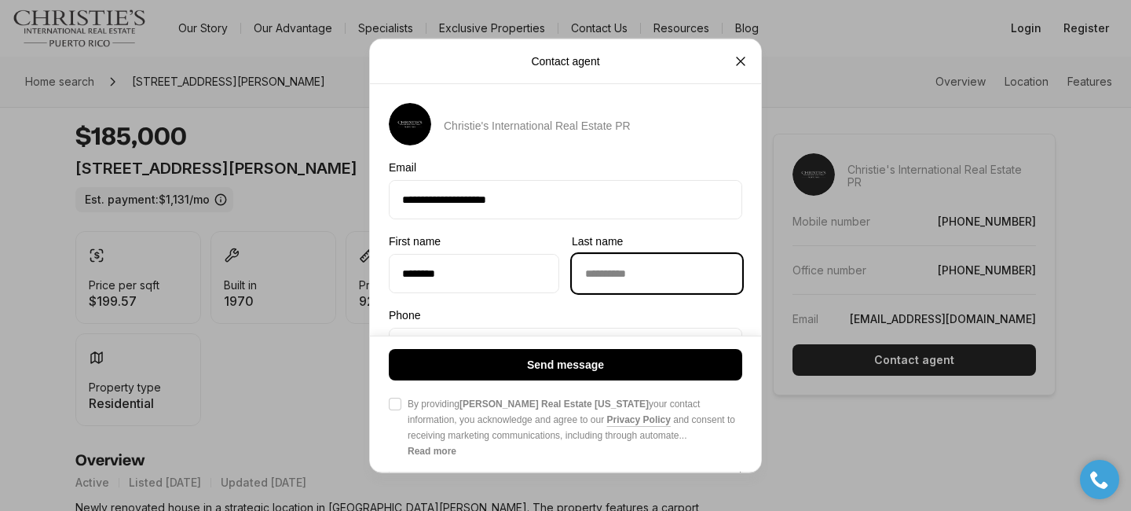
type input "*********"
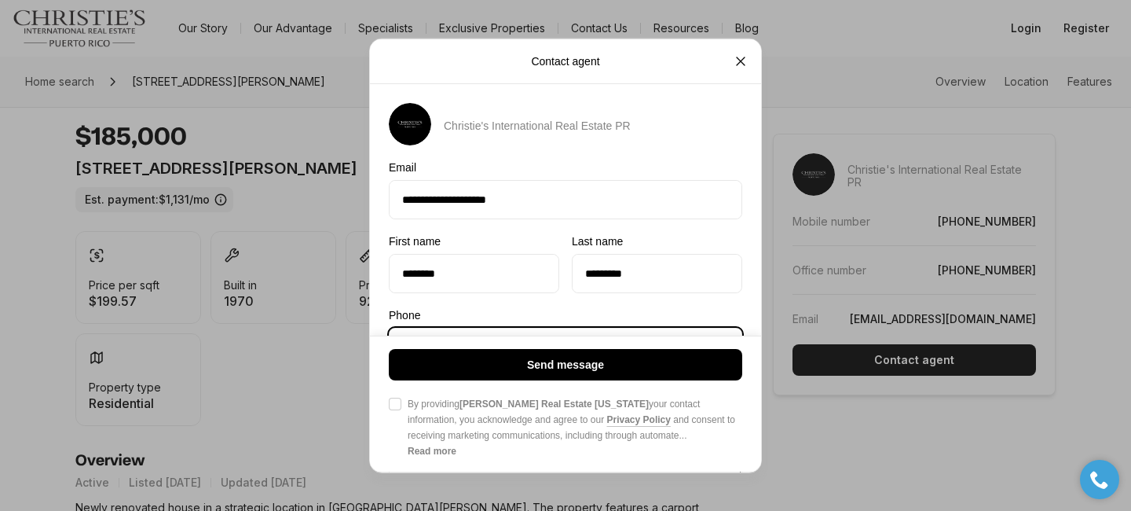
type input "**********"
click at [748, 302] on div "**********" at bounding box center [565, 307] width 391 height 408
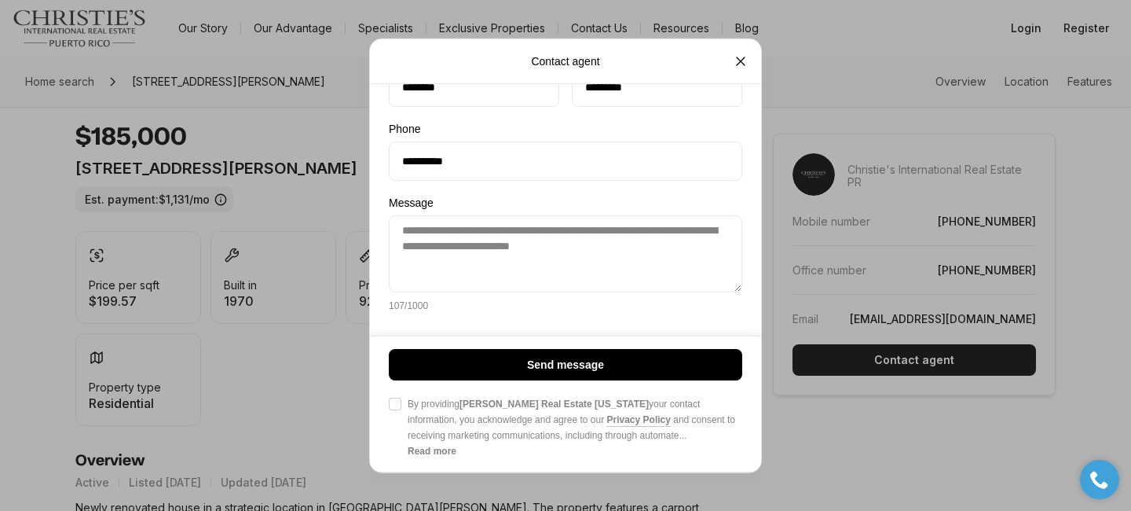
scroll to position [187, 0]
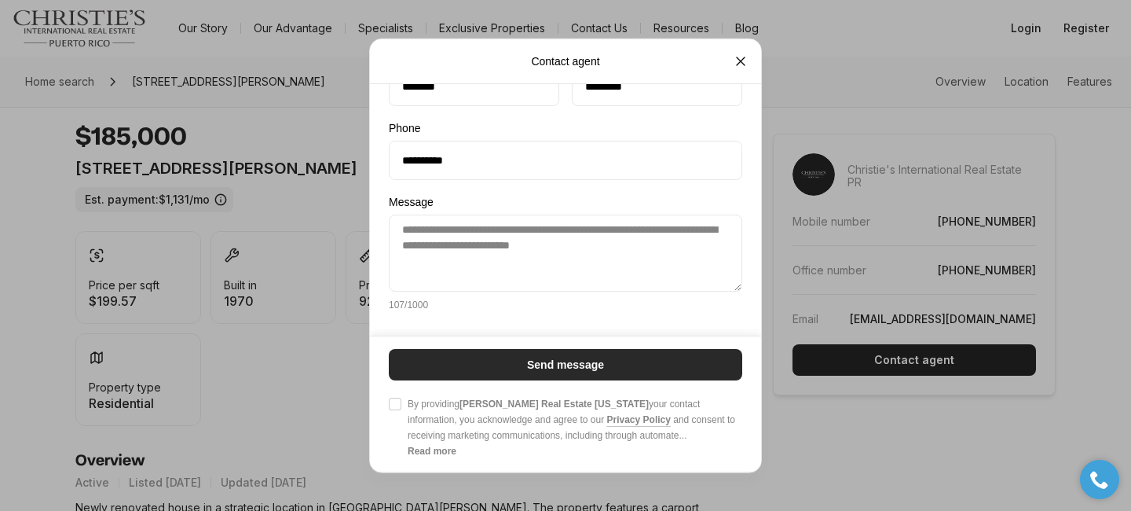
click at [632, 366] on button "Send message" at bounding box center [565, 364] width 353 height 31
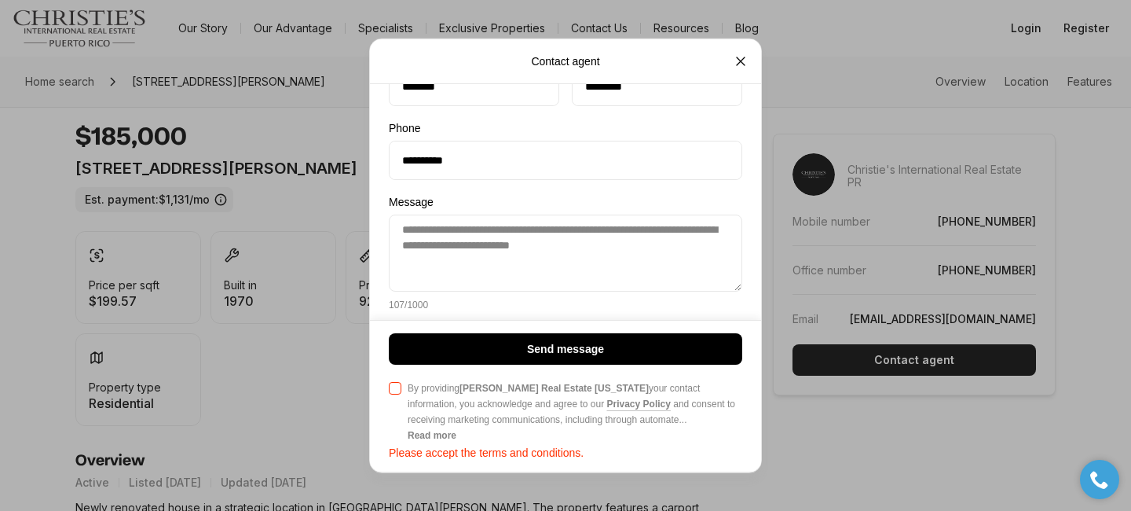
click at [386, 390] on div "Send message Agree to Privacy Policy By providing Christie's Real Estate Puerto…" at bounding box center [565, 396] width 391 height 152
click at [390, 390] on button "Agree to Privacy Policy By providing Christie's Real Estate Puerto Rico your co…" at bounding box center [395, 388] width 13 height 13
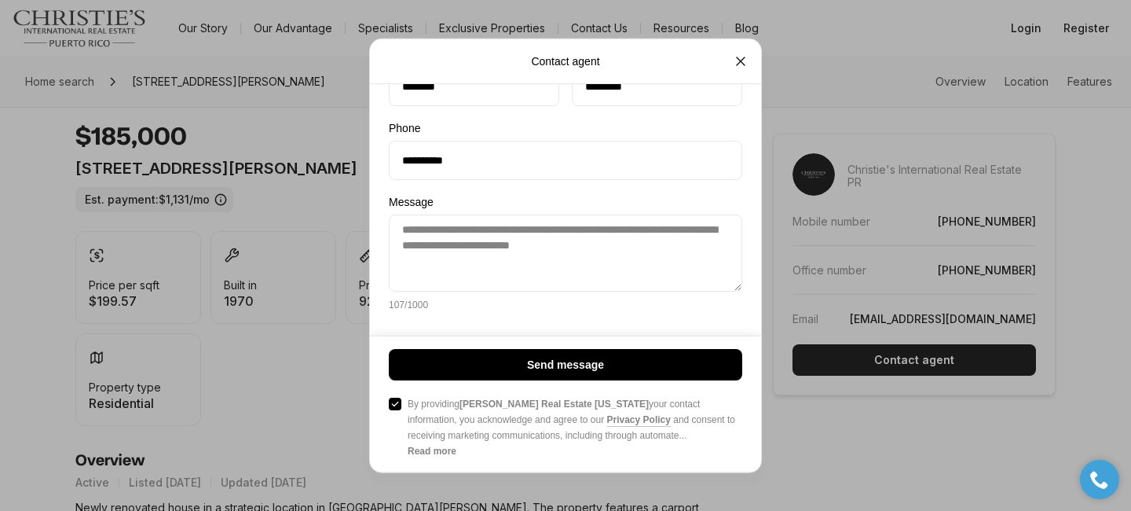
drag, startPoint x: 582, startPoint y: 364, endPoint x: 566, endPoint y: 167, distance: 197.1
click at [566, 170] on fieldset "**********" at bounding box center [565, 194] width 391 height 556
click at [652, 93] on input "*********" at bounding box center [657, 87] width 169 height 38
type input "*"
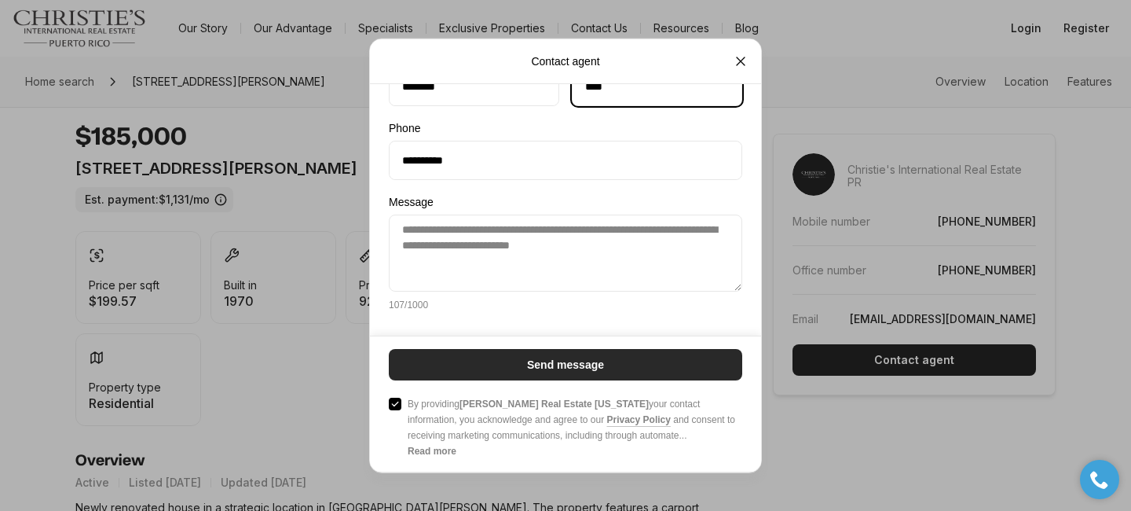
type input "****"
click at [608, 369] on button "Send message" at bounding box center [565, 364] width 353 height 31
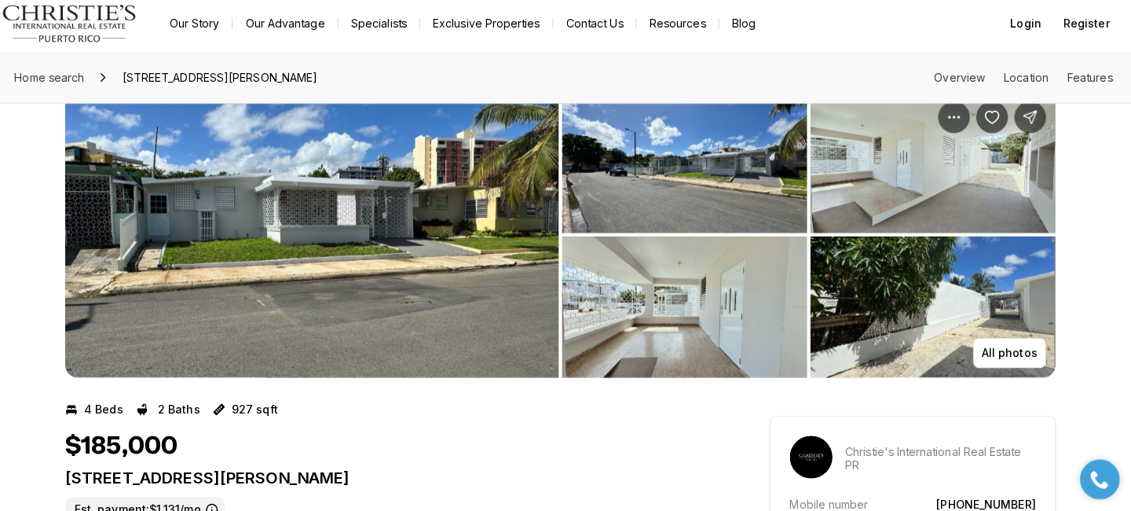
scroll to position [40, 0]
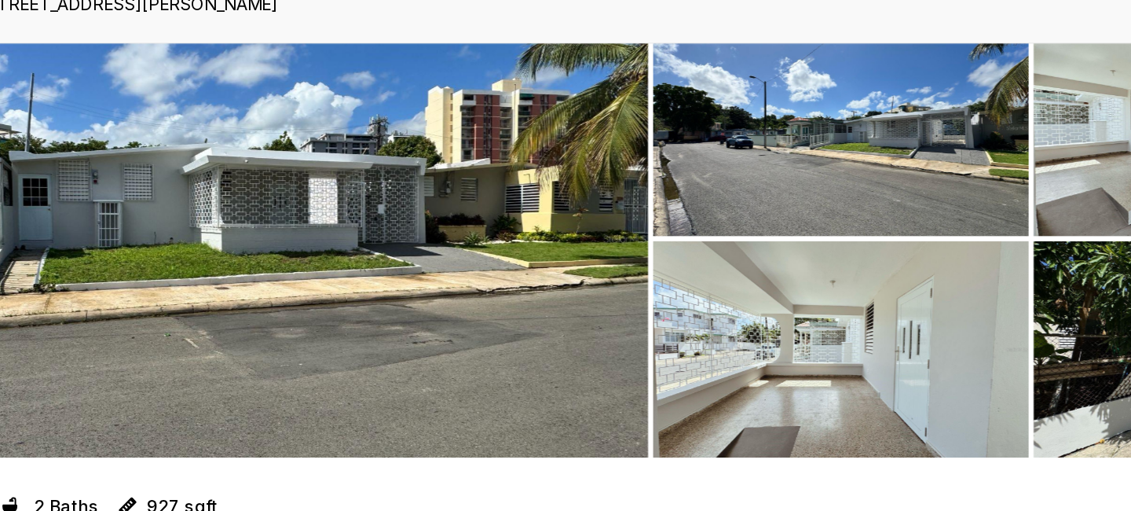
click at [377, 239] on img "View image gallery" at bounding box center [319, 233] width 489 height 283
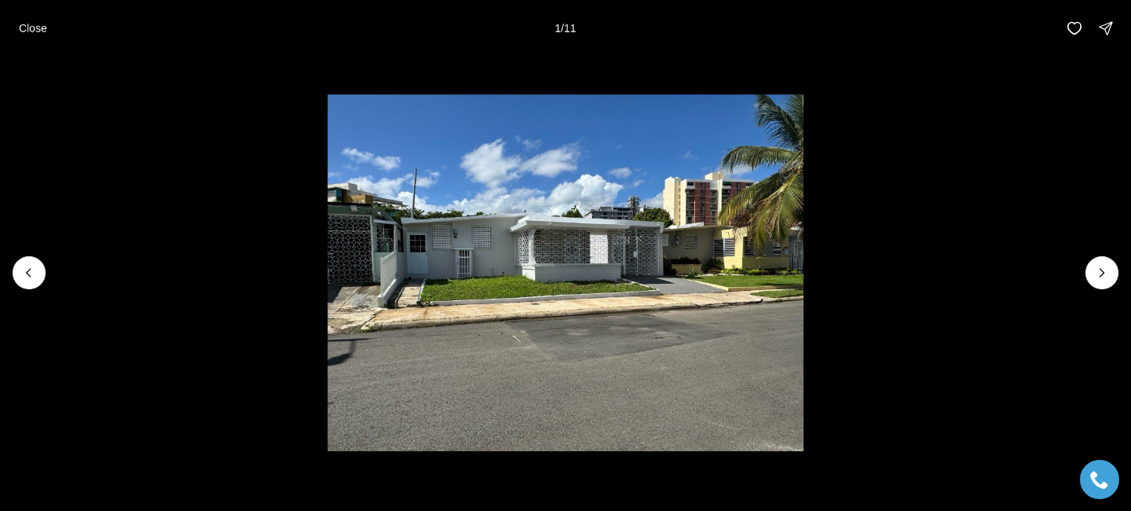
scroll to position [220, 0]
click at [1111, 278] on button "Next slide" at bounding box center [1102, 272] width 33 height 33
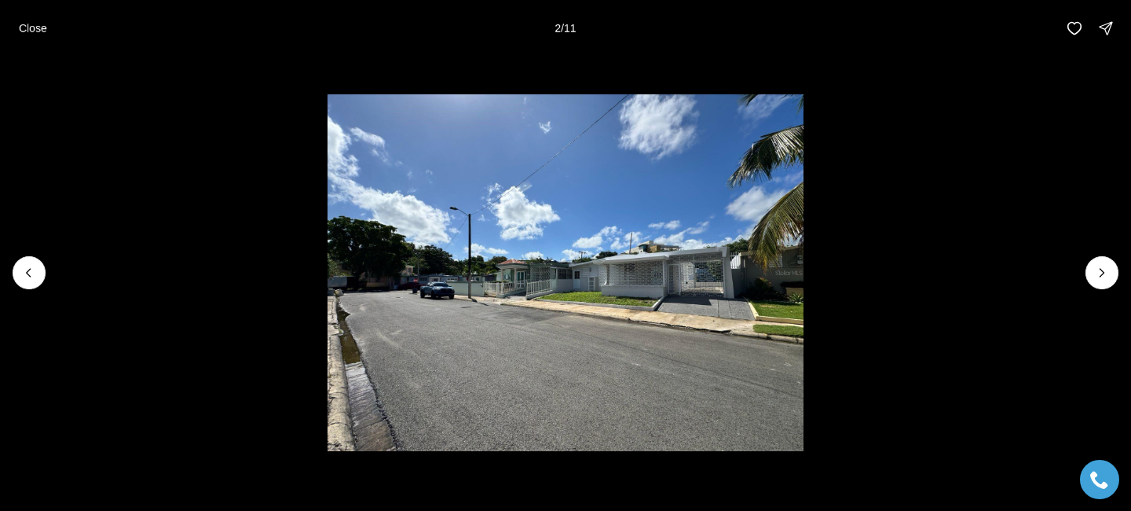
click at [713, 292] on img "2 of 11" at bounding box center [566, 272] width 477 height 357
click at [20, 24] on p "Close" at bounding box center [33, 28] width 28 height 13
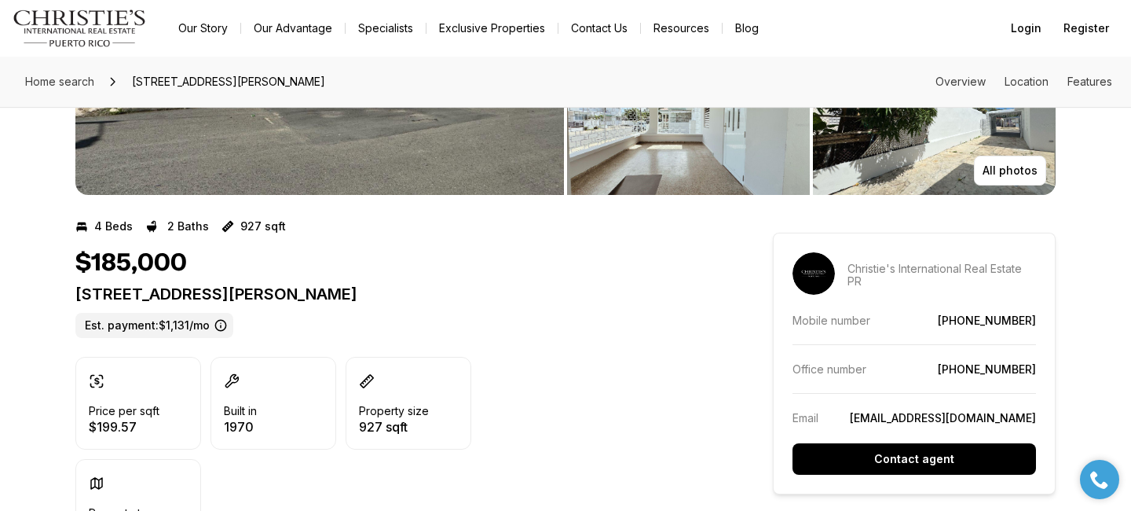
click at [897, 174] on img "View image gallery" at bounding box center [934, 125] width 243 height 140
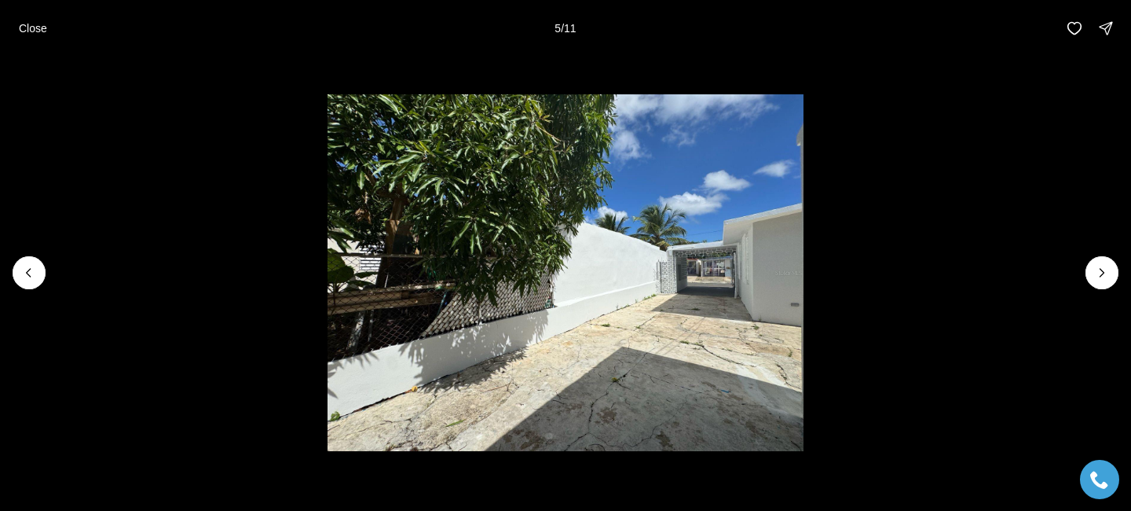
drag, startPoint x: 788, startPoint y: 278, endPoint x: 785, endPoint y: 288, distance: 10.7
click at [786, 283] on img "5 of 11" at bounding box center [566, 272] width 477 height 357
click at [1092, 276] on button "Next slide" at bounding box center [1102, 272] width 33 height 33
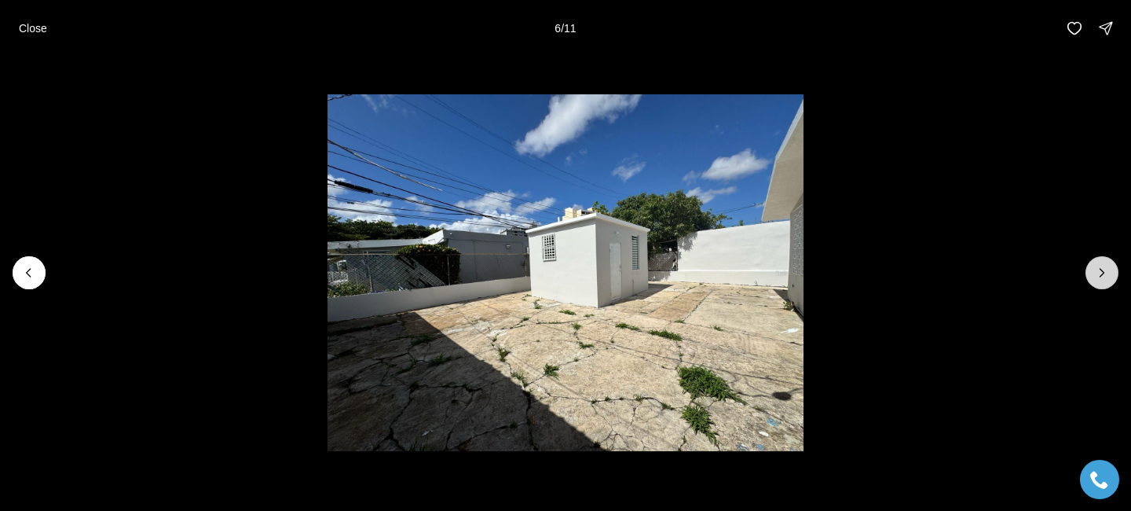
click at [1092, 274] on button "Next slide" at bounding box center [1102, 272] width 33 height 33
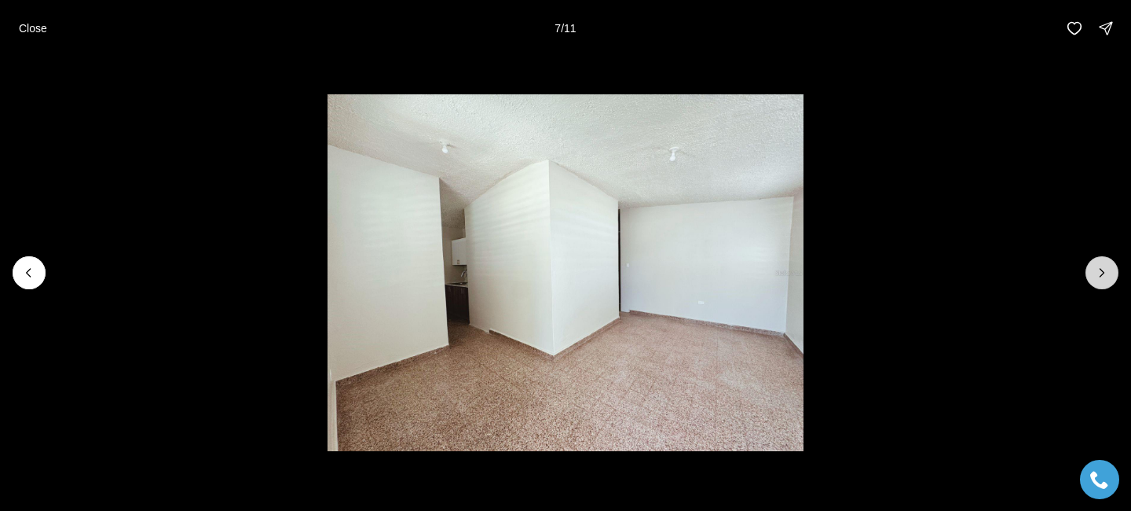
click at [1093, 274] on button "Next slide" at bounding box center [1102, 272] width 33 height 33
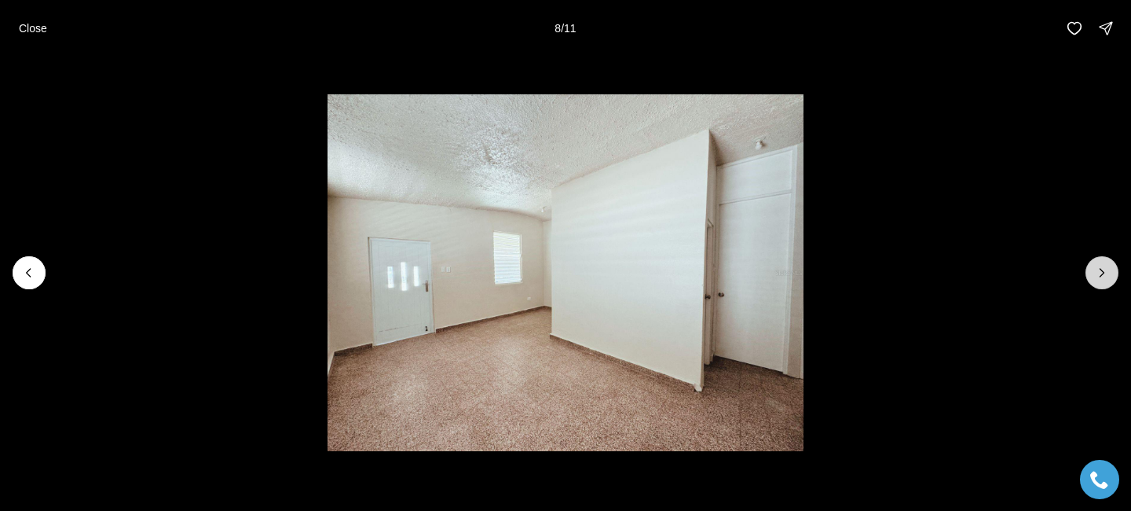
click at [1095, 276] on icon "Next slide" at bounding box center [1102, 273] width 16 height 16
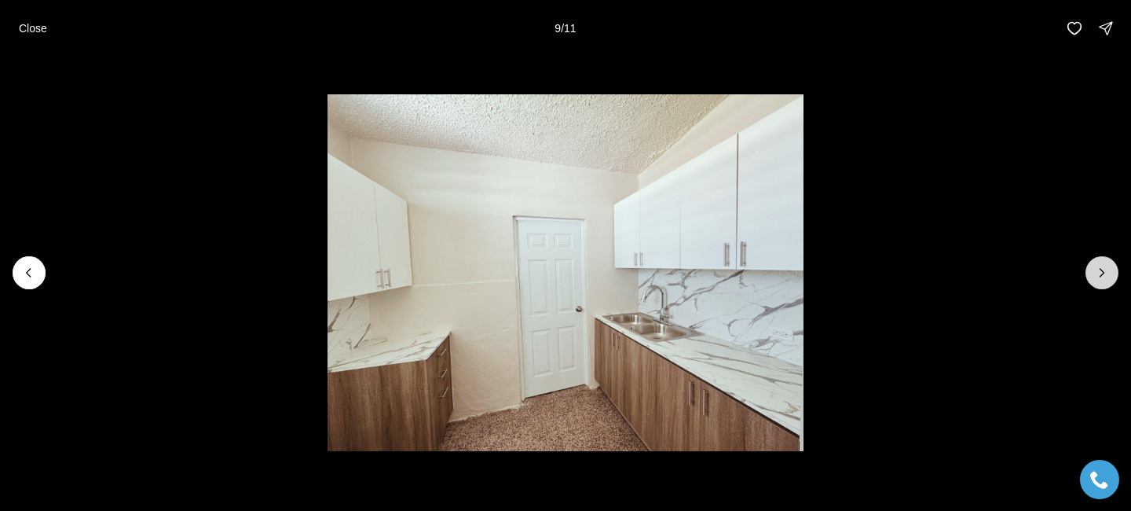
click at [1097, 277] on icon "Next slide" at bounding box center [1102, 273] width 16 height 16
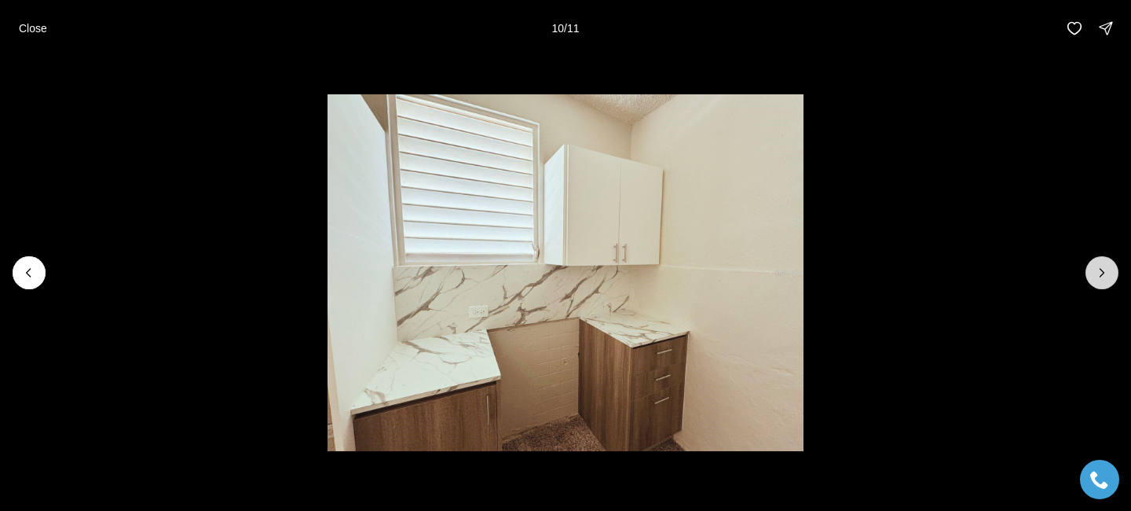
click at [1098, 282] on button "Next slide" at bounding box center [1102, 272] width 33 height 33
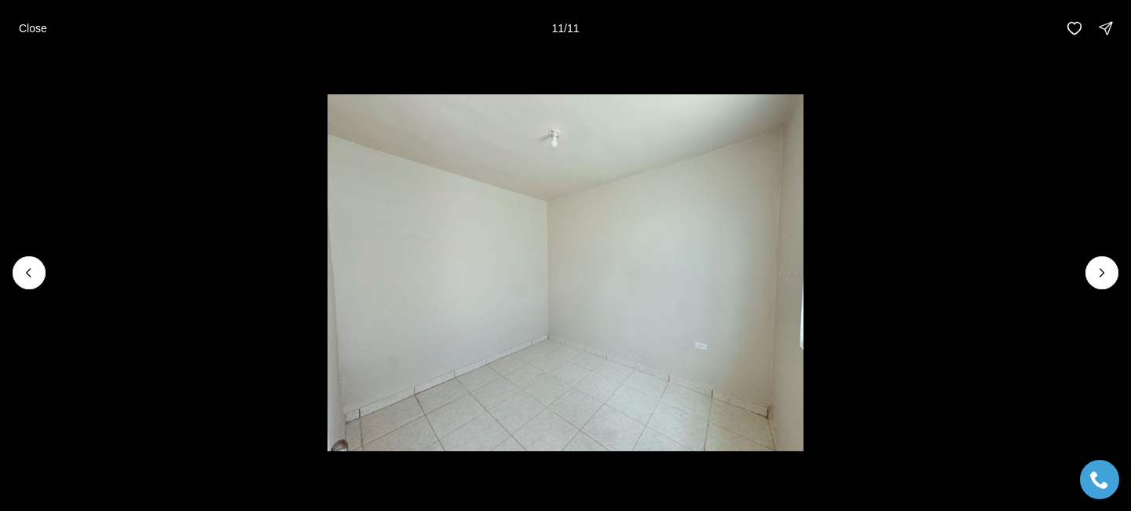
click at [1099, 284] on div at bounding box center [1102, 272] width 33 height 33
click at [35, 276] on icon "Previous slide" at bounding box center [29, 273] width 16 height 16
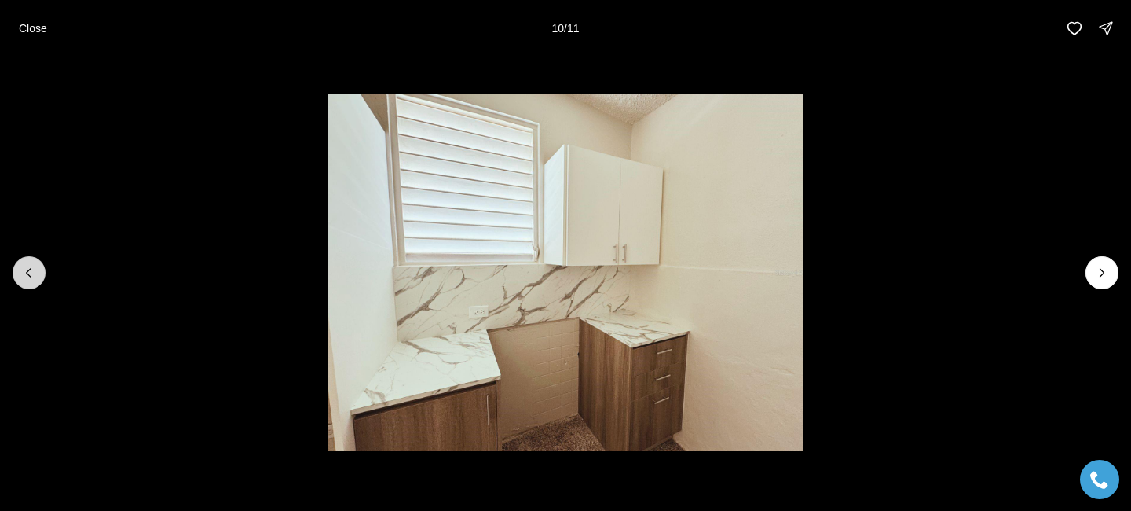
click at [35, 276] on icon "Previous slide" at bounding box center [29, 273] width 16 height 16
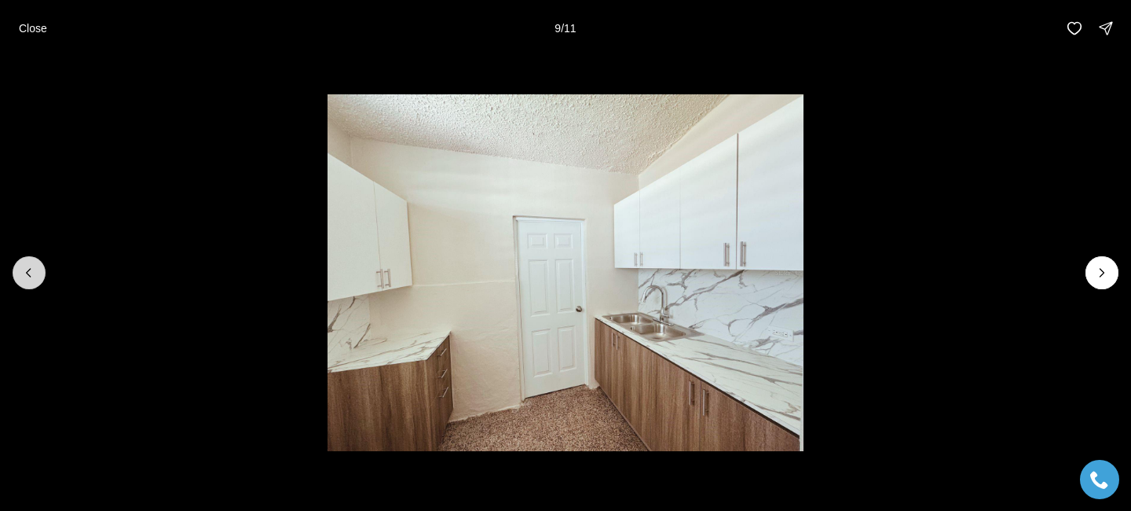
click at [35, 276] on icon "Previous slide" at bounding box center [29, 273] width 16 height 16
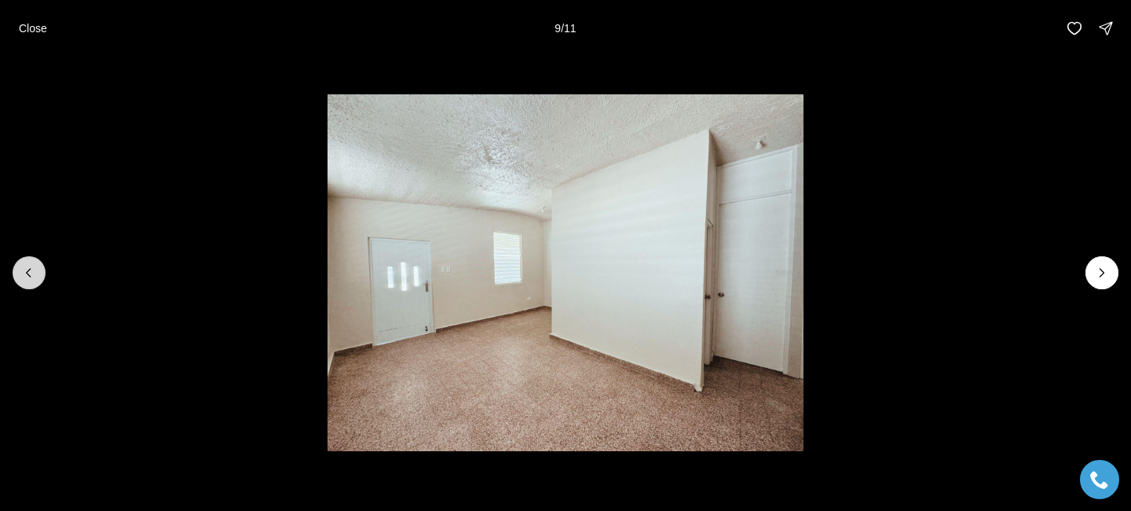
click at [35, 276] on icon "Previous slide" at bounding box center [29, 273] width 16 height 16
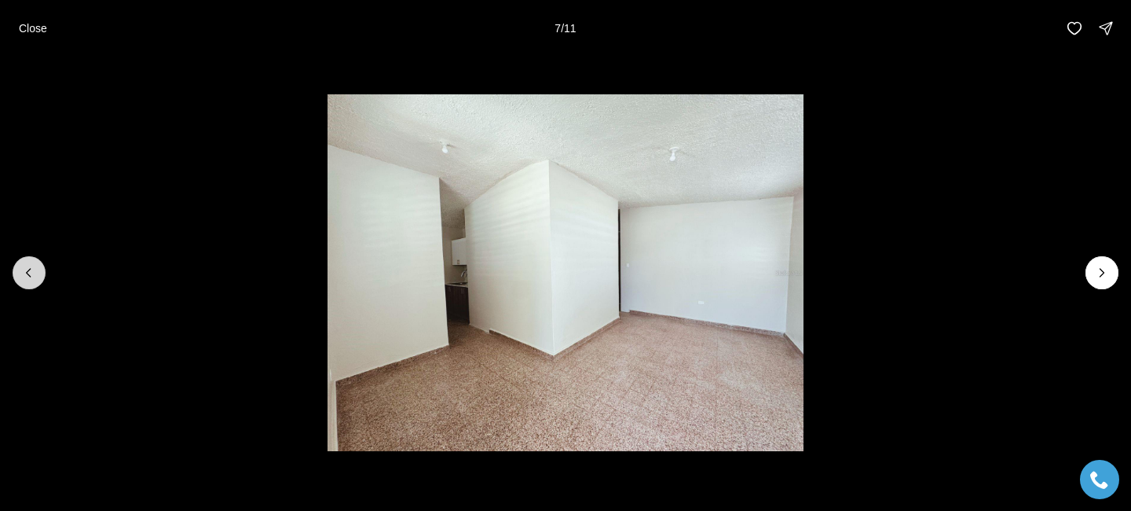
click at [35, 276] on icon "Previous slide" at bounding box center [29, 273] width 16 height 16
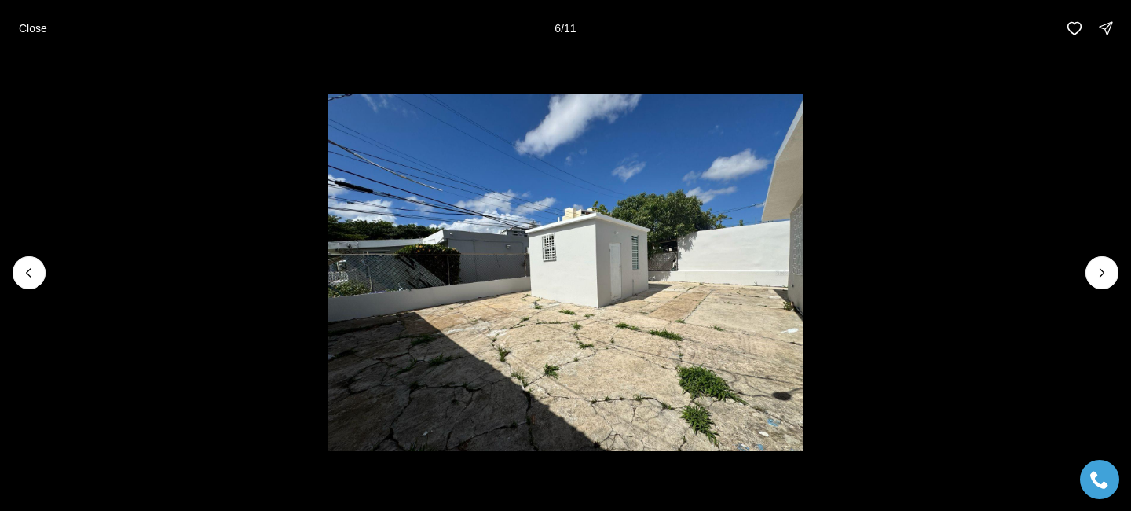
drag, startPoint x: 35, startPoint y: 276, endPoint x: 441, endPoint y: 288, distance: 406.3
click at [441, 290] on div at bounding box center [565, 273] width 1131 height 432
click at [32, 284] on button "Previous slide" at bounding box center [29, 272] width 33 height 33
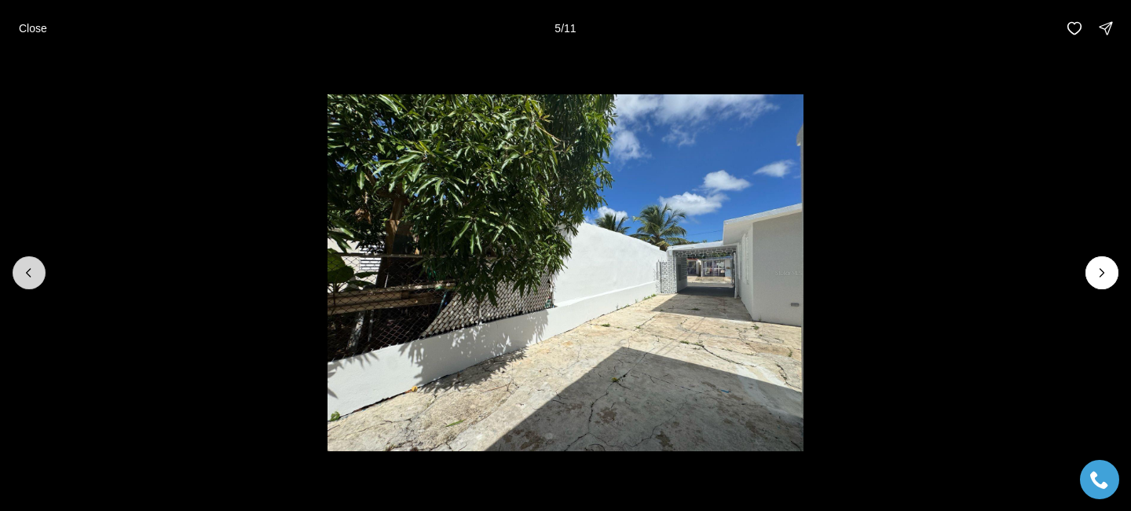
click at [33, 284] on button "Previous slide" at bounding box center [29, 272] width 33 height 33
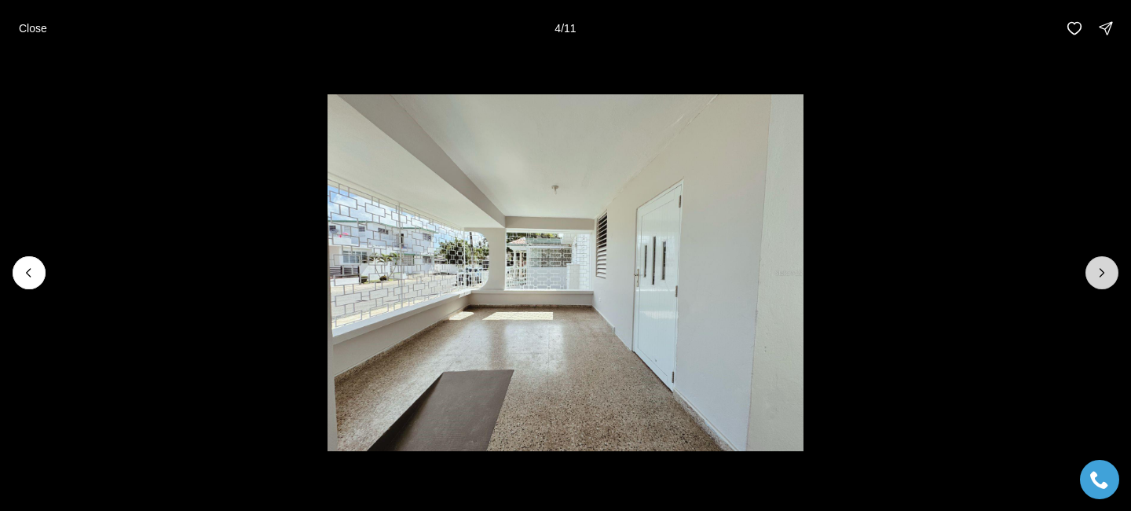
click at [1098, 273] on icon "Next slide" at bounding box center [1102, 273] width 16 height 16
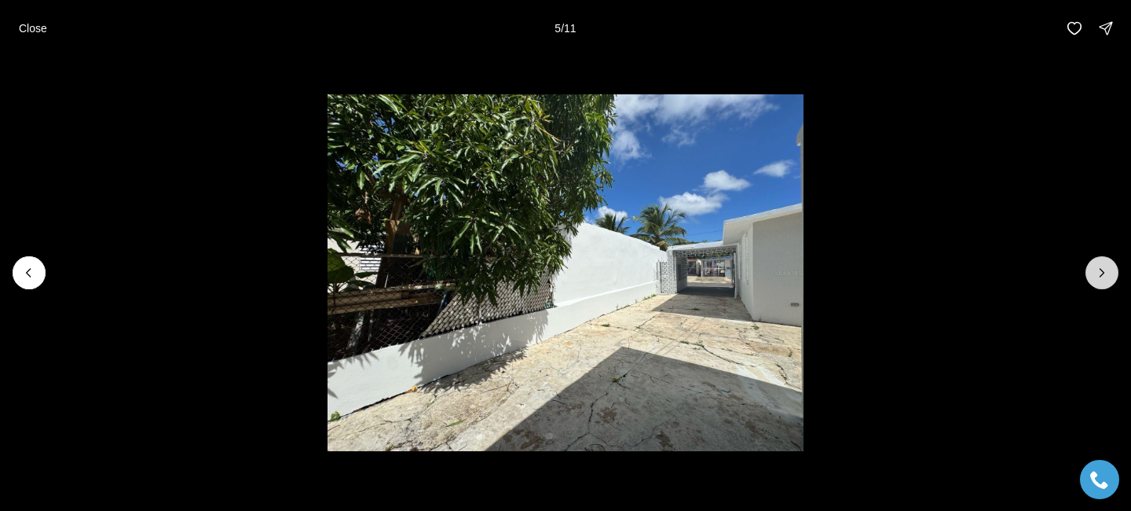
click at [1098, 271] on icon "Next slide" at bounding box center [1102, 273] width 16 height 16
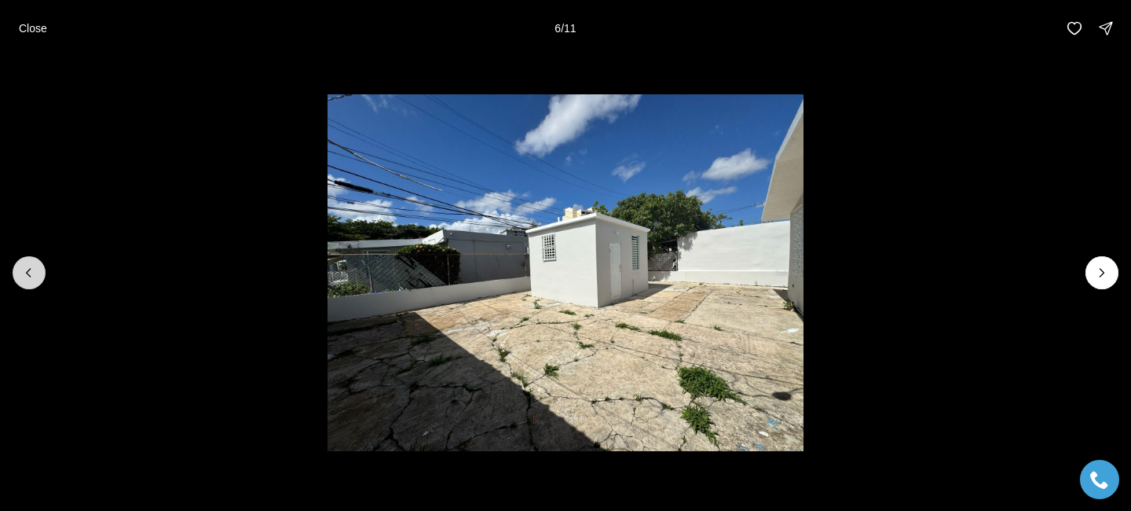
click at [38, 270] on button "Previous slide" at bounding box center [29, 272] width 33 height 33
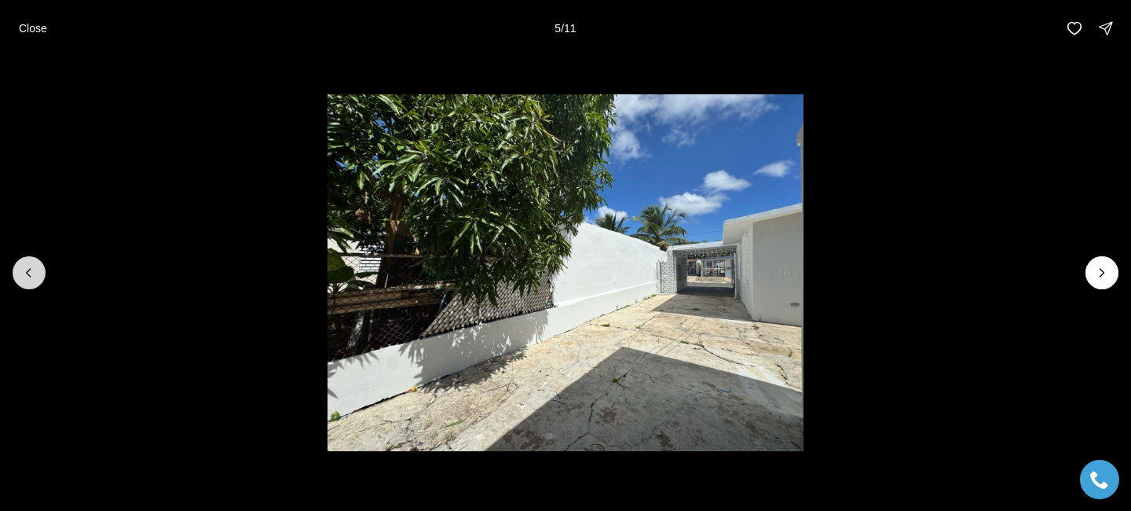
click at [38, 270] on button "Previous slide" at bounding box center [29, 272] width 33 height 33
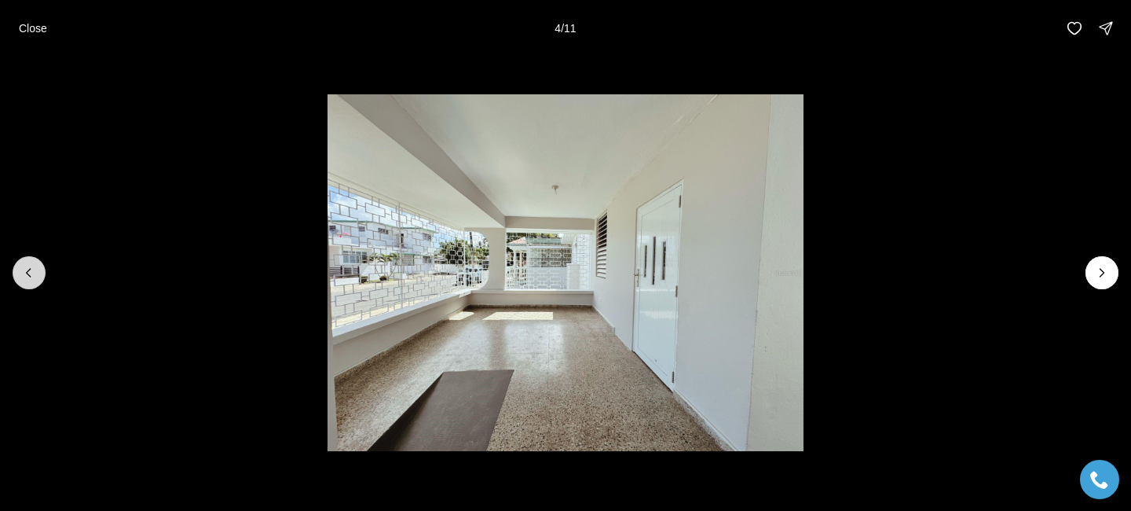
click at [38, 269] on button "Previous slide" at bounding box center [29, 272] width 33 height 33
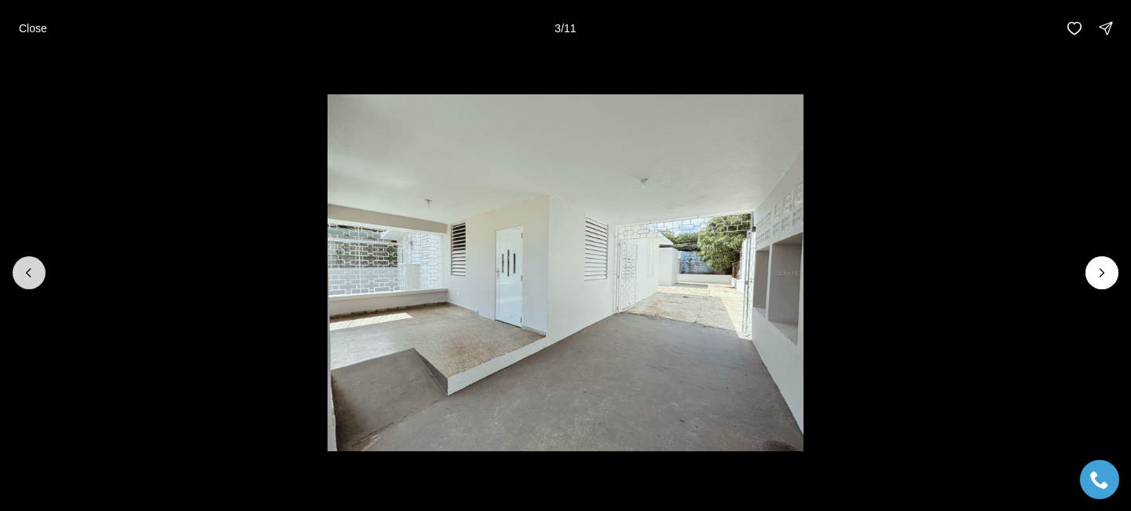
click at [38, 266] on button "Previous slide" at bounding box center [29, 272] width 33 height 33
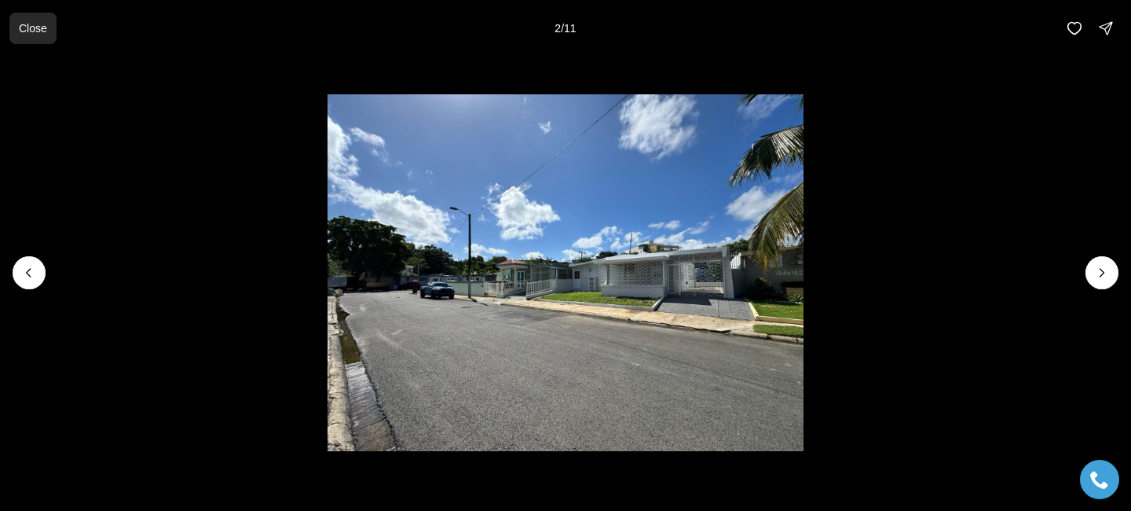
click at [27, 41] on button "Close" at bounding box center [32, 28] width 47 height 31
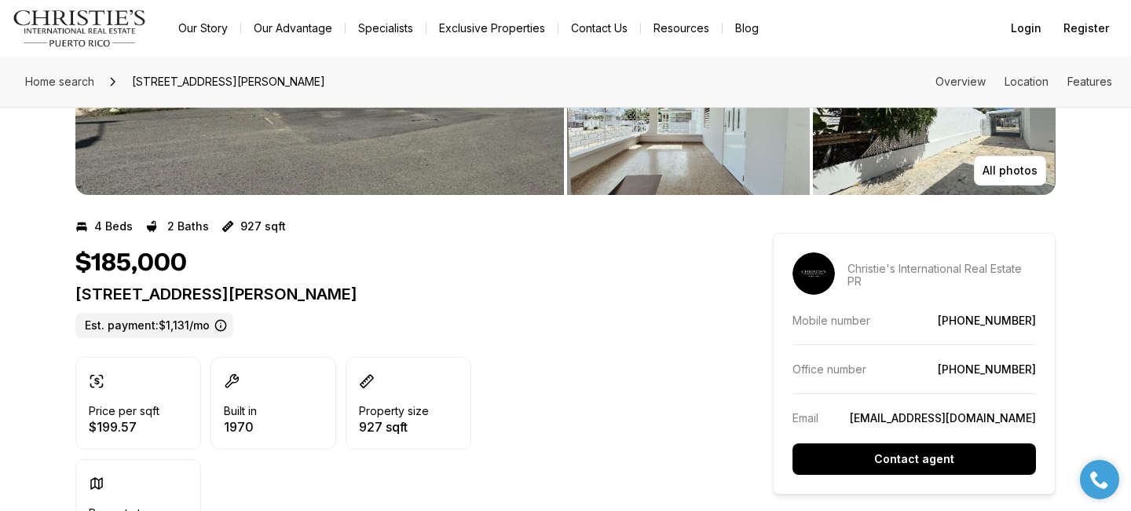
click at [531, 346] on div "$185,000 56 CALLE SAN JUAN PR, 00921 Est. payment: $1,131/mo Price per sqft $19…" at bounding box center [395, 399] width 641 height 303
click at [531, 347] on div "$185,000 56 CALLE SAN JUAN PR, 00921 Est. payment: $1,131/mo Price per sqft $19…" at bounding box center [395, 399] width 641 height 303
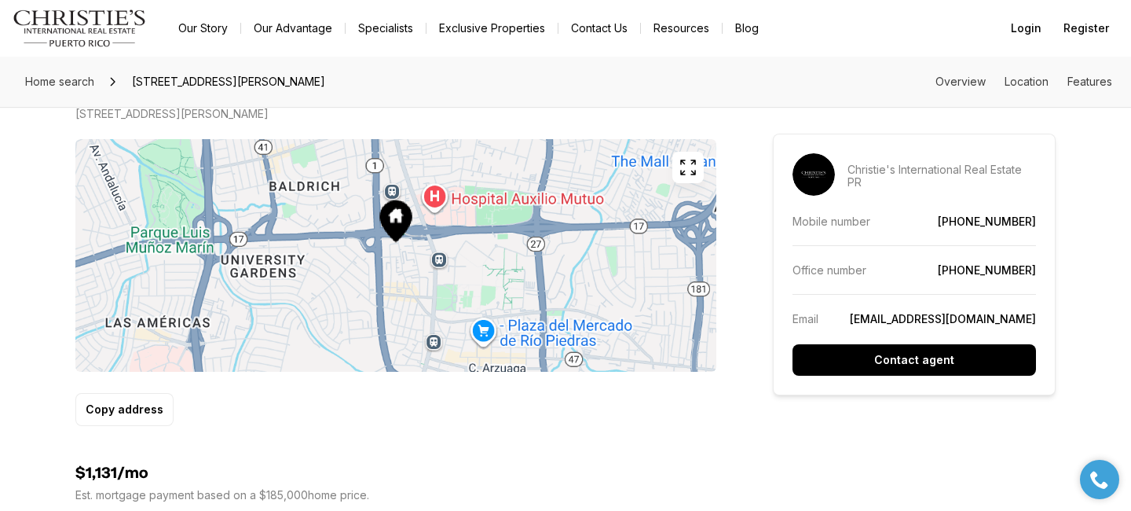
scroll to position [974, 0]
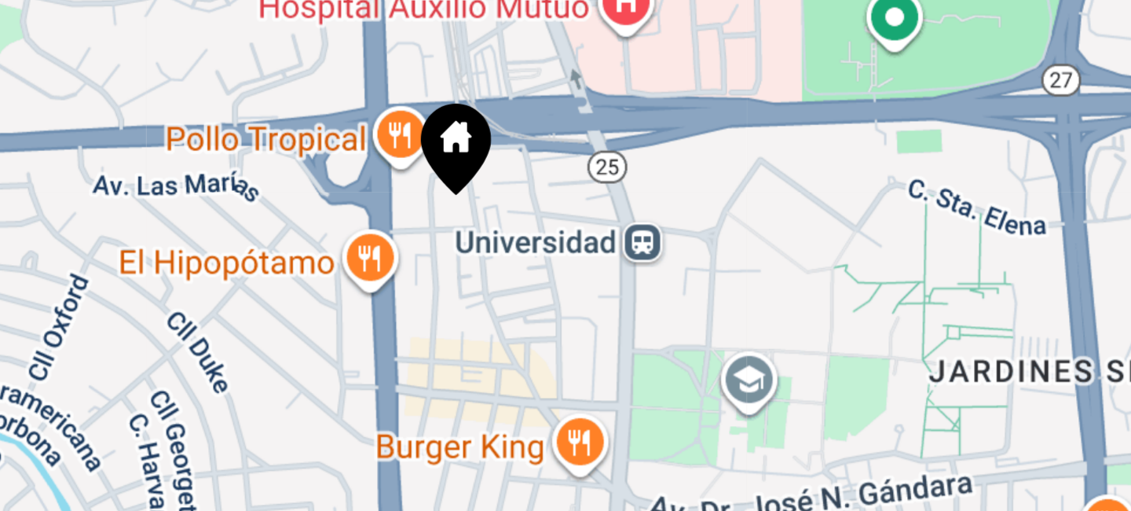
drag, startPoint x: 413, startPoint y: 265, endPoint x: 453, endPoint y: 255, distance: 41.2
click at [453, 256] on div at bounding box center [395, 252] width 641 height 233
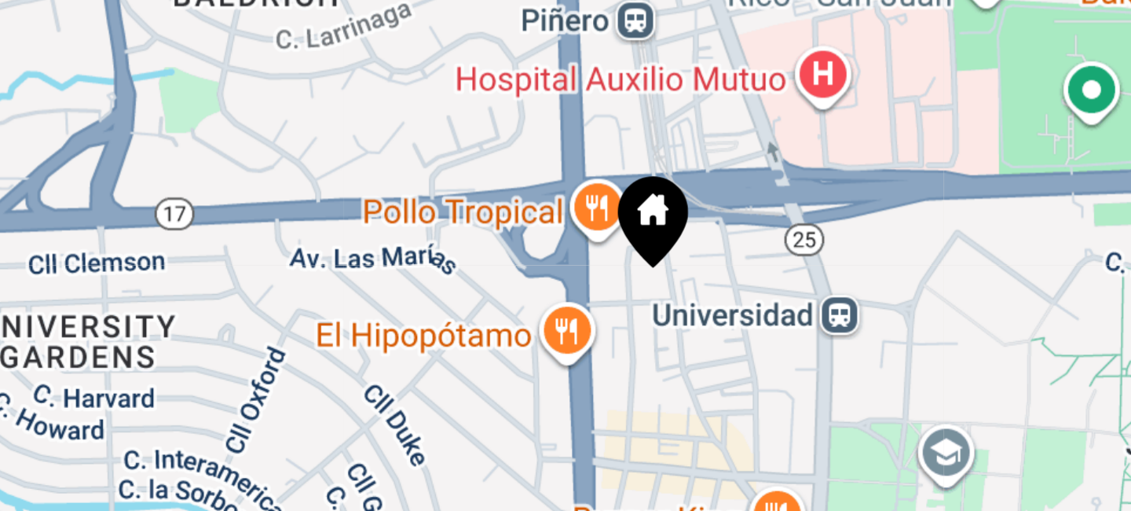
click at [503, 291] on div at bounding box center [395, 252] width 641 height 233
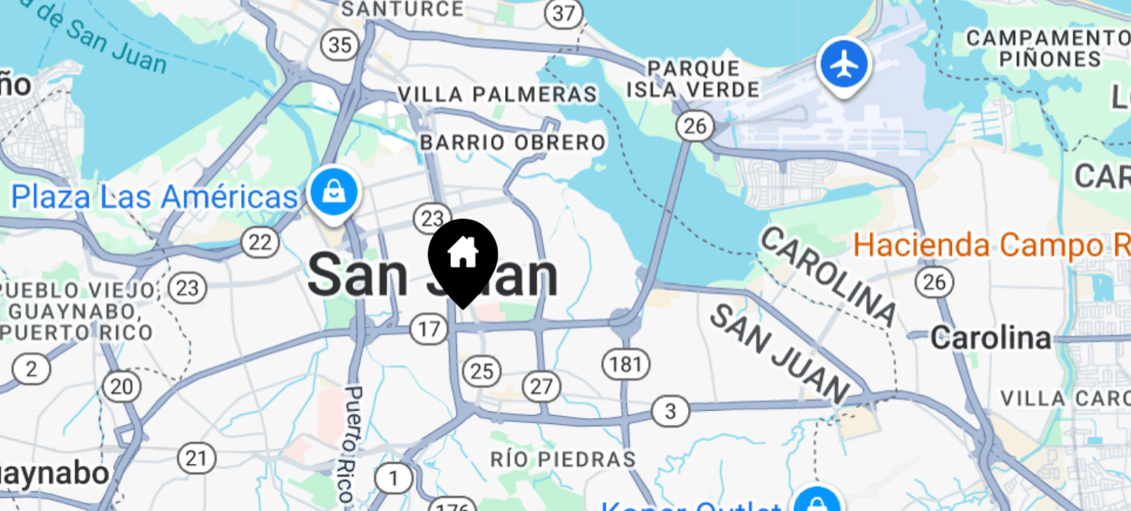
drag, startPoint x: 383, startPoint y: 278, endPoint x: 440, endPoint y: 247, distance: 64.7
click at [440, 247] on icon at bounding box center [437, 257] width 24 height 31
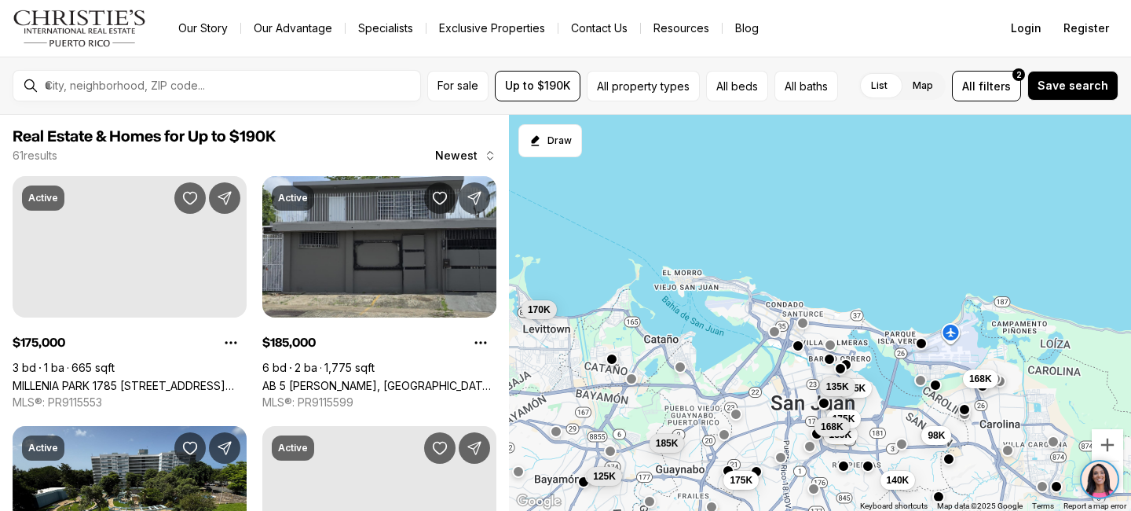
scroll to position [314, 0]
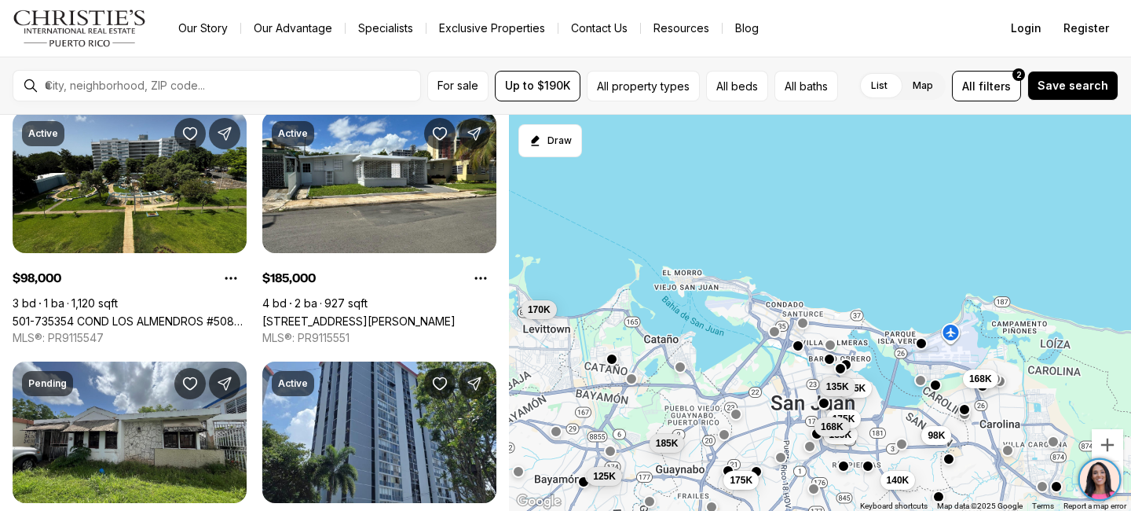
click at [1103, 484] on img at bounding box center [1100, 480] width 40 height 40
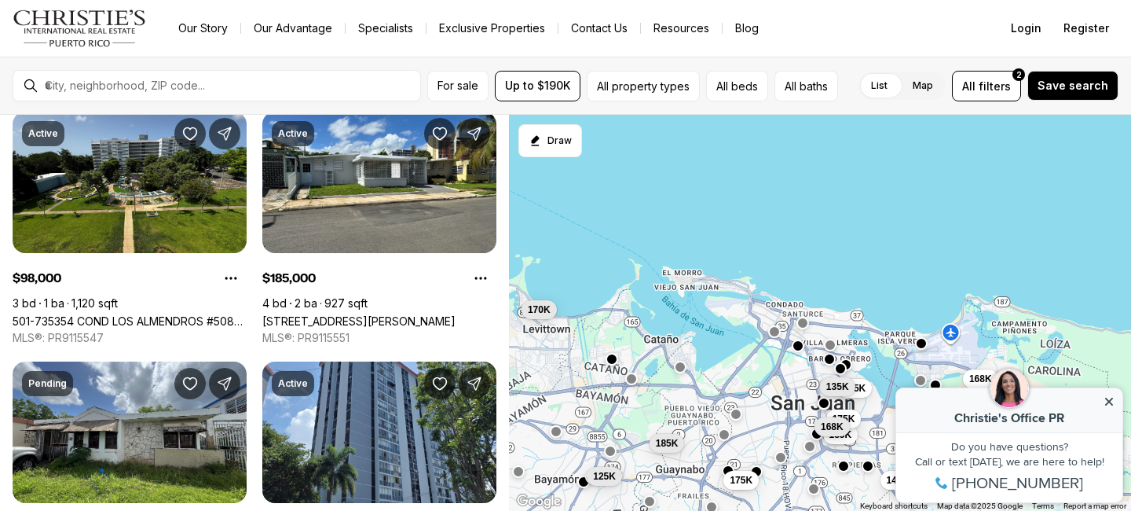
click at [1114, 405] on icon at bounding box center [1109, 401] width 11 height 11
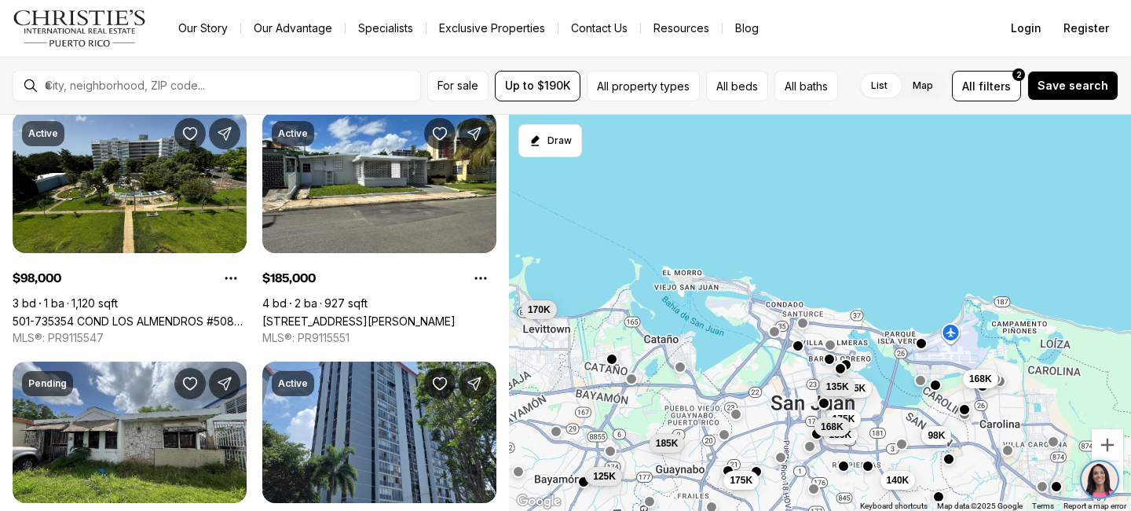
click at [86, 27] on img "Main navigation" at bounding box center [80, 28] width 134 height 38
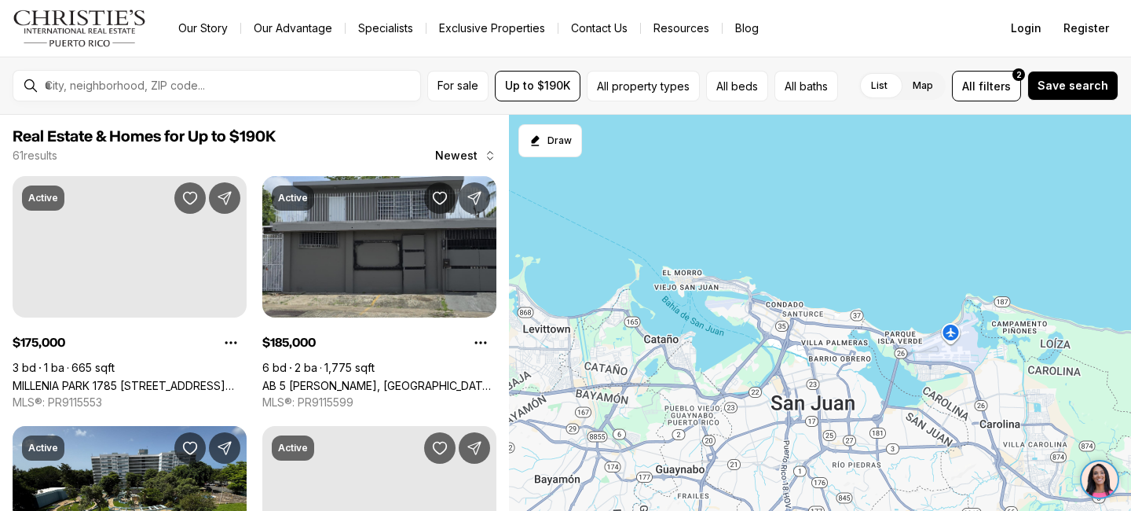
scroll to position [314, 0]
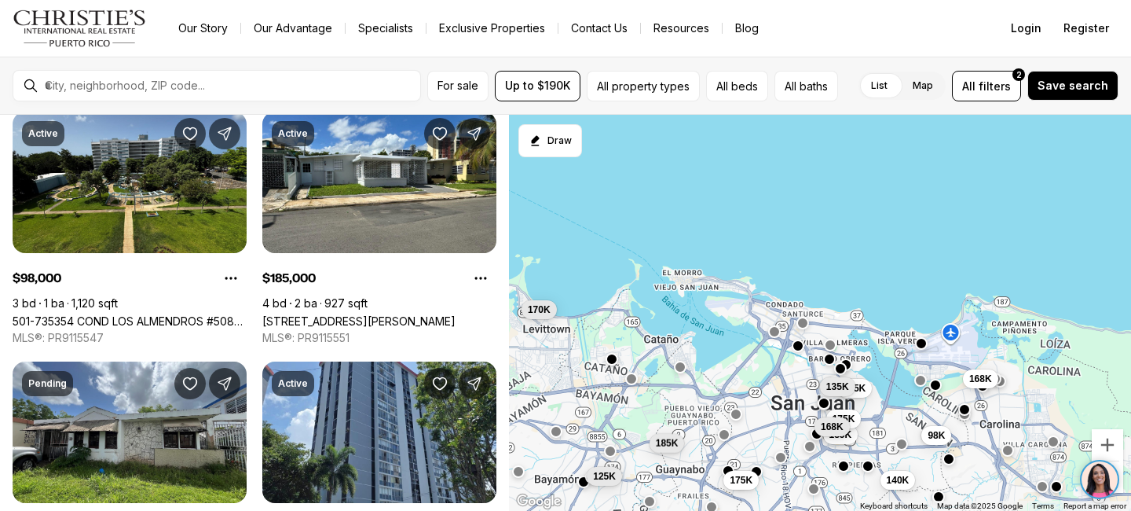
click at [1130, 189] on div "175K 185K 98K 185K 125K 140K 168K 175K 170K 168K 185K 135K" at bounding box center [820, 313] width 622 height 397
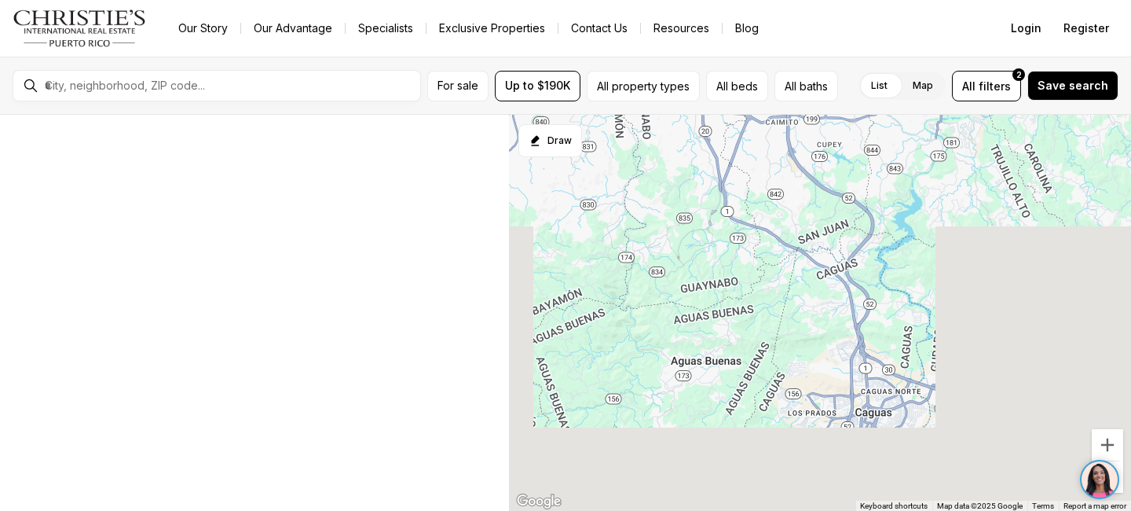
scroll to position [19, 0]
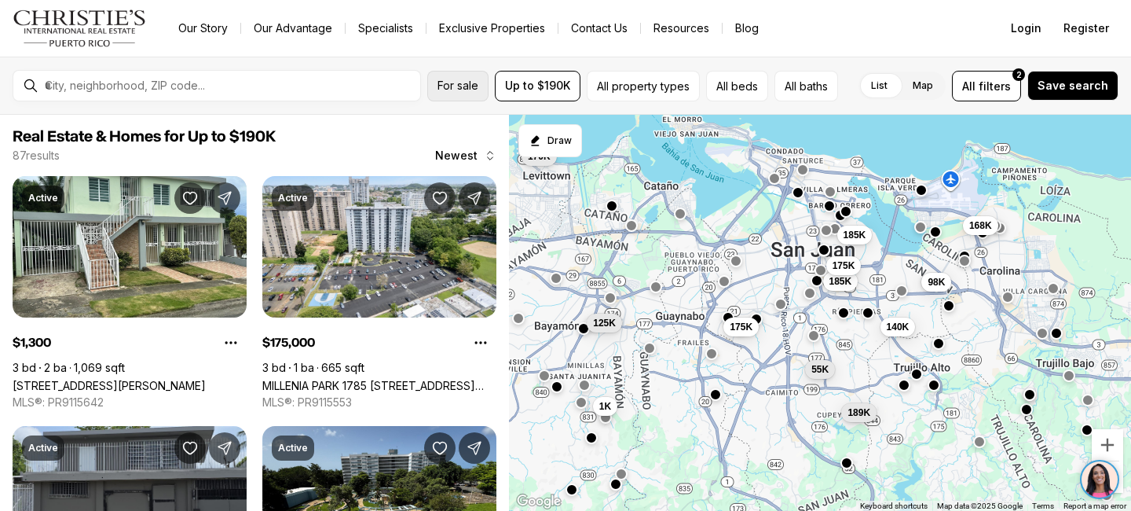
click at [452, 90] on span "For sale" at bounding box center [458, 85] width 41 height 13
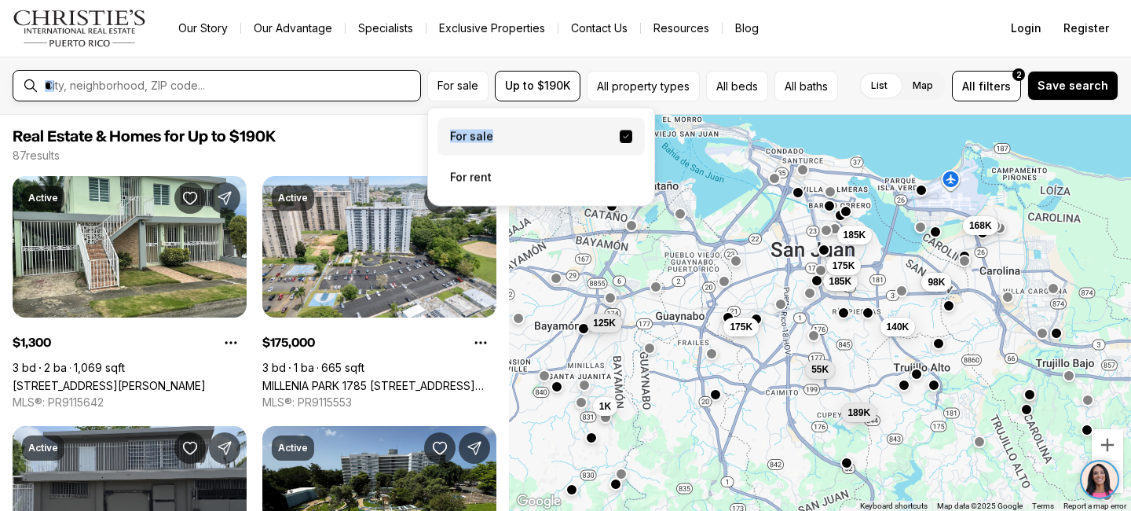
drag, startPoint x: 503, startPoint y: 135, endPoint x: 323, endPoint y: 90, distance: 185.4
click at [323, 91] on div "For sale For sale For rent Up to $190K All property types All beds All baths Li…" at bounding box center [566, 85] width 1106 height 31
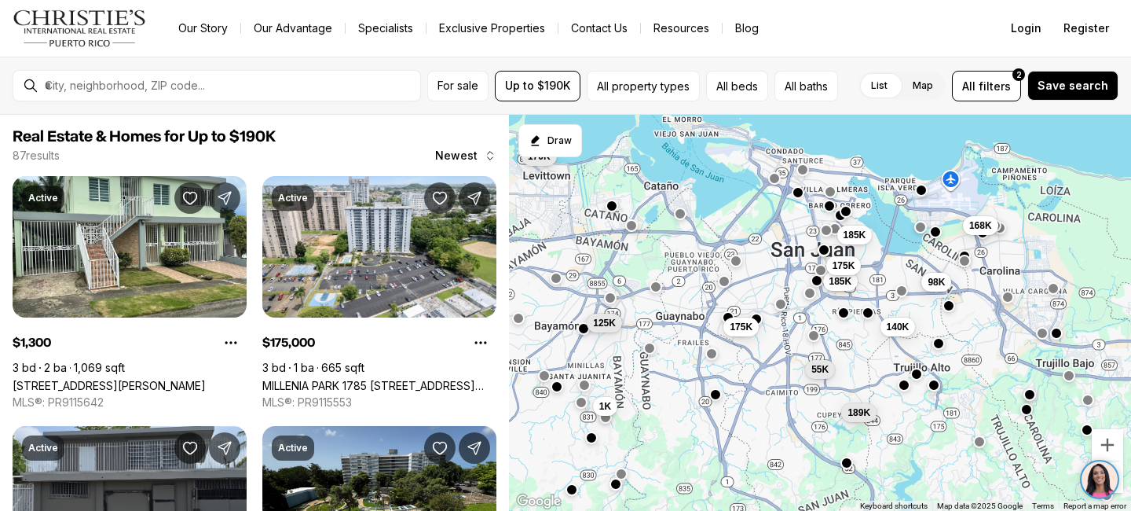
click at [332, 66] on div "For sale Up to $190K All property types All beds All baths List Map List Map Al…" at bounding box center [565, 86] width 1131 height 58
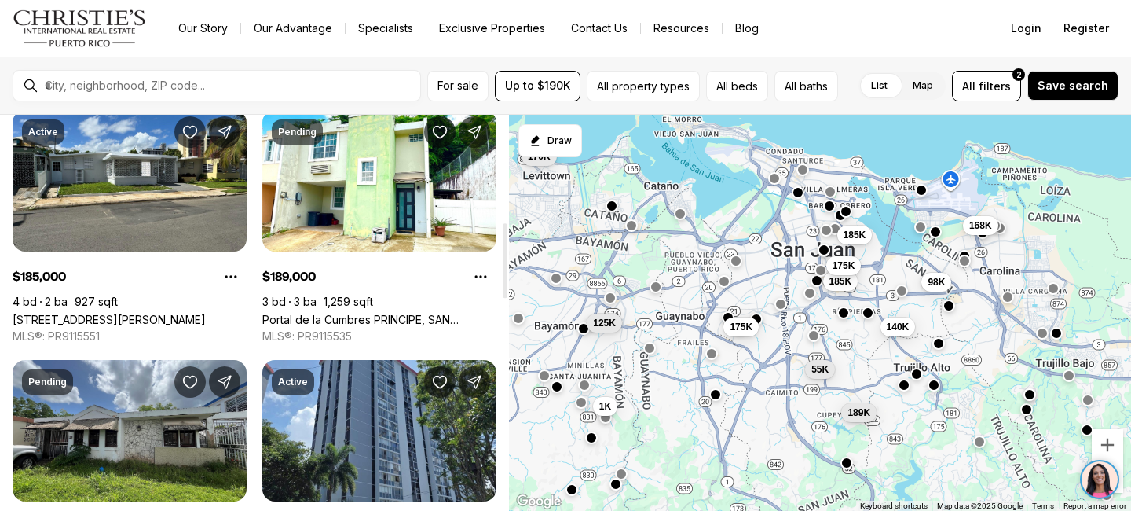
scroll to position [597, 0]
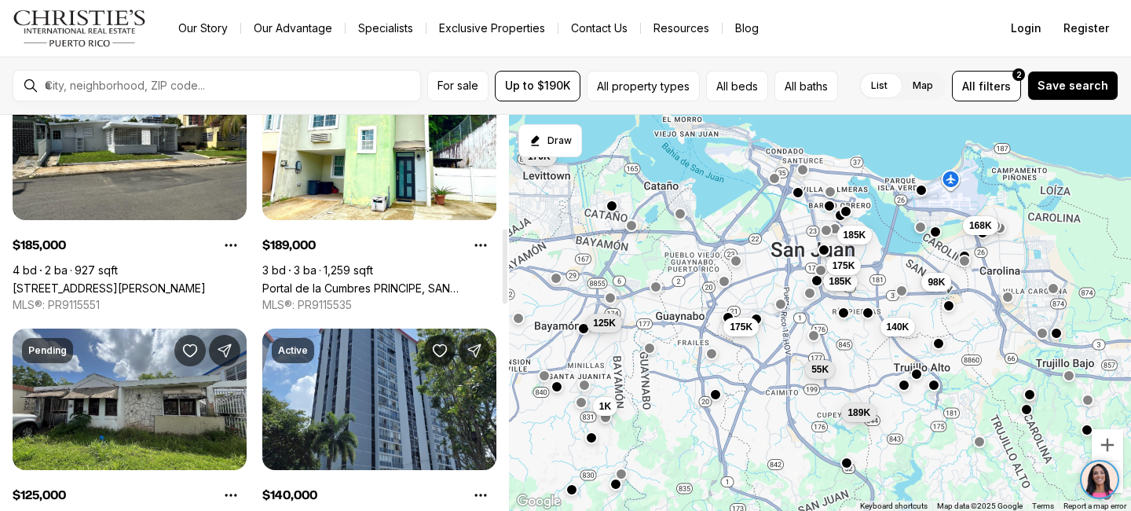
click at [340, 281] on link "Portal de la Cumbres PRINCIPE, SAN [PERSON_NAME] PR, 00926" at bounding box center [379, 287] width 234 height 13
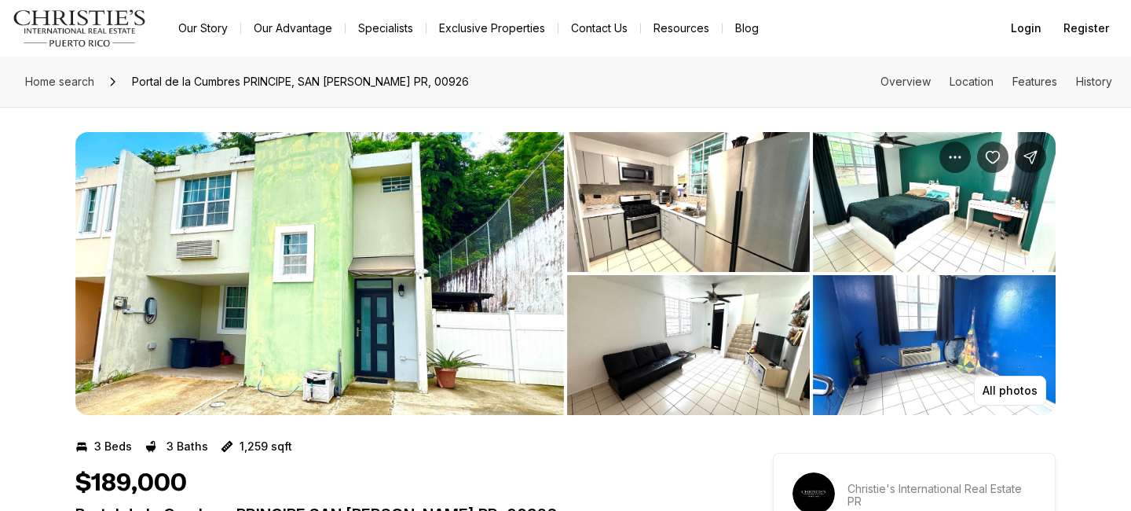
click at [389, 313] on img "View image gallery" at bounding box center [319, 273] width 489 height 283
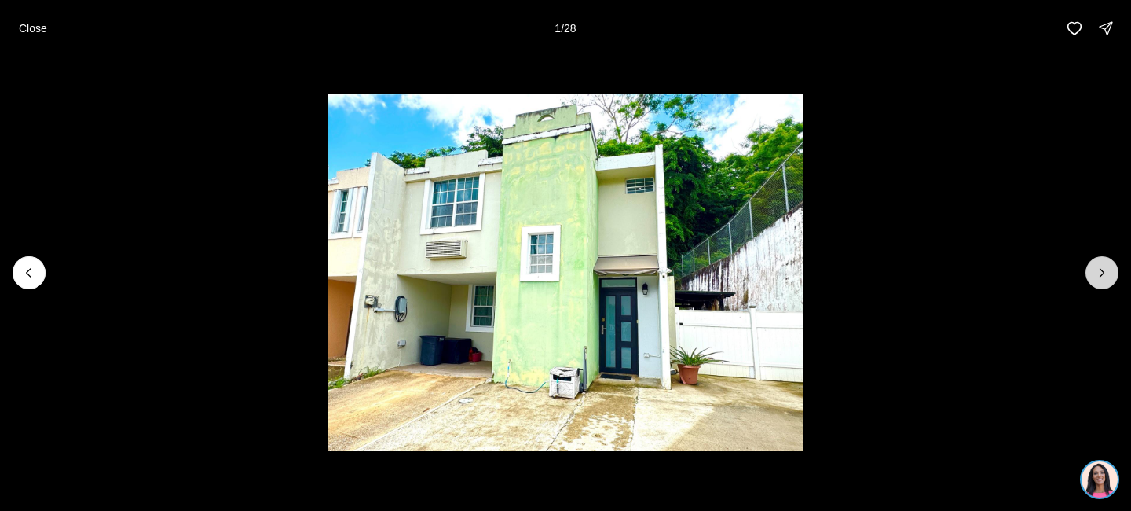
click at [1089, 273] on button "Next slide" at bounding box center [1102, 272] width 33 height 33
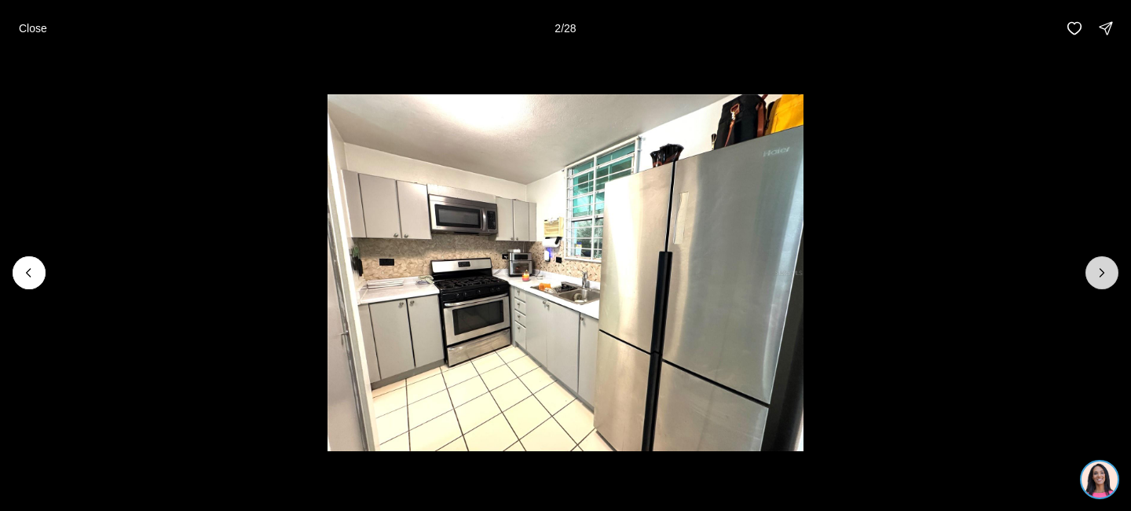
click at [1089, 274] on button "Next slide" at bounding box center [1102, 272] width 33 height 33
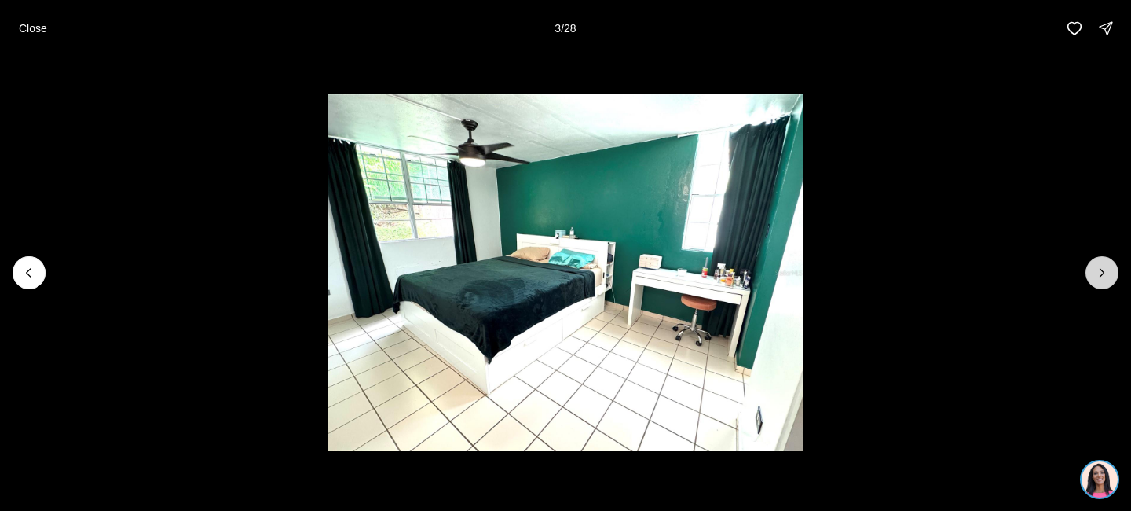
click at [1089, 274] on button "Next slide" at bounding box center [1102, 272] width 33 height 33
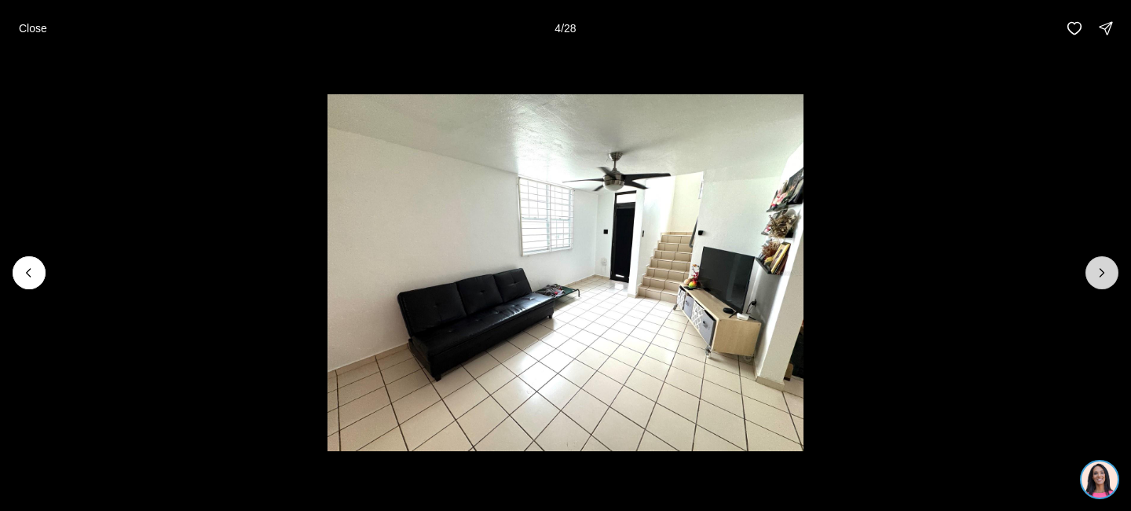
click at [1089, 275] on button "Next slide" at bounding box center [1102, 272] width 33 height 33
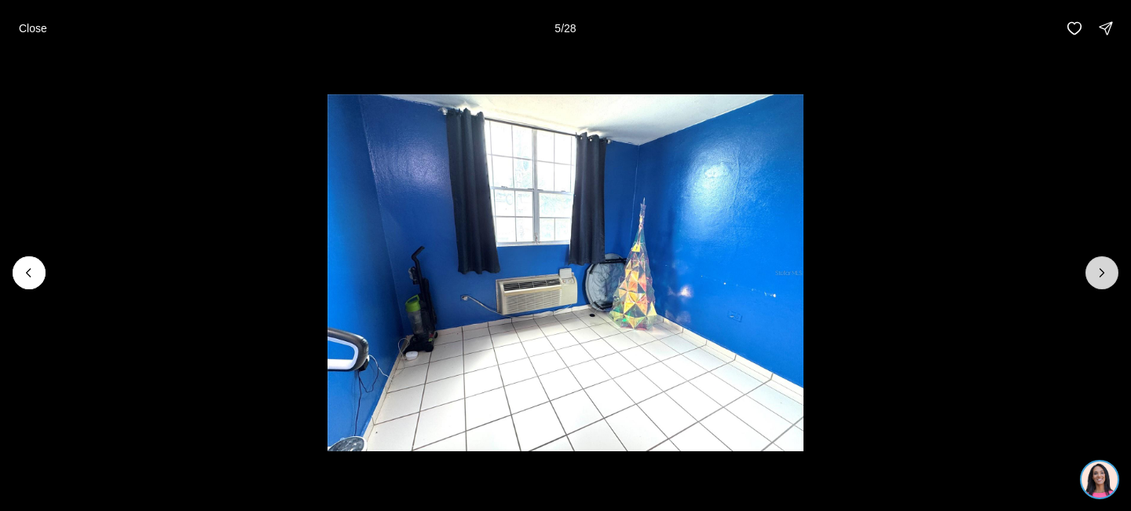
click at [1089, 275] on button "Next slide" at bounding box center [1102, 272] width 33 height 33
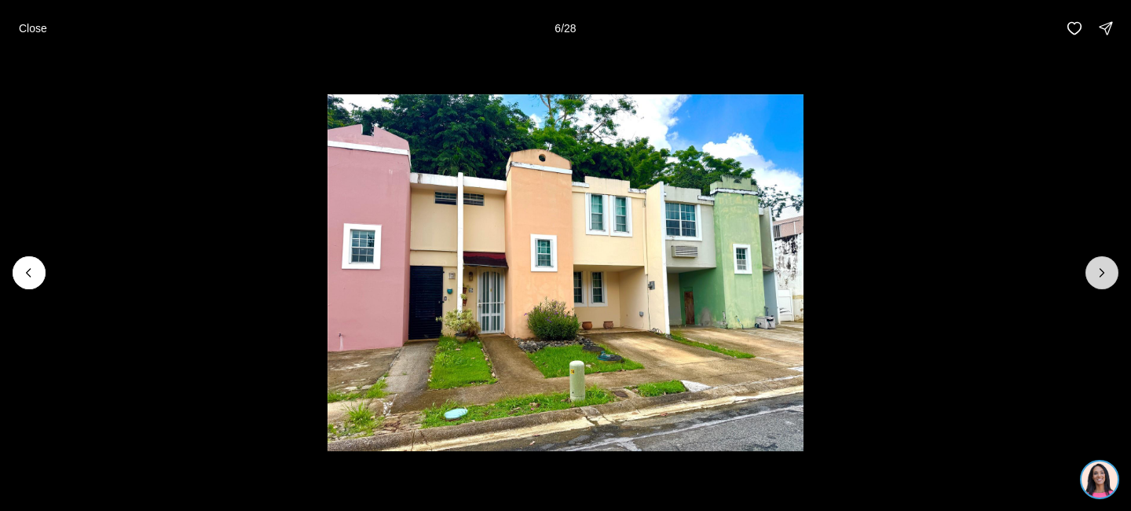
click at [1089, 278] on button "Next slide" at bounding box center [1102, 272] width 33 height 33
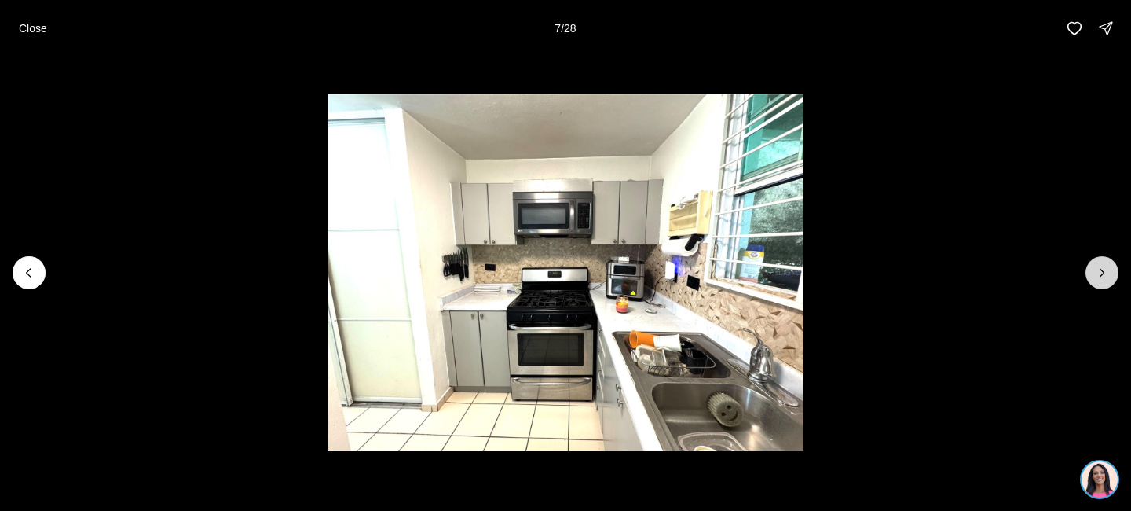
click at [1089, 278] on button "Next slide" at bounding box center [1102, 272] width 33 height 33
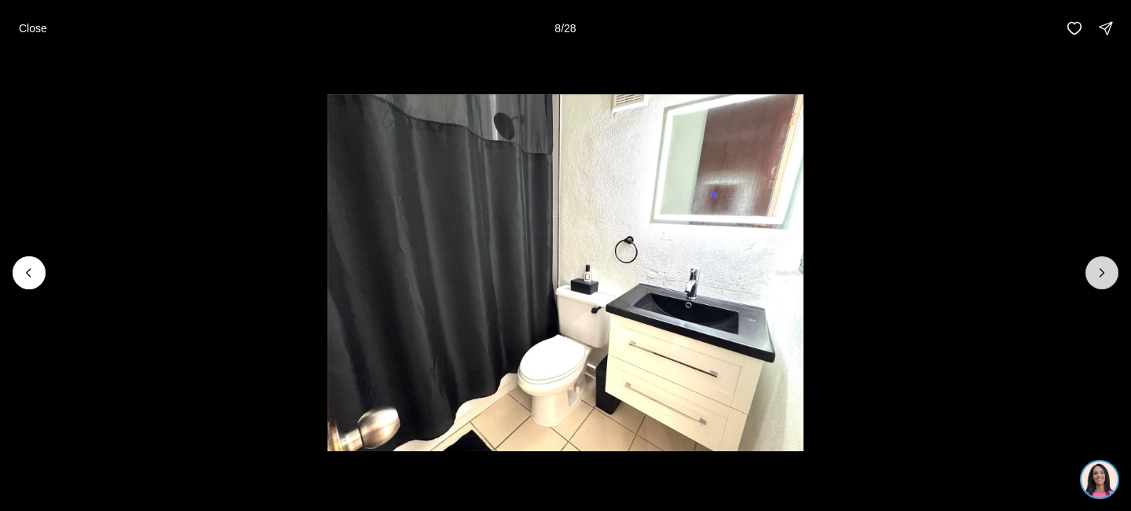
click at [1089, 280] on button "Next slide" at bounding box center [1102, 272] width 33 height 33
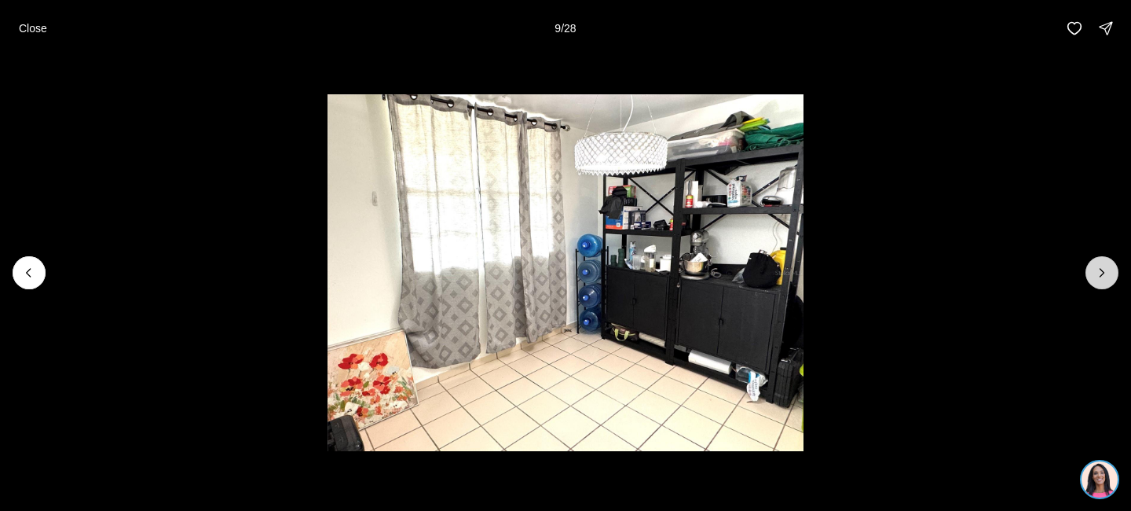
click at [1089, 278] on button "Next slide" at bounding box center [1102, 272] width 33 height 33
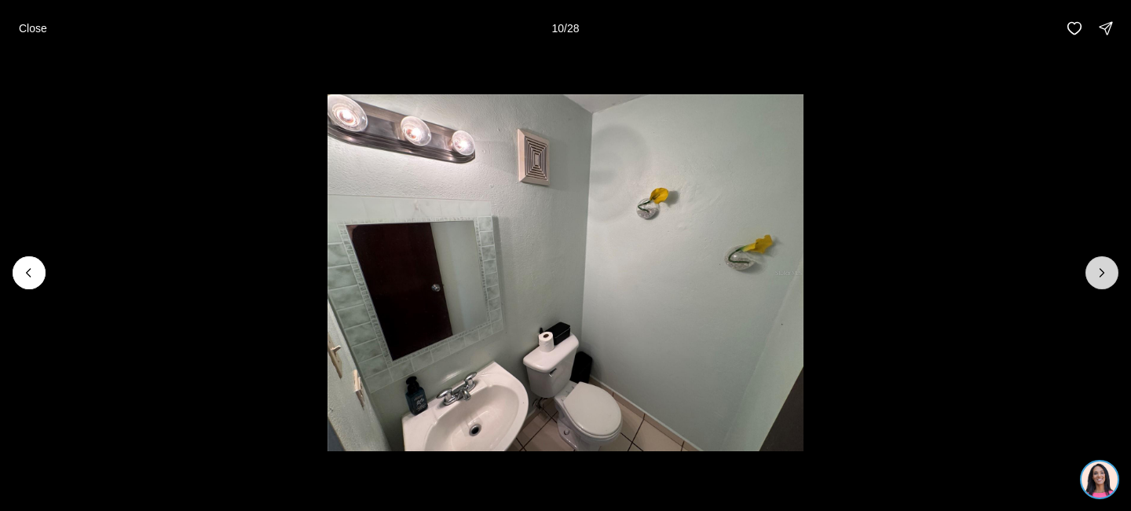
click at [1089, 278] on button "Next slide" at bounding box center [1102, 272] width 33 height 33
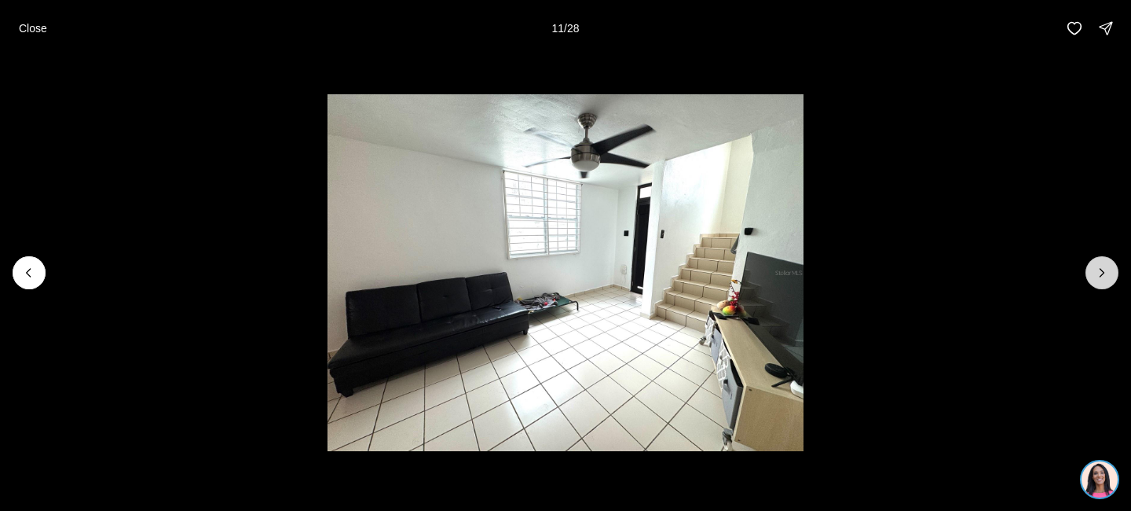
click at [1089, 278] on button "Next slide" at bounding box center [1102, 272] width 33 height 33
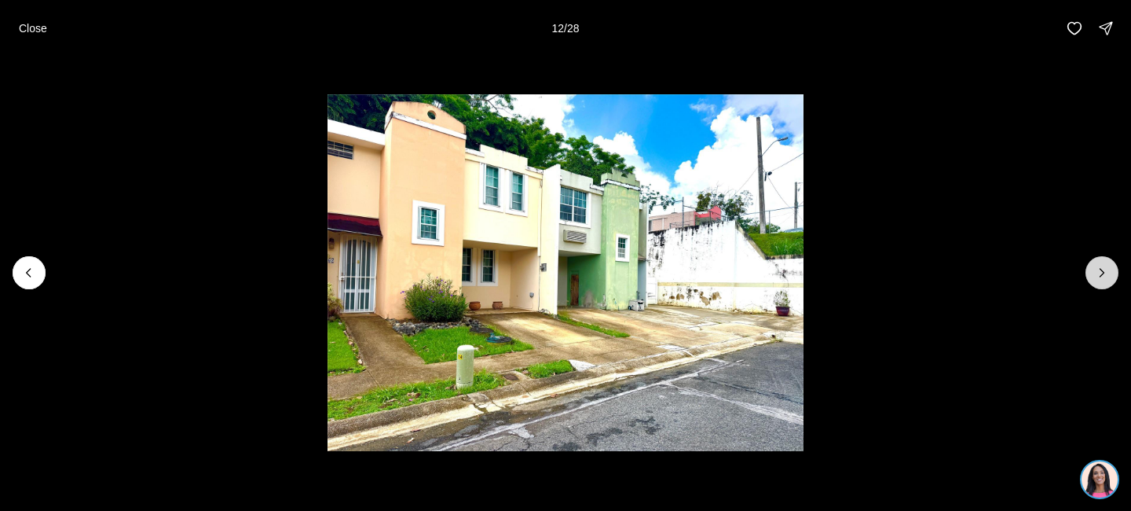
click at [1089, 279] on button "Next slide" at bounding box center [1102, 272] width 33 height 33
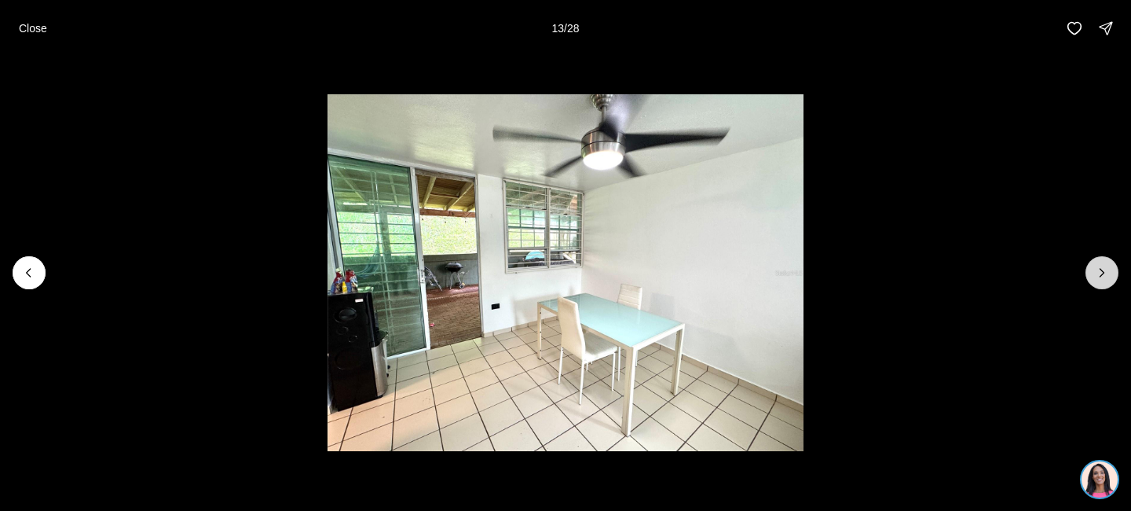
click at [1089, 279] on button "Next slide" at bounding box center [1102, 272] width 33 height 33
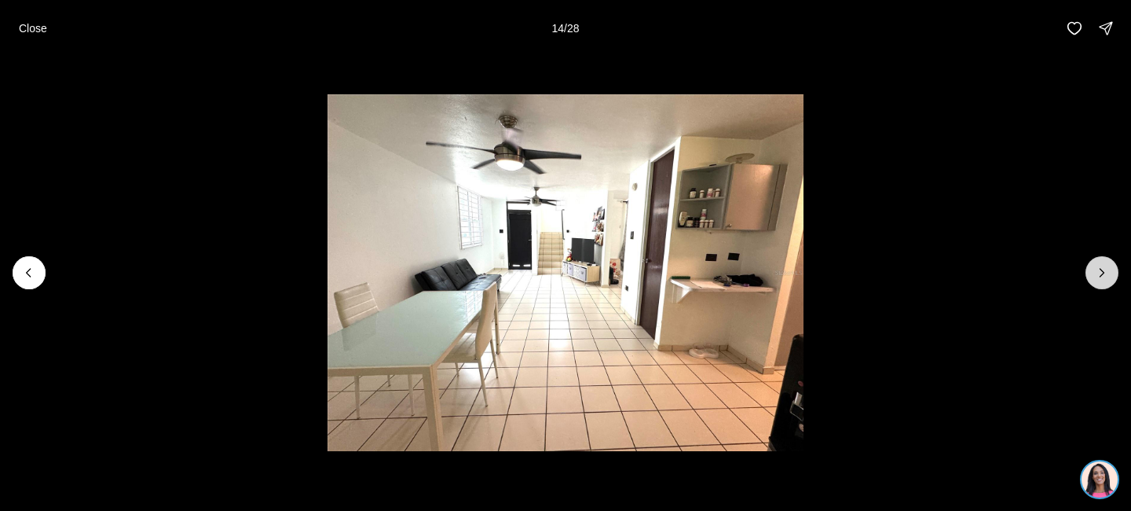
click at [1089, 279] on button "Next slide" at bounding box center [1102, 272] width 33 height 33
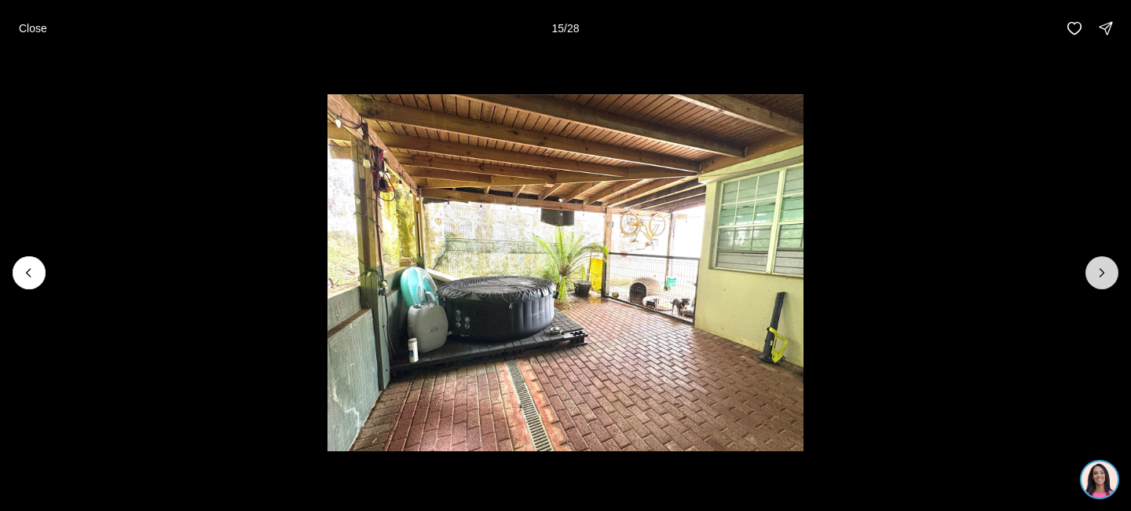
click at [1089, 278] on button "Next slide" at bounding box center [1102, 272] width 33 height 33
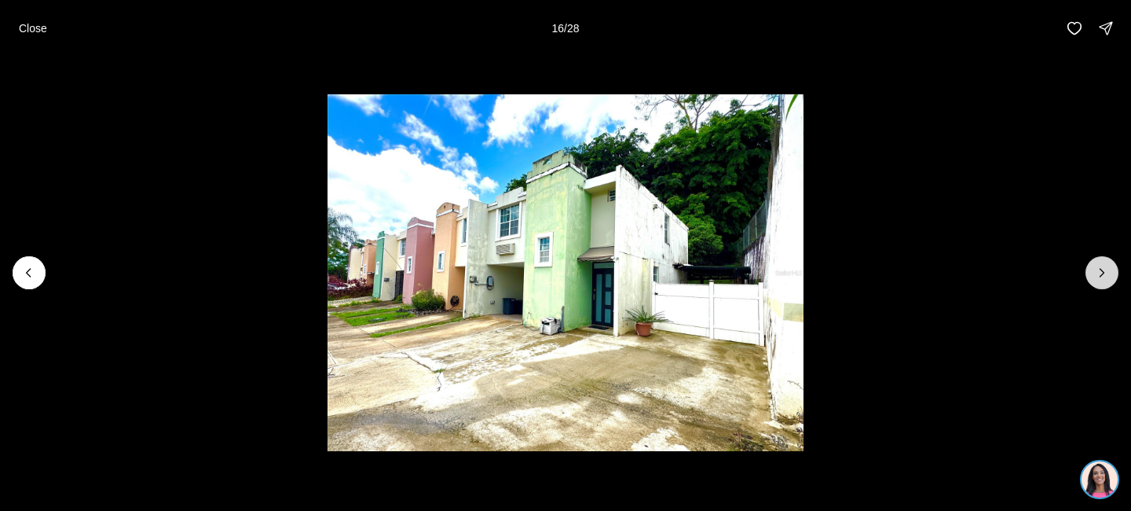
click at [1089, 276] on button "Next slide" at bounding box center [1102, 272] width 33 height 33
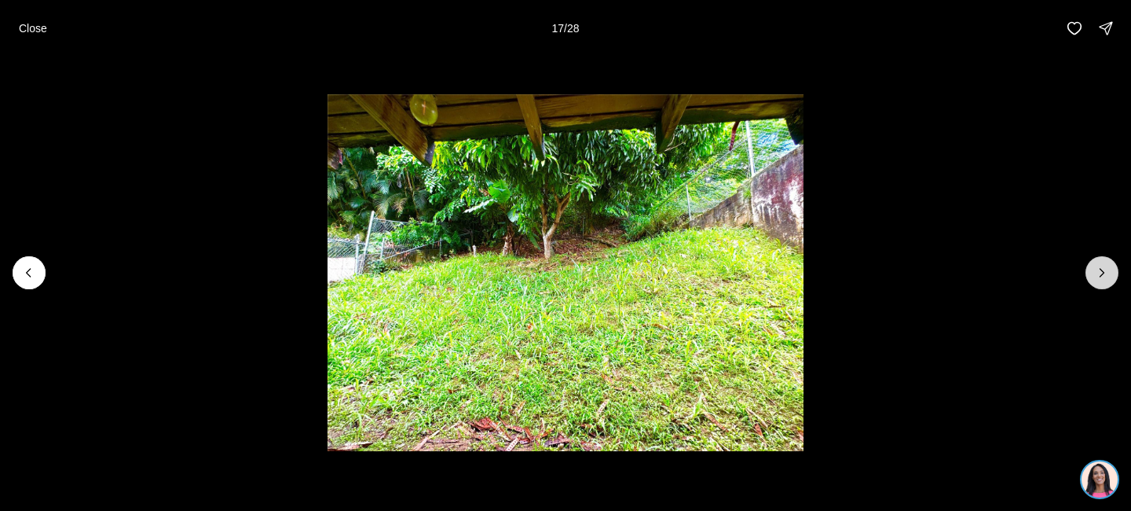
click at [1089, 276] on button "Next slide" at bounding box center [1102, 272] width 33 height 33
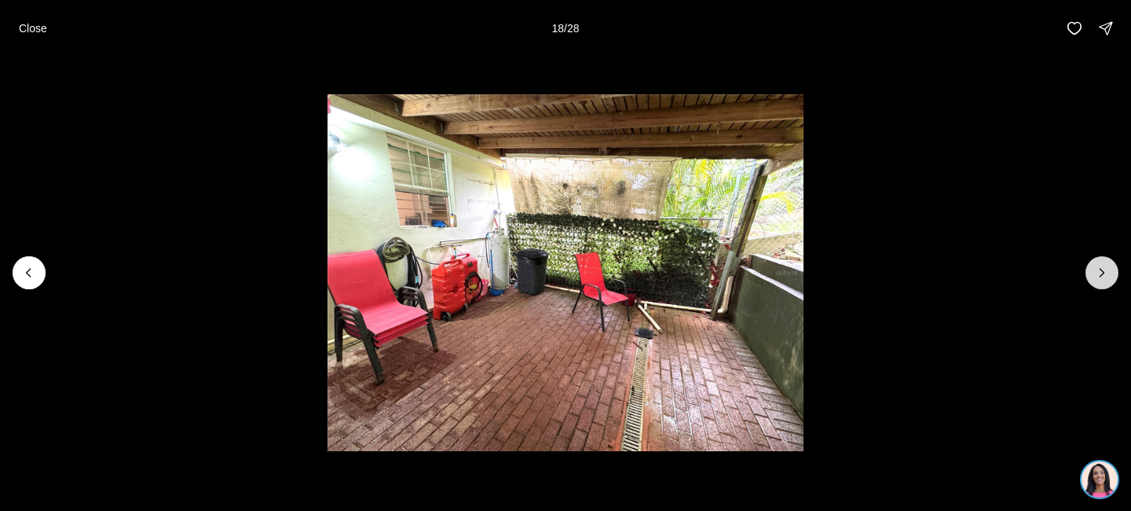
click at [1089, 276] on button "Next slide" at bounding box center [1102, 272] width 33 height 33
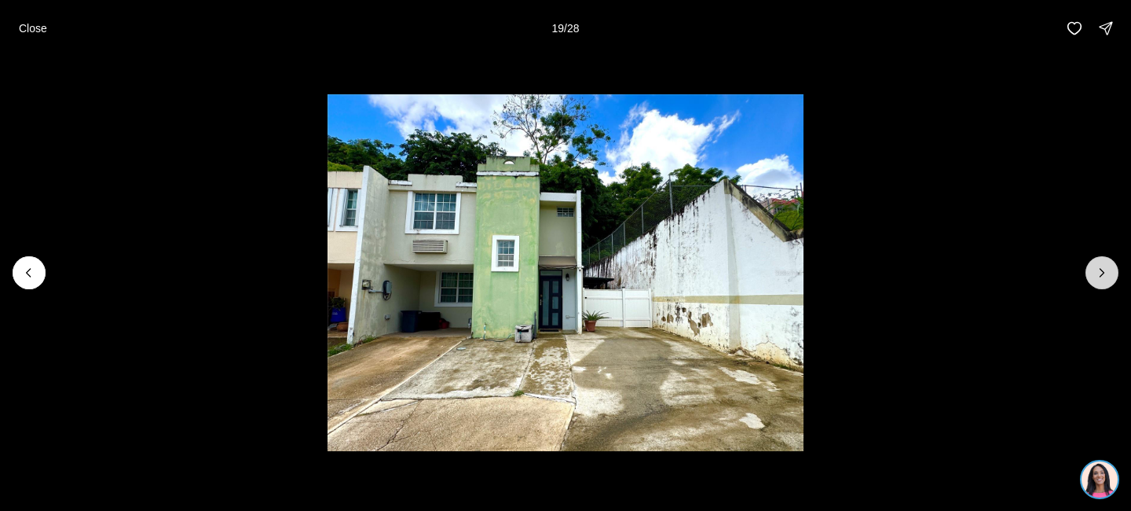
click at [1089, 276] on button "Next slide" at bounding box center [1102, 272] width 33 height 33
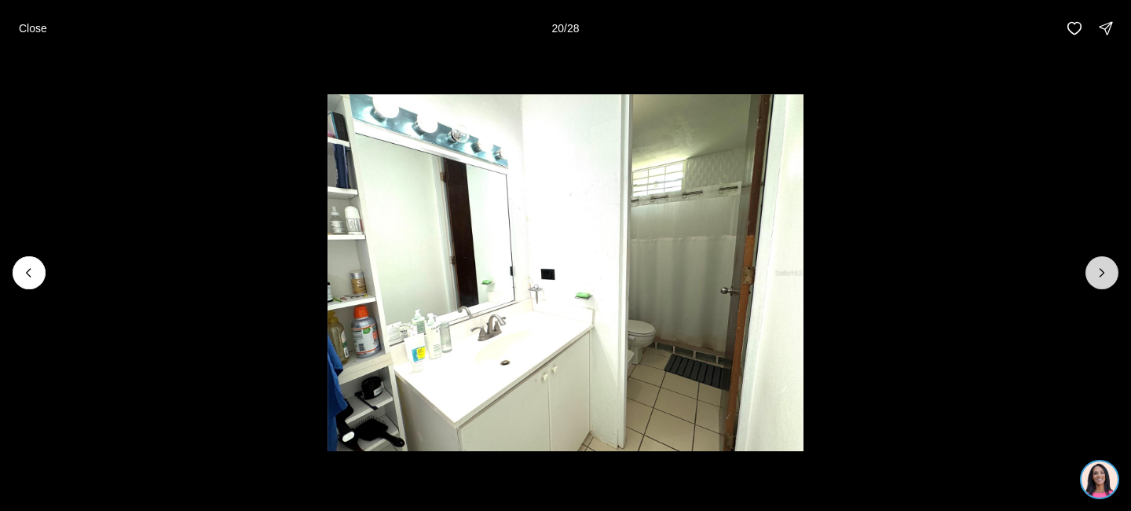
click at [1089, 276] on button "Next slide" at bounding box center [1102, 272] width 33 height 33
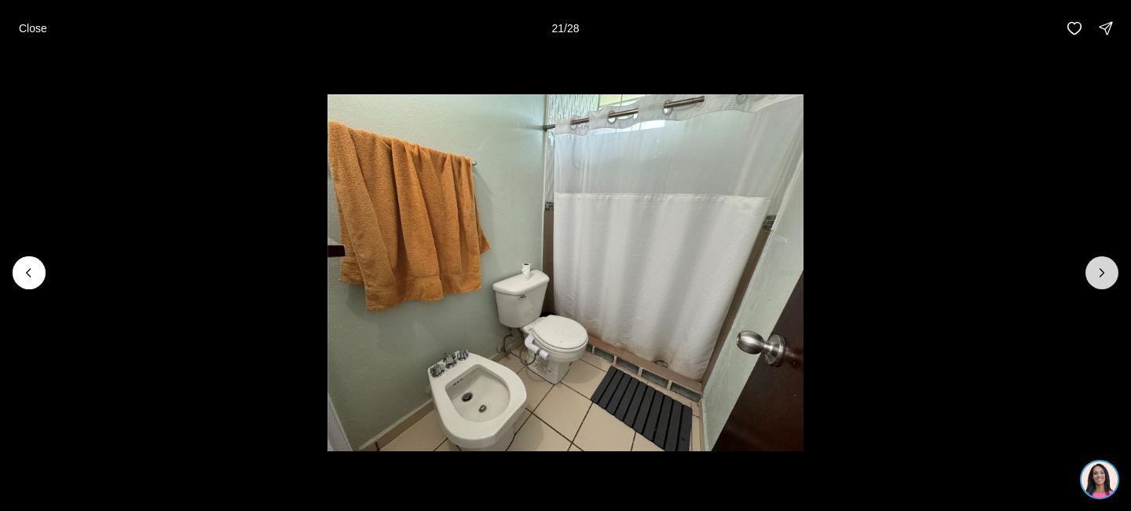
click at [1089, 276] on button "Next slide" at bounding box center [1102, 272] width 33 height 33
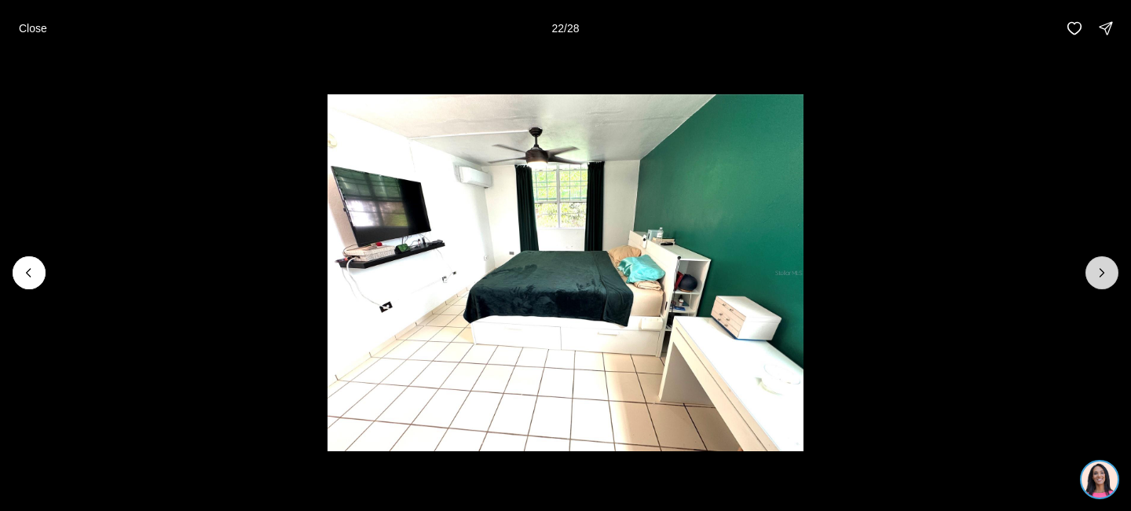
click at [1089, 276] on button "Next slide" at bounding box center [1102, 272] width 33 height 33
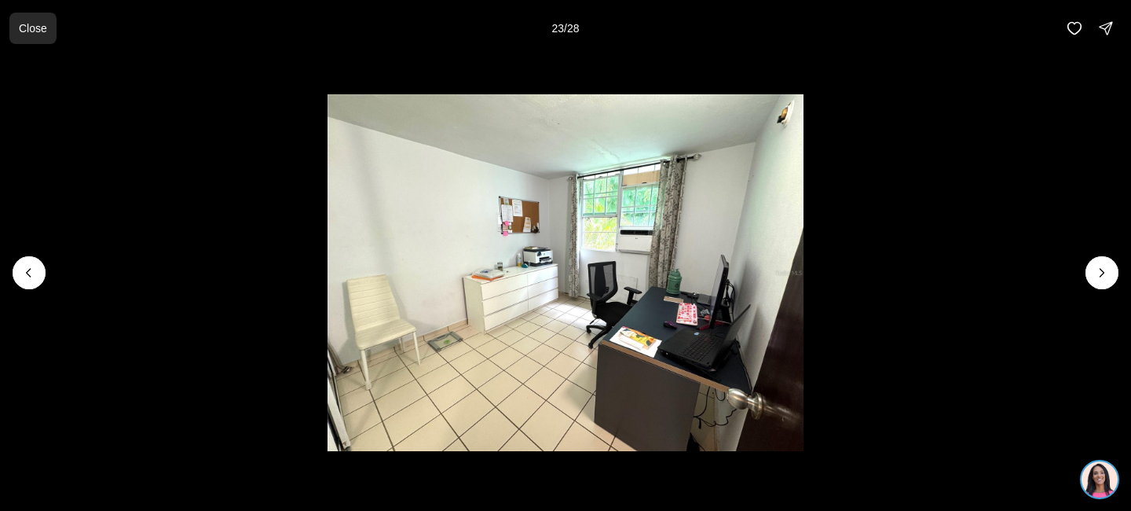
click at [25, 29] on p "Close" at bounding box center [33, 28] width 28 height 13
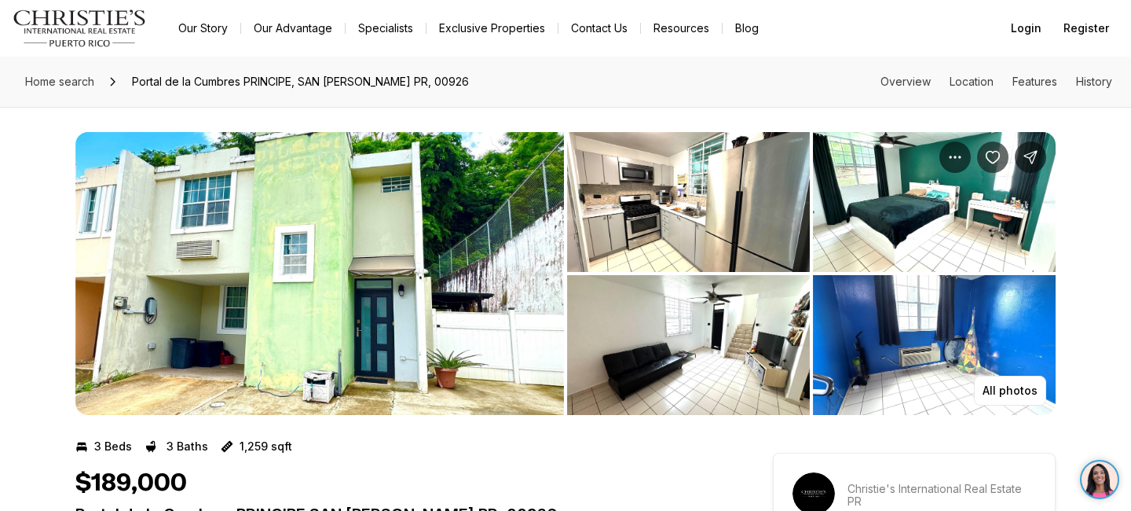
click at [247, 203] on img "View image gallery" at bounding box center [319, 273] width 489 height 283
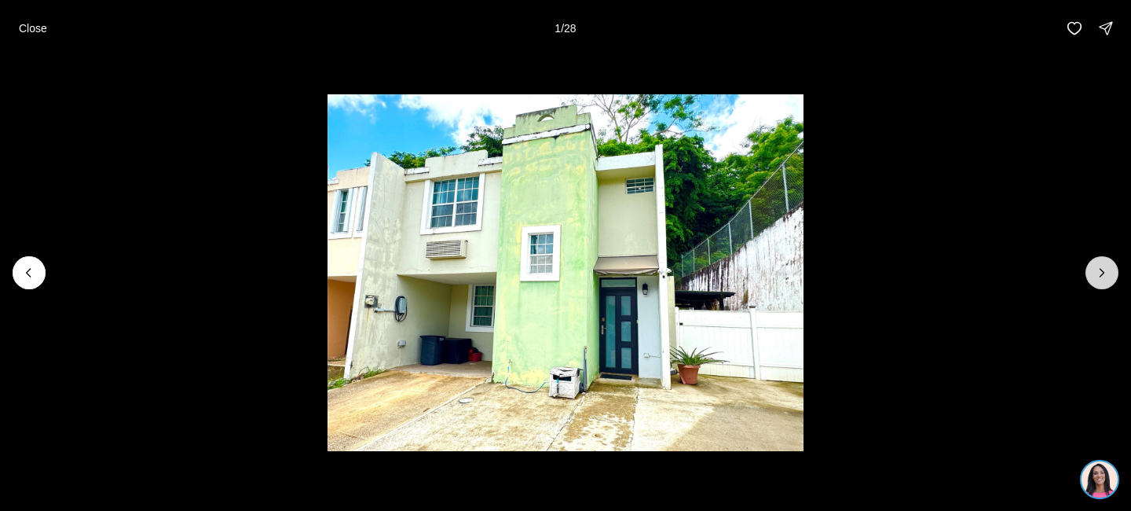
click at [1114, 273] on button "Next slide" at bounding box center [1102, 272] width 33 height 33
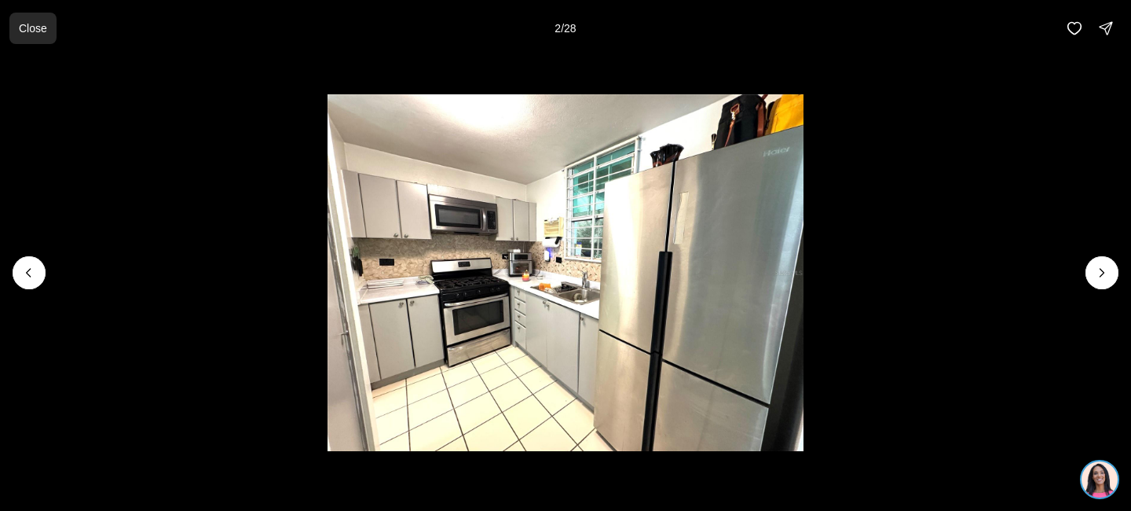
click at [29, 24] on p "Close" at bounding box center [33, 28] width 28 height 13
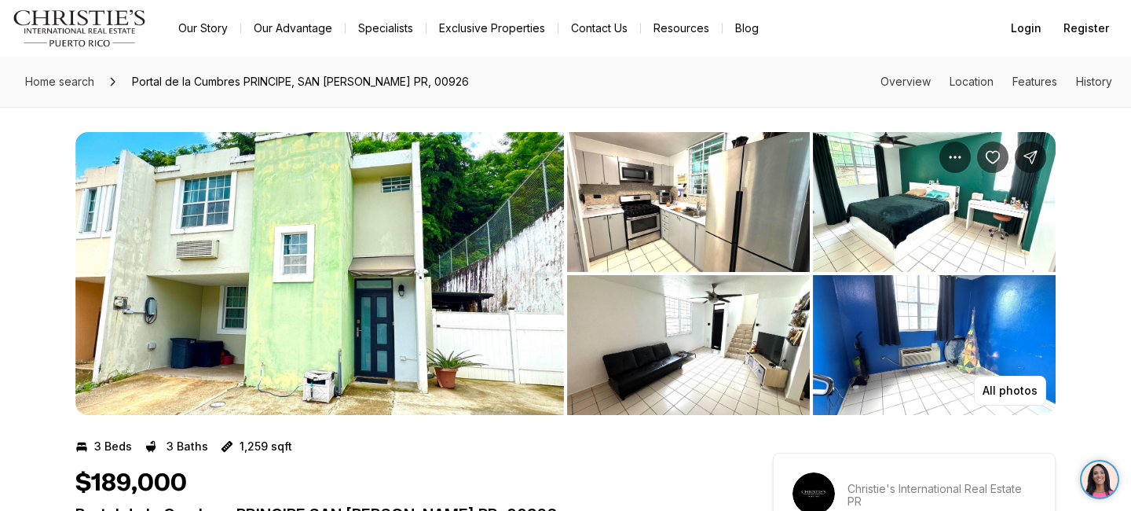
click at [962, 349] on img "View image gallery" at bounding box center [934, 345] width 243 height 140
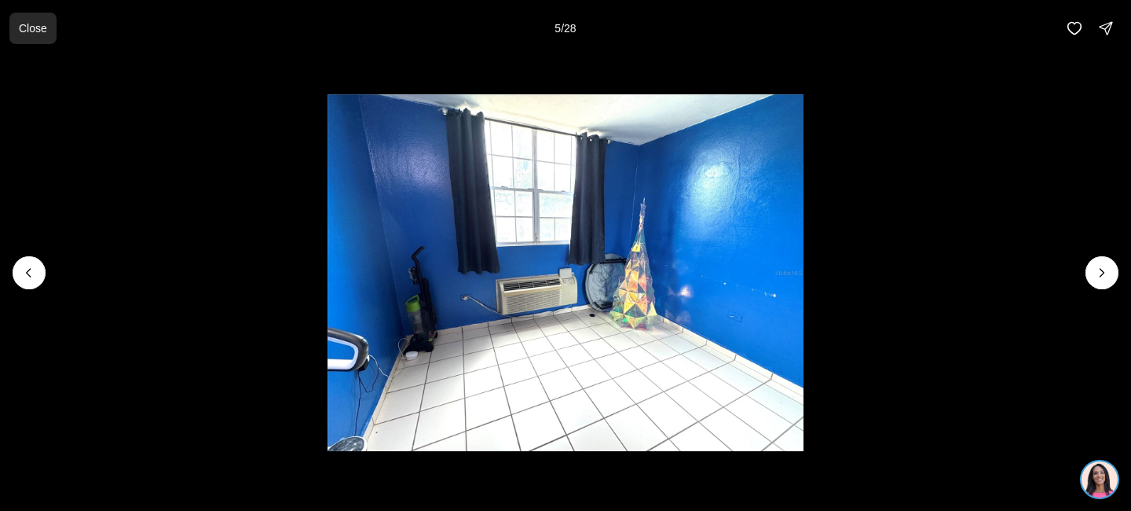
click at [37, 38] on button "Close" at bounding box center [32, 28] width 47 height 31
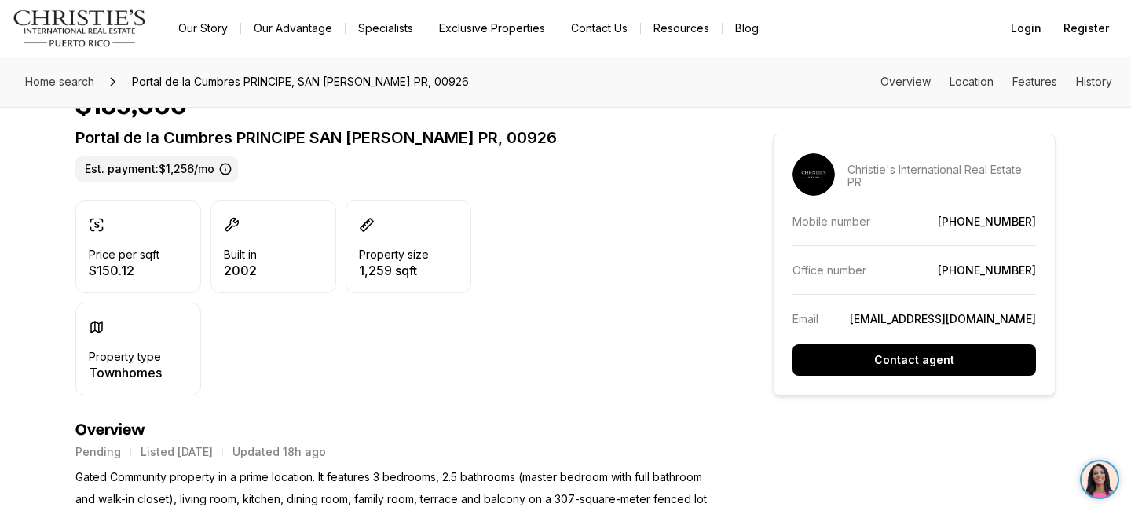
scroll to position [377, 0]
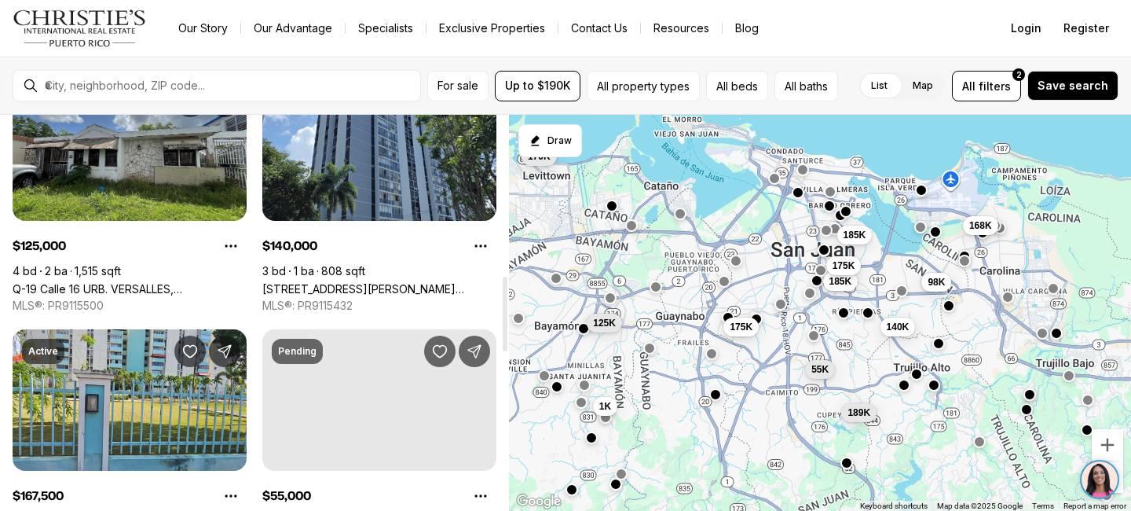
scroll to position [848, 0]
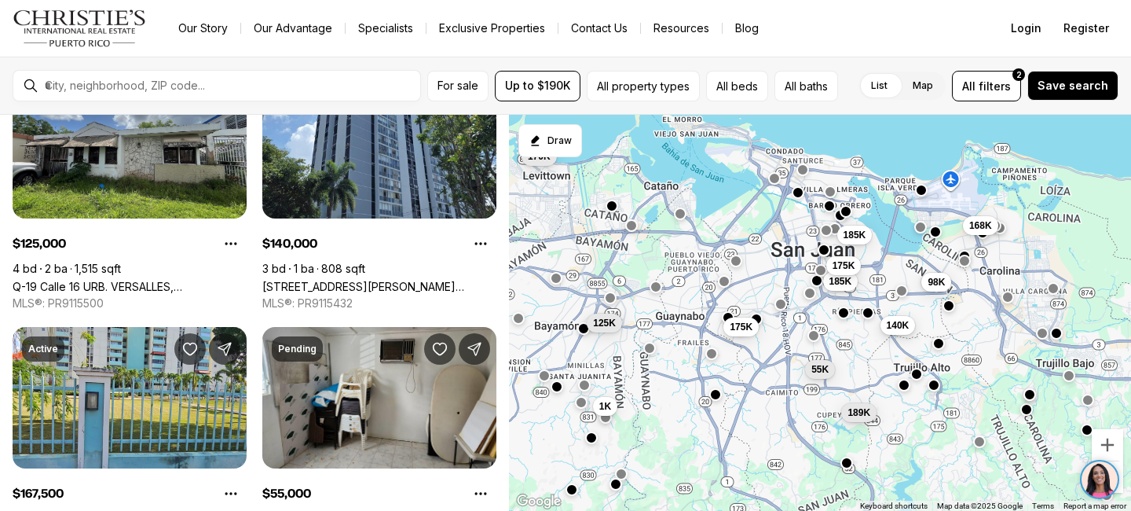
click at [899, 327] on span "140K" at bounding box center [898, 324] width 23 height 13
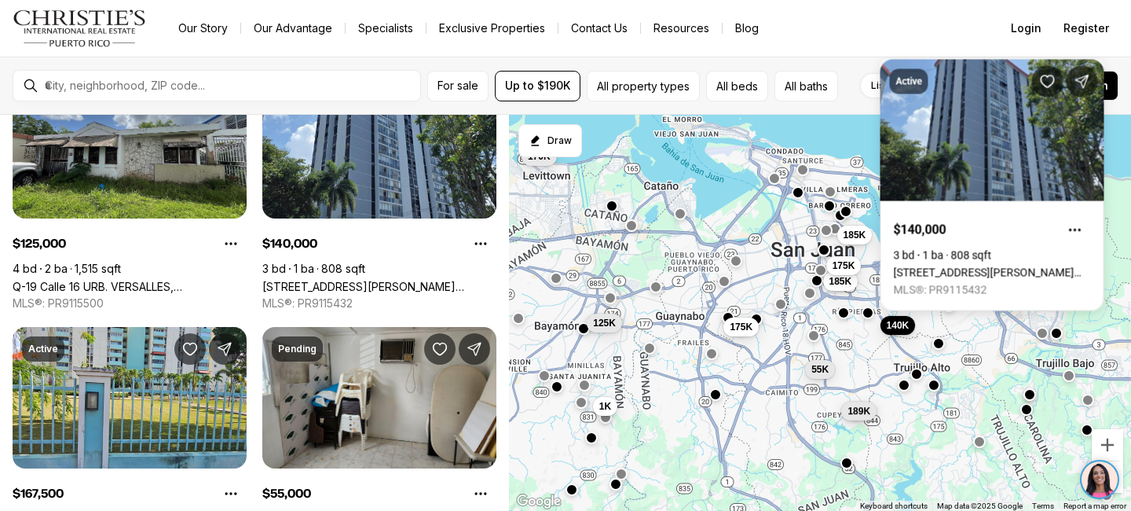
click at [859, 411] on span "189K" at bounding box center [859, 411] width 23 height 13
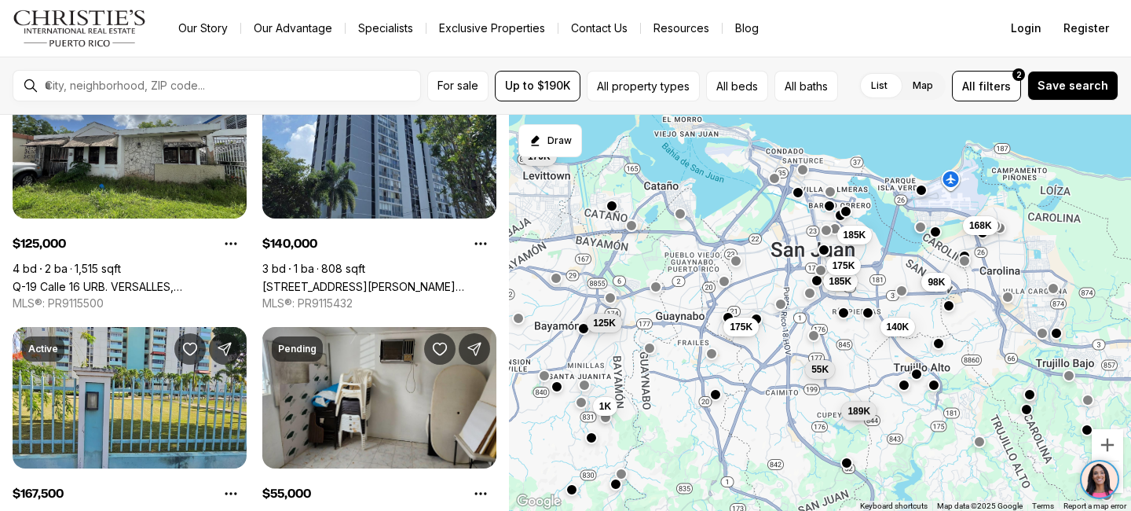
click at [859, 412] on span "189K" at bounding box center [859, 411] width 23 height 13
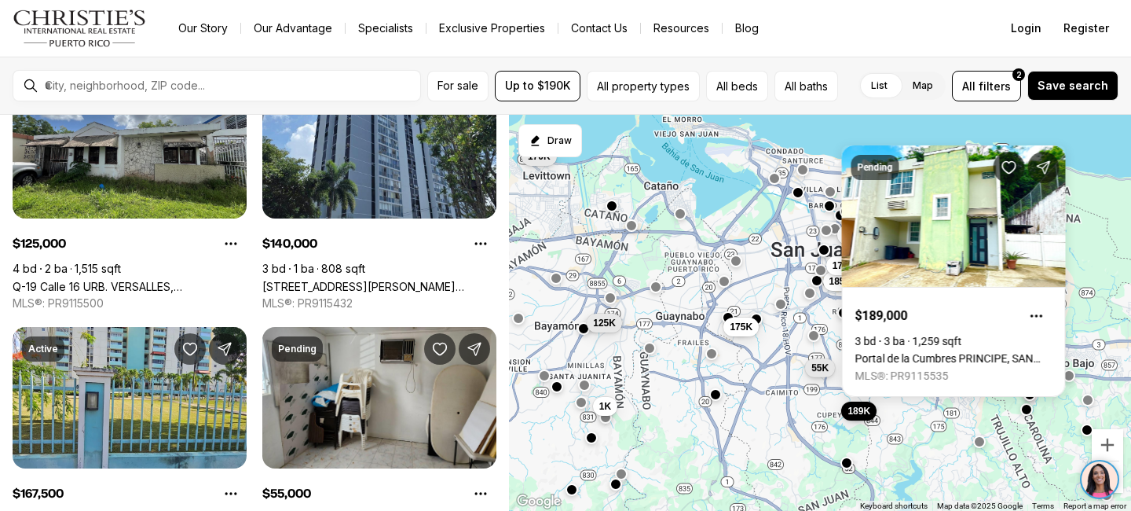
click at [822, 374] on button "55K" at bounding box center [820, 367] width 30 height 19
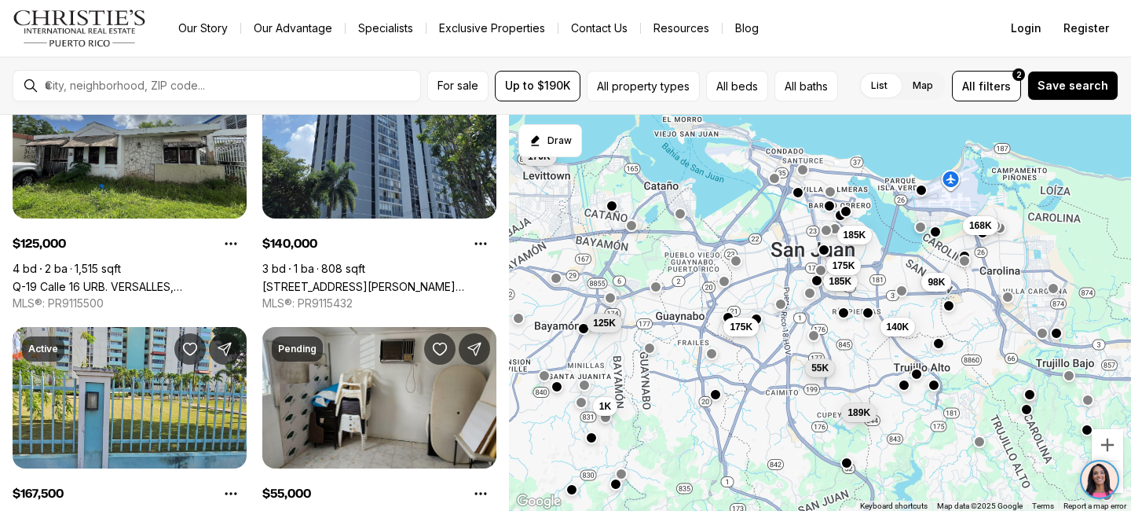
click at [818, 364] on span "55K" at bounding box center [819, 367] width 17 height 13
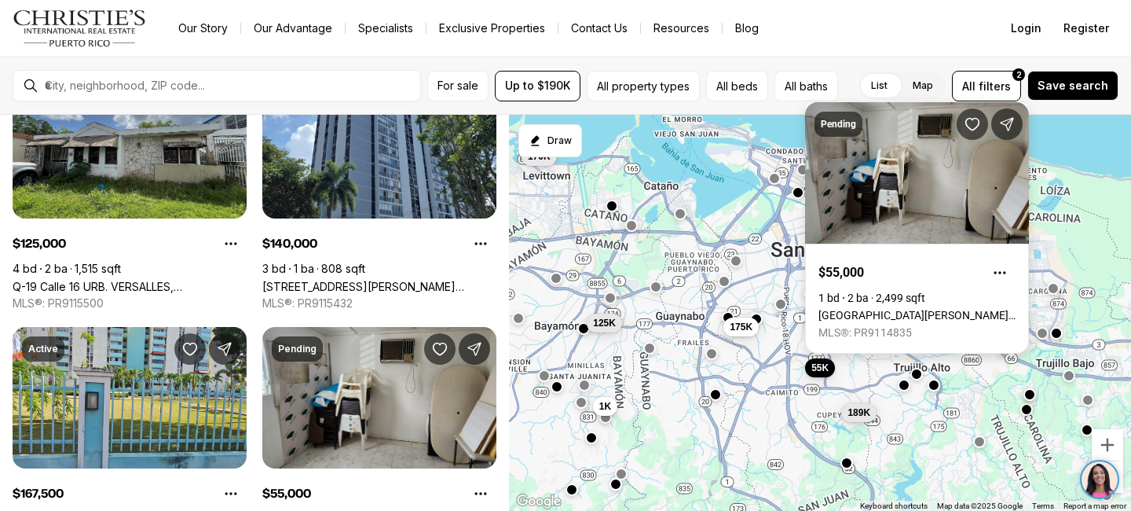
click at [891, 309] on link "SAN JUAN PR, 00926" at bounding box center [916, 315] width 197 height 13
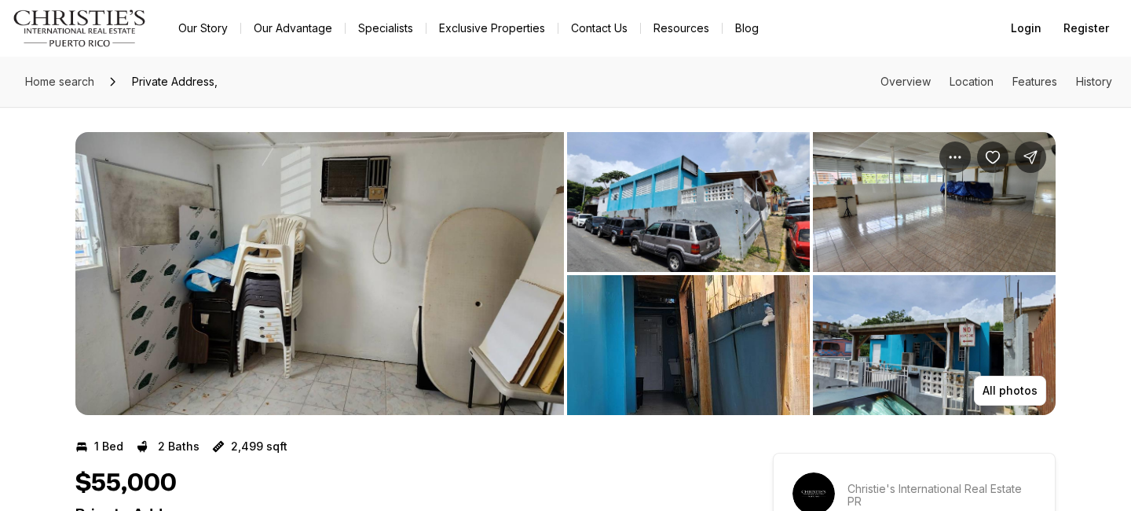
click at [495, 328] on img "View image gallery" at bounding box center [319, 273] width 489 height 283
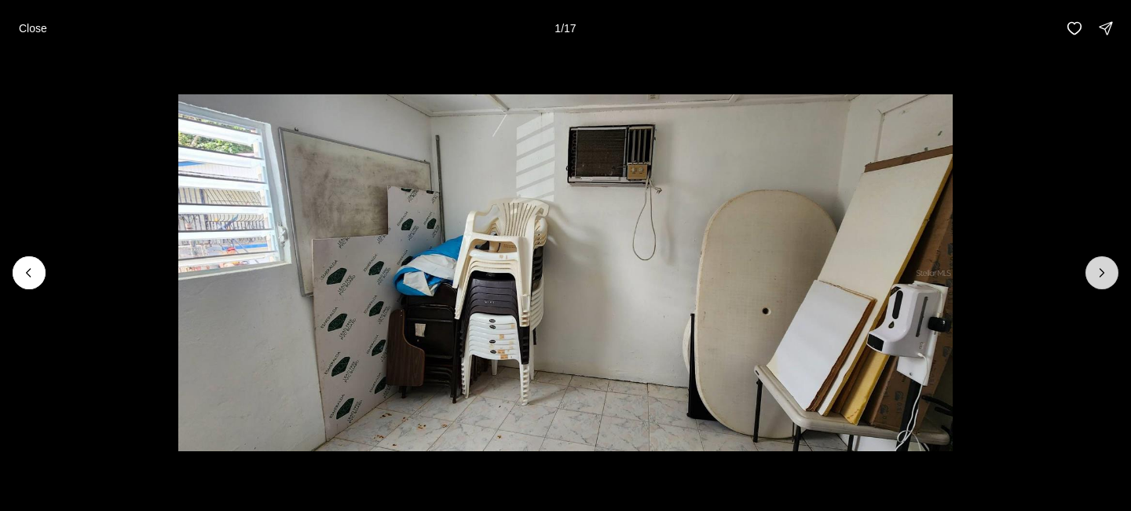
click at [1102, 273] on icon "Next slide" at bounding box center [1102, 273] width 4 height 8
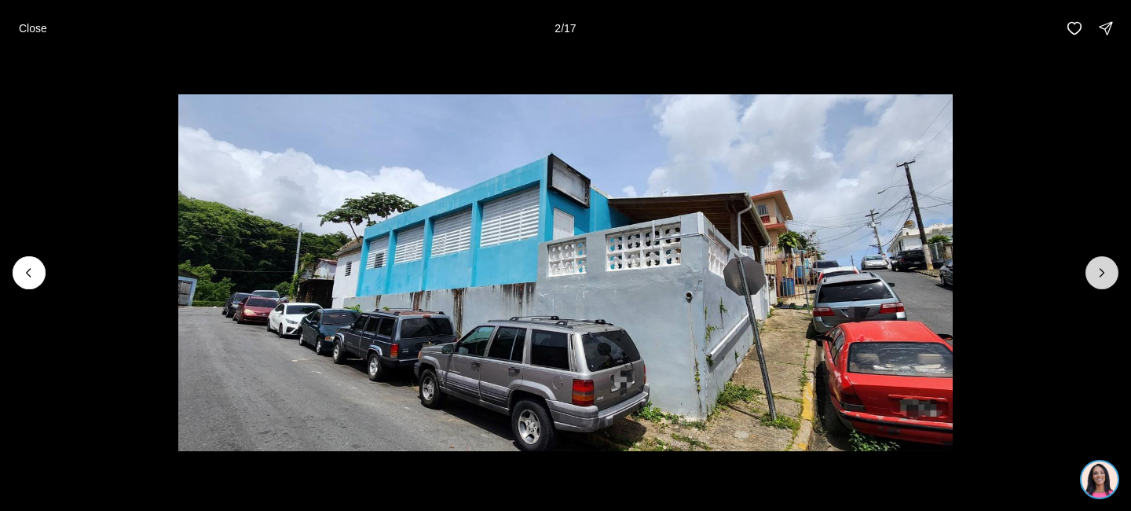
drag, startPoint x: 1102, startPoint y: 273, endPoint x: 1095, endPoint y: 260, distance: 15.1
click at [1095, 260] on button "Next slide" at bounding box center [1102, 272] width 33 height 33
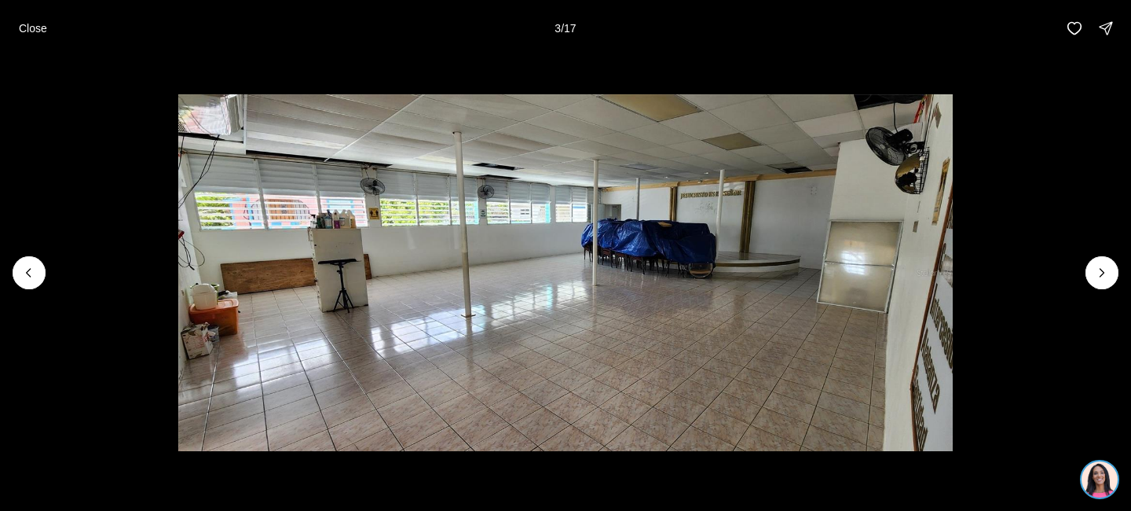
click at [53, 272] on li "3 of 17" at bounding box center [565, 273] width 1131 height 432
click at [24, 275] on icon "Previous slide" at bounding box center [29, 273] width 16 height 16
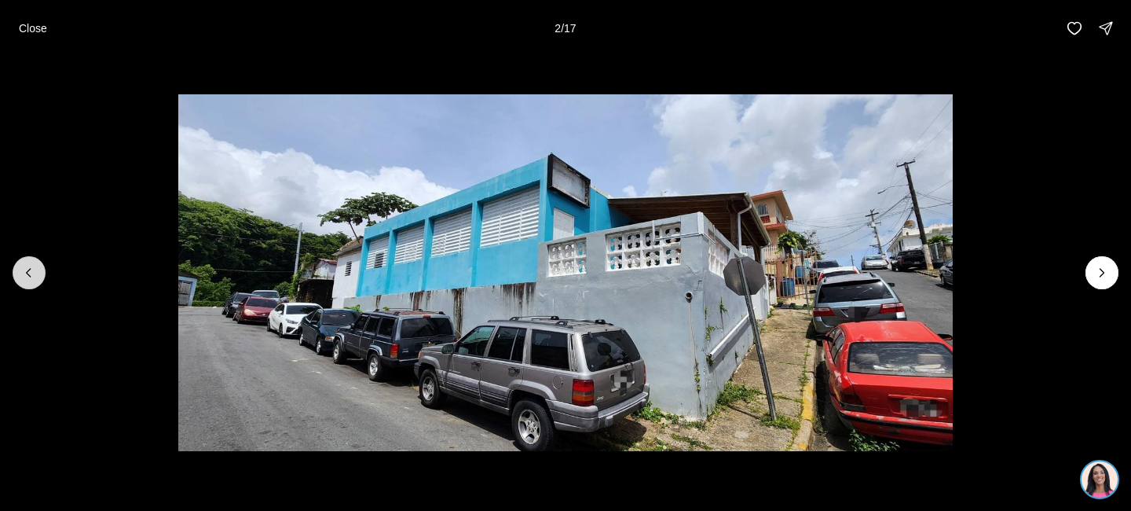
click at [24, 275] on icon "Previous slide" at bounding box center [29, 273] width 16 height 16
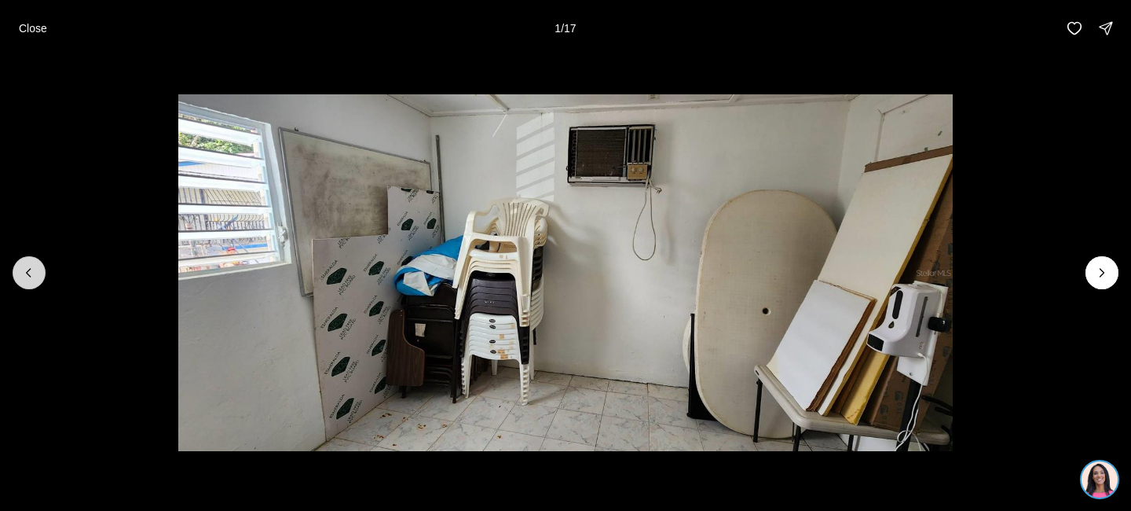
click at [24, 275] on div at bounding box center [29, 272] width 33 height 33
click at [1108, 274] on icon "Next slide" at bounding box center [1102, 273] width 16 height 16
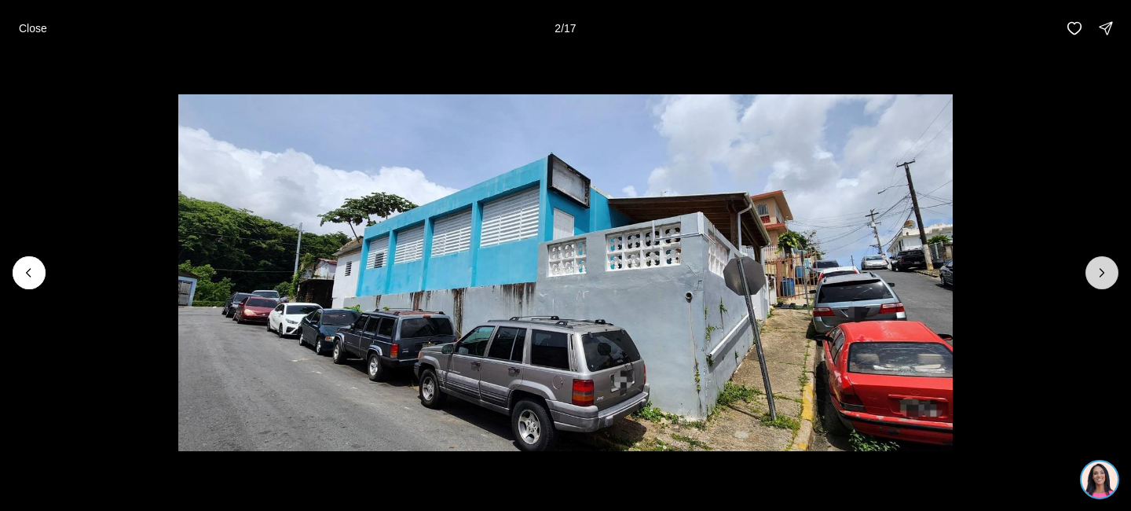
click at [1108, 274] on icon "Next slide" at bounding box center [1102, 273] width 16 height 16
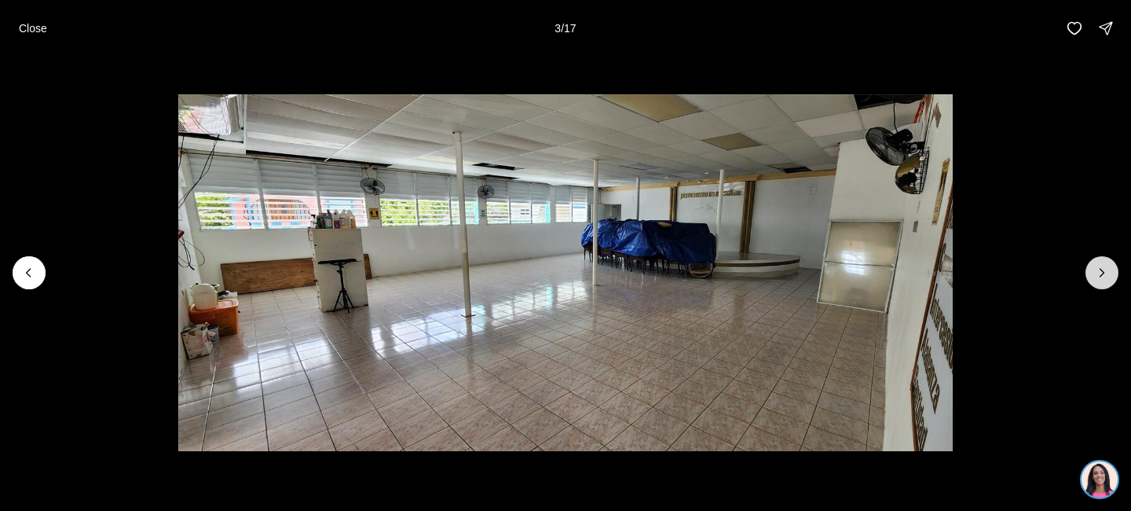
click at [1108, 274] on icon "Next slide" at bounding box center [1102, 273] width 16 height 16
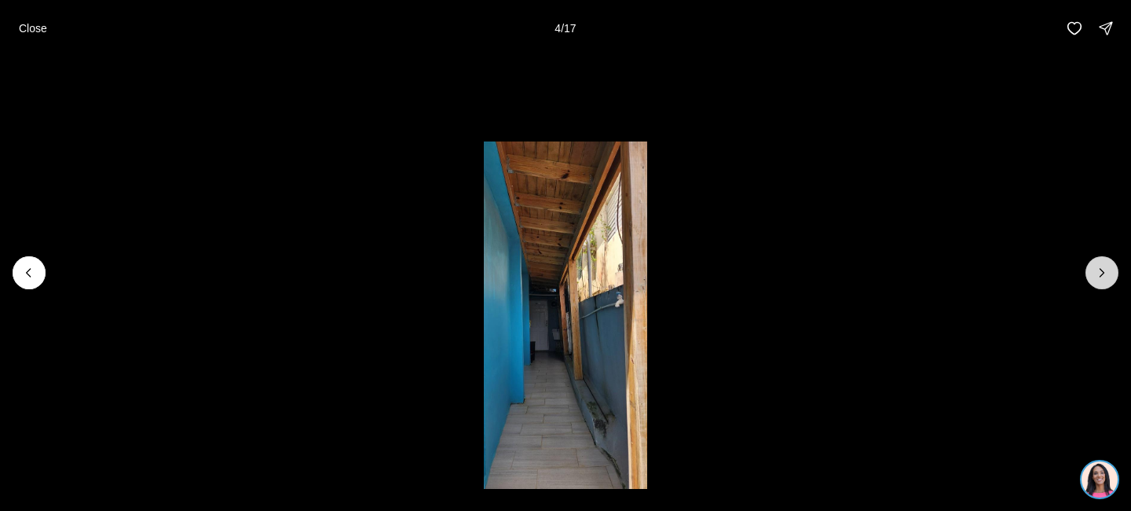
click at [1108, 274] on icon "Next slide" at bounding box center [1102, 273] width 16 height 16
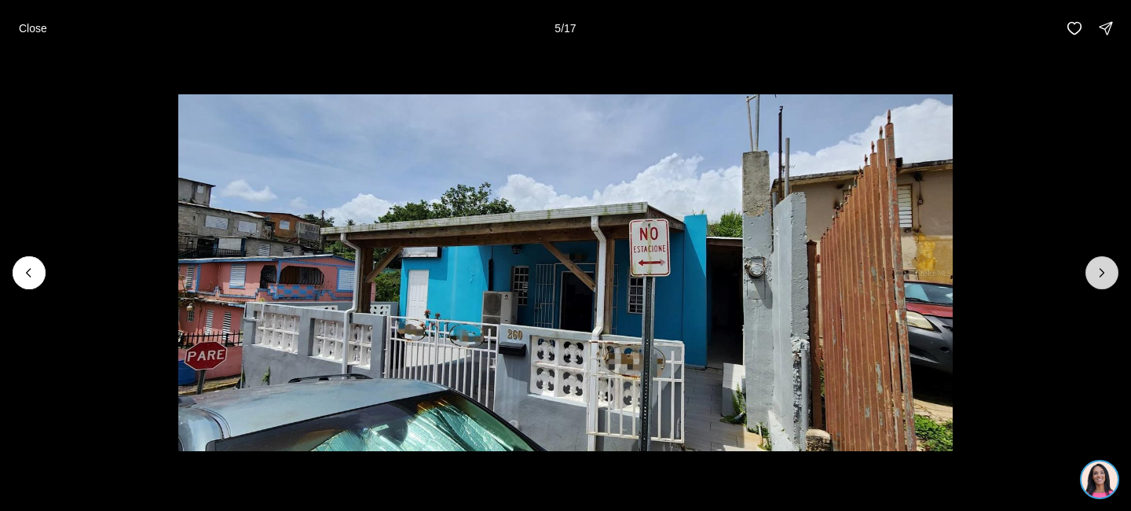
click at [1108, 274] on icon "Next slide" at bounding box center [1102, 273] width 16 height 16
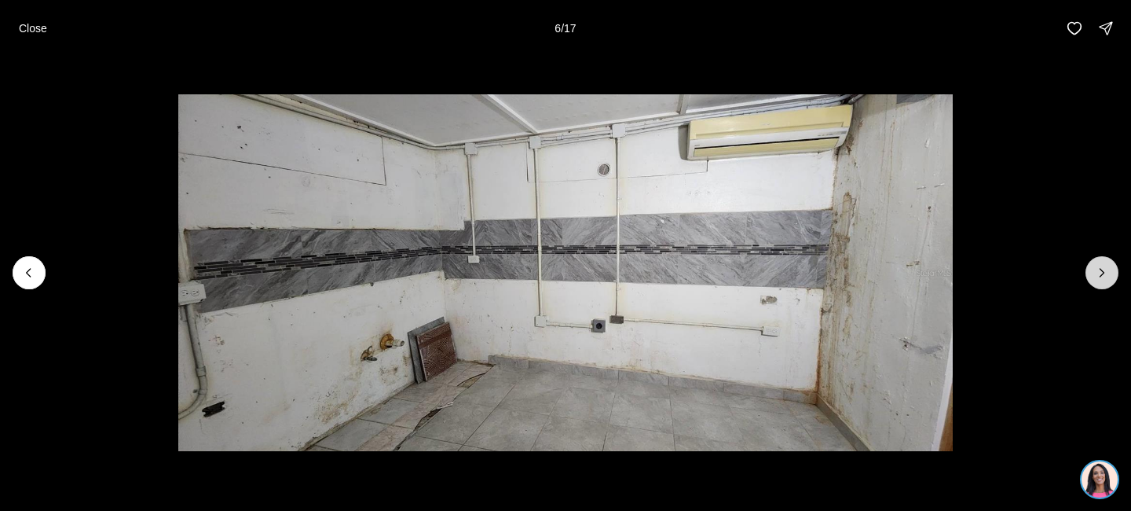
click at [1108, 274] on icon "Next slide" at bounding box center [1102, 273] width 16 height 16
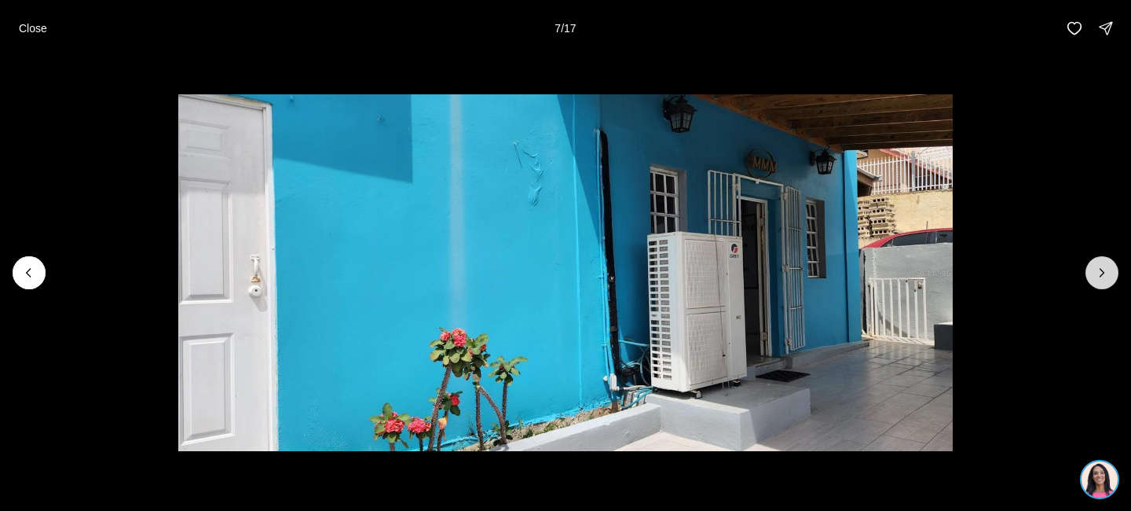
click at [1108, 273] on icon "Next slide" at bounding box center [1102, 273] width 16 height 16
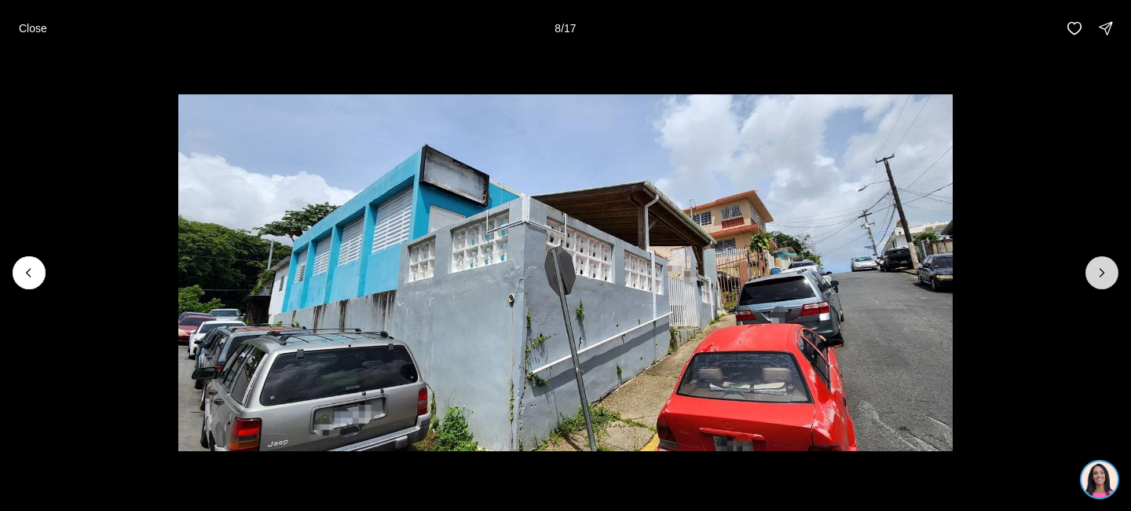
click at [1108, 273] on icon "Next slide" at bounding box center [1102, 273] width 16 height 16
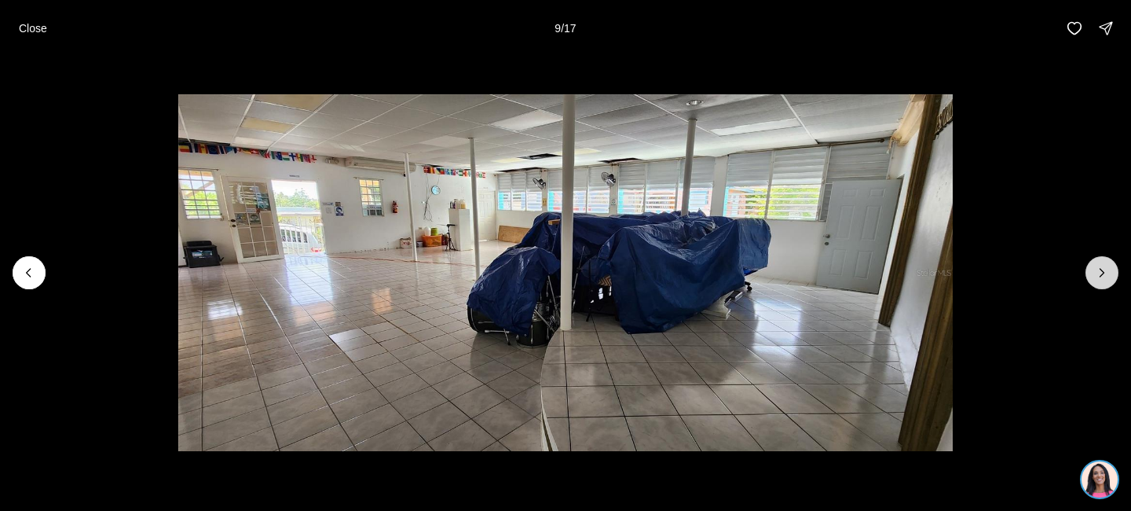
click at [1108, 272] on icon "Next slide" at bounding box center [1102, 273] width 16 height 16
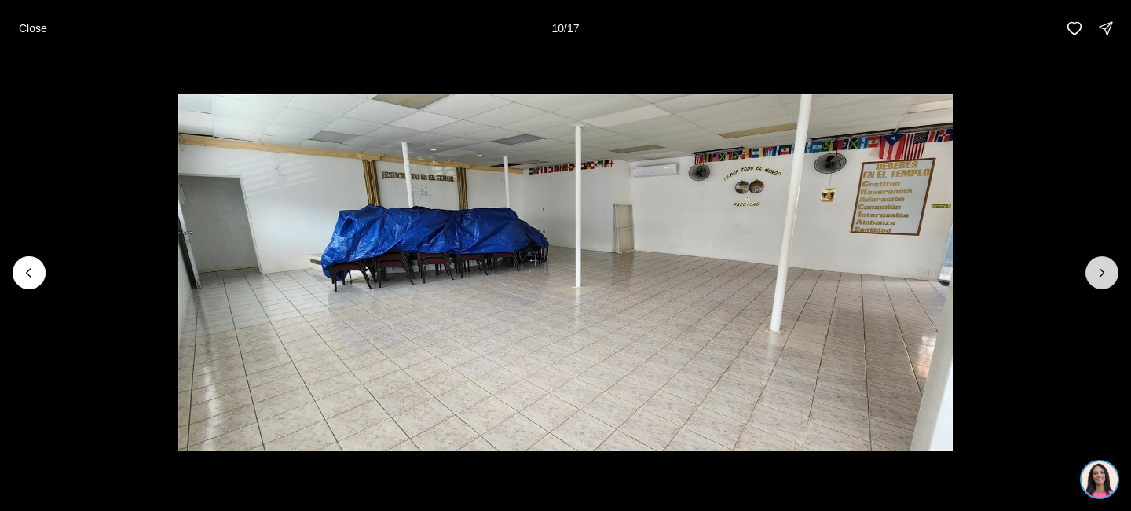
click at [1108, 270] on icon "Next slide" at bounding box center [1102, 273] width 16 height 16
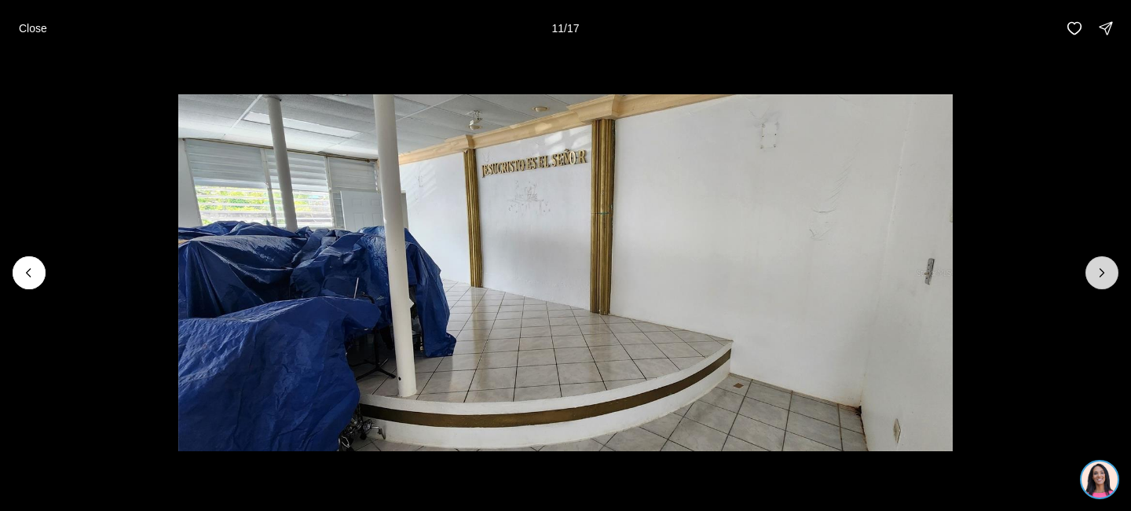
click at [1108, 270] on icon "Next slide" at bounding box center [1102, 273] width 16 height 16
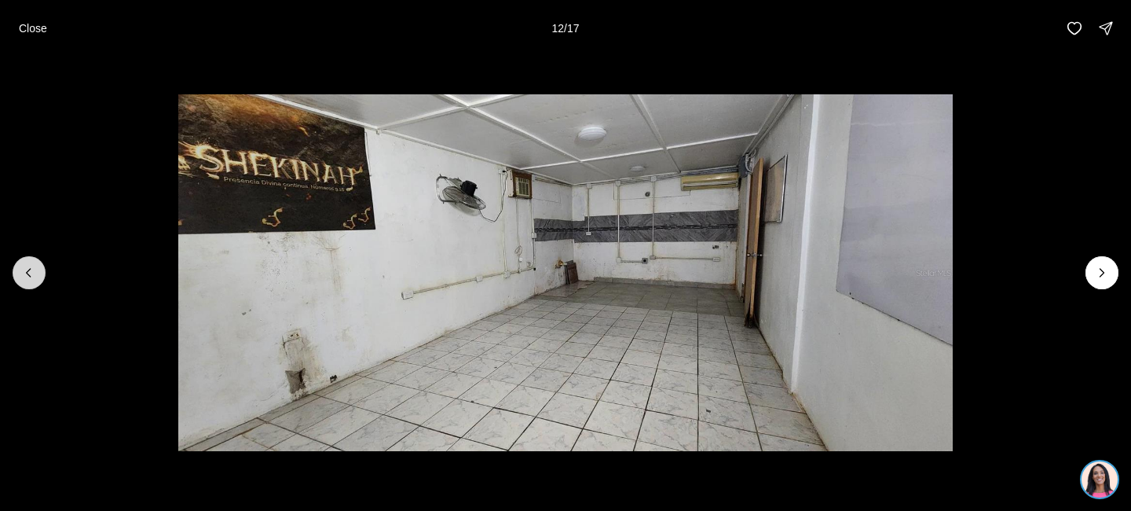
click at [31, 276] on icon "Previous slide" at bounding box center [29, 273] width 16 height 16
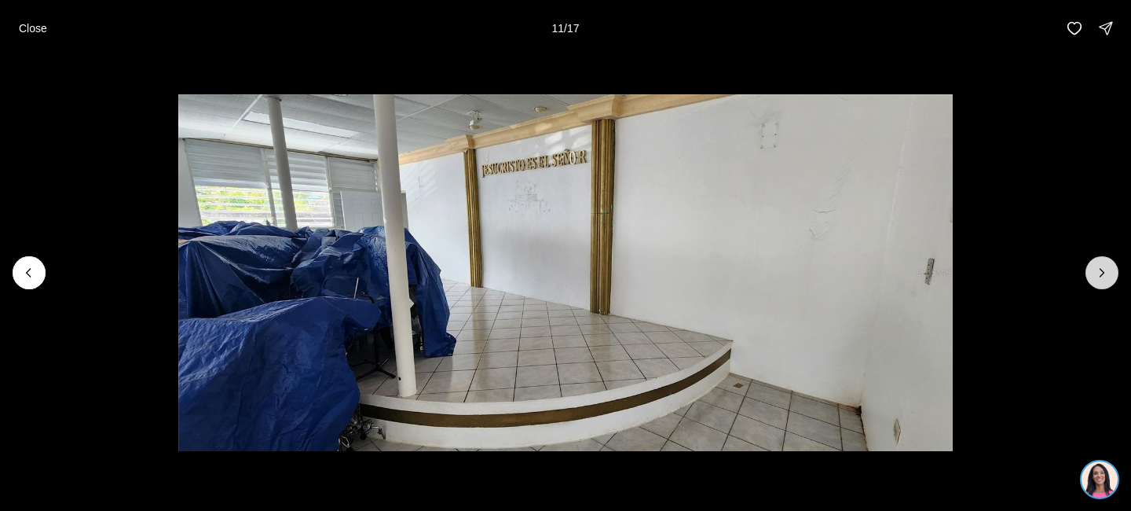
click at [1101, 275] on icon "Next slide" at bounding box center [1102, 273] width 4 height 8
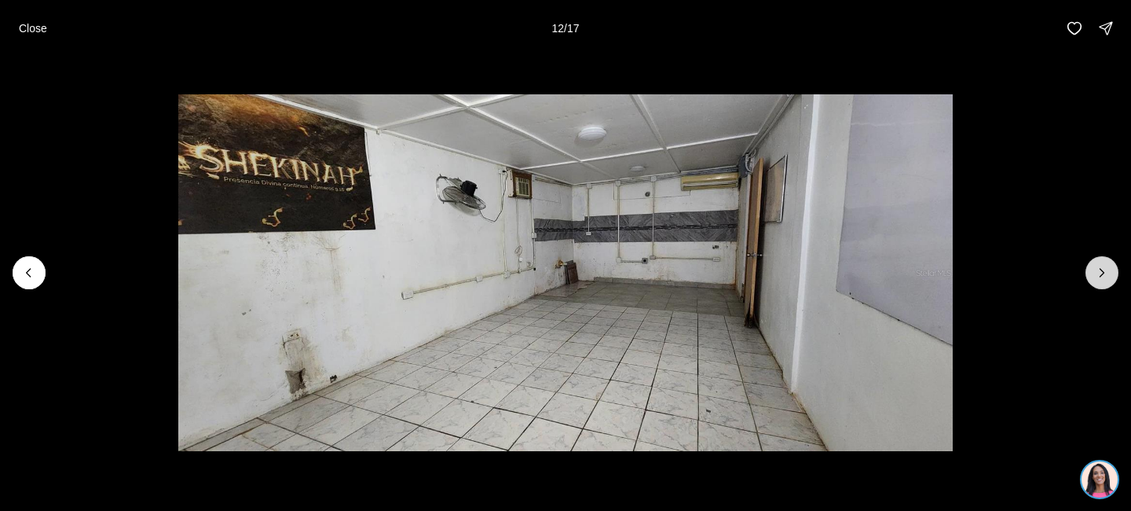
click at [1096, 273] on icon "Next slide" at bounding box center [1102, 273] width 16 height 16
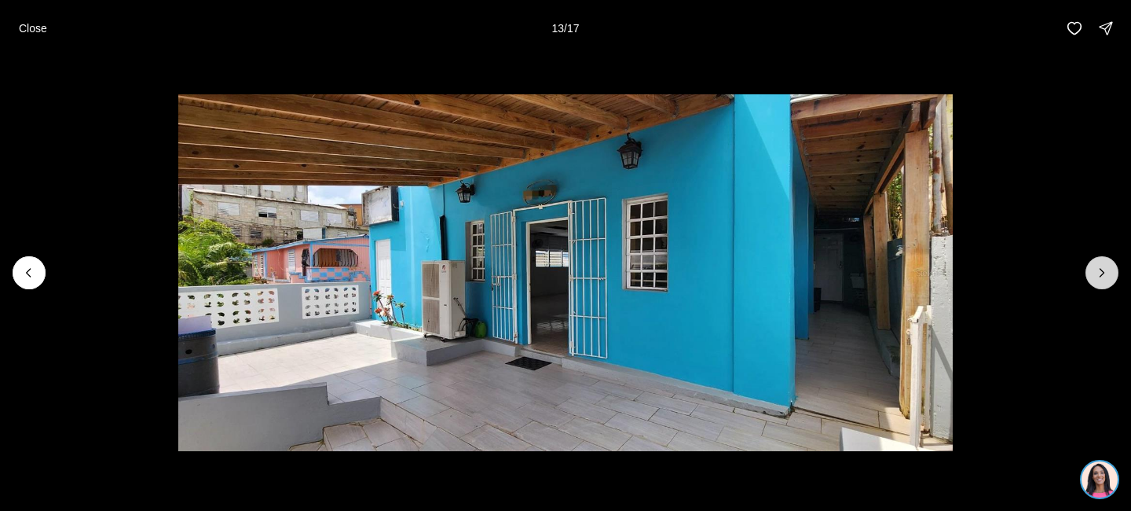
click at [1097, 273] on icon "Next slide" at bounding box center [1102, 273] width 16 height 16
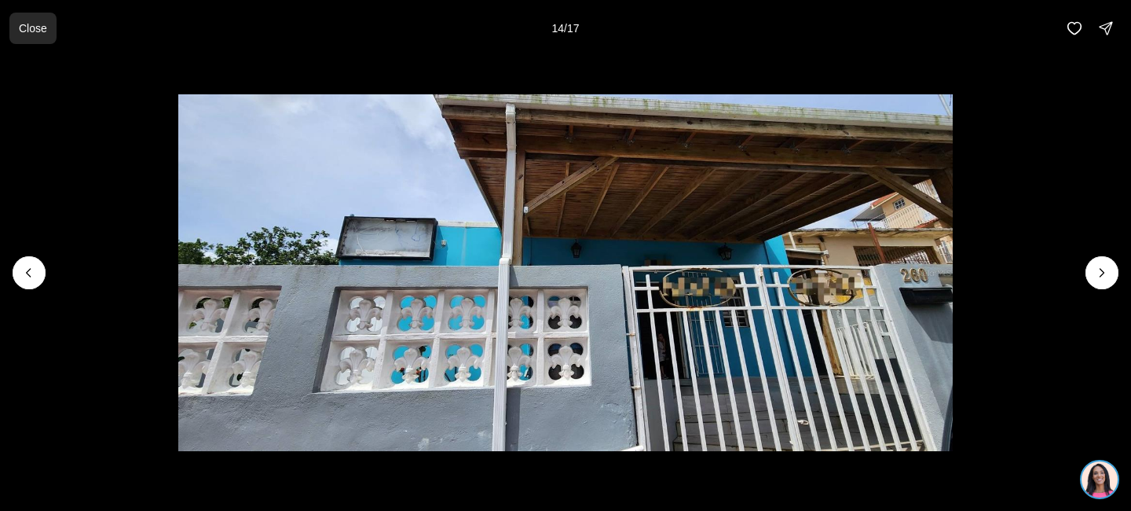
click at [33, 37] on button "Close" at bounding box center [32, 28] width 47 height 31
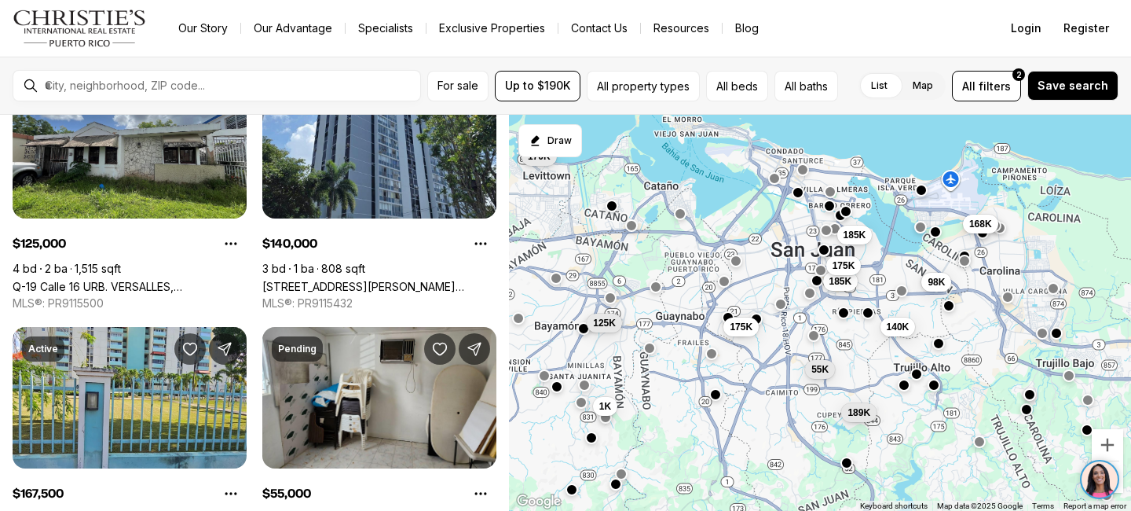
click at [978, 225] on span "168K" at bounding box center [980, 223] width 23 height 13
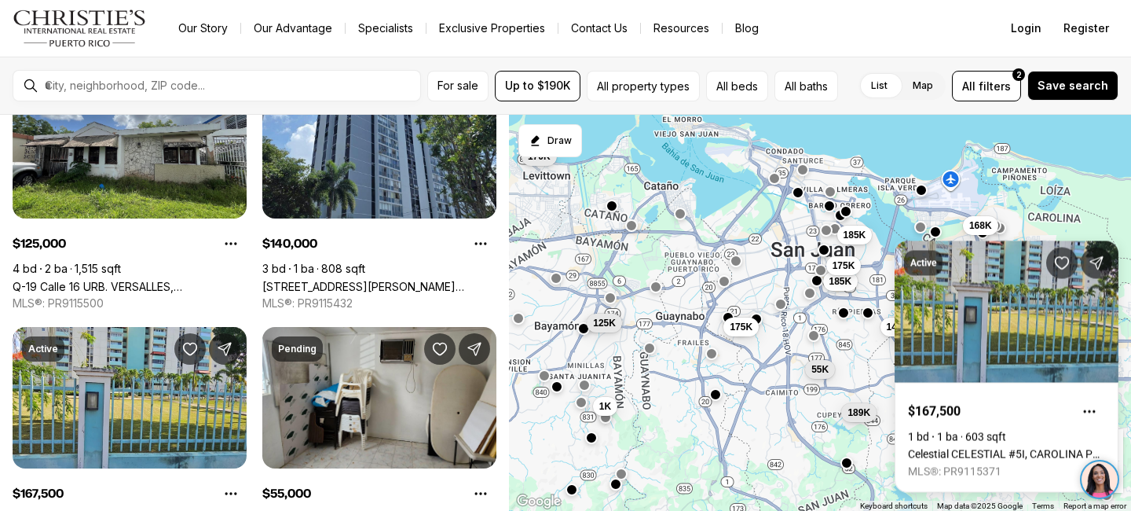
click at [978, 225] on div "Active $167,500 1 bd 1 ba 603 sqft Celestial CELESTIAL #5I, CAROLINA PR, 00979 …" at bounding box center [1007, 357] width 224 height 270
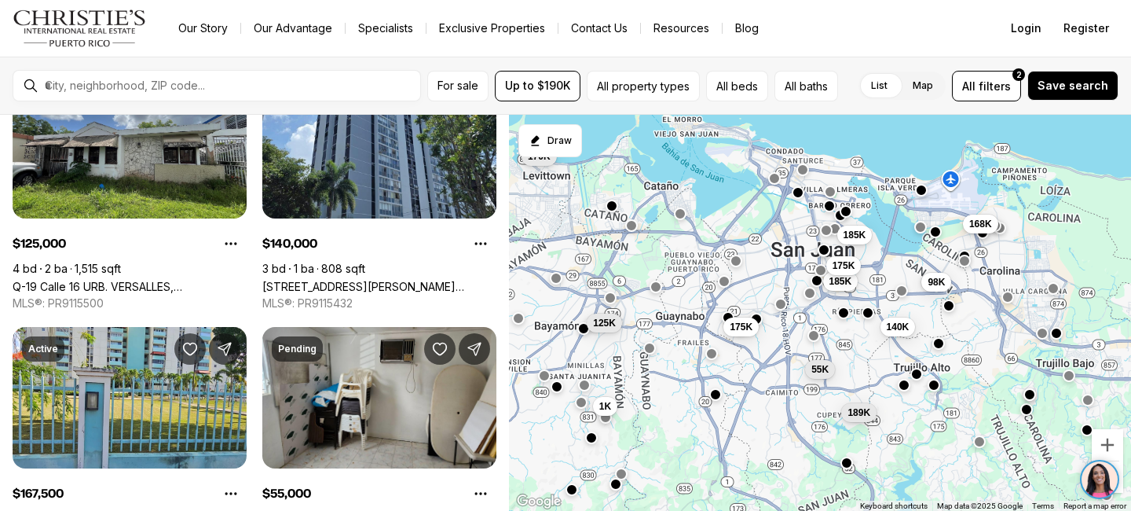
click at [977, 225] on span "168K" at bounding box center [980, 223] width 23 height 13
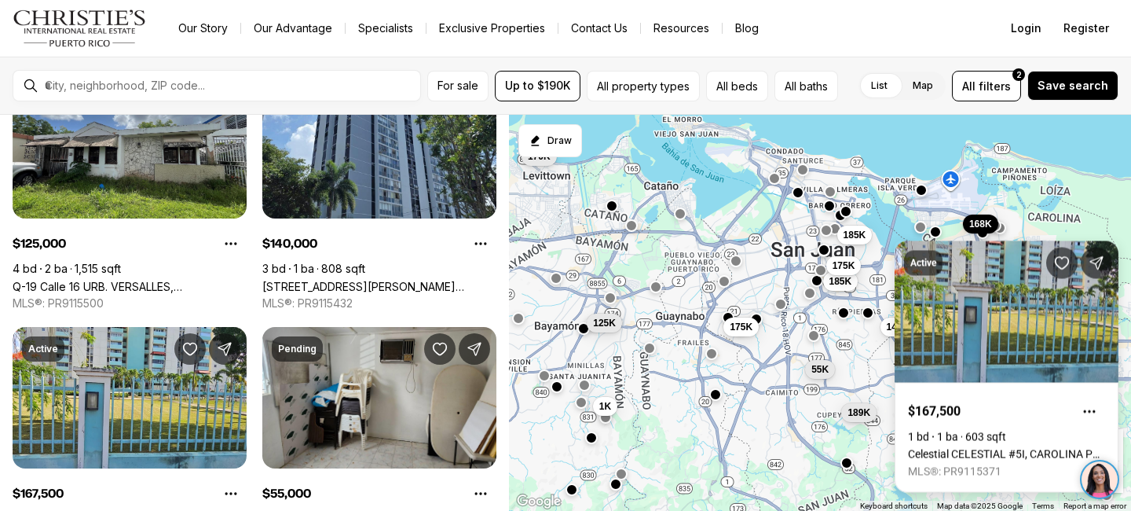
click at [950, 448] on link "Celestial CELESTIAL #5I, CAROLINA PR, 00979" at bounding box center [1006, 454] width 197 height 13
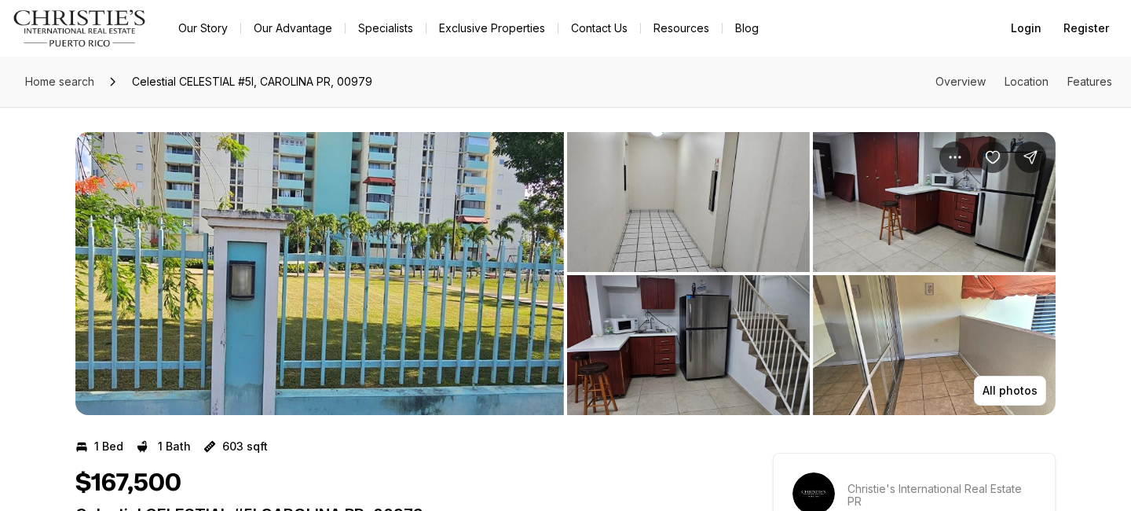
click at [482, 298] on img "View image gallery" at bounding box center [319, 273] width 489 height 283
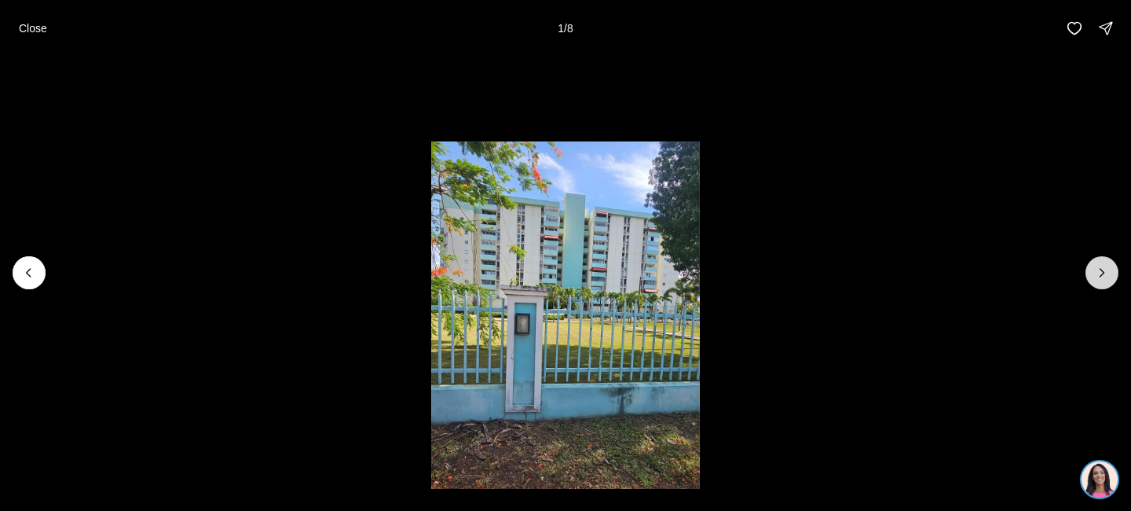
click at [1100, 282] on button "Next slide" at bounding box center [1102, 272] width 33 height 33
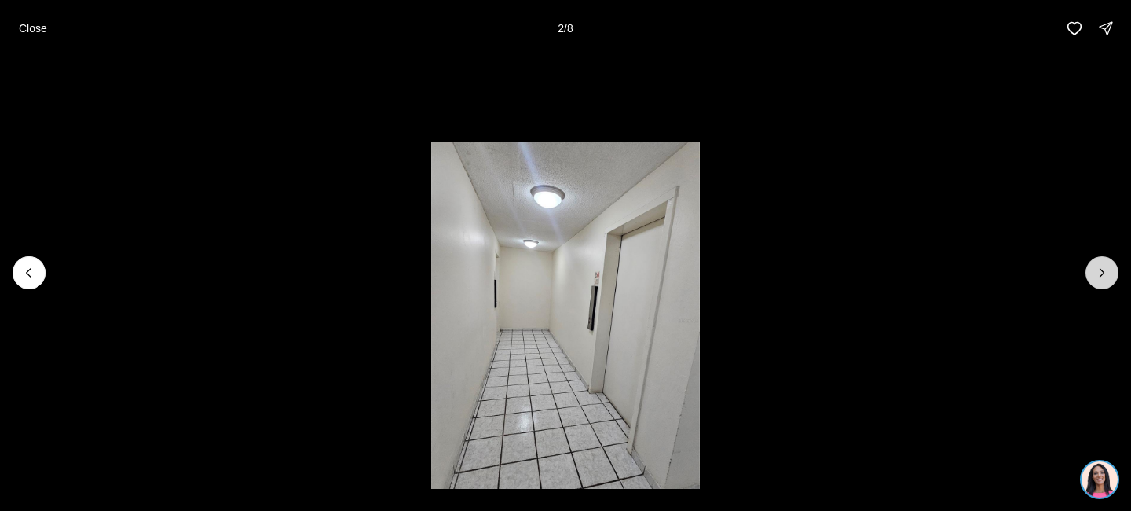
click at [1100, 282] on button "Next slide" at bounding box center [1102, 272] width 33 height 33
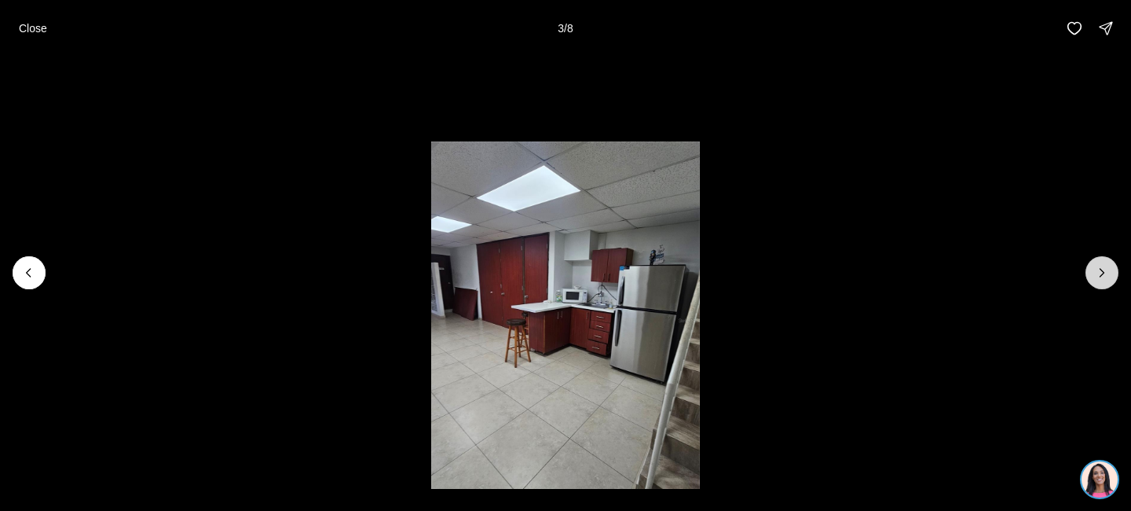
click at [1100, 282] on button "Next slide" at bounding box center [1102, 272] width 33 height 33
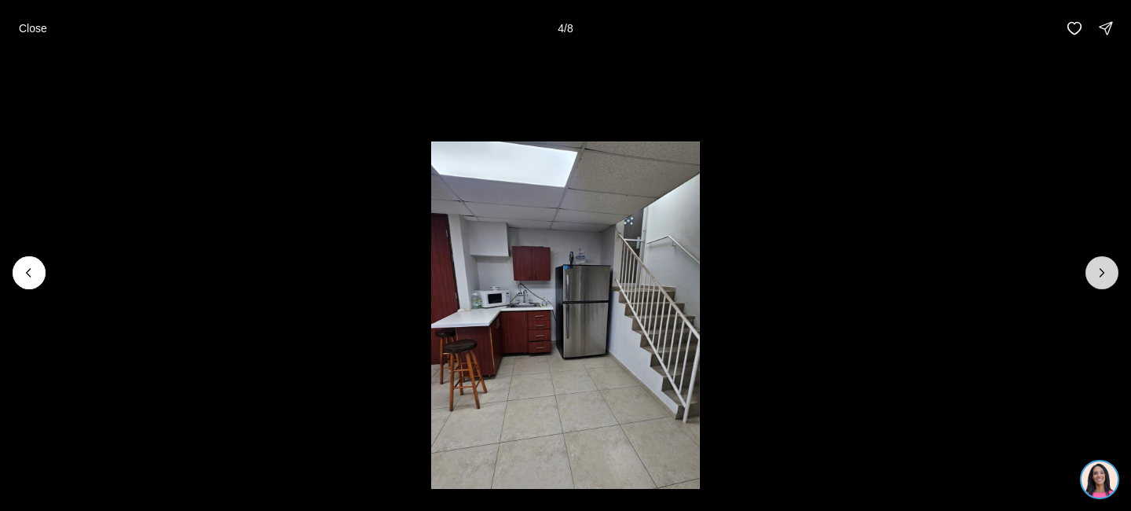
click at [1100, 282] on button "Next slide" at bounding box center [1102, 272] width 33 height 33
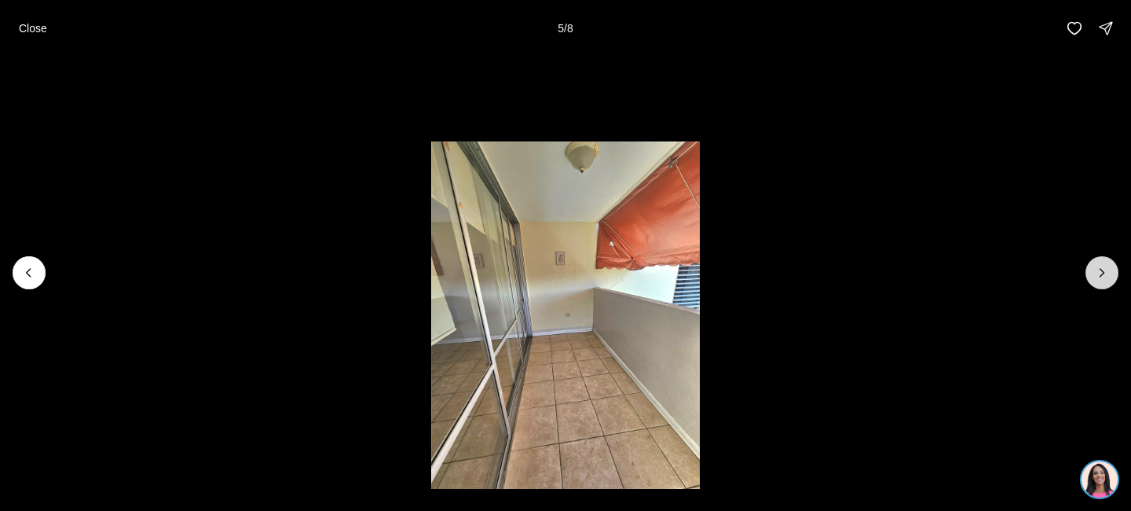
click at [1100, 282] on button "Next slide" at bounding box center [1102, 272] width 33 height 33
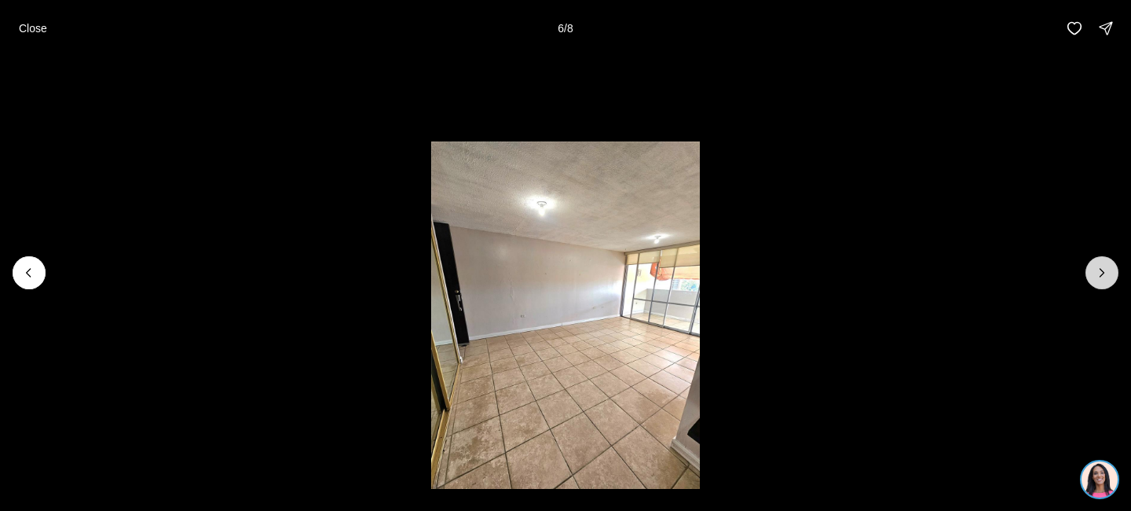
click at [1100, 282] on button "Next slide" at bounding box center [1102, 272] width 33 height 33
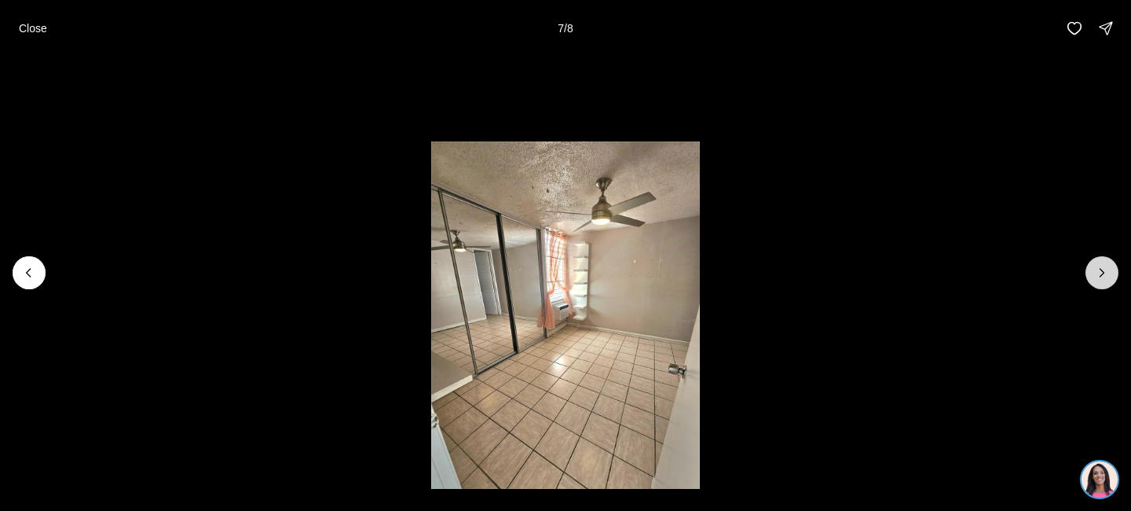
click at [1100, 282] on button "Next slide" at bounding box center [1102, 272] width 33 height 33
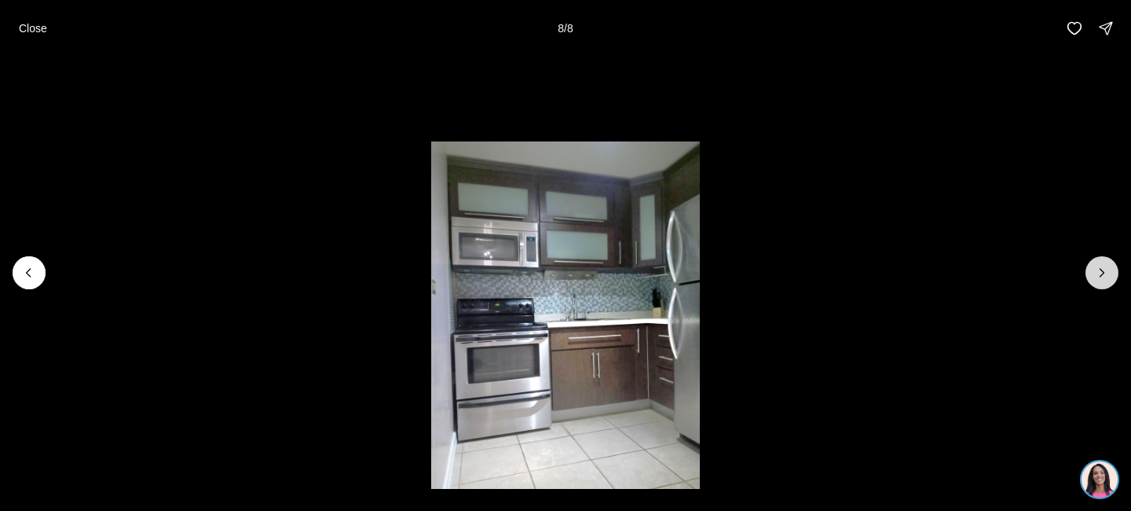
click at [1100, 282] on div at bounding box center [1102, 272] width 33 height 33
click at [16, 30] on button "Close" at bounding box center [32, 28] width 47 height 31
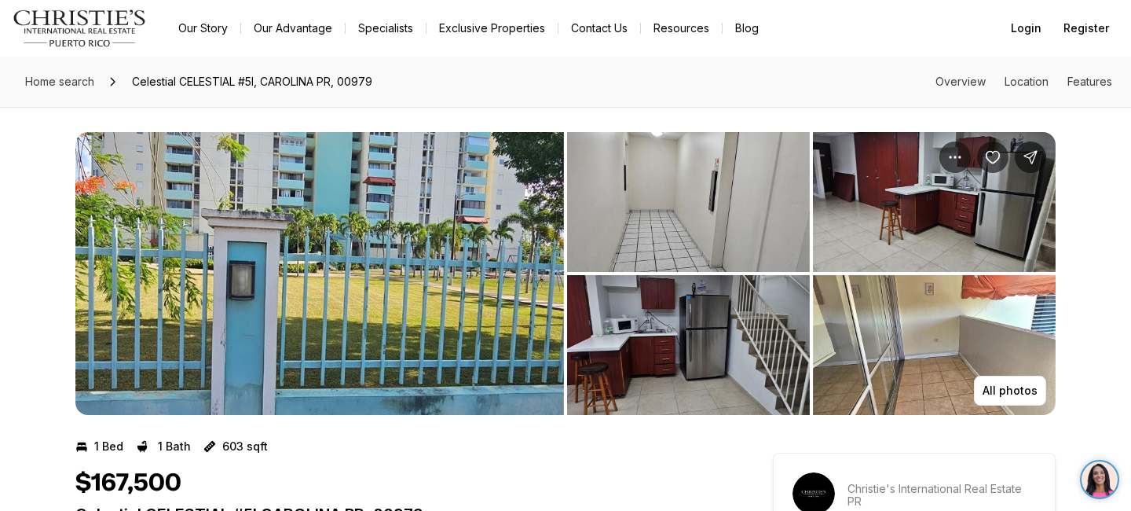
click at [253, 225] on img "View image gallery" at bounding box center [319, 273] width 489 height 283
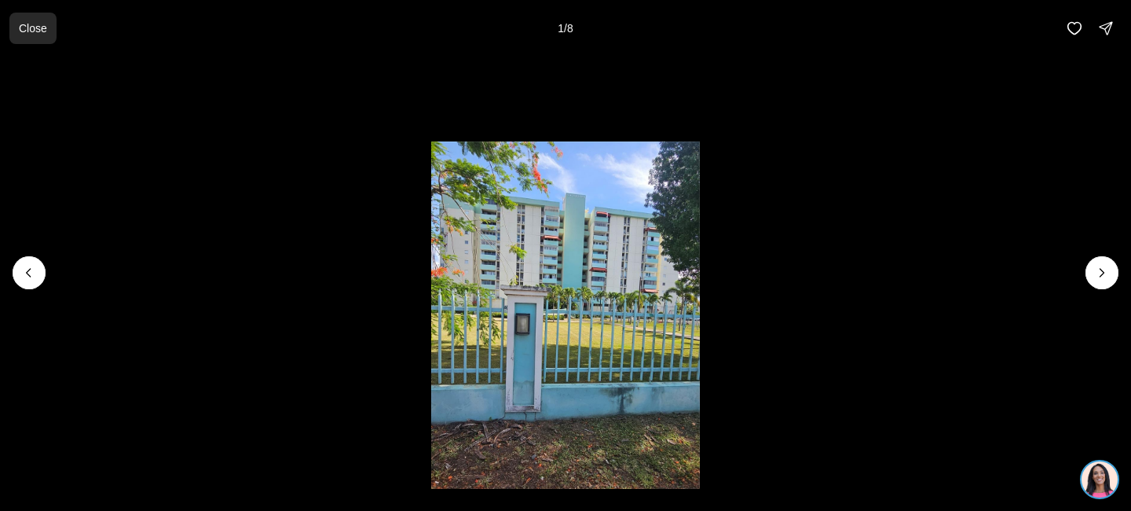
click at [45, 27] on p "Close" at bounding box center [33, 28] width 28 height 13
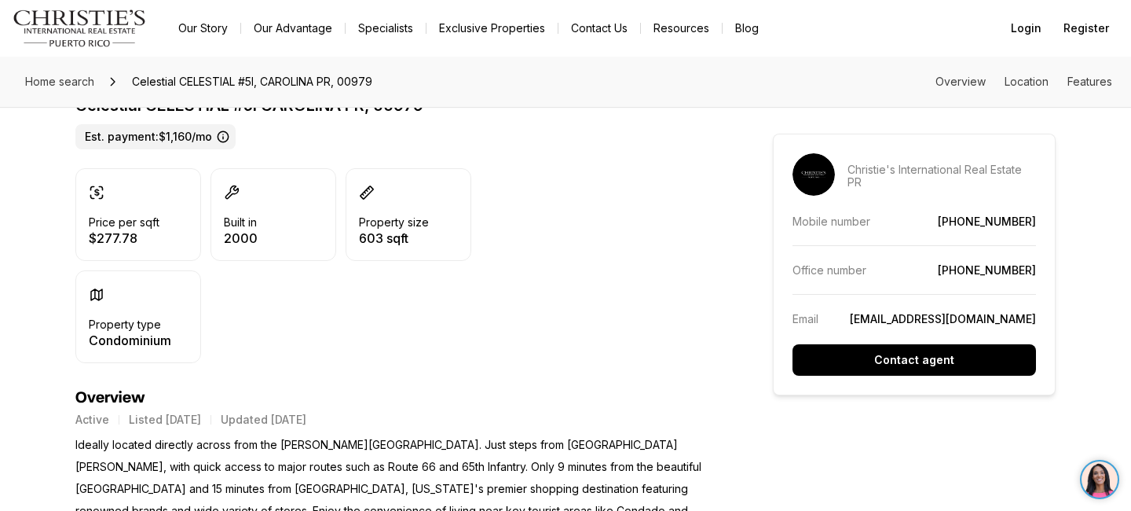
scroll to position [440, 0]
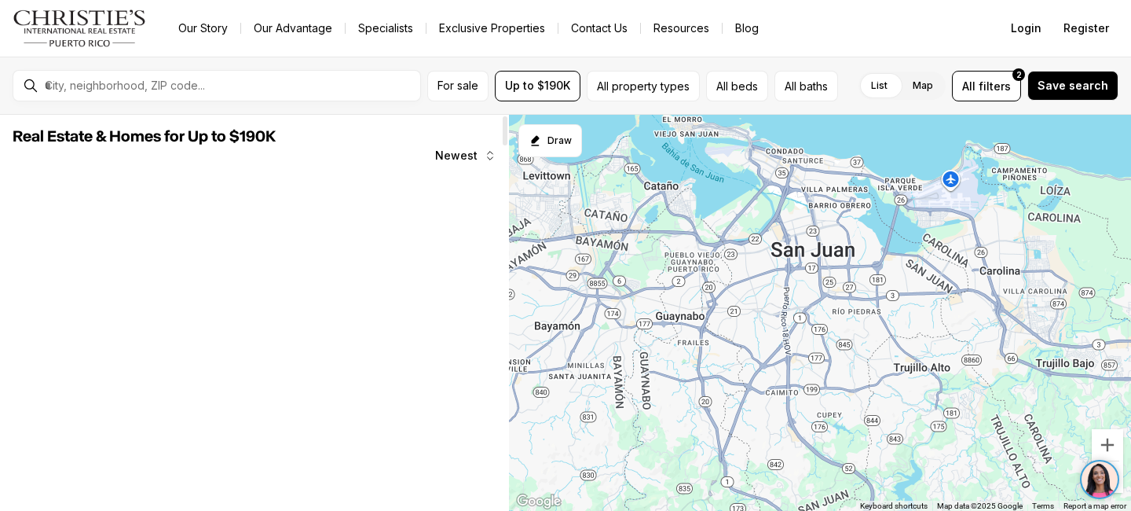
drag, startPoint x: 0, startPoint y: 0, endPoint x: 506, endPoint y: 137, distance: 524.0
click at [506, 137] on div at bounding box center [505, 130] width 5 height 29
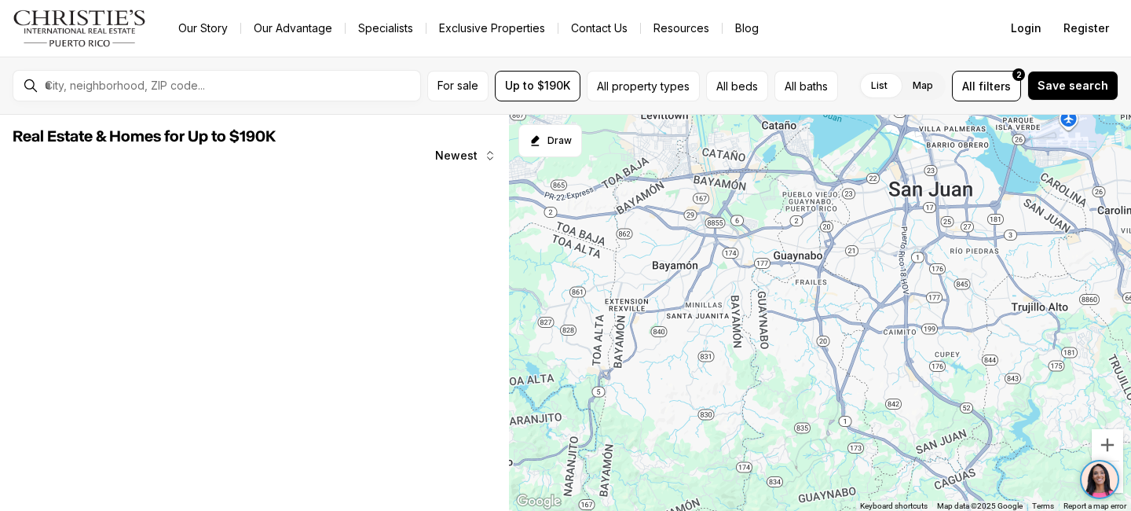
drag, startPoint x: 773, startPoint y: 294, endPoint x: 893, endPoint y: 225, distance: 138.2
click at [893, 229] on div at bounding box center [820, 313] width 622 height 397
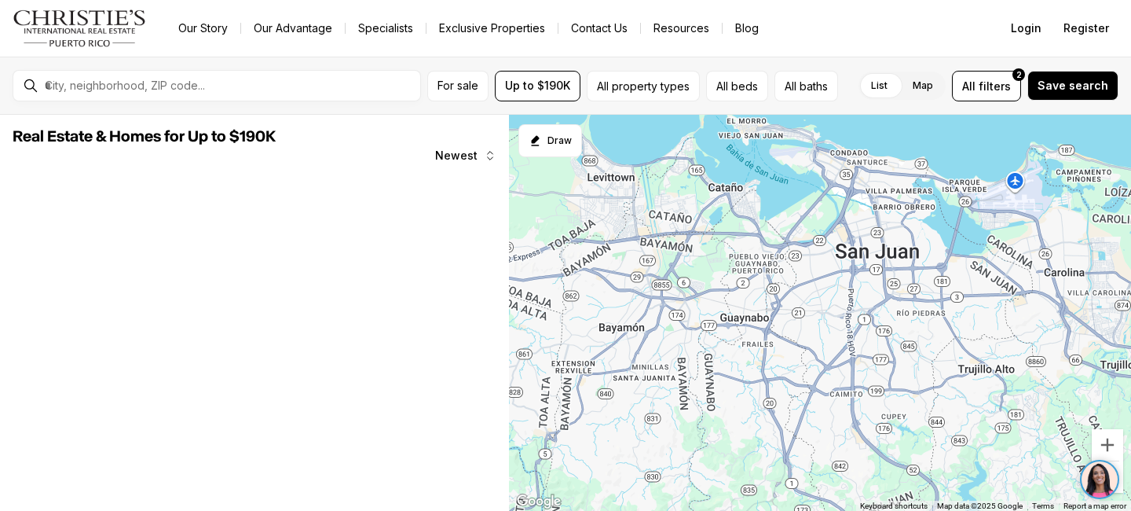
drag, startPoint x: 903, startPoint y: 211, endPoint x: 851, endPoint y: 271, distance: 80.2
click at [851, 272] on div at bounding box center [820, 313] width 622 height 397
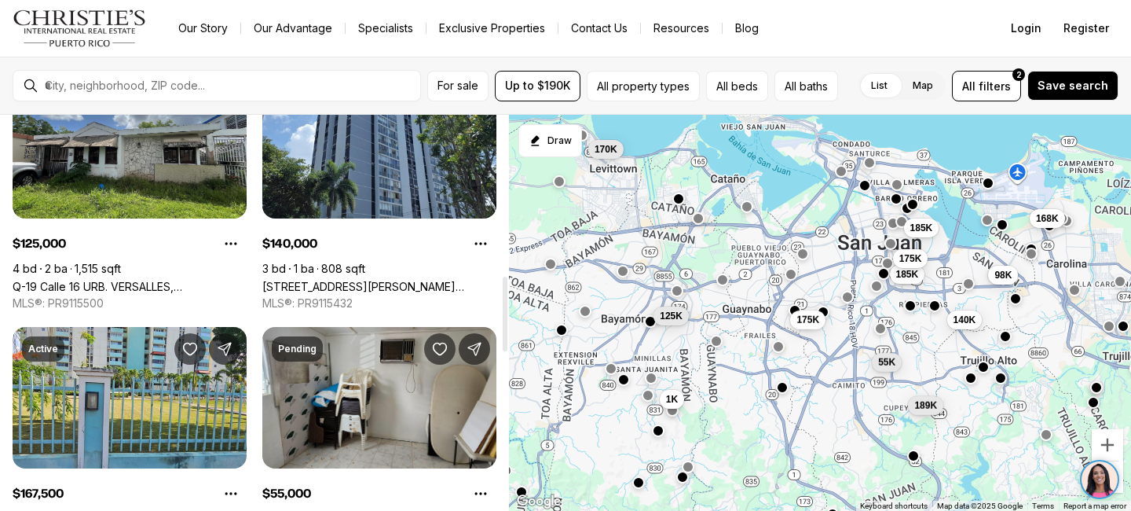
click at [503, 286] on div at bounding box center [505, 313] width 5 height 75
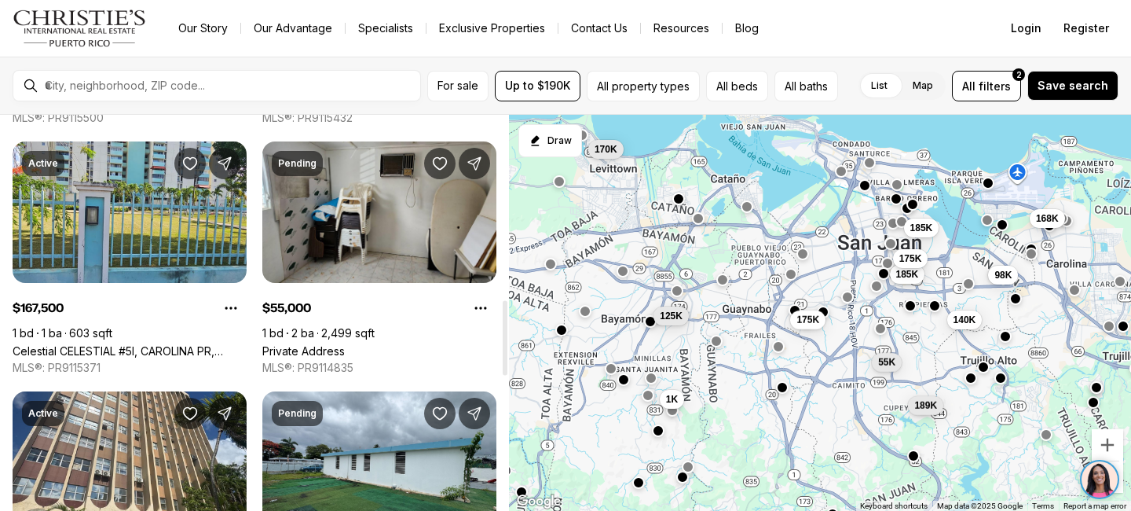
scroll to position [1133, 0]
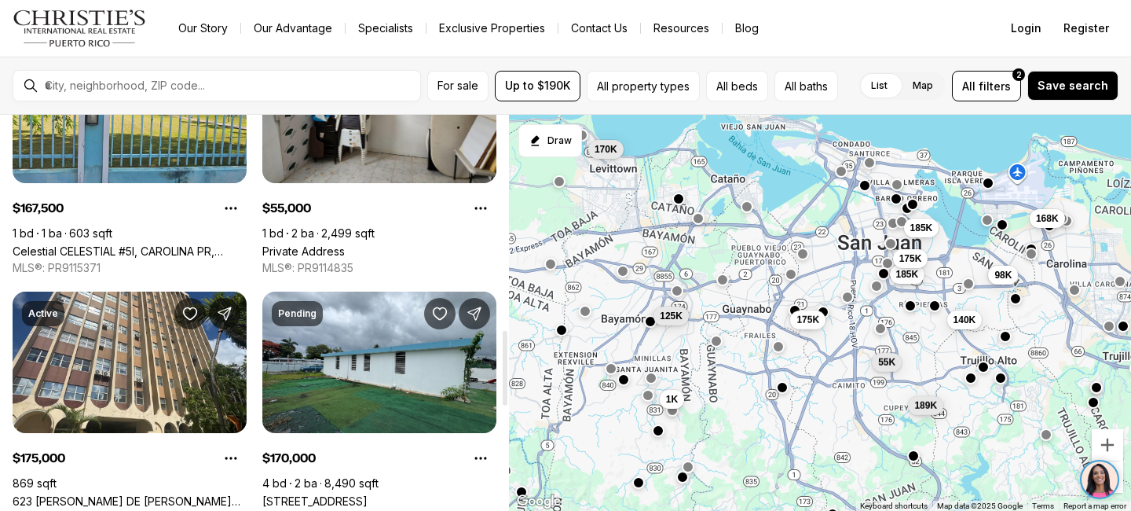
drag, startPoint x: 501, startPoint y: 287, endPoint x: 500, endPoint y: 341, distance: 54.2
click at [503, 341] on div at bounding box center [505, 368] width 5 height 75
click at [986, 366] on button "button" at bounding box center [983, 365] width 13 height 13
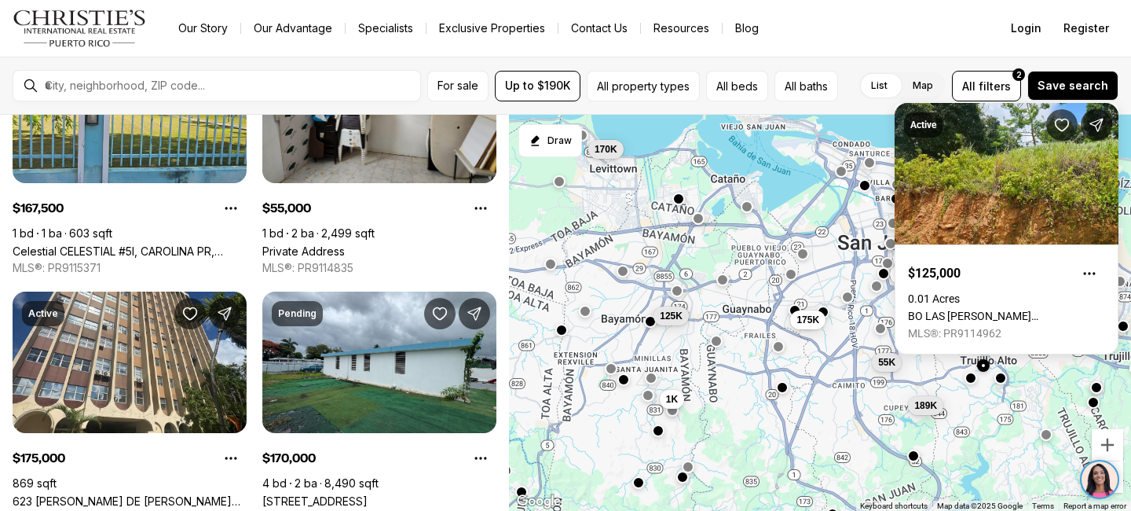
click at [1002, 385] on div "185K 175K 189K 185K 140K 98K 168K 125K 170K 1K 175K 55K" at bounding box center [820, 313] width 622 height 397
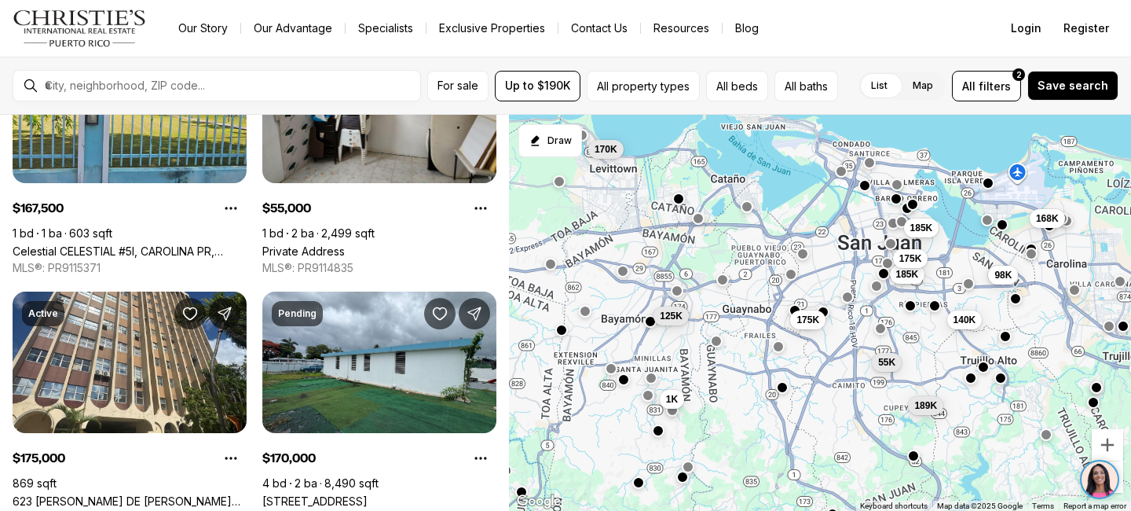
click at [1002, 385] on div "185K 175K 189K 185K 140K 98K 168K 125K 170K 1K 175K 55K" at bounding box center [820, 313] width 622 height 397
click at [1004, 377] on button "button" at bounding box center [1000, 375] width 13 height 13
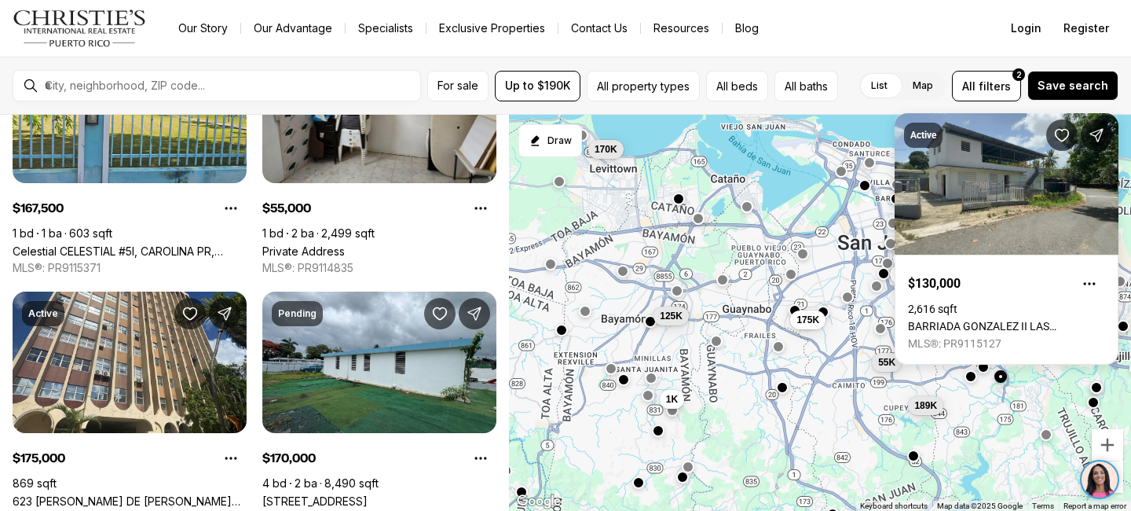
click at [972, 377] on button "button" at bounding box center [971, 376] width 13 height 13
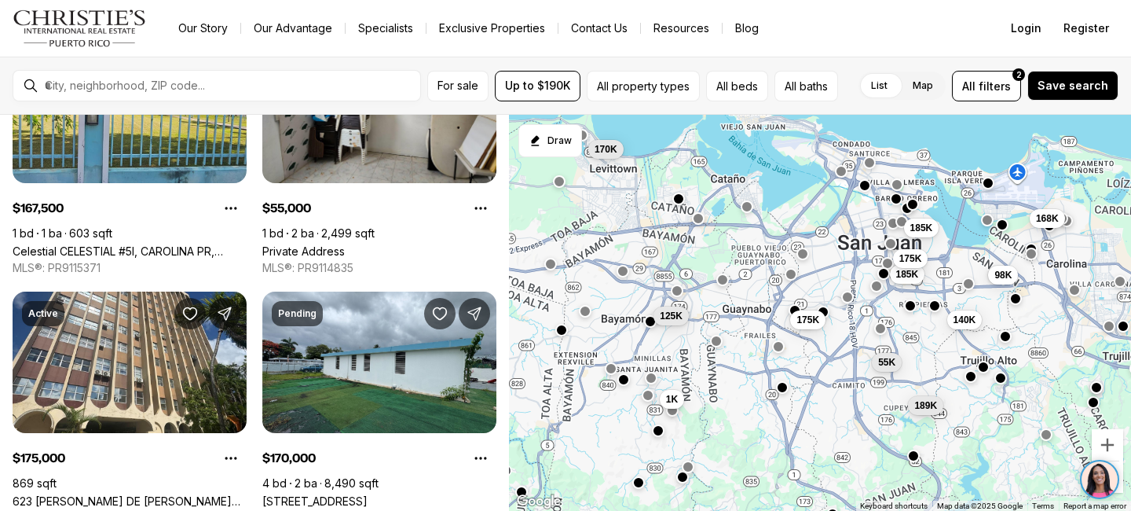
click at [972, 377] on button "button" at bounding box center [971, 376] width 13 height 13
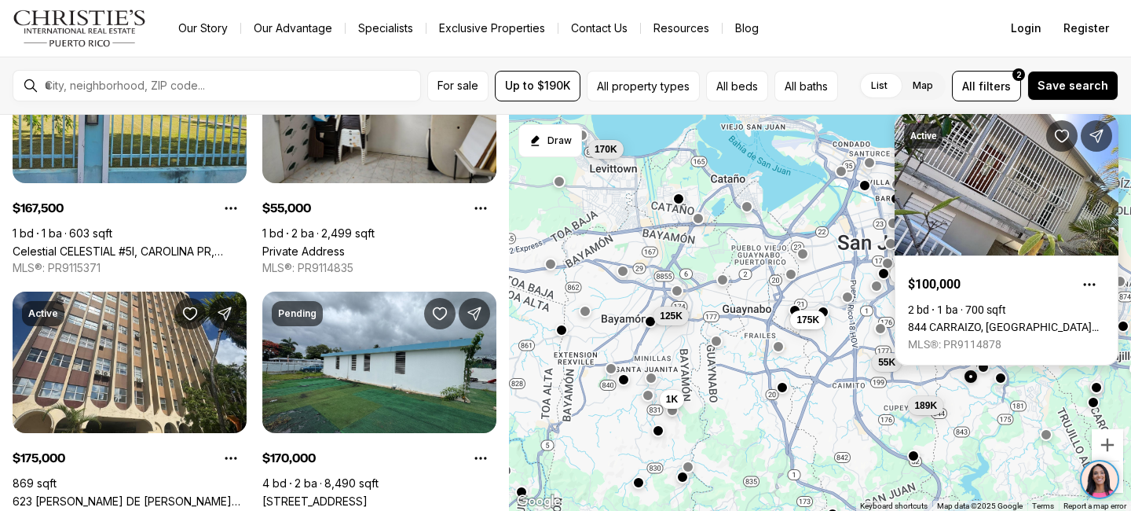
click at [981, 320] on link "844 CARRAIZO, SAN JUAN PR, 00926" at bounding box center [1006, 326] width 197 height 13
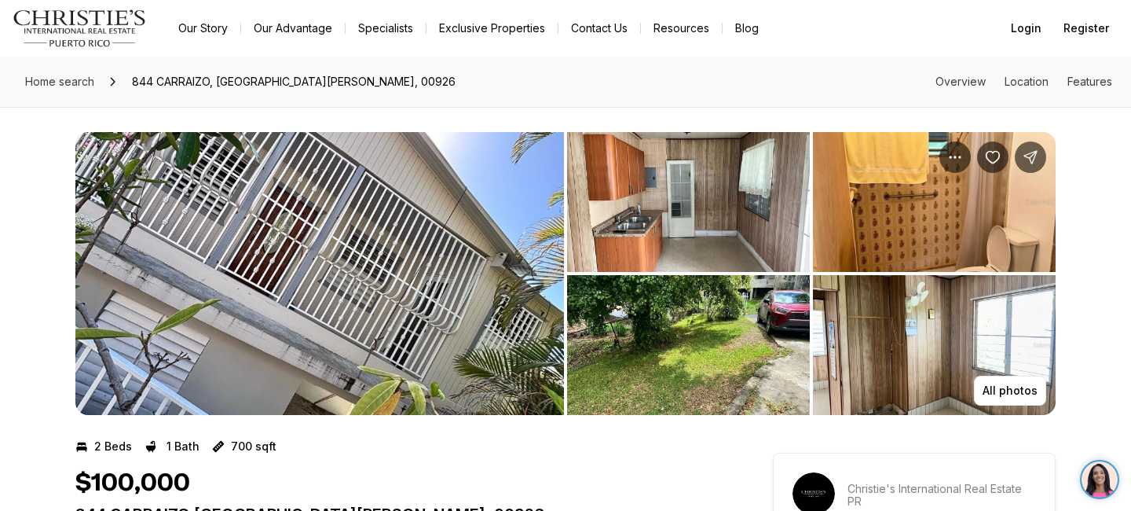
click at [463, 284] on img "View image gallery" at bounding box center [319, 273] width 489 height 283
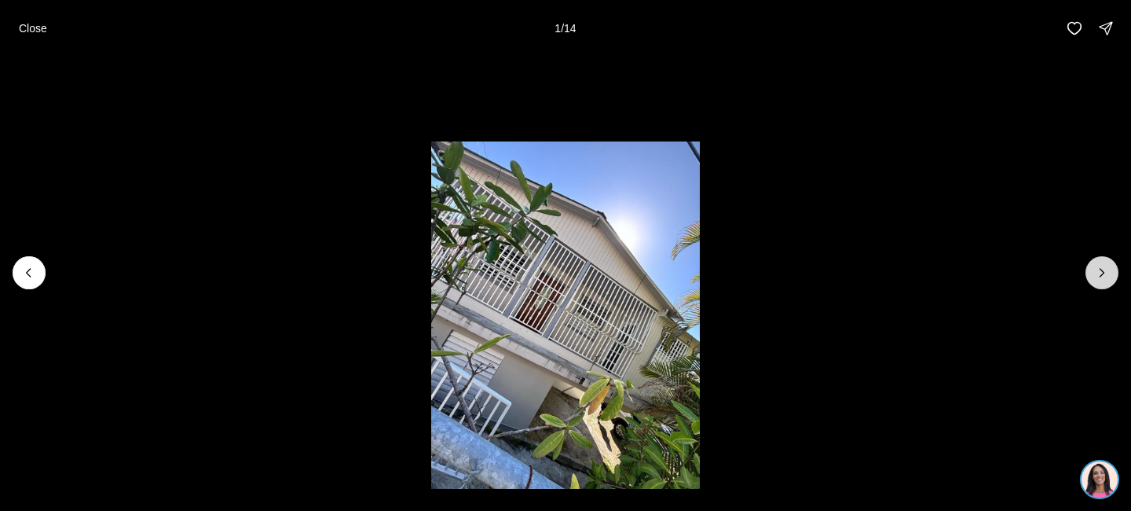
click at [1098, 272] on icon "Next slide" at bounding box center [1102, 273] width 16 height 16
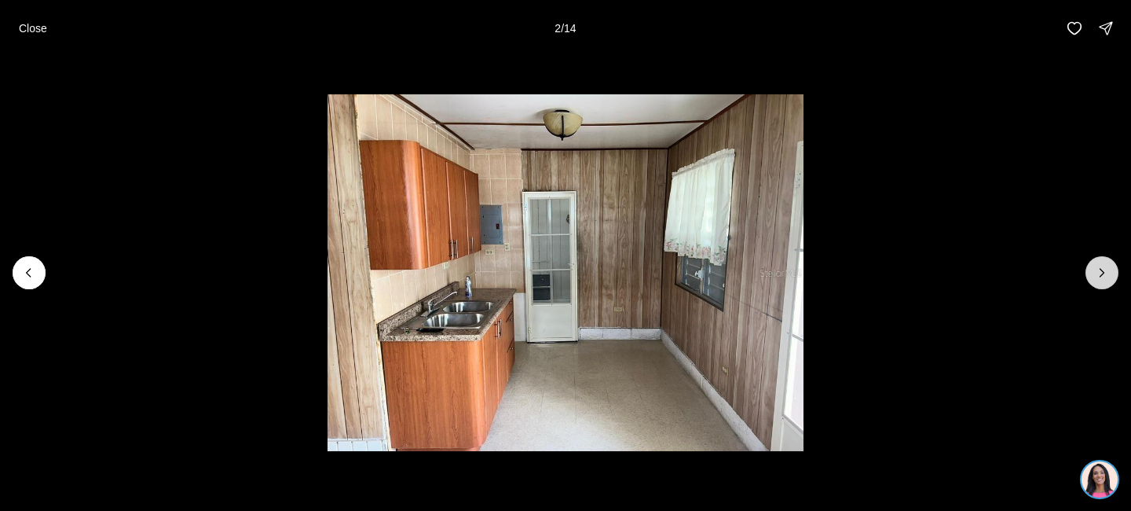
click at [1098, 272] on icon "Next slide" at bounding box center [1102, 273] width 16 height 16
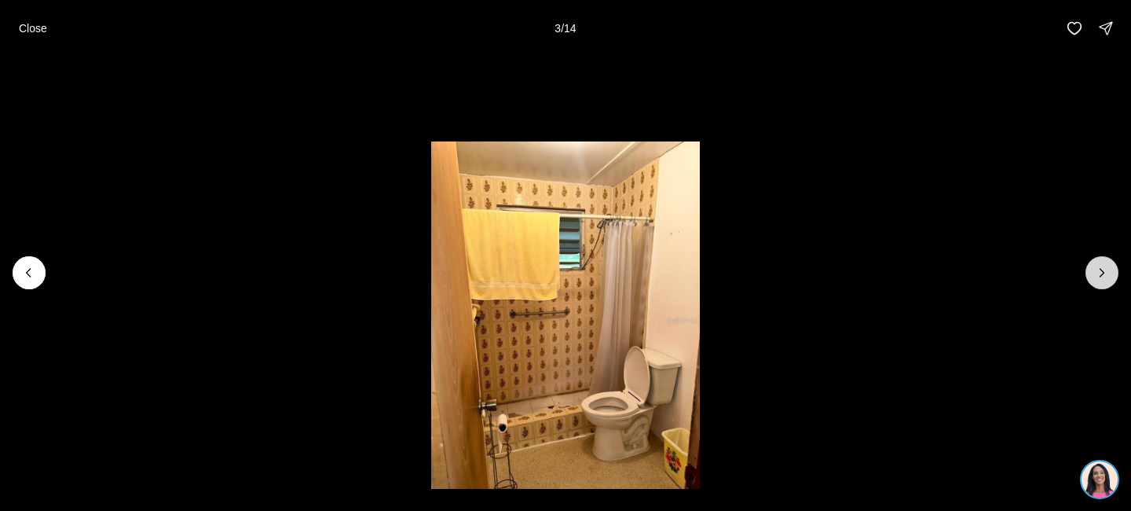
click at [1098, 272] on icon "Next slide" at bounding box center [1102, 273] width 16 height 16
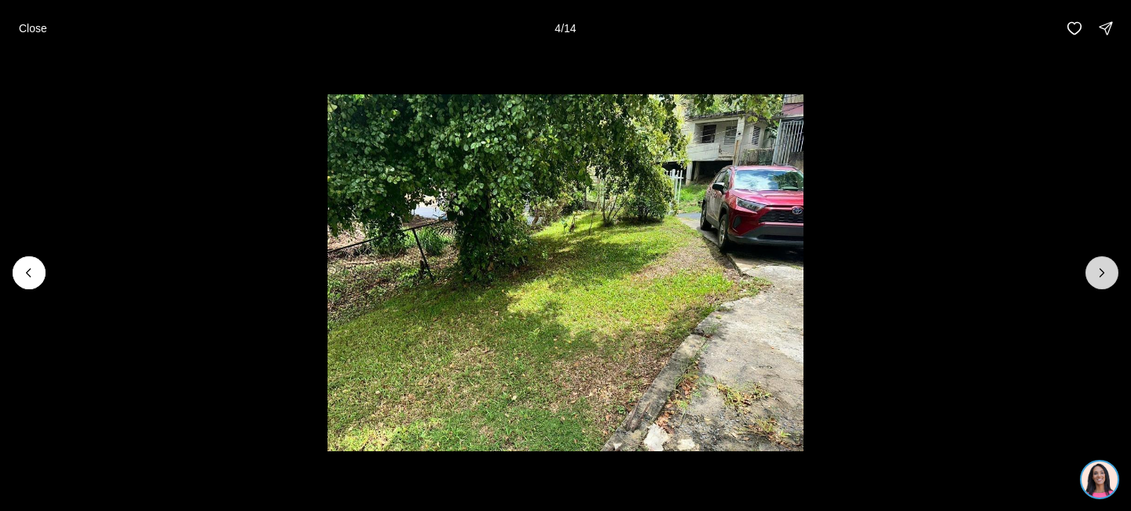
click at [1098, 272] on icon "Next slide" at bounding box center [1102, 273] width 16 height 16
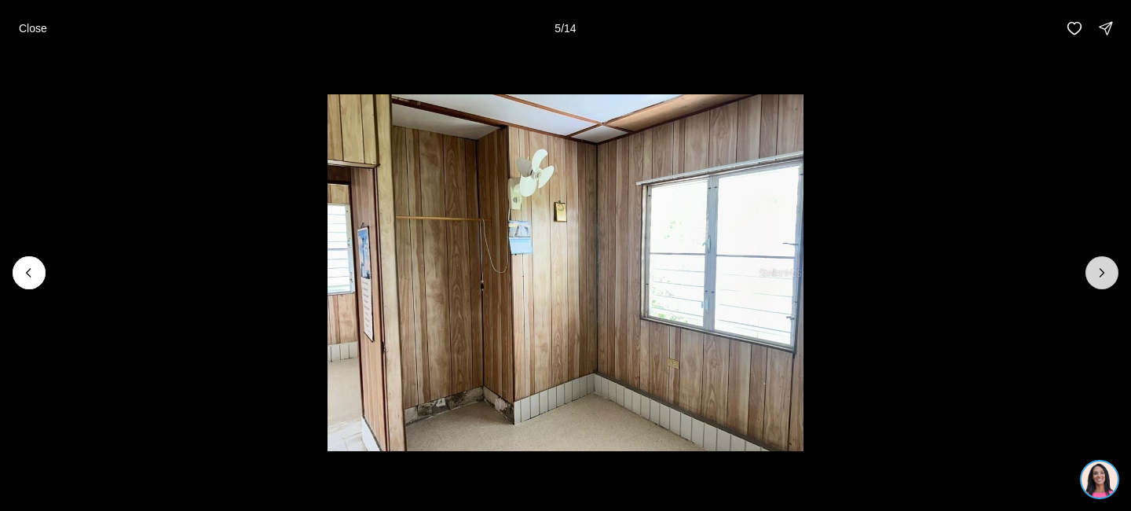
click at [1098, 272] on icon "Next slide" at bounding box center [1102, 273] width 16 height 16
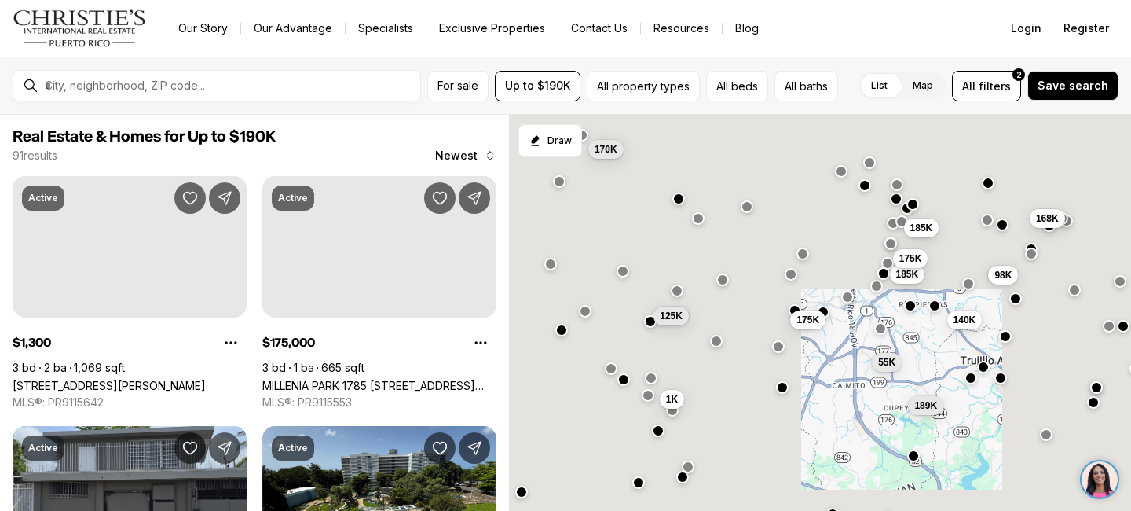
scroll to position [1133, 0]
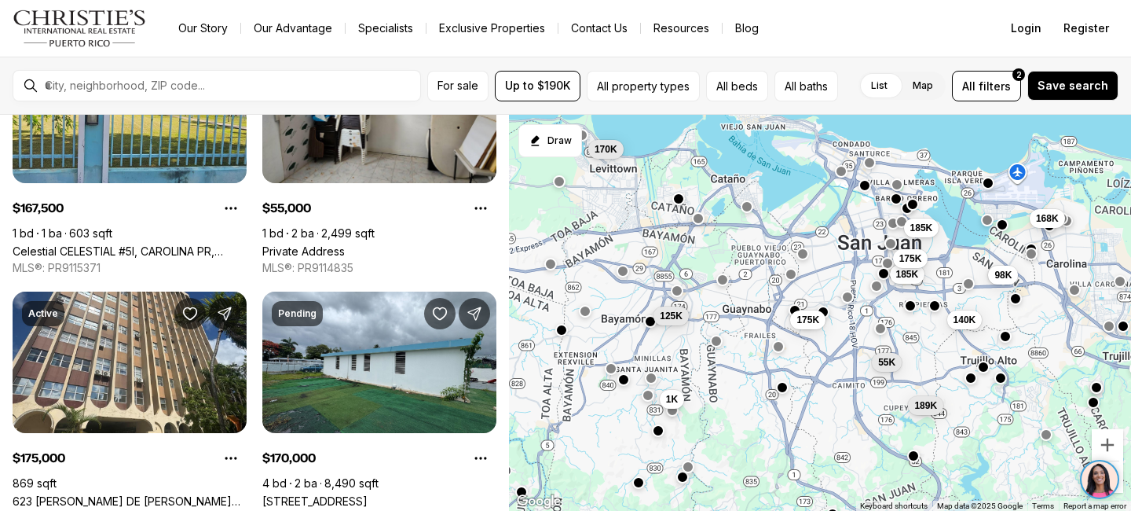
click at [1000, 386] on div "185K 175K 189K 185K 140K 98K 168K 125K 170K 1K 175K 55K" at bounding box center [820, 313] width 622 height 397
click at [1004, 378] on button "button" at bounding box center [1000, 375] width 13 height 13
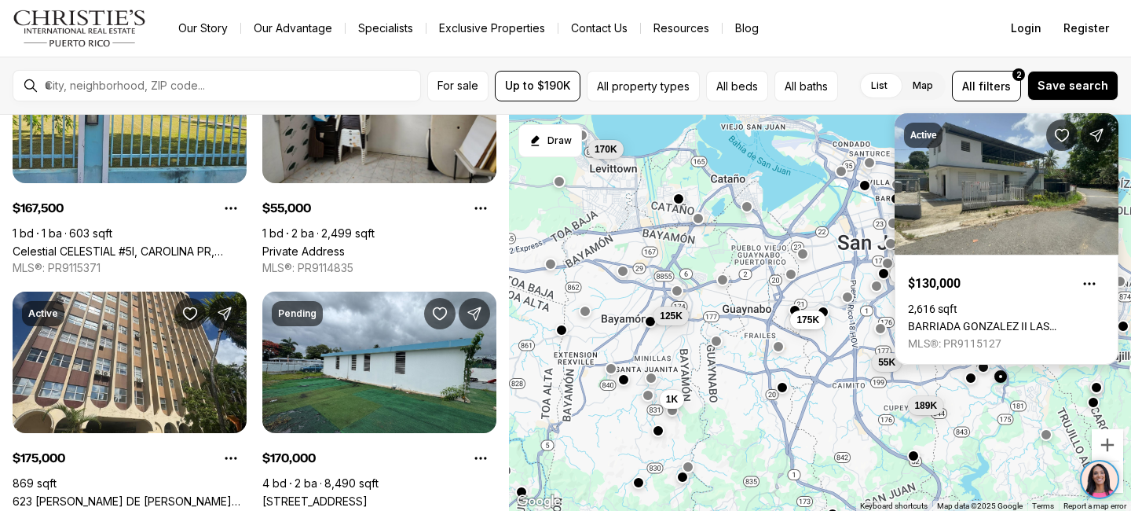
click at [969, 320] on link "BARRIADA GONZALEZ II LAS CUEVAS #6, TRUJILLO ALTO PR, 00976" at bounding box center [1006, 326] width 197 height 13
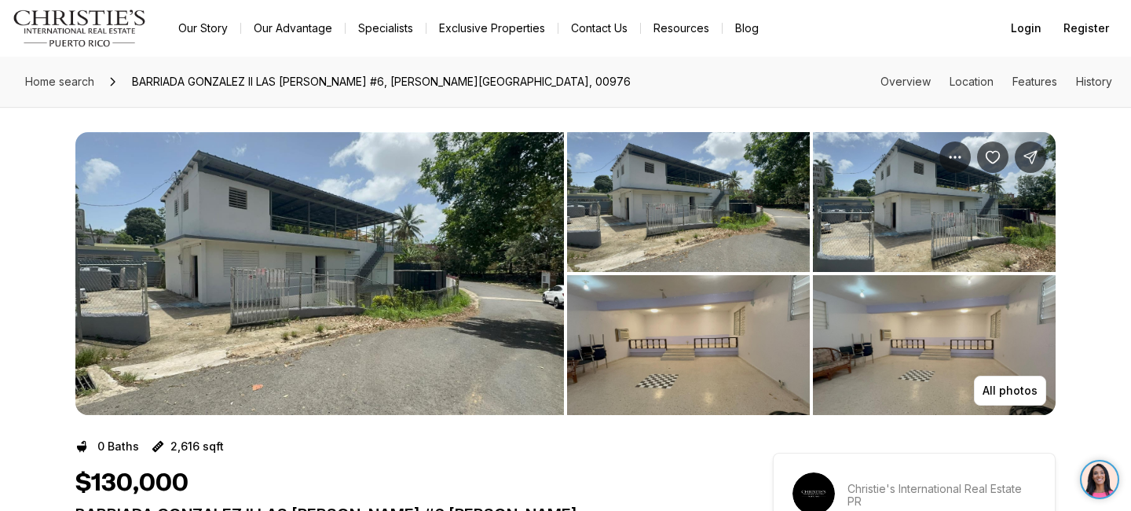
click at [361, 265] on img "View image gallery" at bounding box center [319, 273] width 489 height 283
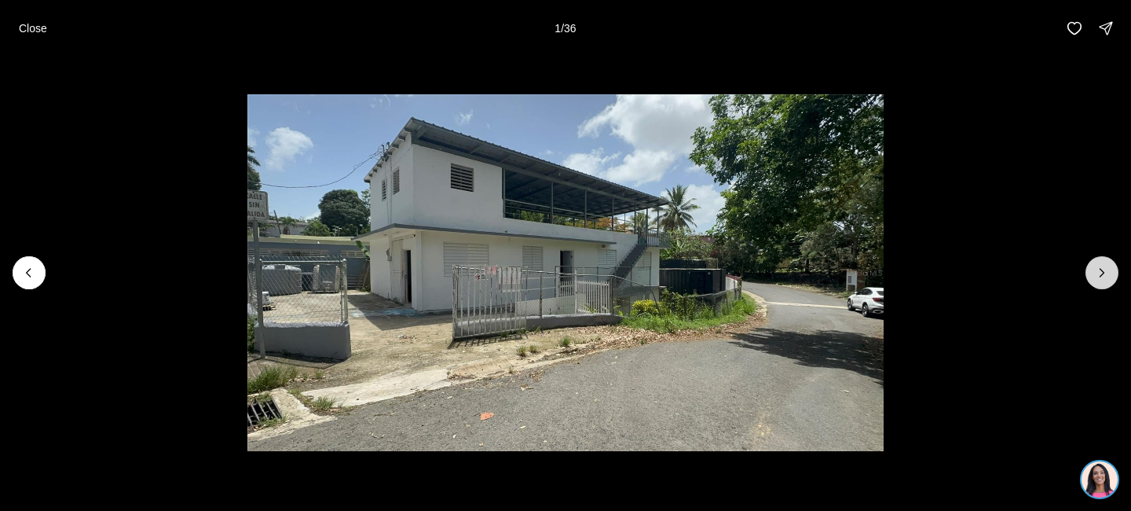
click at [1104, 273] on icon "Next slide" at bounding box center [1102, 273] width 16 height 16
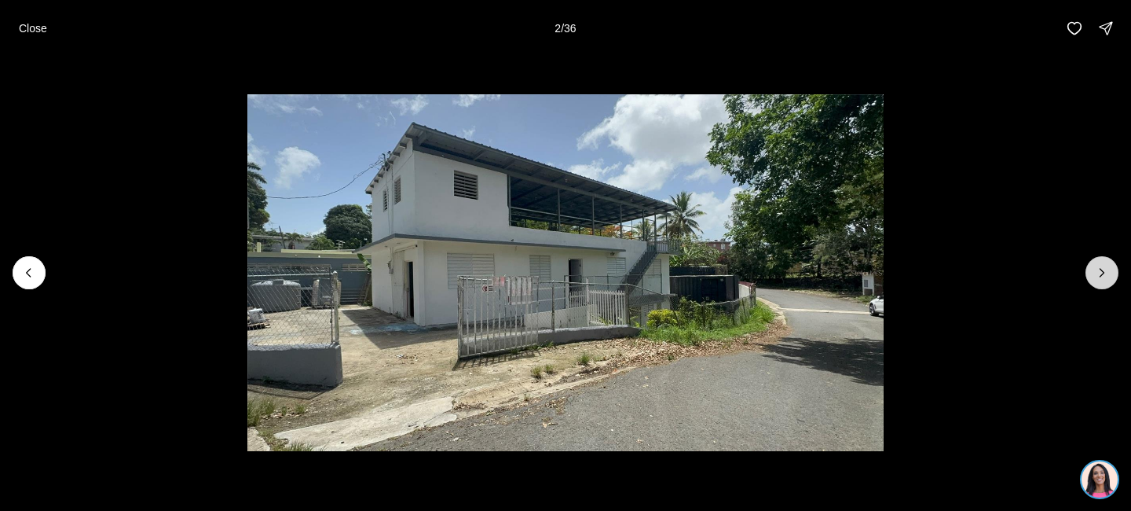
click at [1104, 273] on icon "Next slide" at bounding box center [1102, 273] width 16 height 16
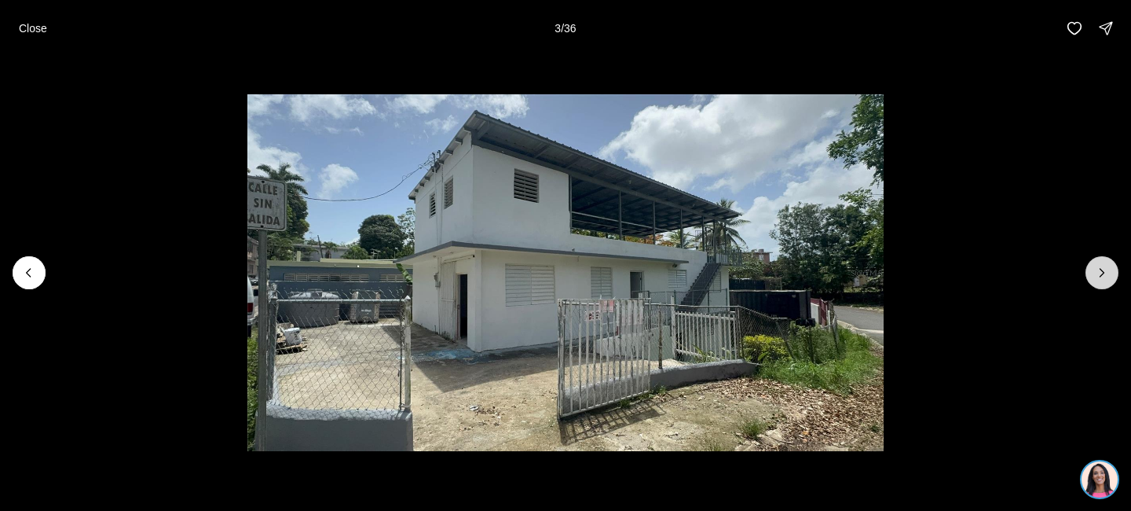
click at [1104, 273] on icon "Next slide" at bounding box center [1102, 273] width 16 height 16
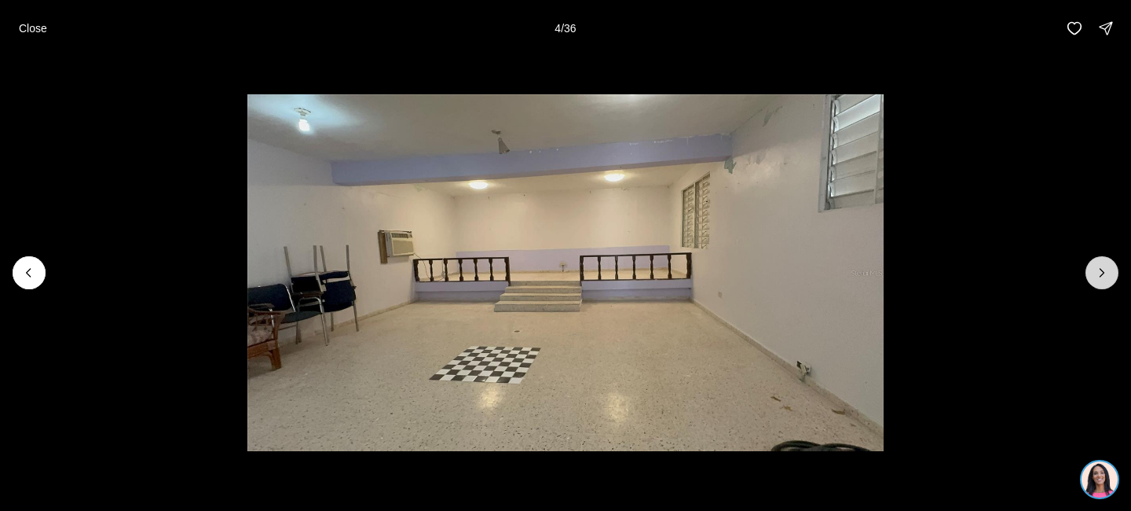
click at [1104, 273] on icon "Next slide" at bounding box center [1102, 273] width 16 height 16
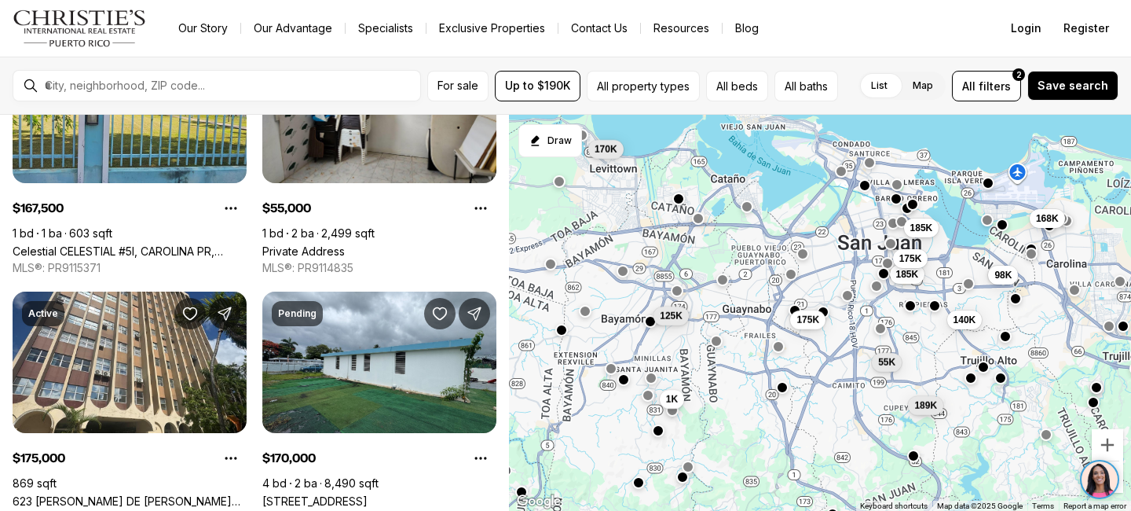
click at [844, 299] on button "button" at bounding box center [847, 294] width 13 height 13
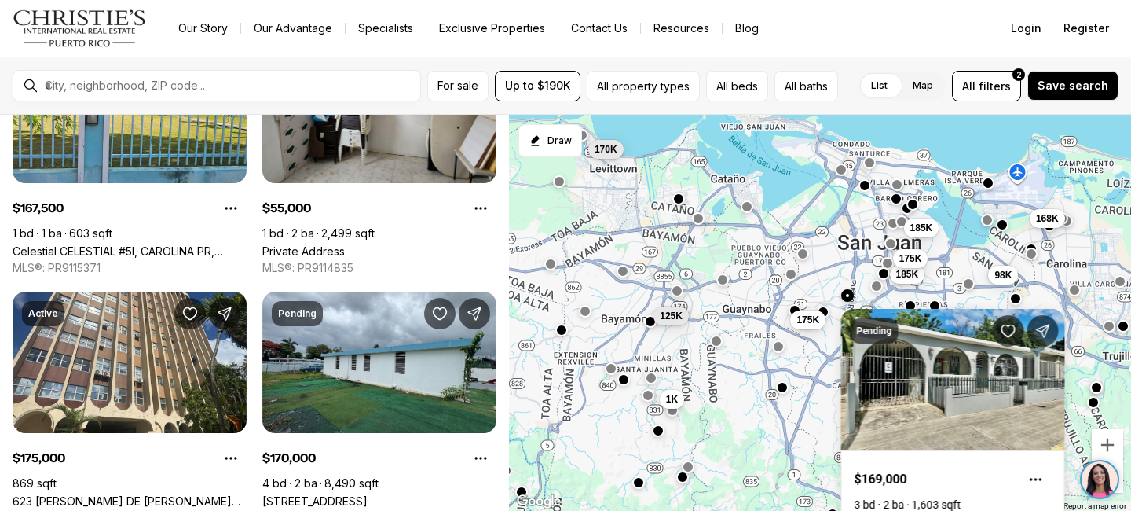
click at [840, 173] on button "button" at bounding box center [841, 169] width 13 height 13
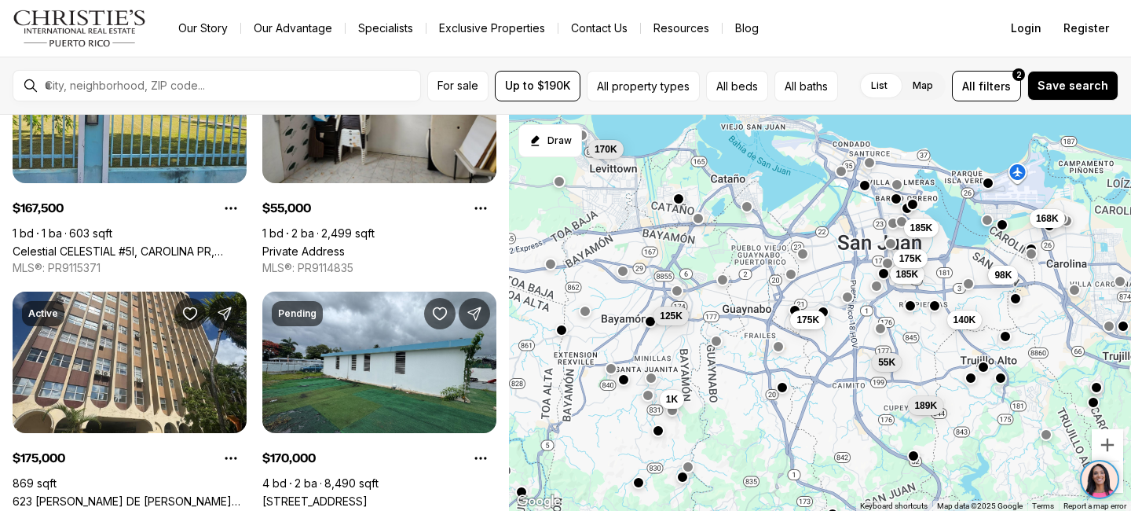
click at [932, 313] on div "185K 175K 189K 185K 140K 98K 168K 125K 170K 1K 175K 55K" at bounding box center [820, 313] width 622 height 397
click at [936, 312] on div "185K 175K 189K 185K 140K 98K 168K 125K 170K 1K 175K 55K" at bounding box center [820, 313] width 622 height 397
click at [933, 309] on button "button" at bounding box center [934, 303] width 13 height 13
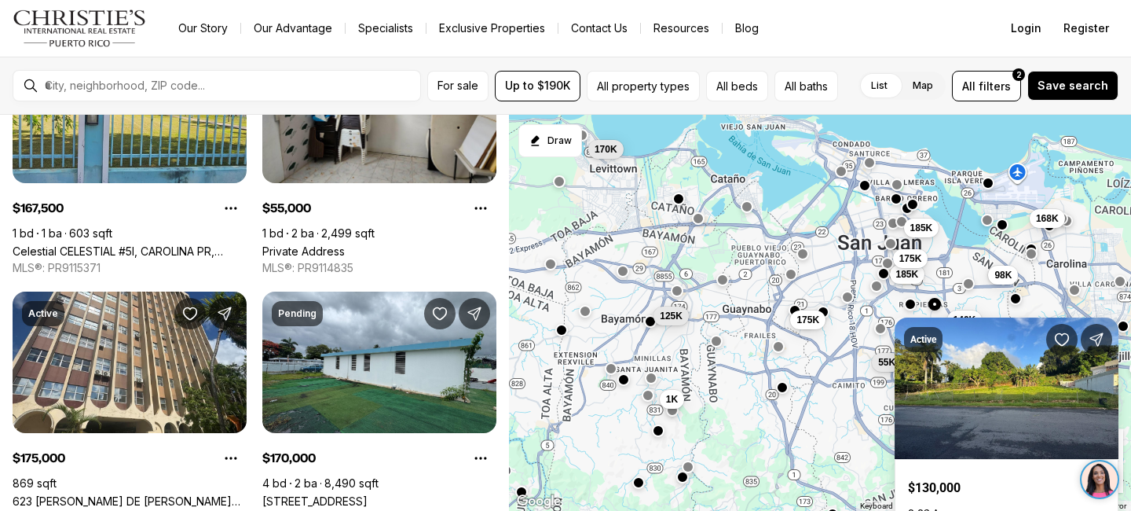
click at [906, 302] on button "button" at bounding box center [910, 303] width 13 height 13
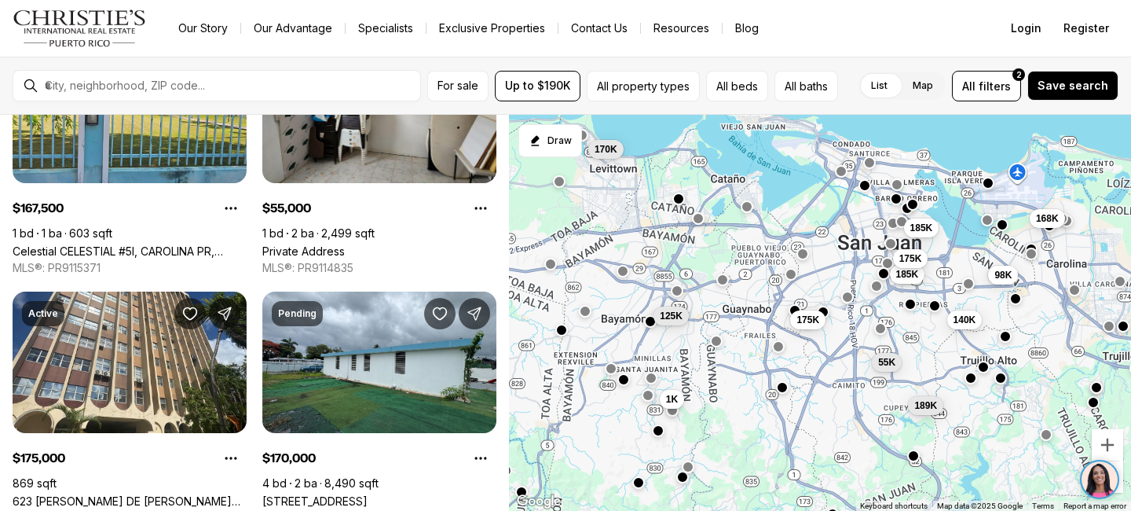
click at [906, 302] on button "button" at bounding box center [910, 303] width 13 height 13
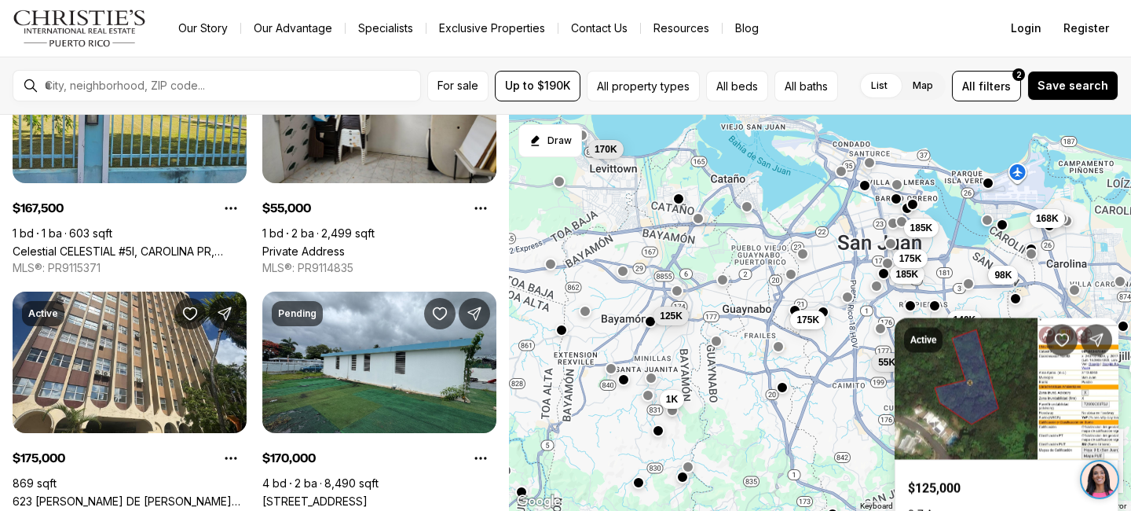
click at [863, 330] on div "185K 175K 189K 185K 140K 98K 168K 125K 170K 1K 175K 55K" at bounding box center [820, 313] width 622 height 397
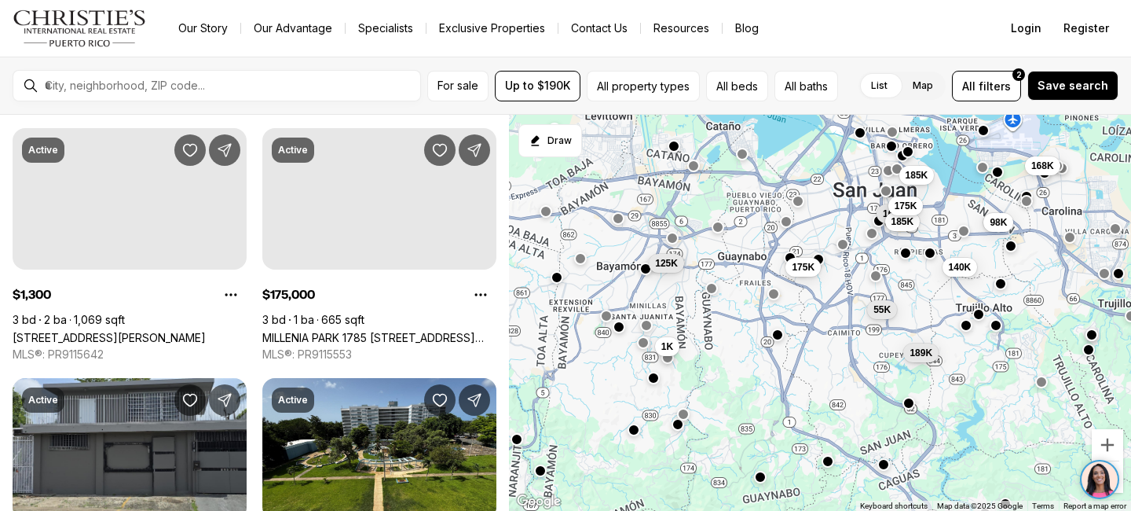
click at [914, 259] on div "168K 185K 175K 189K 185K 140K 98K 168K 125K 1K 175K 55K" at bounding box center [820, 313] width 622 height 397
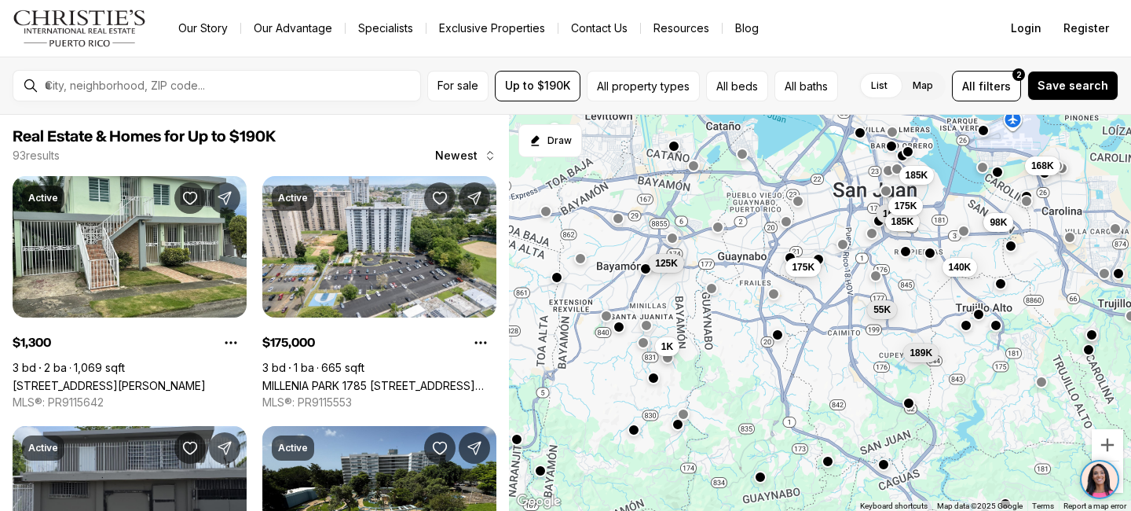
click at [899, 252] on button "button" at bounding box center [905, 250] width 13 height 13
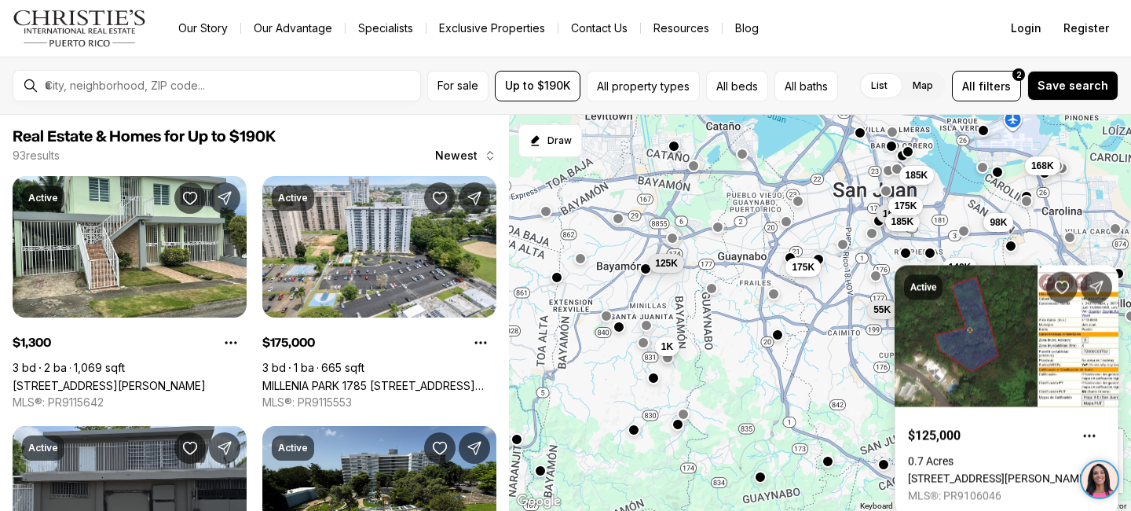
click at [943, 194] on div "168K 185K 175K 189K 185K 140K 98K 168K 125K 1K 175K 55K" at bounding box center [820, 313] width 622 height 397
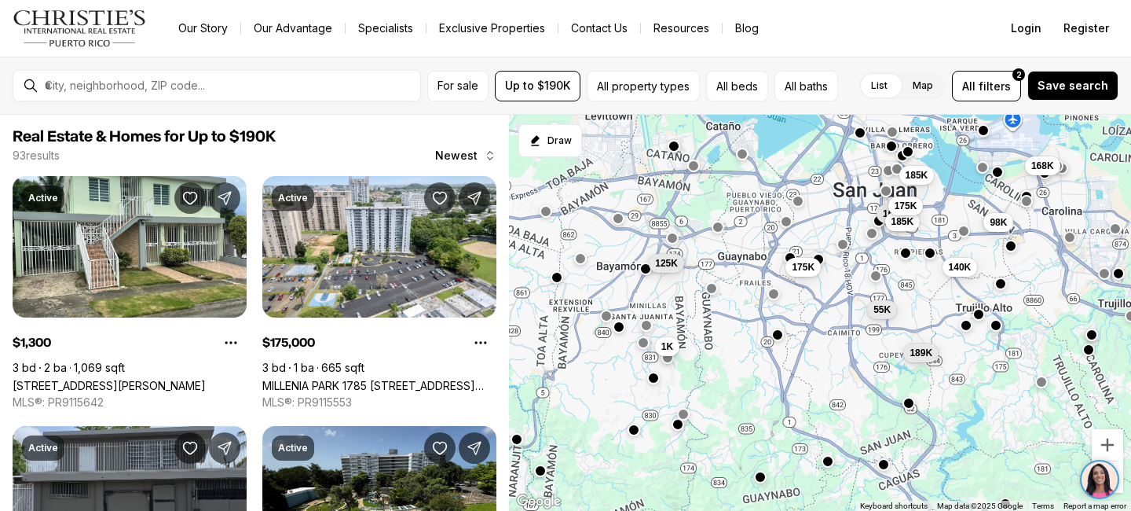
drag, startPoint x: 875, startPoint y: 196, endPoint x: 853, endPoint y: 254, distance: 61.4
click at [851, 255] on div "168K 185K 175K 189K 185K 140K 98K 168K 125K 1K 175K 55K" at bounding box center [820, 313] width 622 height 397
click at [884, 193] on button "button" at bounding box center [886, 188] width 13 height 13
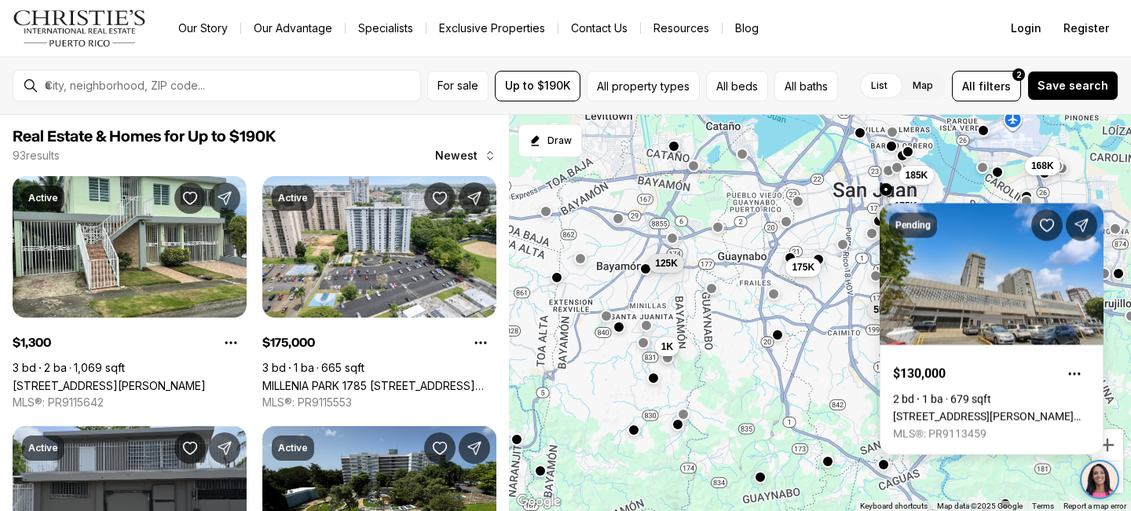
click at [896, 174] on div at bounding box center [897, 168] width 13 height 13
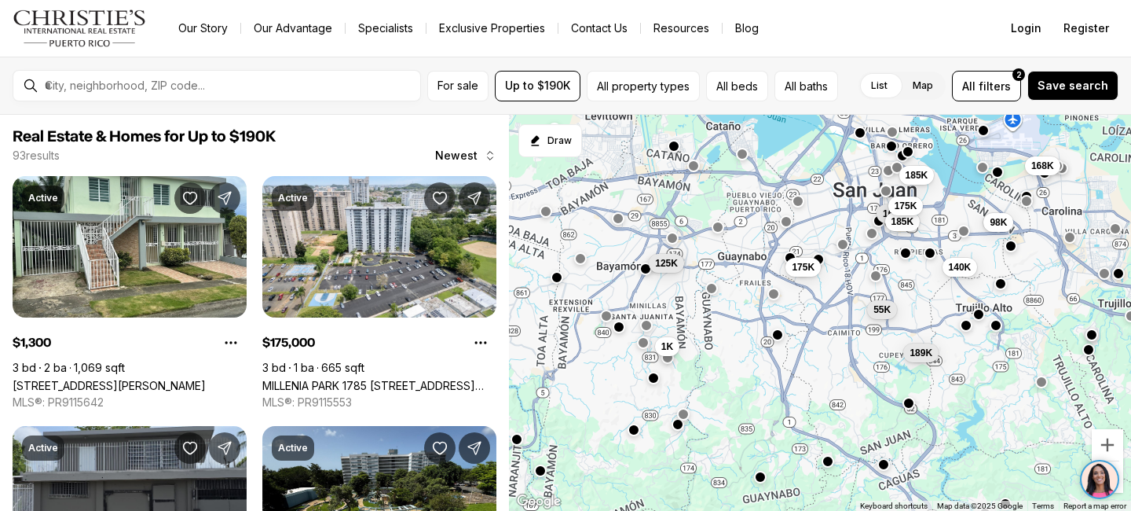
click at [896, 174] on div at bounding box center [897, 168] width 13 height 13
click at [896, 169] on button "button" at bounding box center [897, 166] width 13 height 13
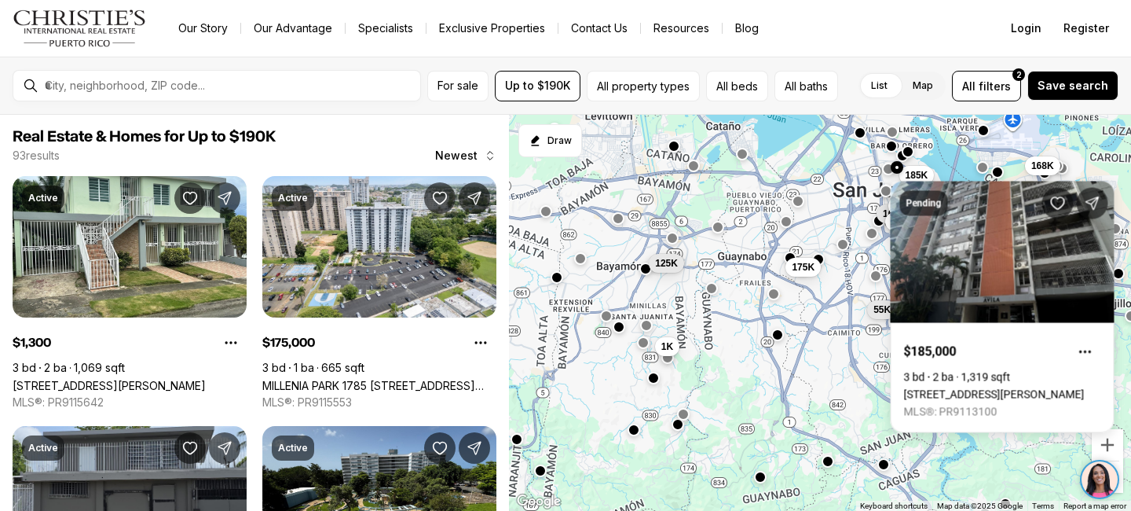
click at [884, 169] on button "button" at bounding box center [888, 169] width 13 height 13
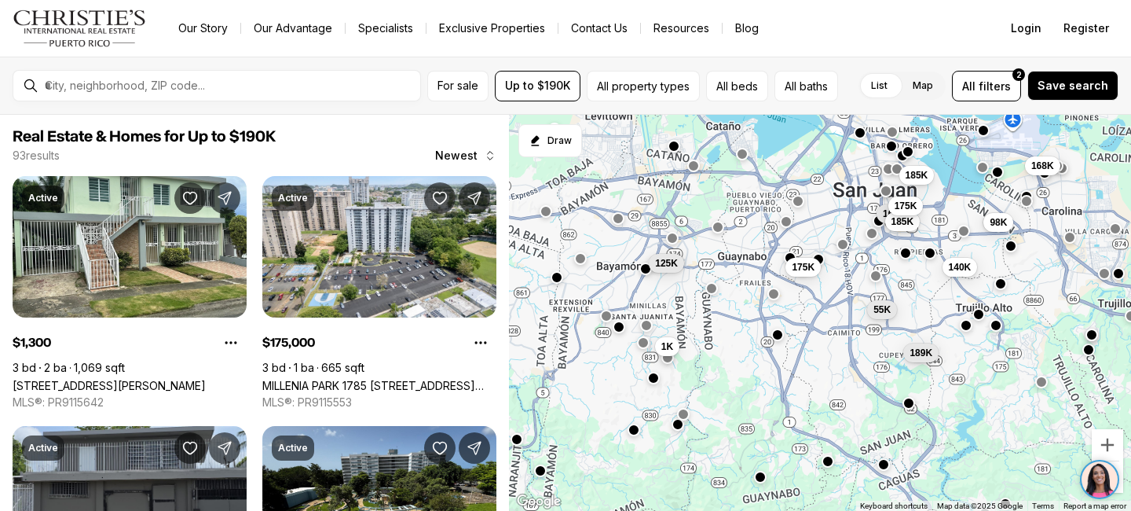
click at [888, 168] on button "button" at bounding box center [888, 169] width 13 height 13
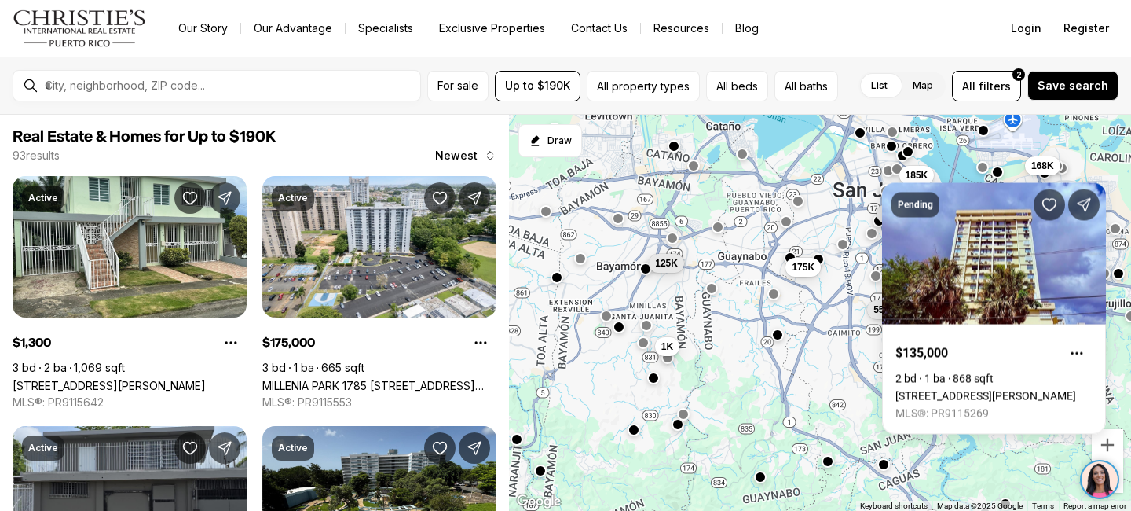
click at [895, 138] on div "168K 185K 175K 189K 185K 140K 98K 168K 125K 1K 175K 55K" at bounding box center [820, 313] width 622 height 397
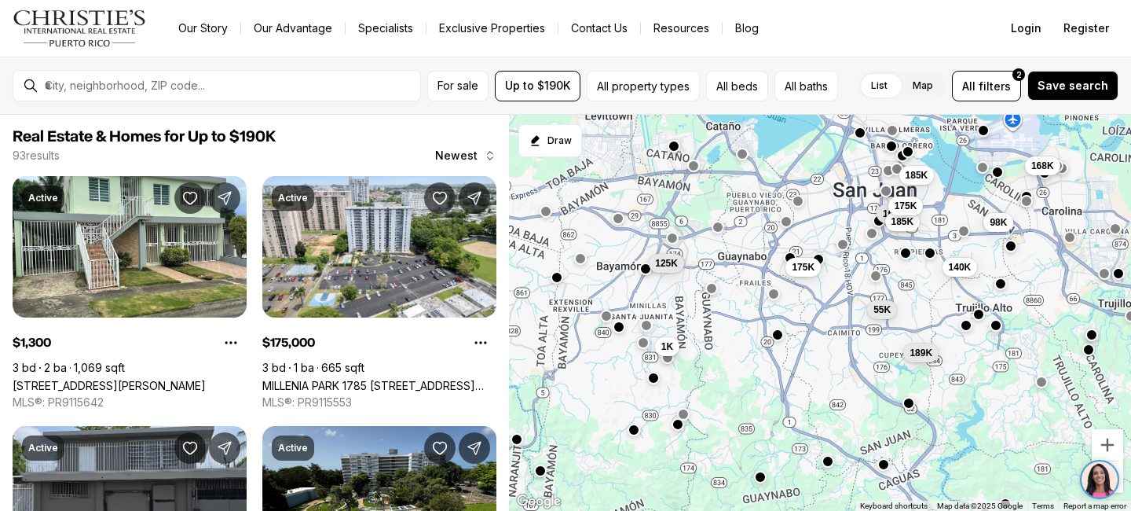
click at [894, 137] on div at bounding box center [892, 131] width 13 height 13
click at [892, 126] on button "button" at bounding box center [892, 129] width 13 height 13
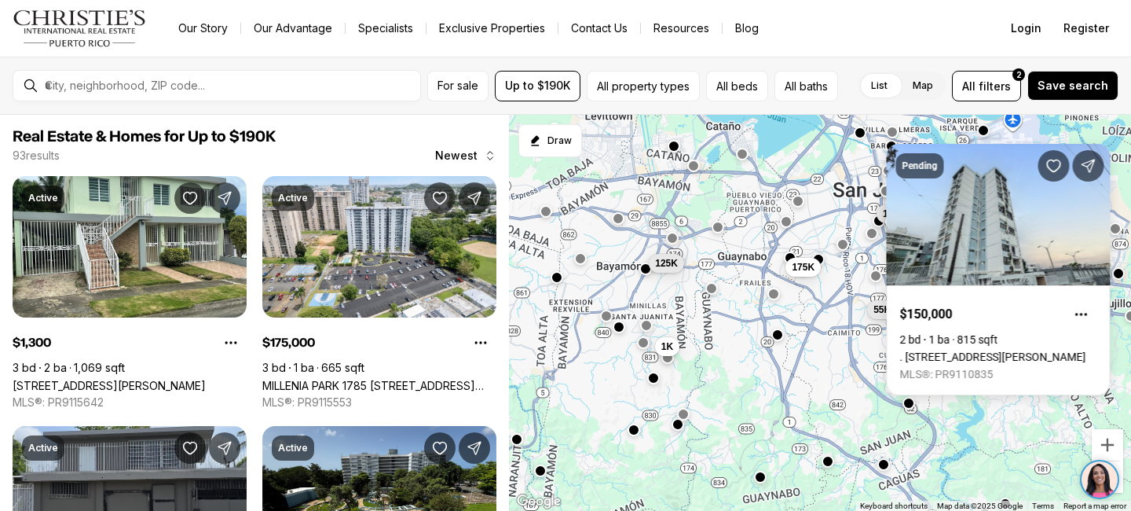
click at [859, 139] on div "168K 185K 175K 189K 185K 140K 98K 168K 125K 1K 175K 55K" at bounding box center [820, 313] width 622 height 397
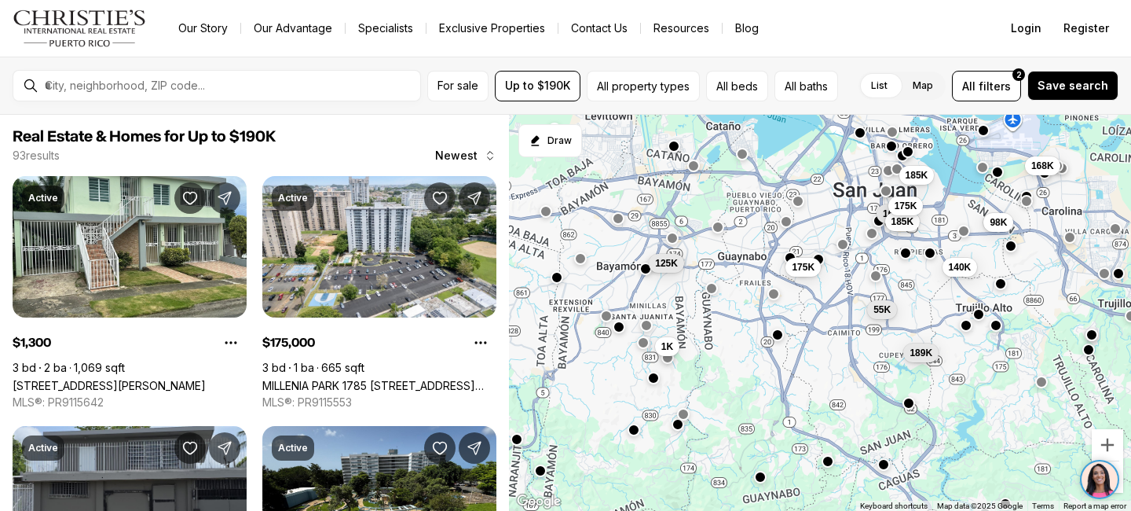
click at [865, 137] on div at bounding box center [860, 132] width 13 height 13
click at [862, 135] on button "button" at bounding box center [860, 131] width 13 height 13
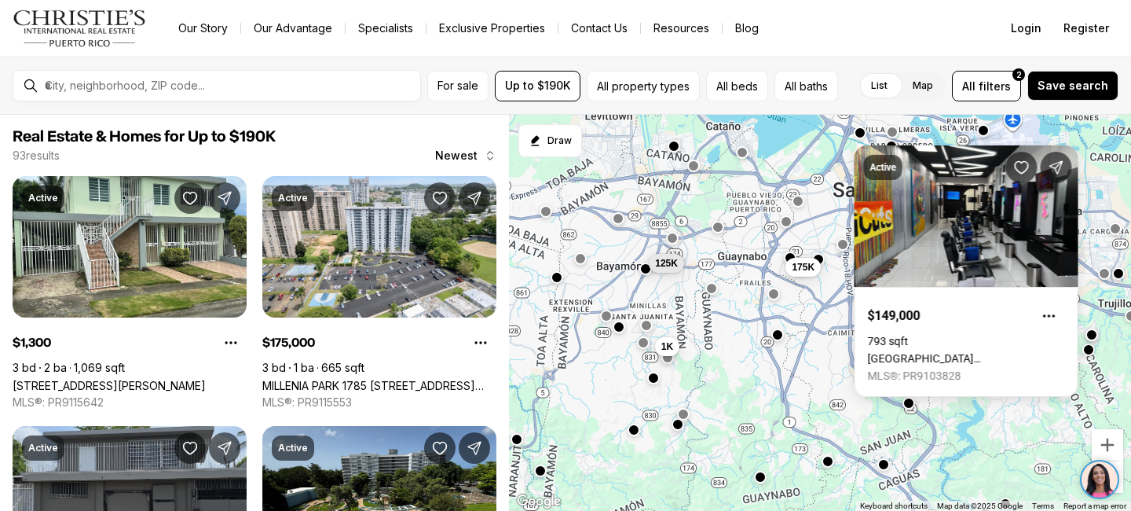
click at [744, 159] on div "168K 185K 175K 189K 185K 140K 98K 168K 125K 1K 175K 55K" at bounding box center [820, 313] width 622 height 397
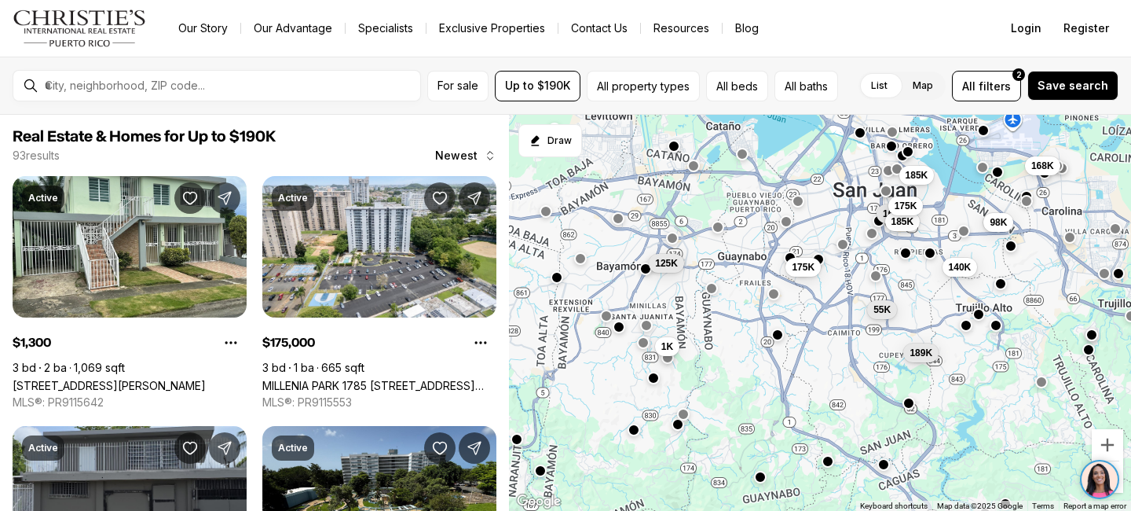
click at [742, 158] on div at bounding box center [742, 153] width 13 height 13
click at [744, 155] on button "button" at bounding box center [742, 151] width 13 height 13
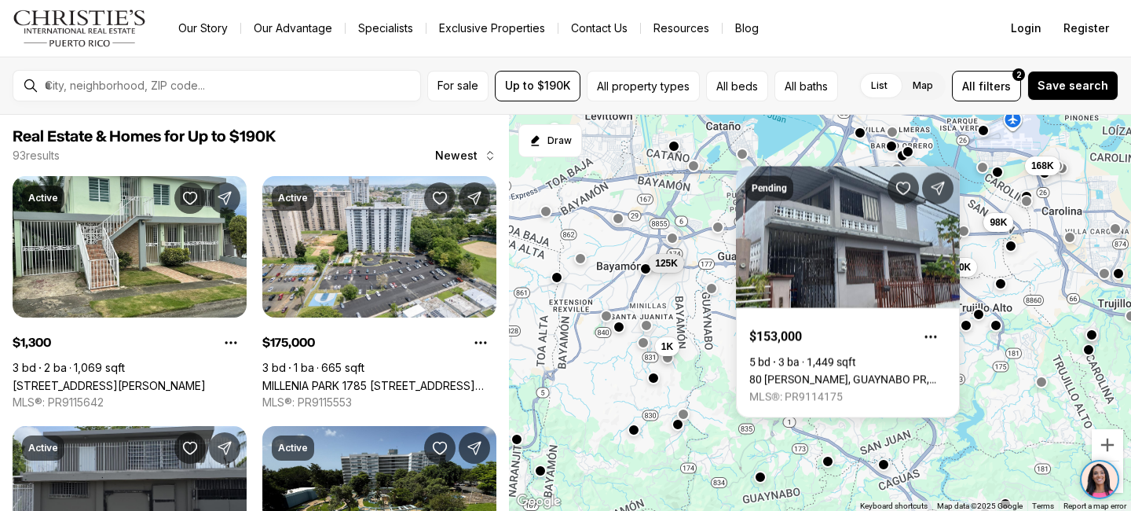
click at [693, 172] on div "168K 185K 175K 189K 185K 140K 98K 168K 125K 1K 175K 55K" at bounding box center [820, 313] width 622 height 397
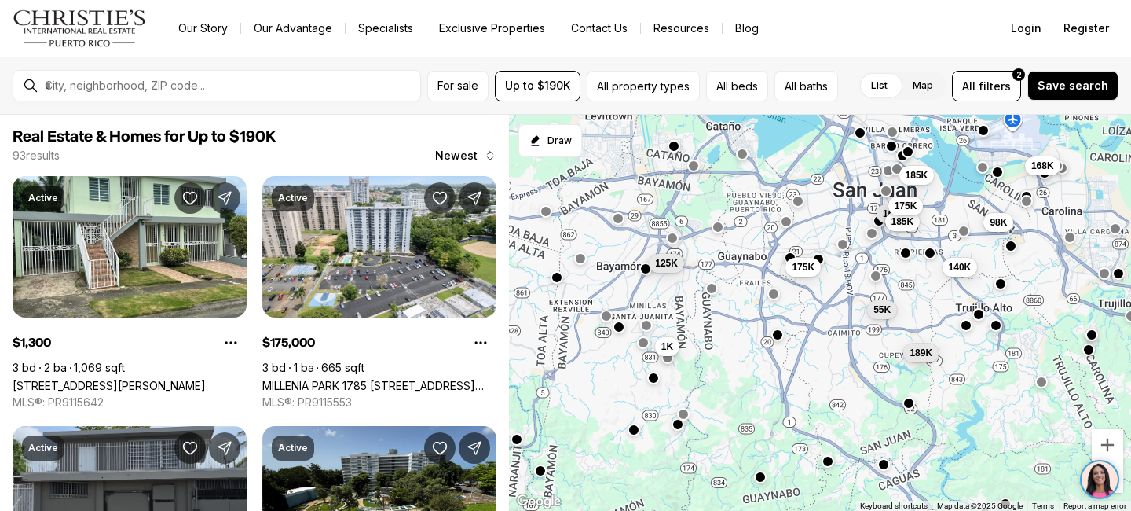
click at [693, 172] on div "168K 185K 175K 189K 185K 140K 98K 168K 125K 1K 175K 55K" at bounding box center [820, 313] width 622 height 397
